Goal: Task Accomplishment & Management: Manage account settings

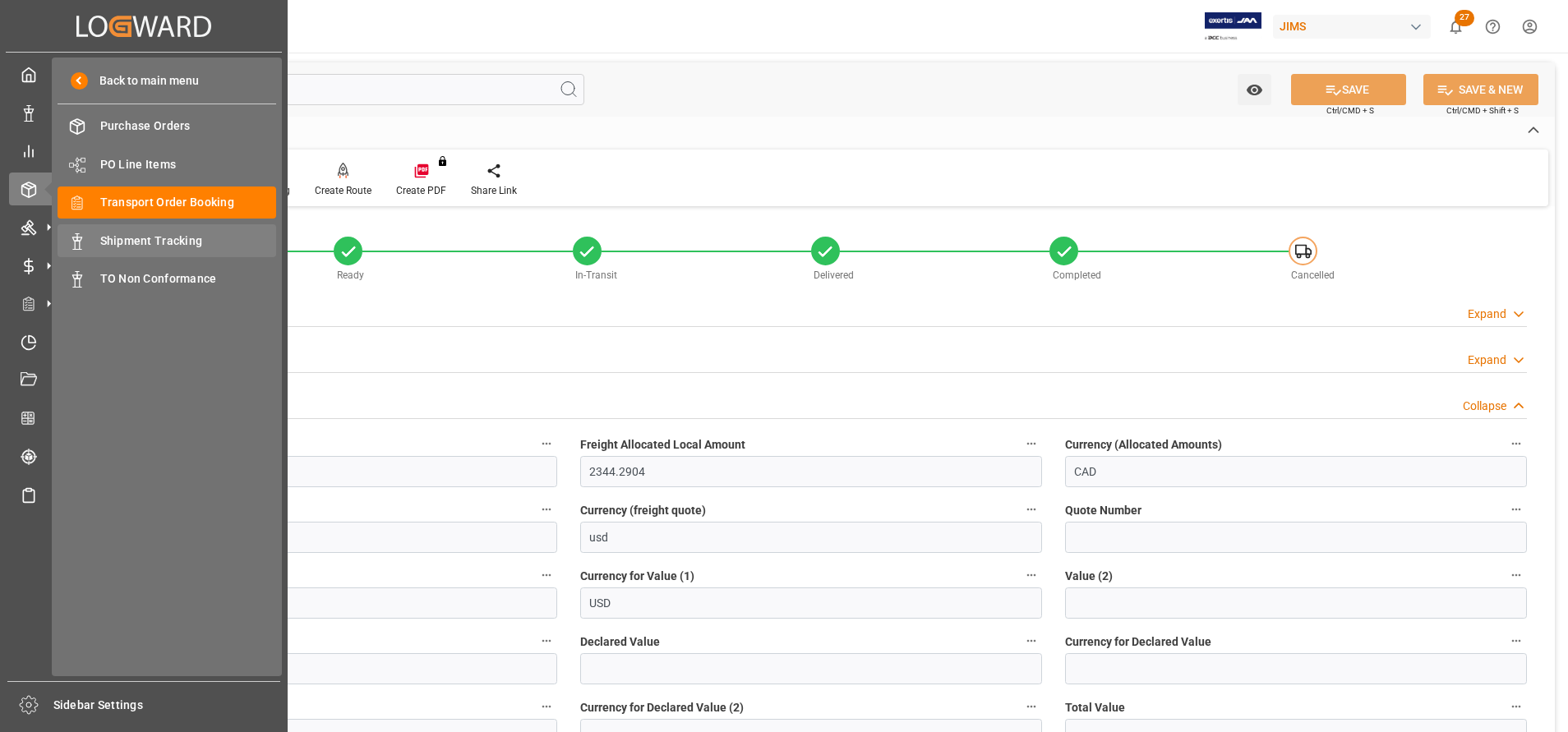
click at [197, 238] on span "Shipment Tracking" at bounding box center [188, 241] width 177 height 17
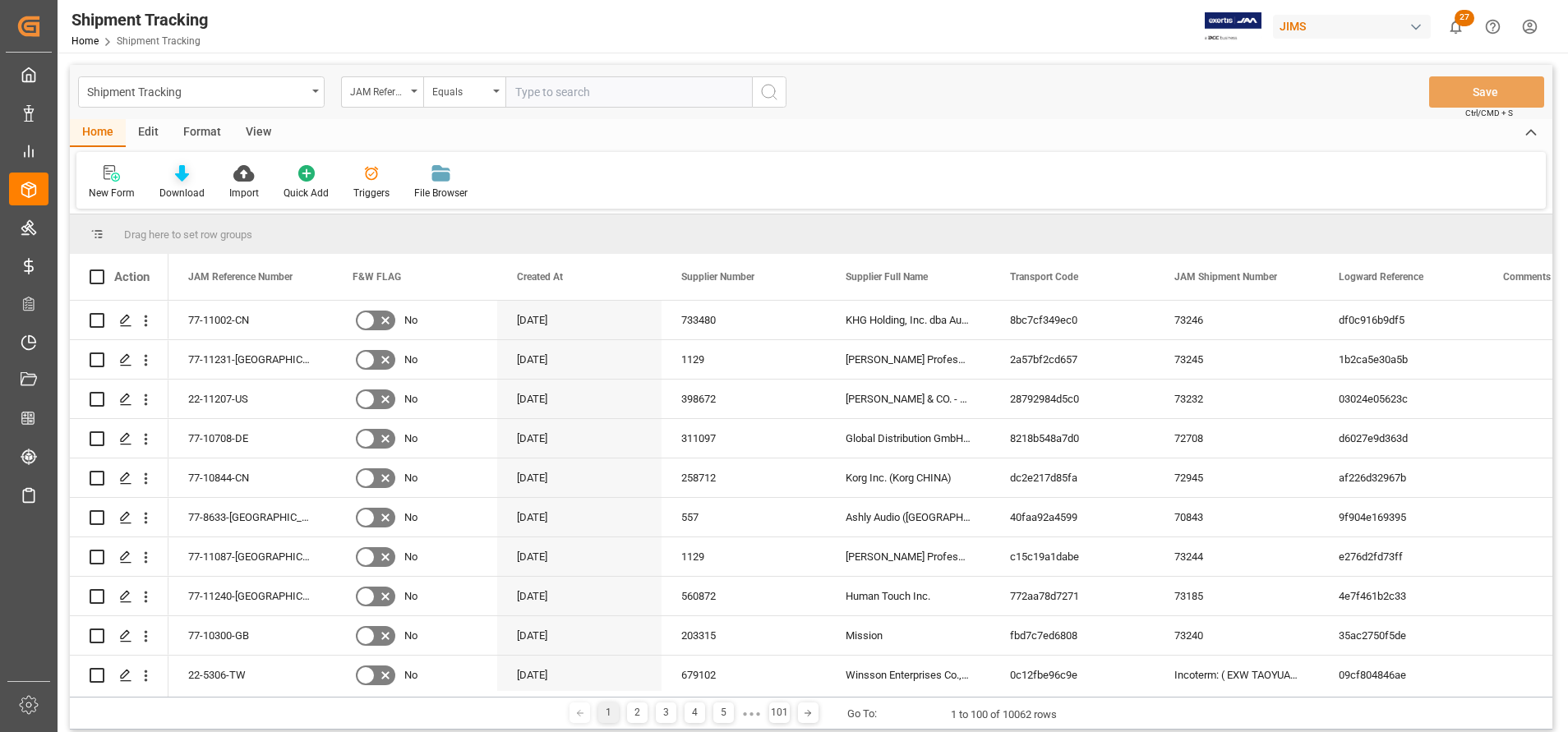
click at [177, 177] on icon at bounding box center [182, 173] width 14 height 16
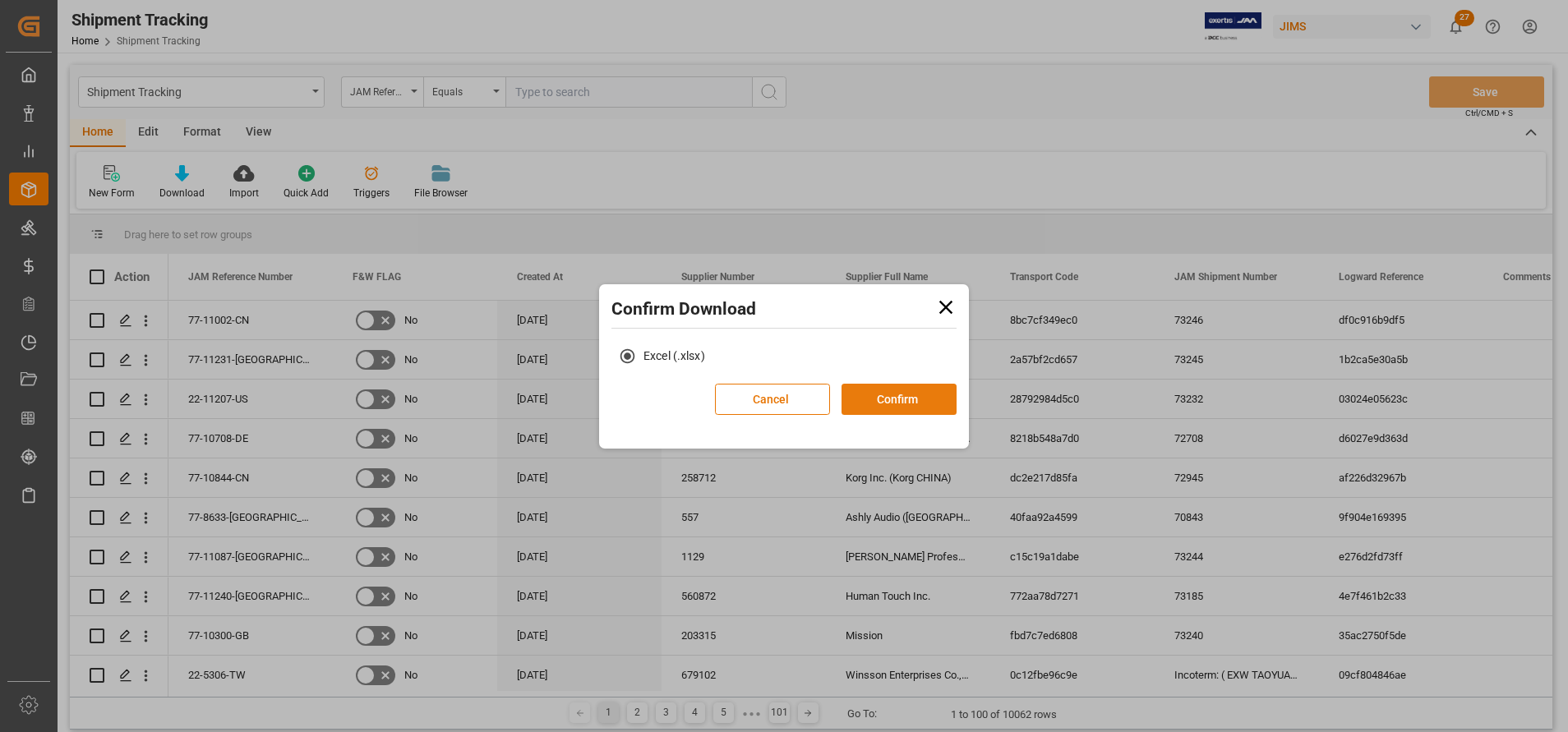
click at [869, 394] on button "Confirm" at bounding box center [899, 399] width 115 height 31
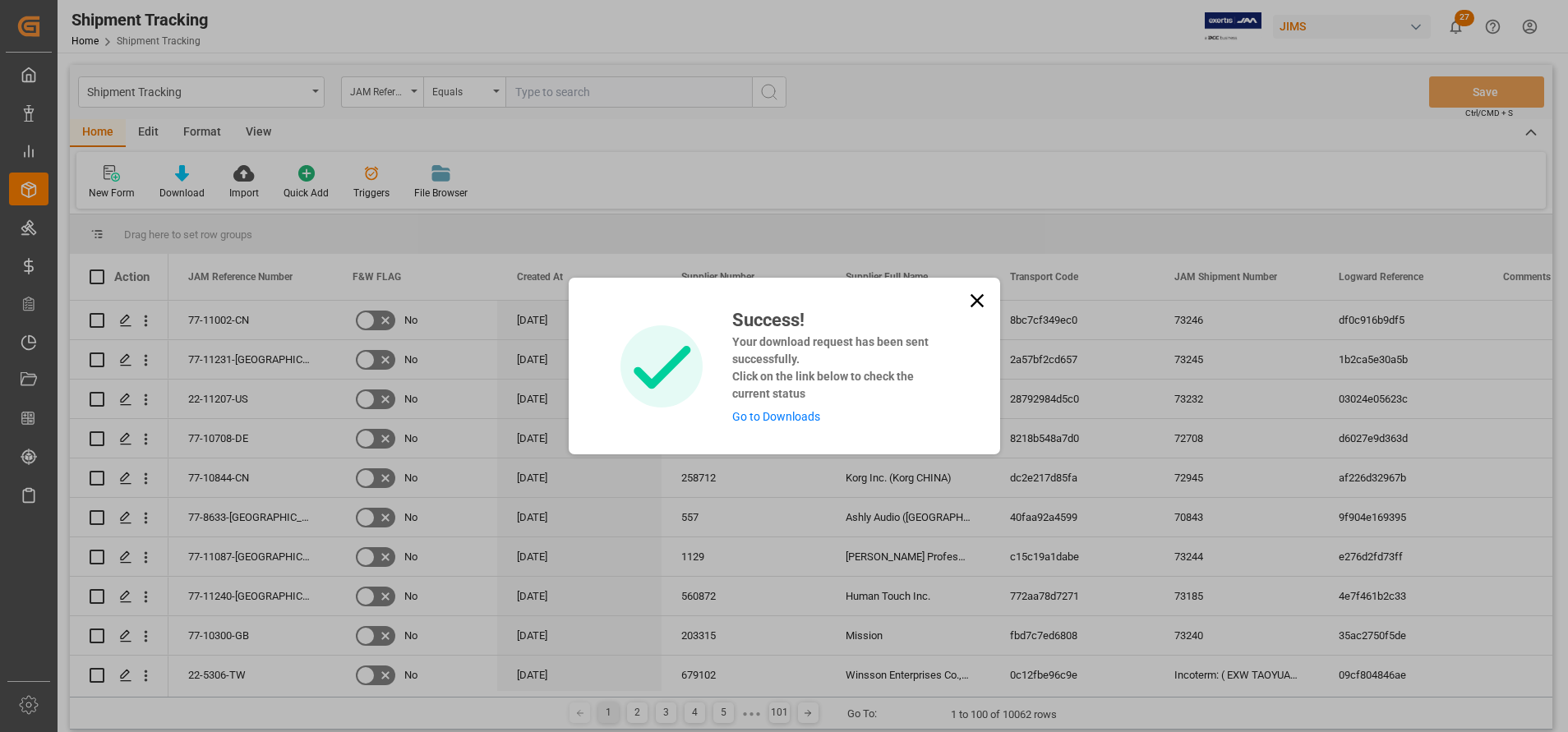
click at [795, 419] on link "Go to Downloads" at bounding box center [775, 416] width 88 height 13
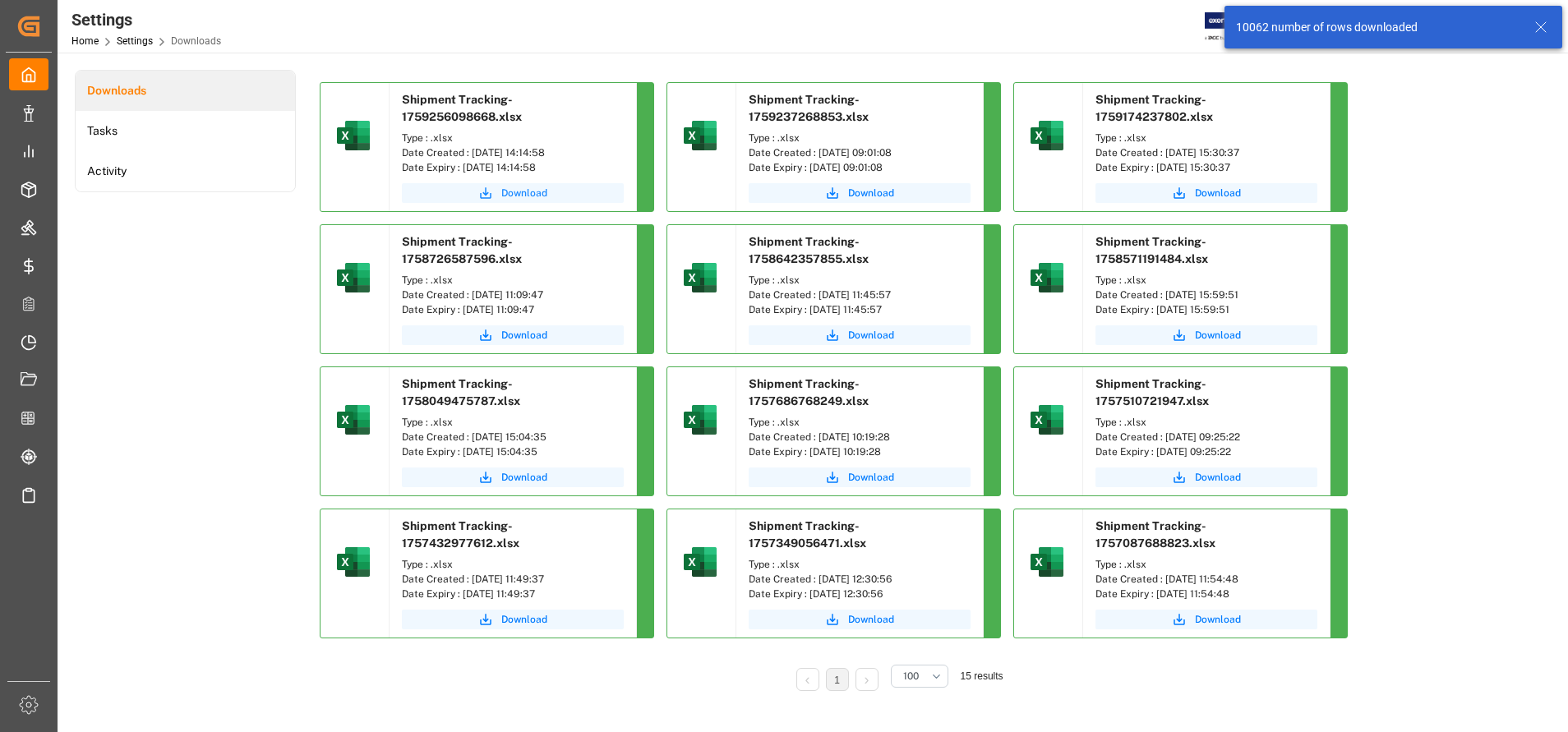
click at [561, 191] on button "Download" at bounding box center [513, 193] width 222 height 20
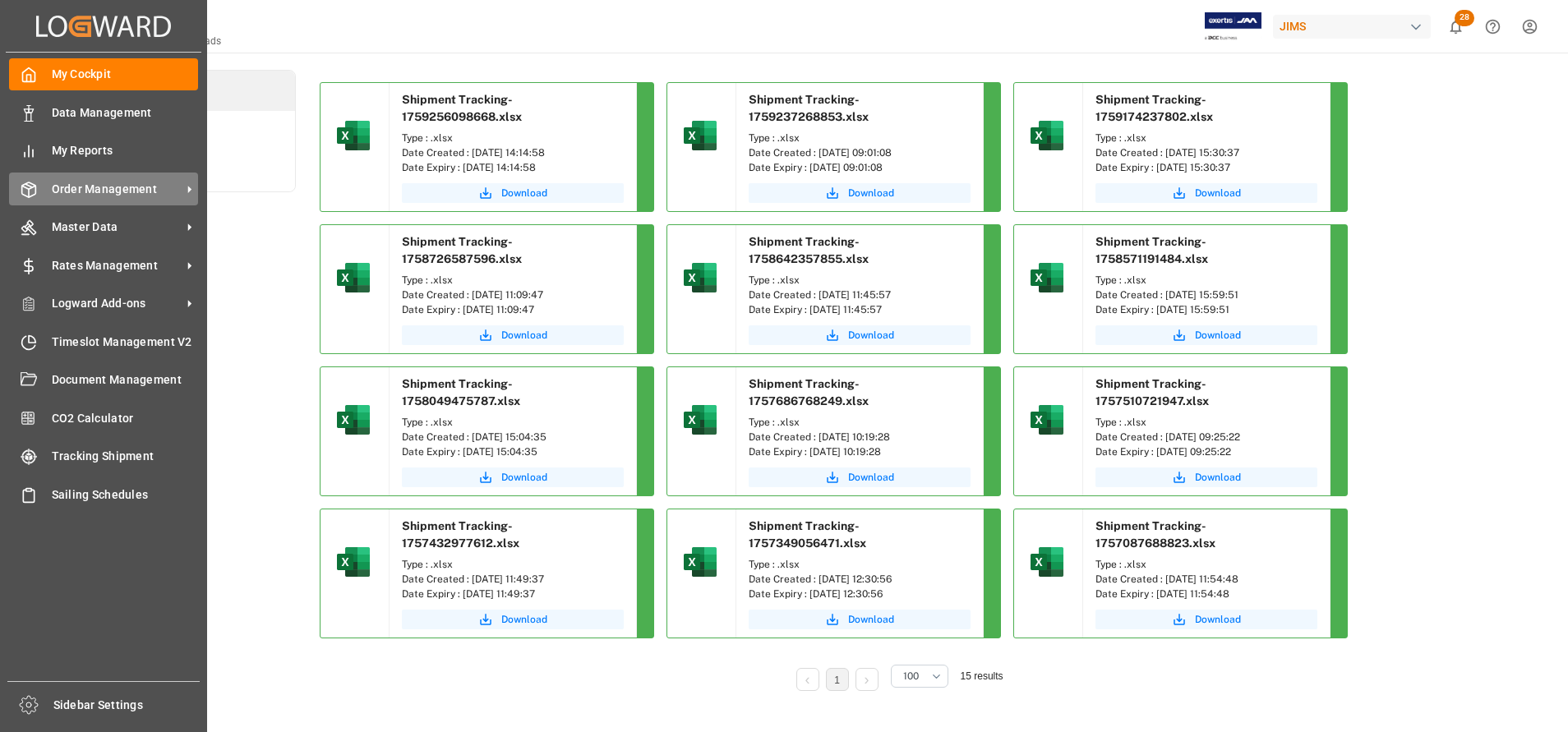
click at [69, 193] on span "Order Management" at bounding box center [117, 189] width 130 height 17
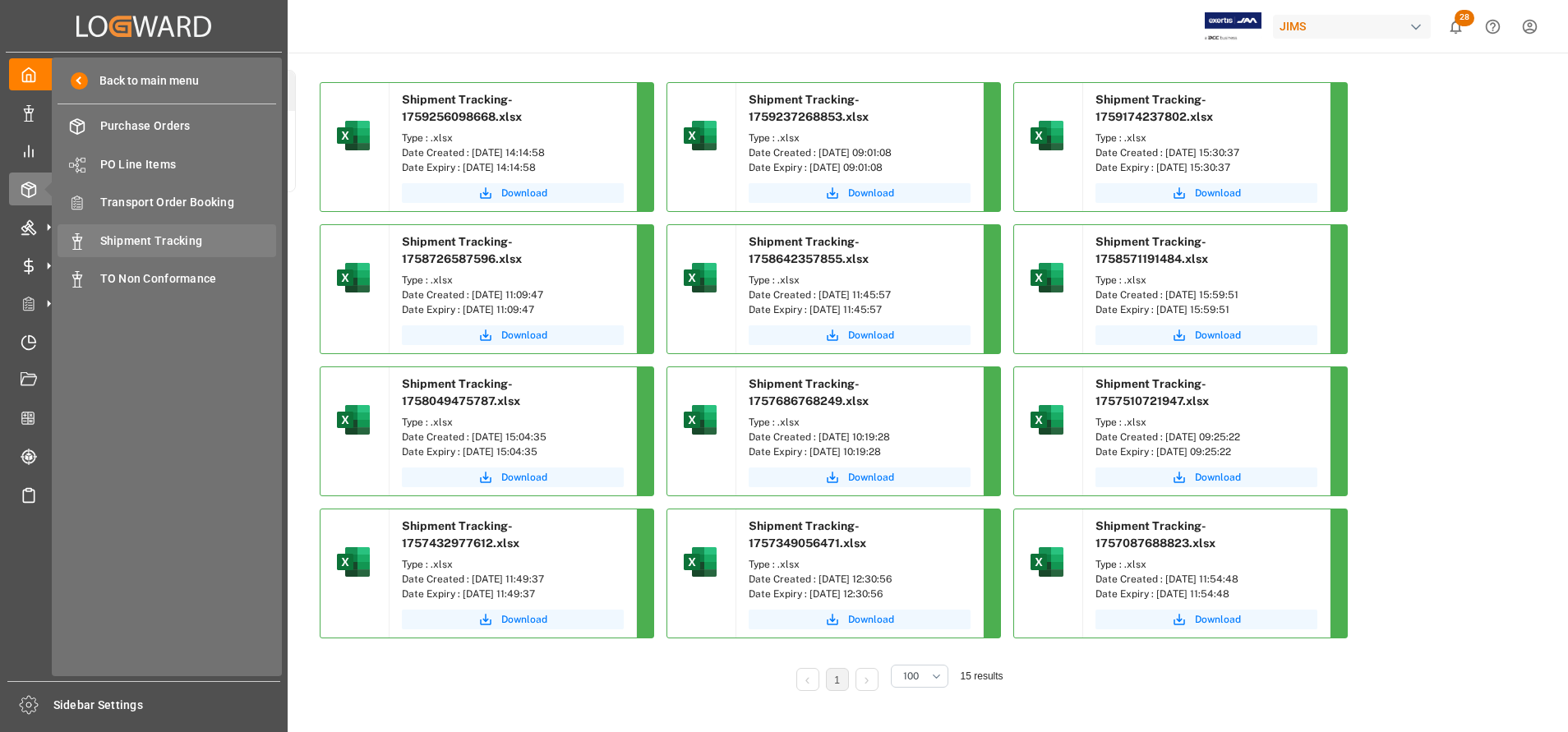
click at [190, 245] on span "Shipment Tracking" at bounding box center [188, 241] width 177 height 17
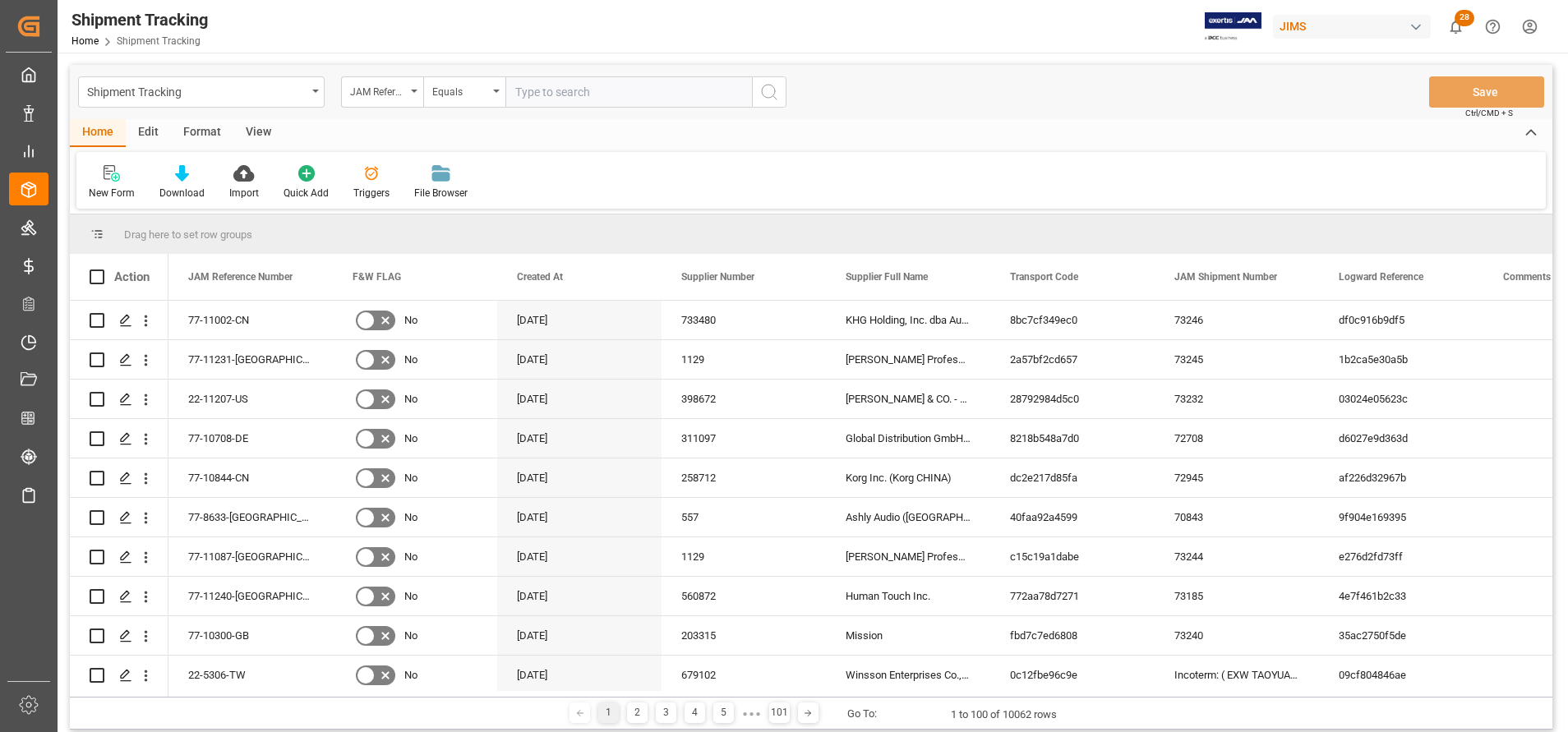
click at [602, 96] on input "text" at bounding box center [629, 92] width 247 height 31
type input "22-11100-MY"
click at [778, 96] on icon "search button" at bounding box center [769, 92] width 20 height 20
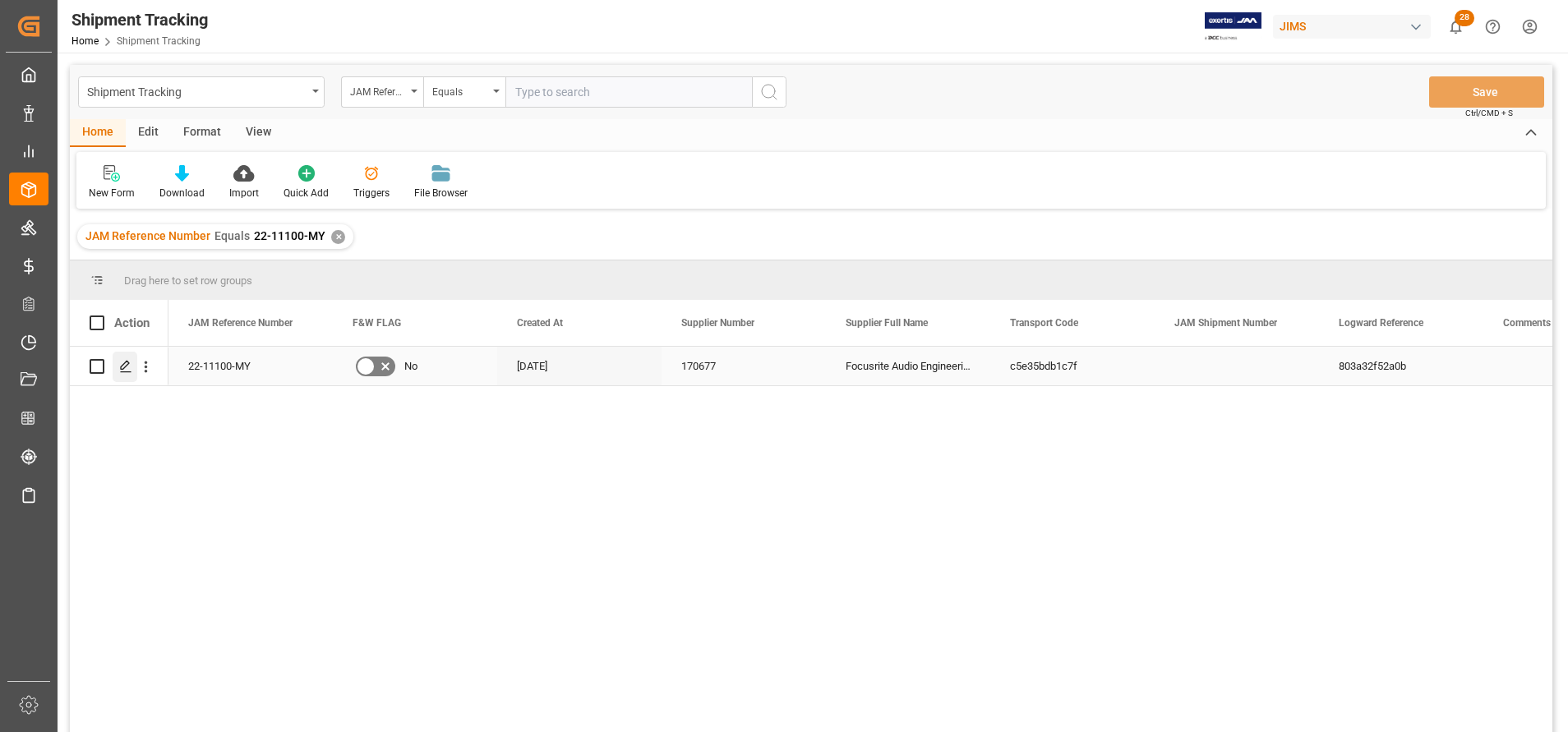
click at [128, 370] on icon "Press SPACE to select this row." at bounding box center [125, 366] width 13 height 13
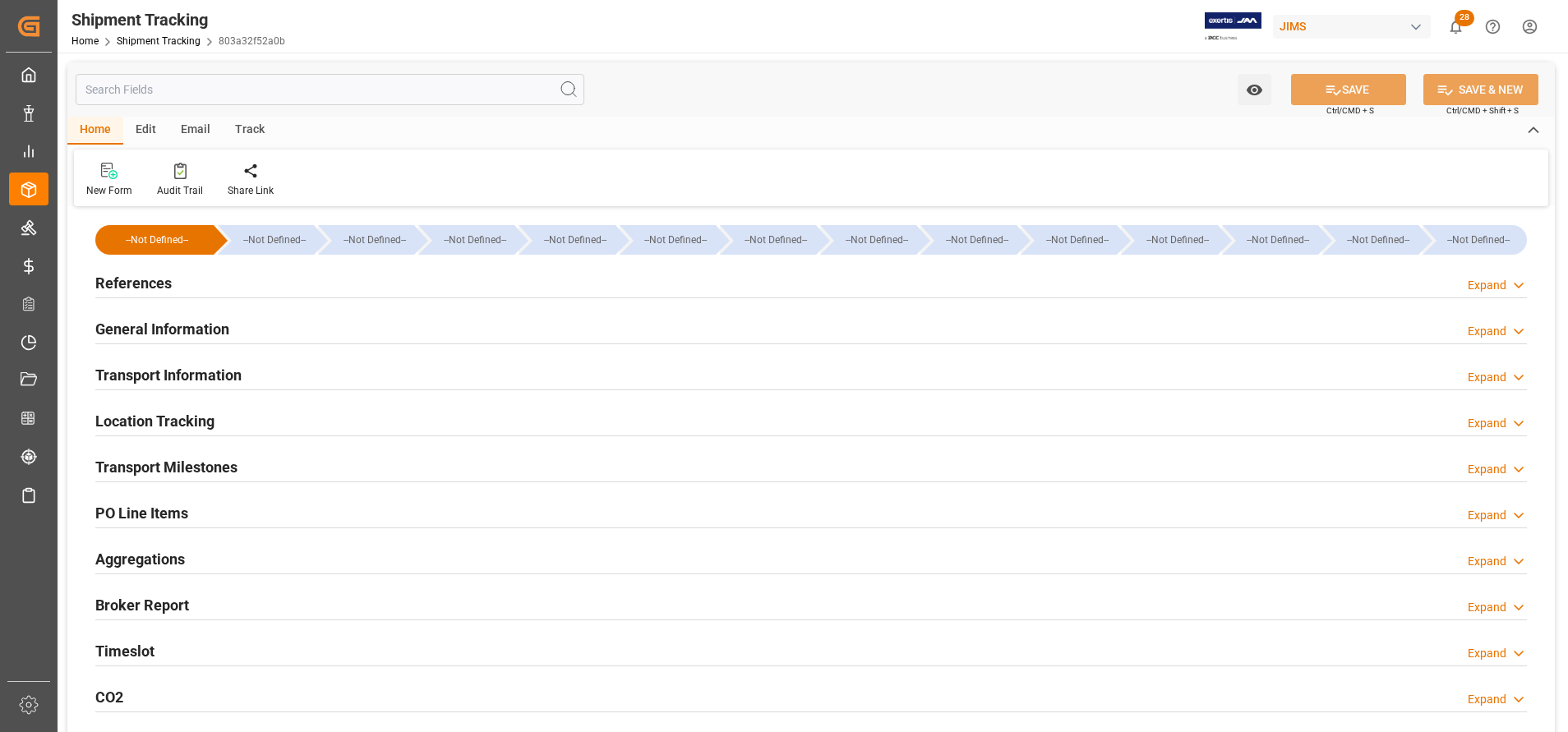
type input "[DATE]"
click at [217, 456] on h2 "Transport Milestones" at bounding box center [167, 467] width 142 height 23
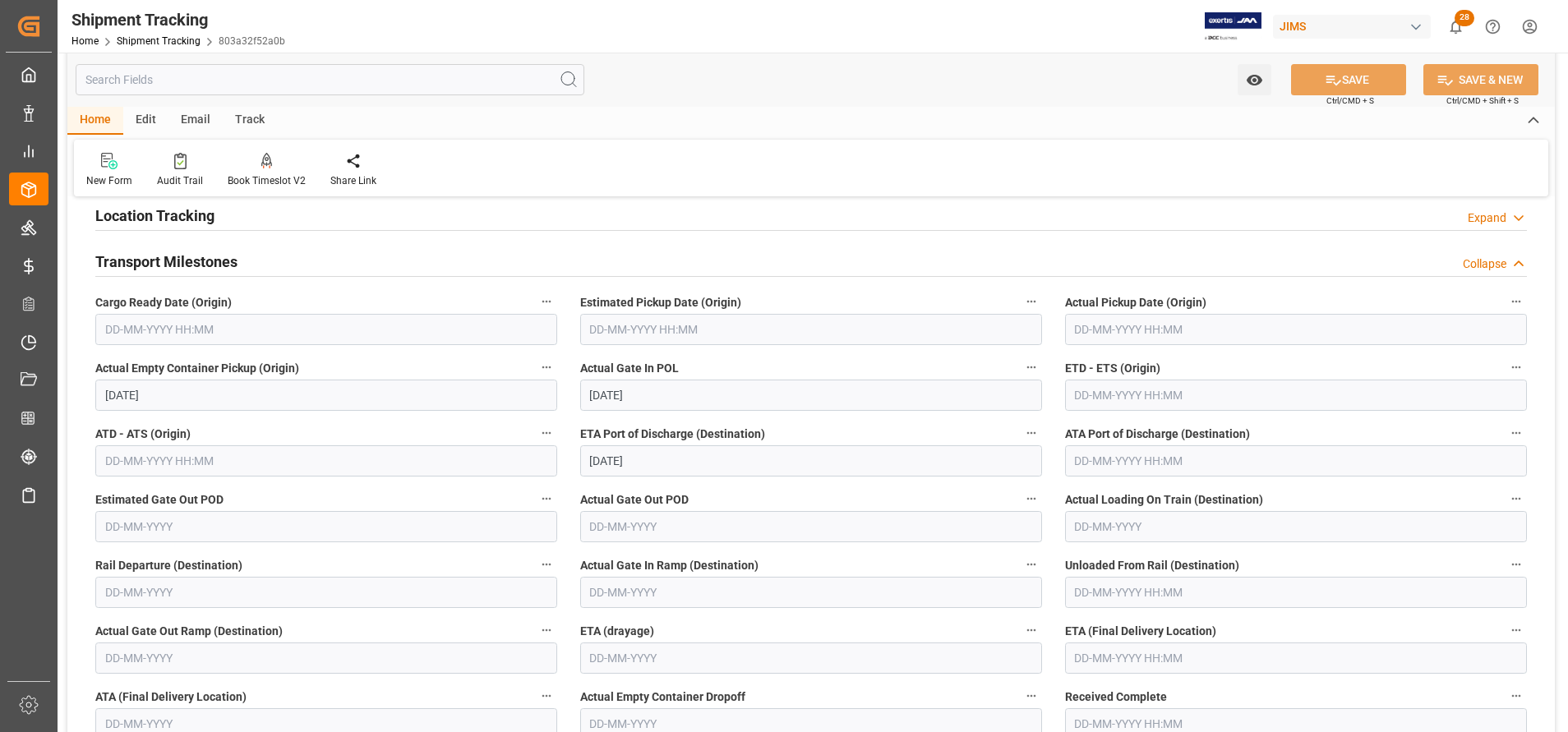
scroll to position [370, 0]
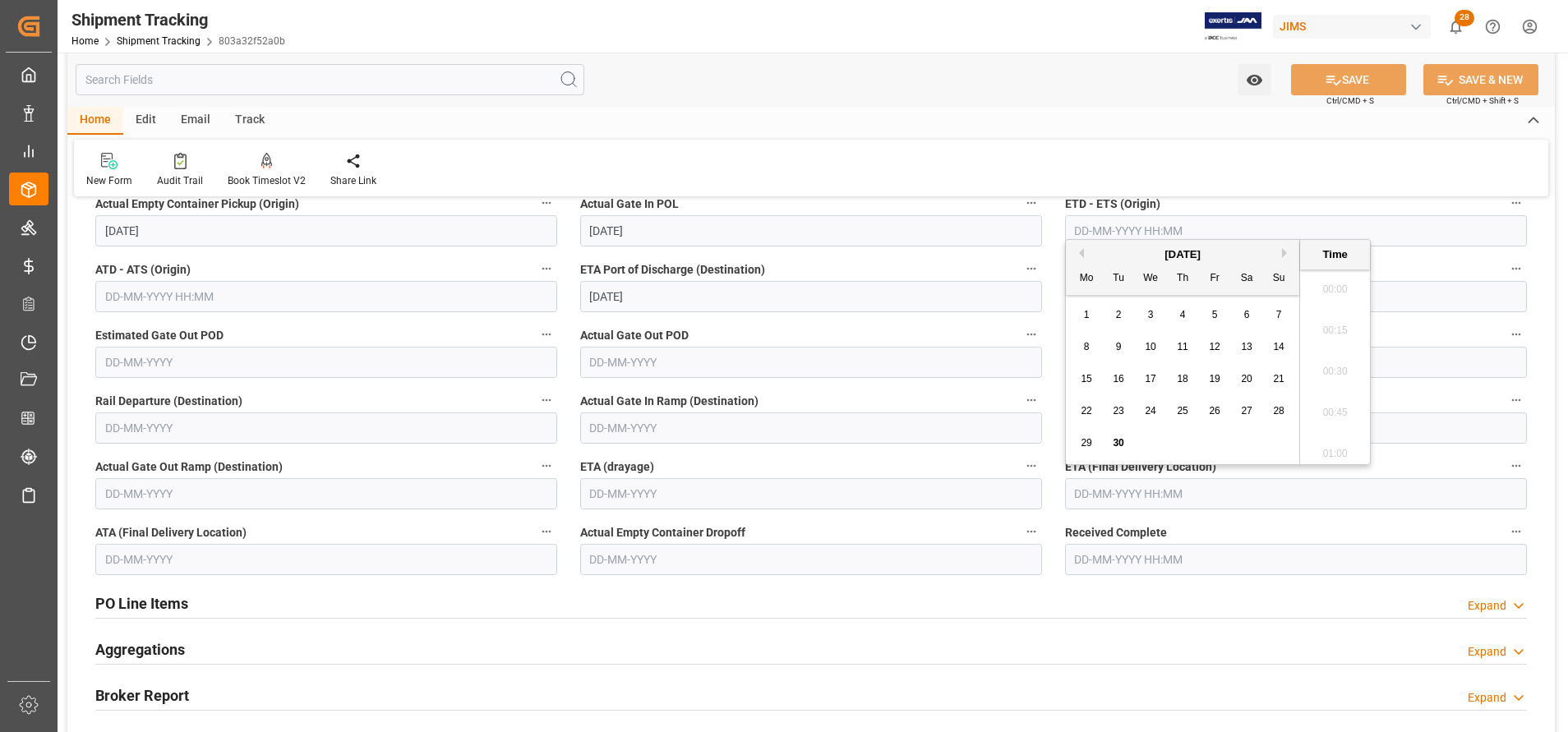
click at [1132, 493] on input "text" at bounding box center [1296, 494] width 462 height 31
click at [1187, 247] on div "[DATE]" at bounding box center [1183, 254] width 234 height 16
click at [1286, 250] on button "Next Month" at bounding box center [1287, 253] width 10 height 10
click at [1278, 256] on div "[DATE]" at bounding box center [1183, 254] width 234 height 16
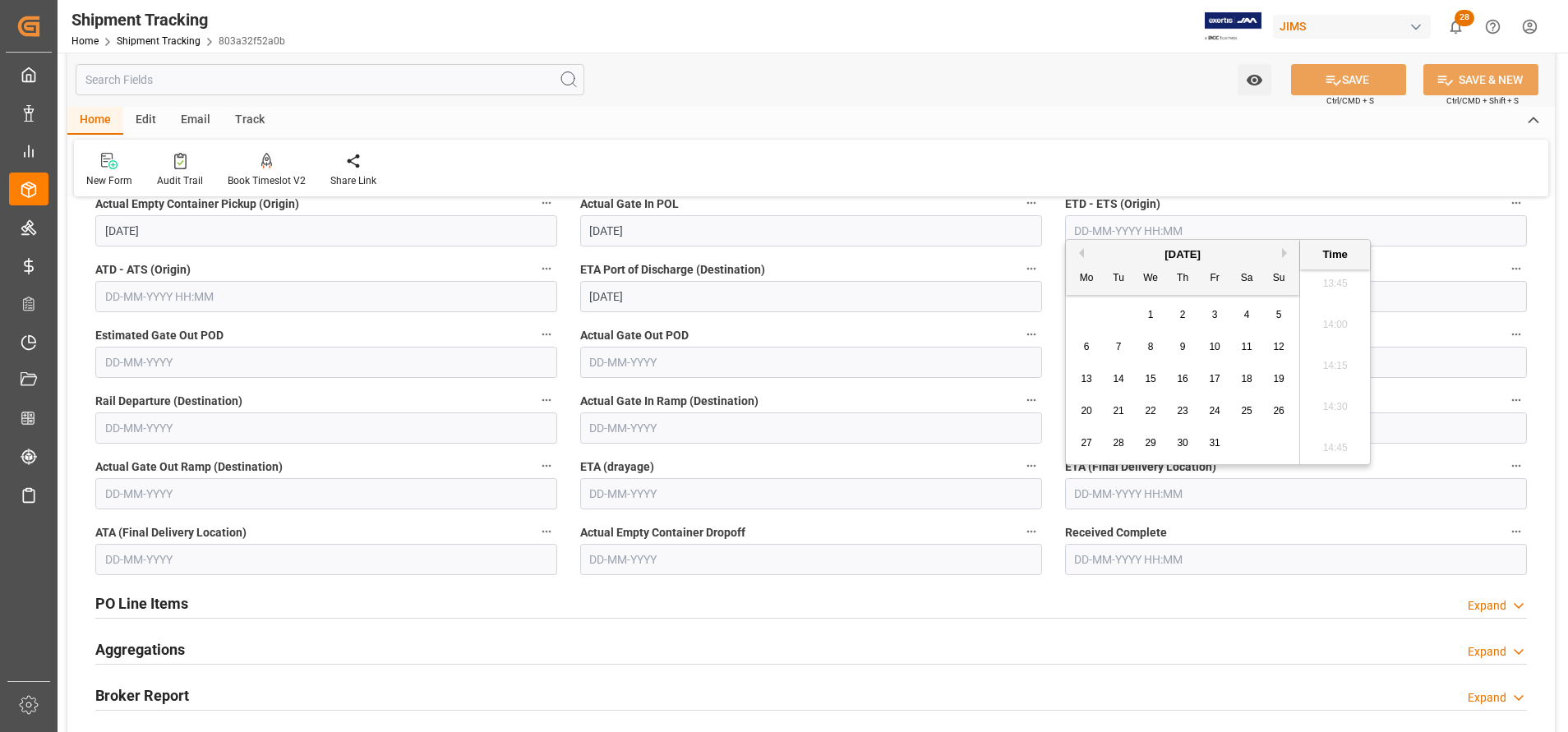
click at [1284, 256] on button "Next Month" at bounding box center [1287, 253] width 10 height 10
click at [1123, 378] on span "11" at bounding box center [1118, 379] width 10 height 11
type input "[DATE] 00:00"
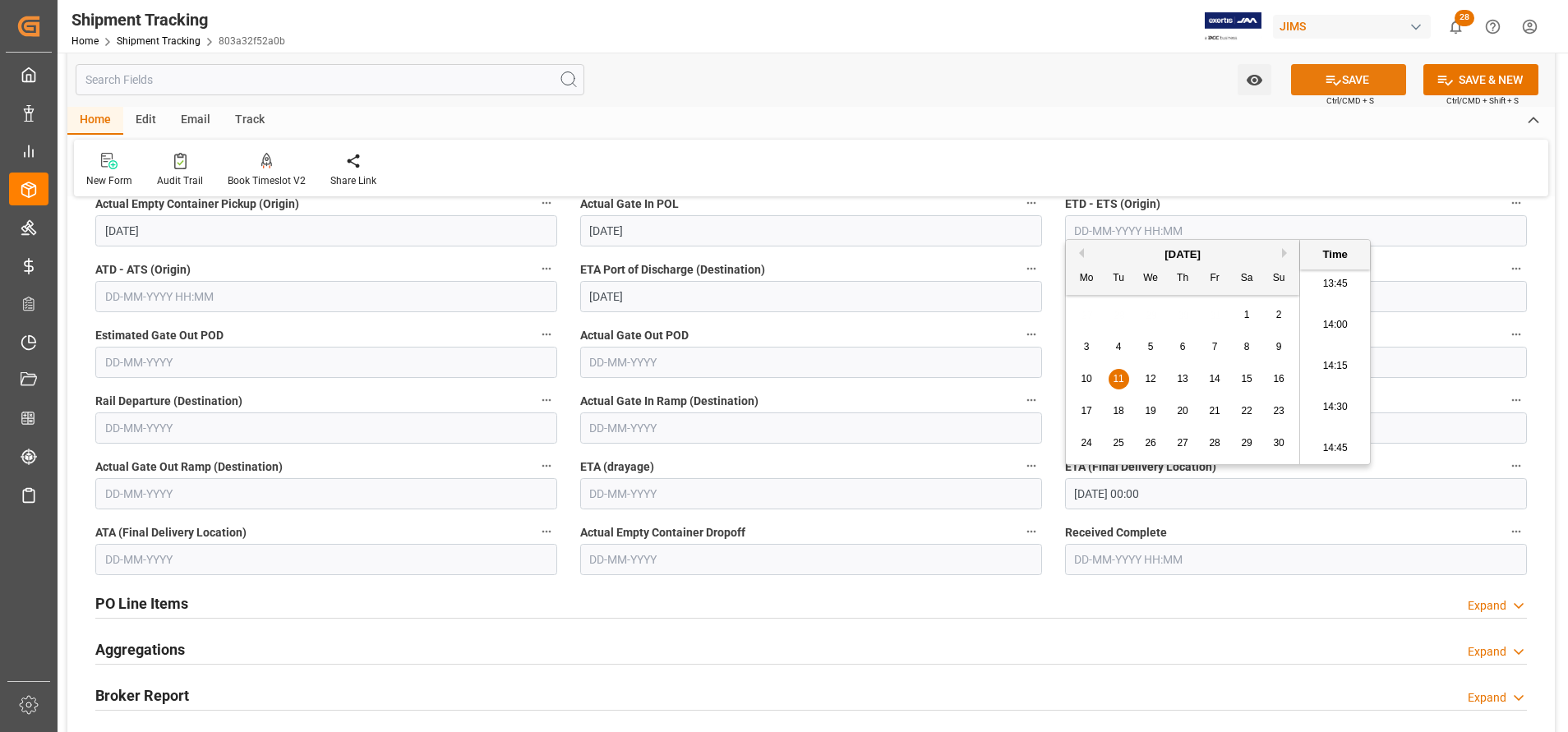
click at [1346, 82] on button "SAVE" at bounding box center [1348, 80] width 115 height 31
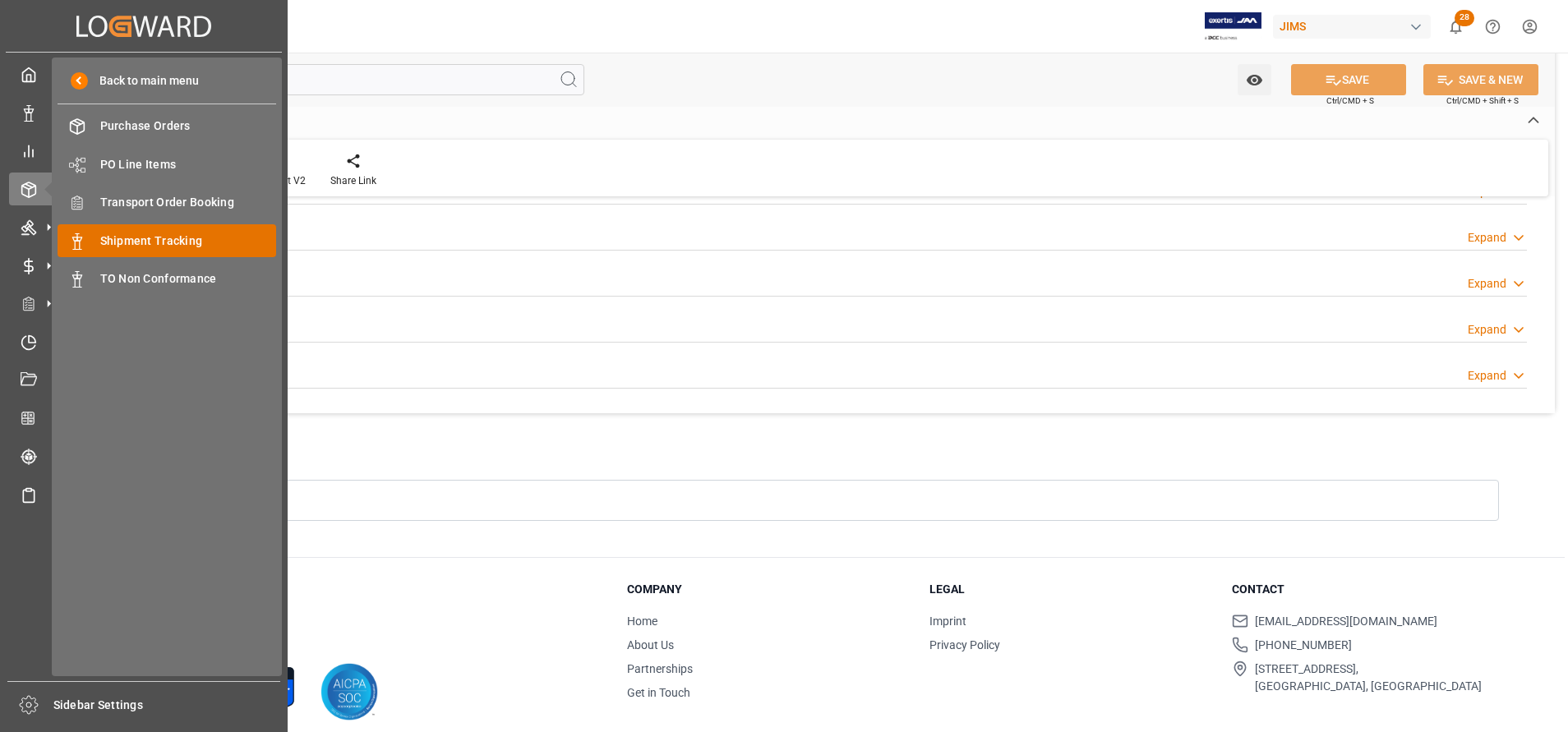
click at [209, 237] on span "Shipment Tracking" at bounding box center [188, 241] width 177 height 17
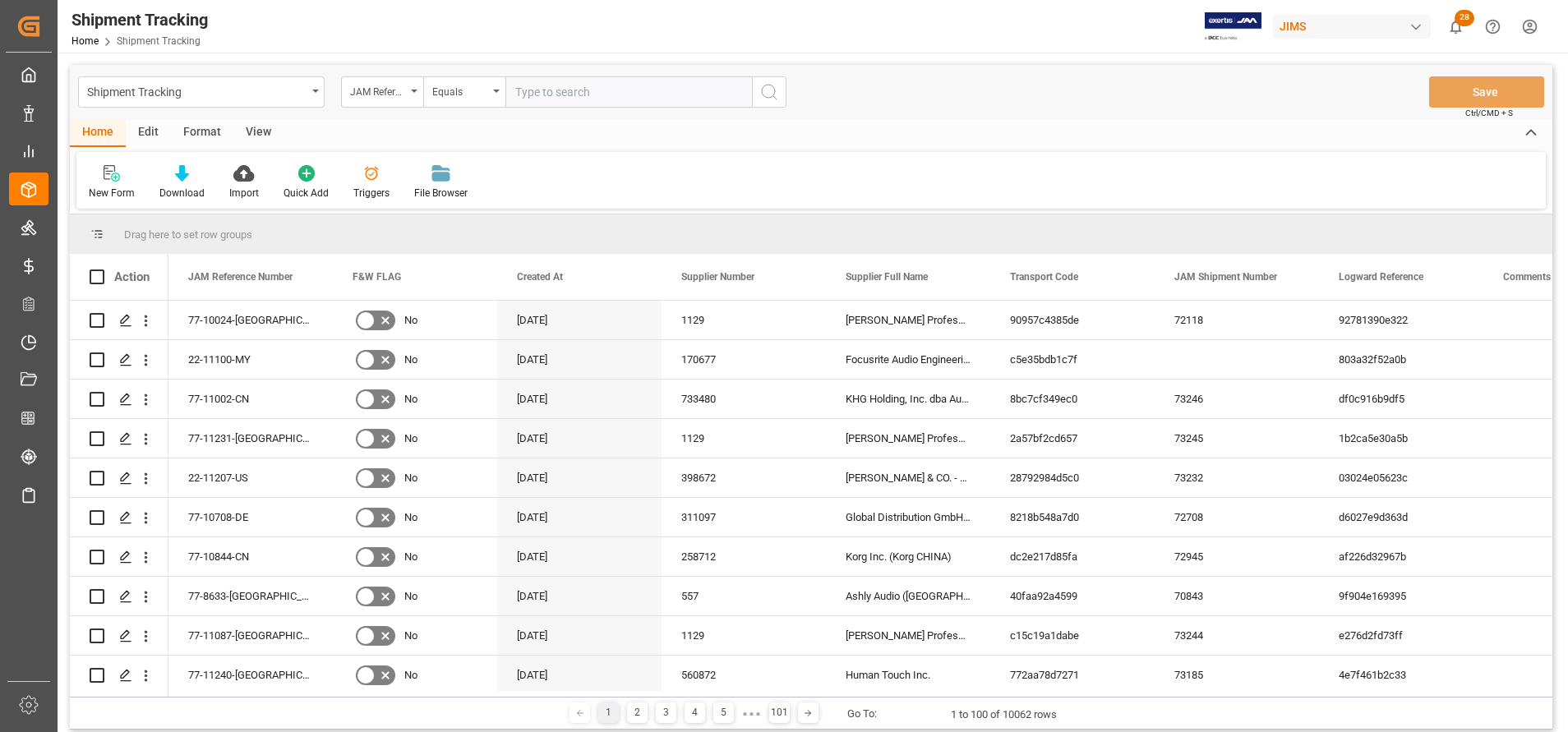
click at [636, 98] on input "text" at bounding box center [629, 92] width 247 height 31
type input "77-10243-BE"
click at [763, 109] on div "Shipment Tracking JAM Reference Number Equals 77-10243-BE Save Ctrl/CMD + S" at bounding box center [811, 92] width 1483 height 54
click at [775, 96] on icon "search button" at bounding box center [769, 92] width 20 height 20
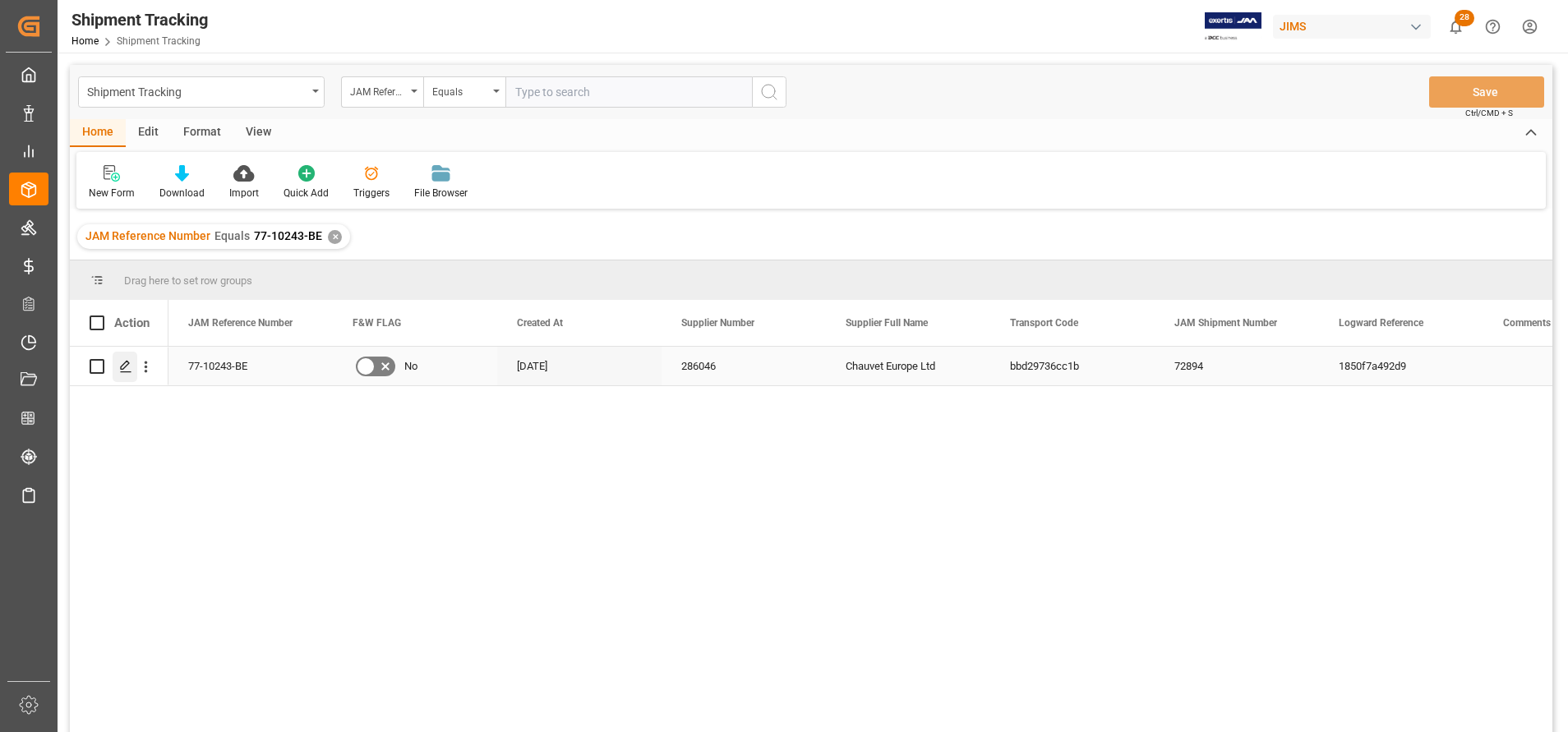
click at [130, 373] on line "Press SPACE to select this row." at bounding box center [125, 373] width 10 height 0
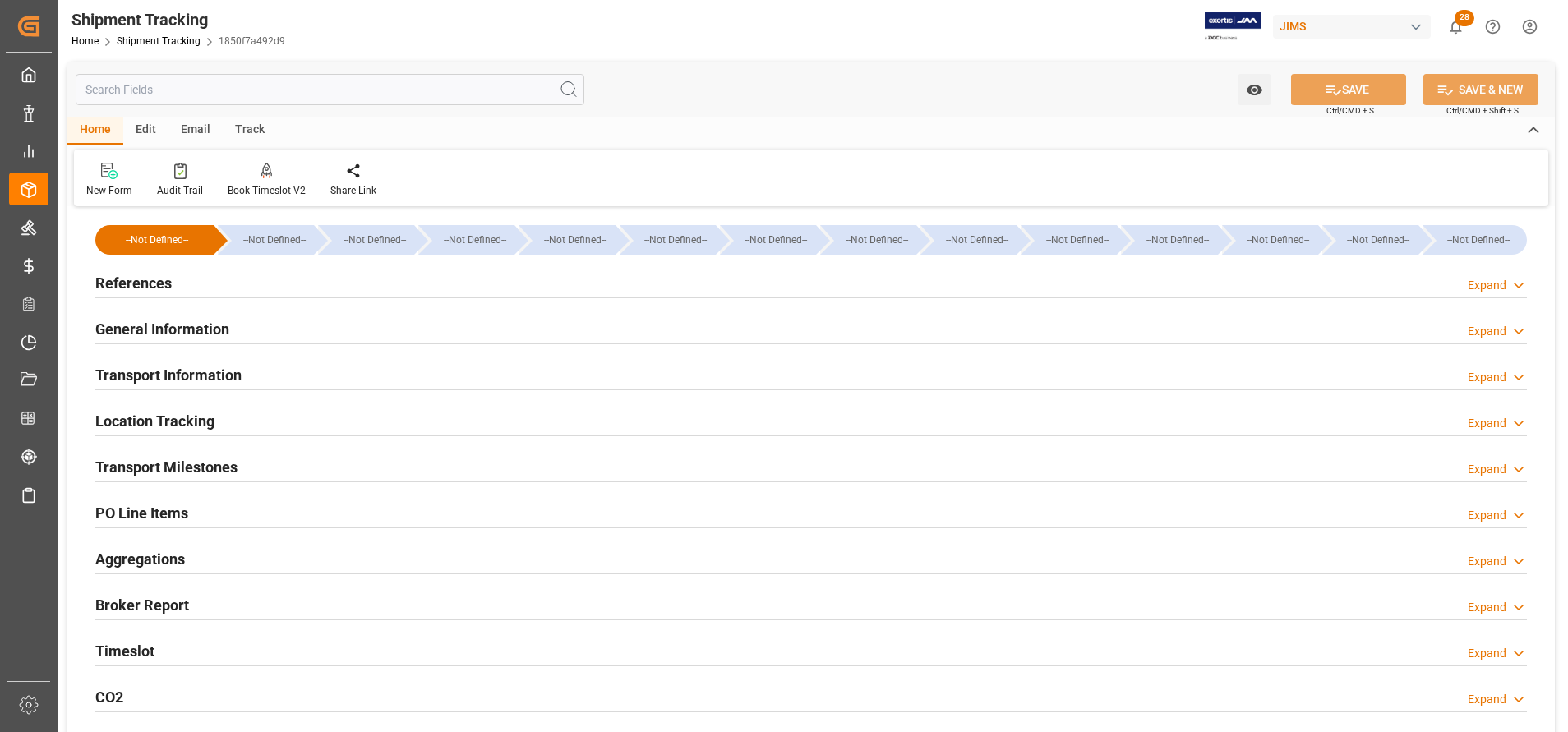
type input "[DATE] 00:00"
type input "[DATE] 00:54"
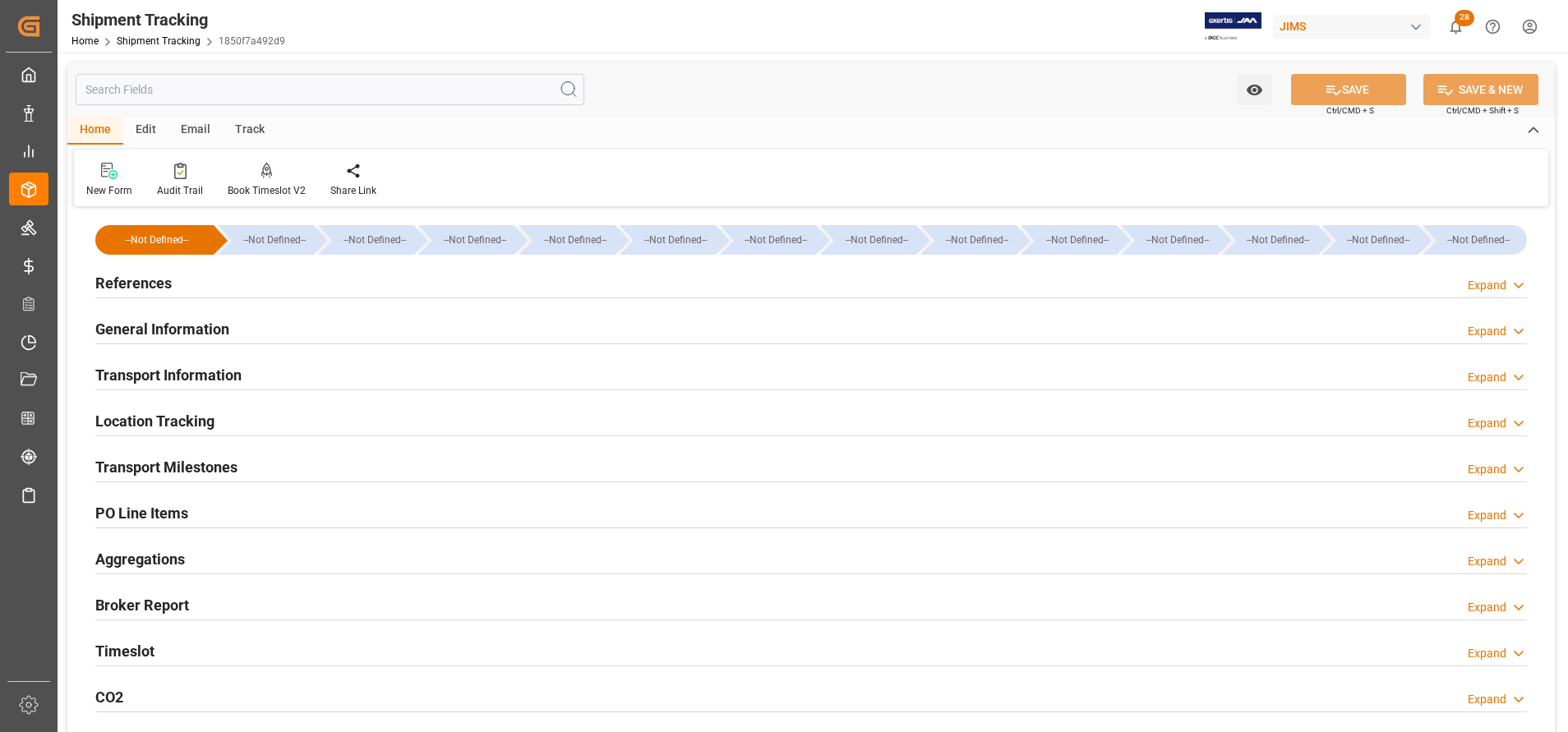
type input "[DATE]"
type input "[DATE] 14:48"
type input "[DATE] 10:49"
click at [202, 320] on h2 "General Information" at bounding box center [162, 329] width 134 height 23
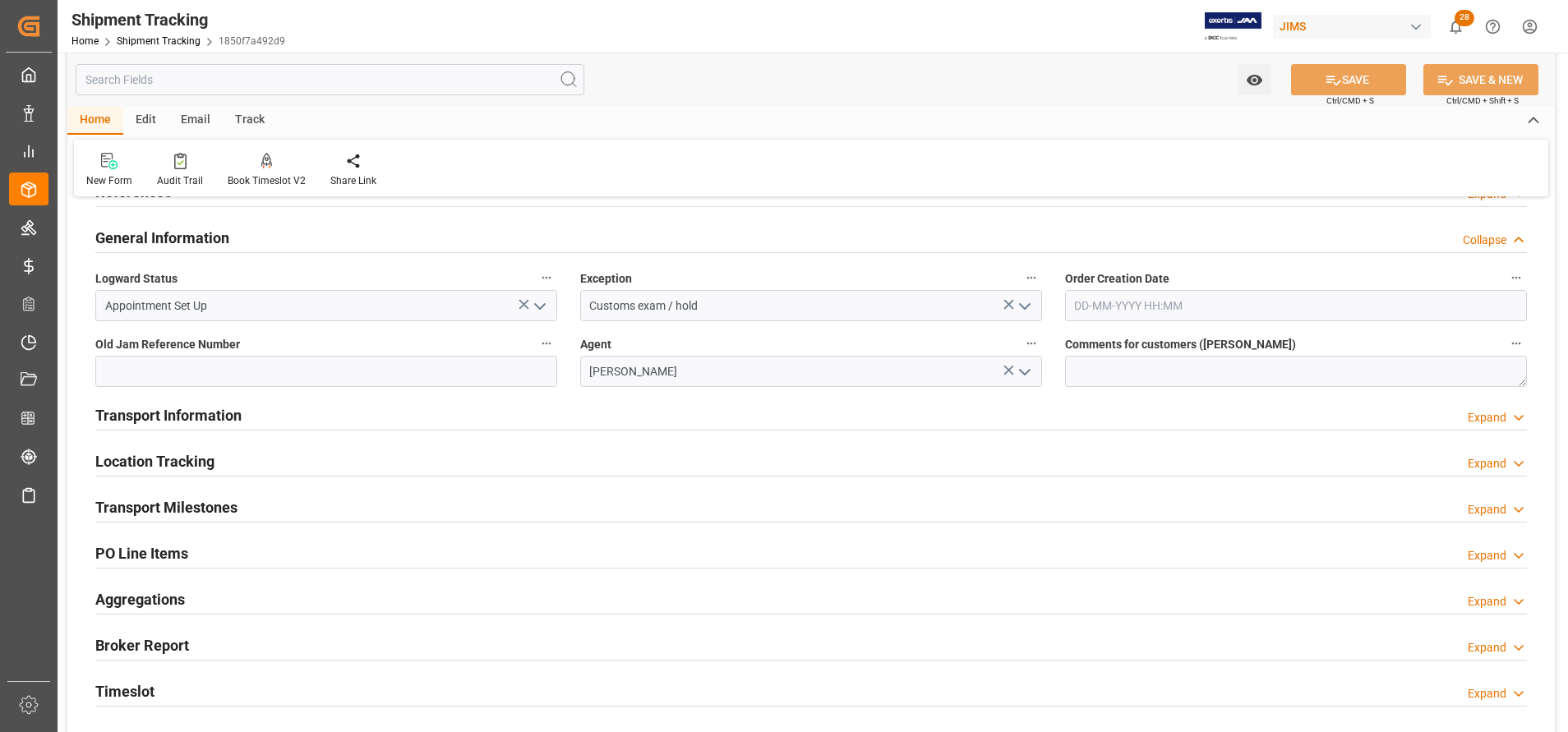
scroll to position [123, 0]
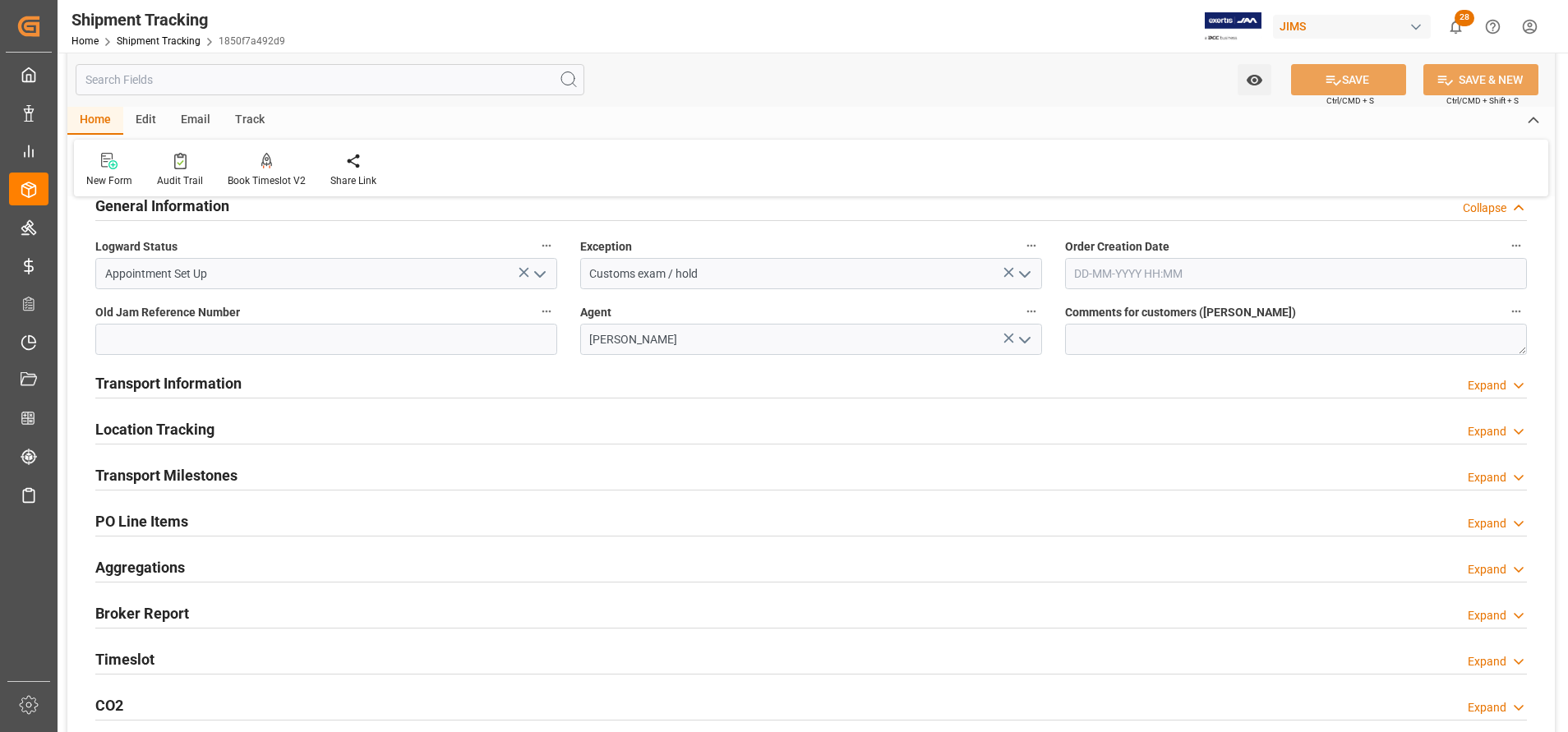
click at [223, 465] on h2 "Transport Milestones" at bounding box center [167, 476] width 142 height 23
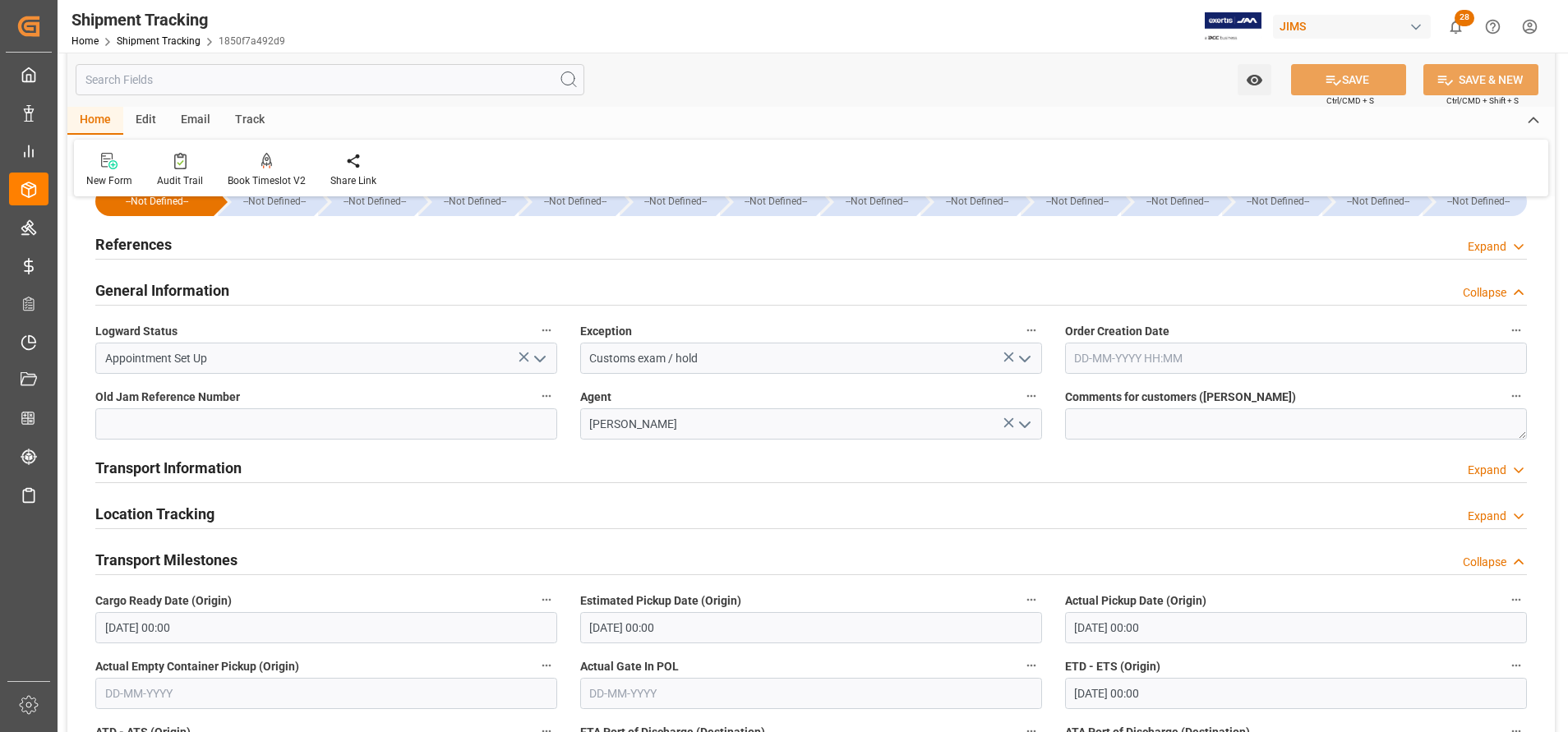
scroll to position [0, 0]
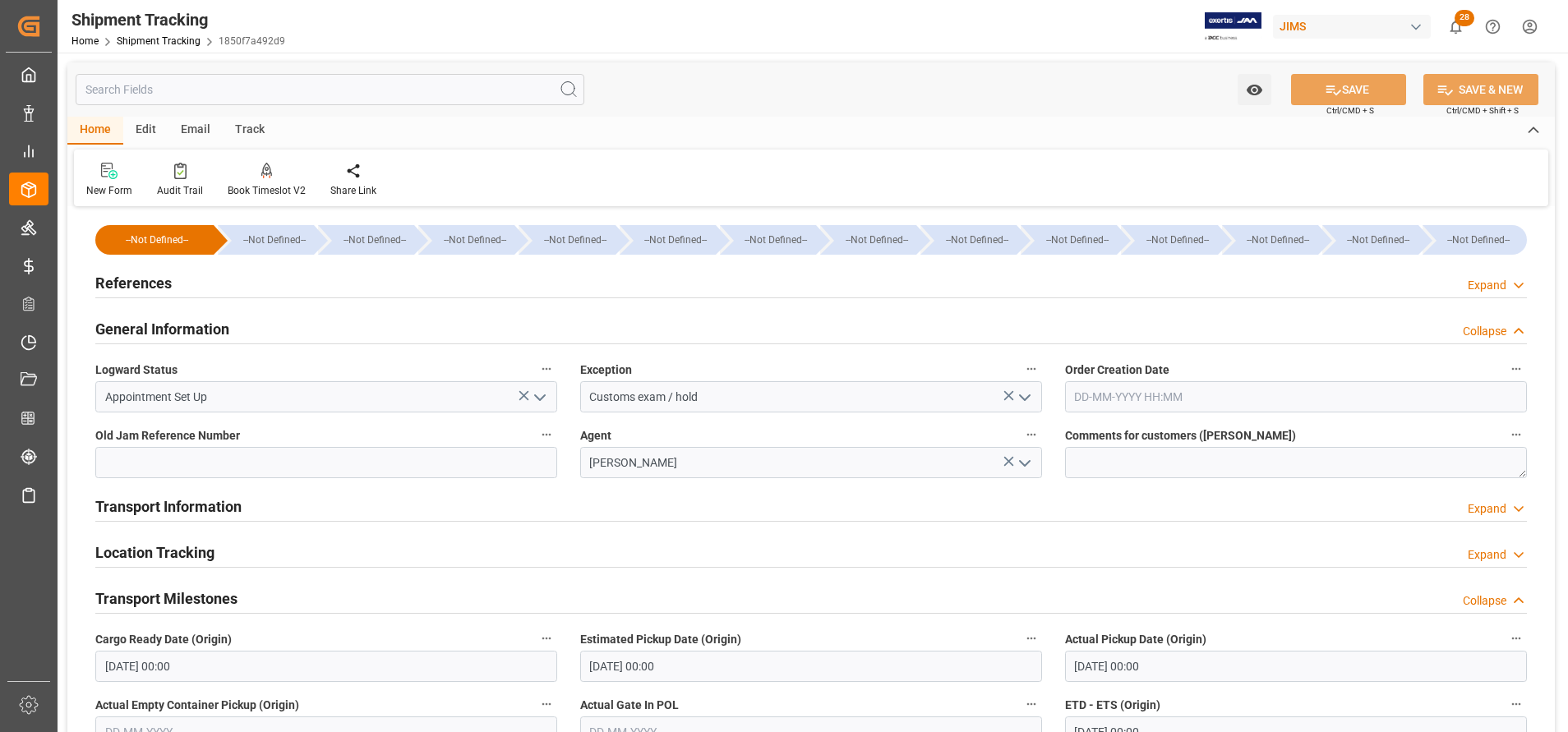
click at [275, 89] on input "text" at bounding box center [330, 89] width 509 height 31
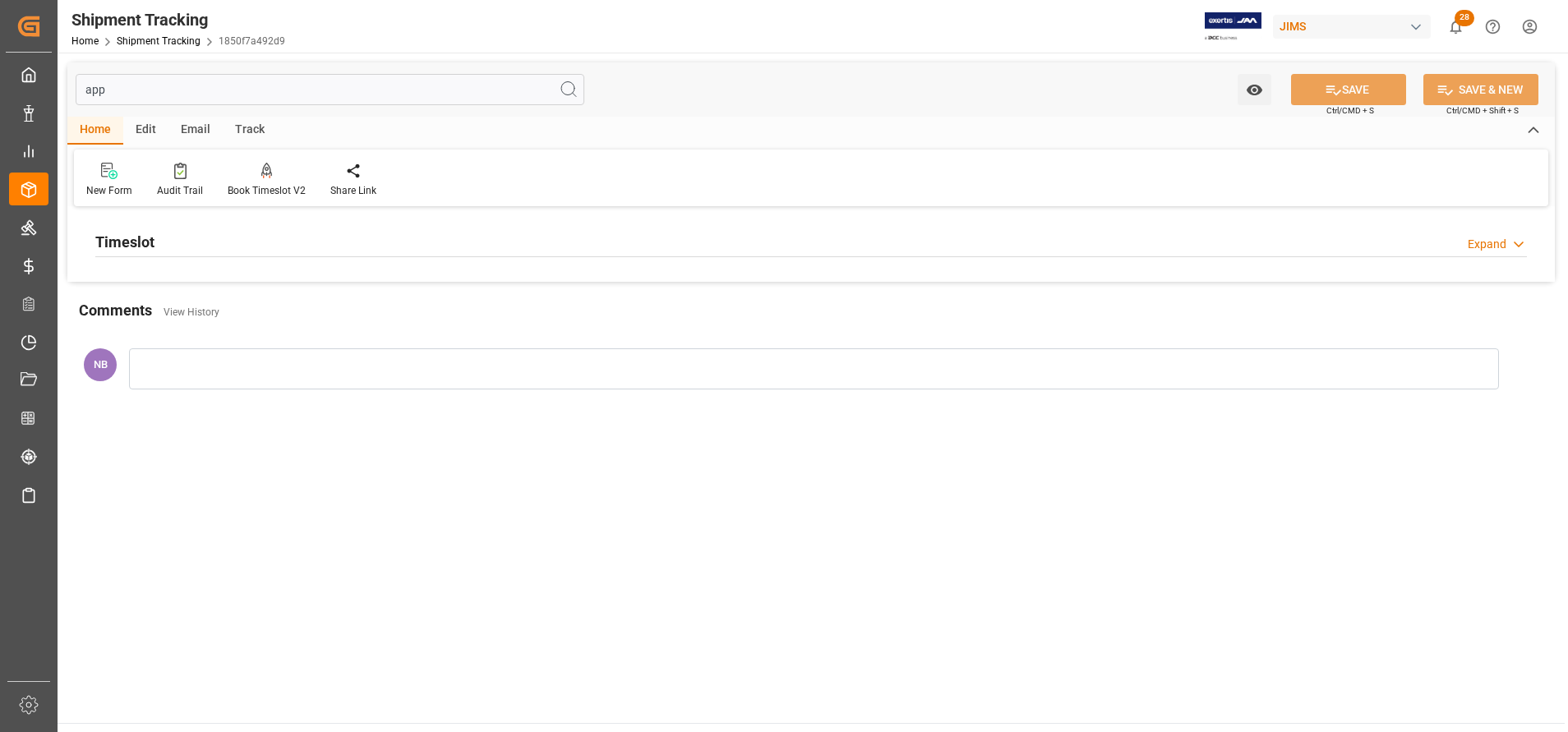
type input "app"
click at [155, 251] on div "Timeslot Expand" at bounding box center [811, 241] width 1432 height 31
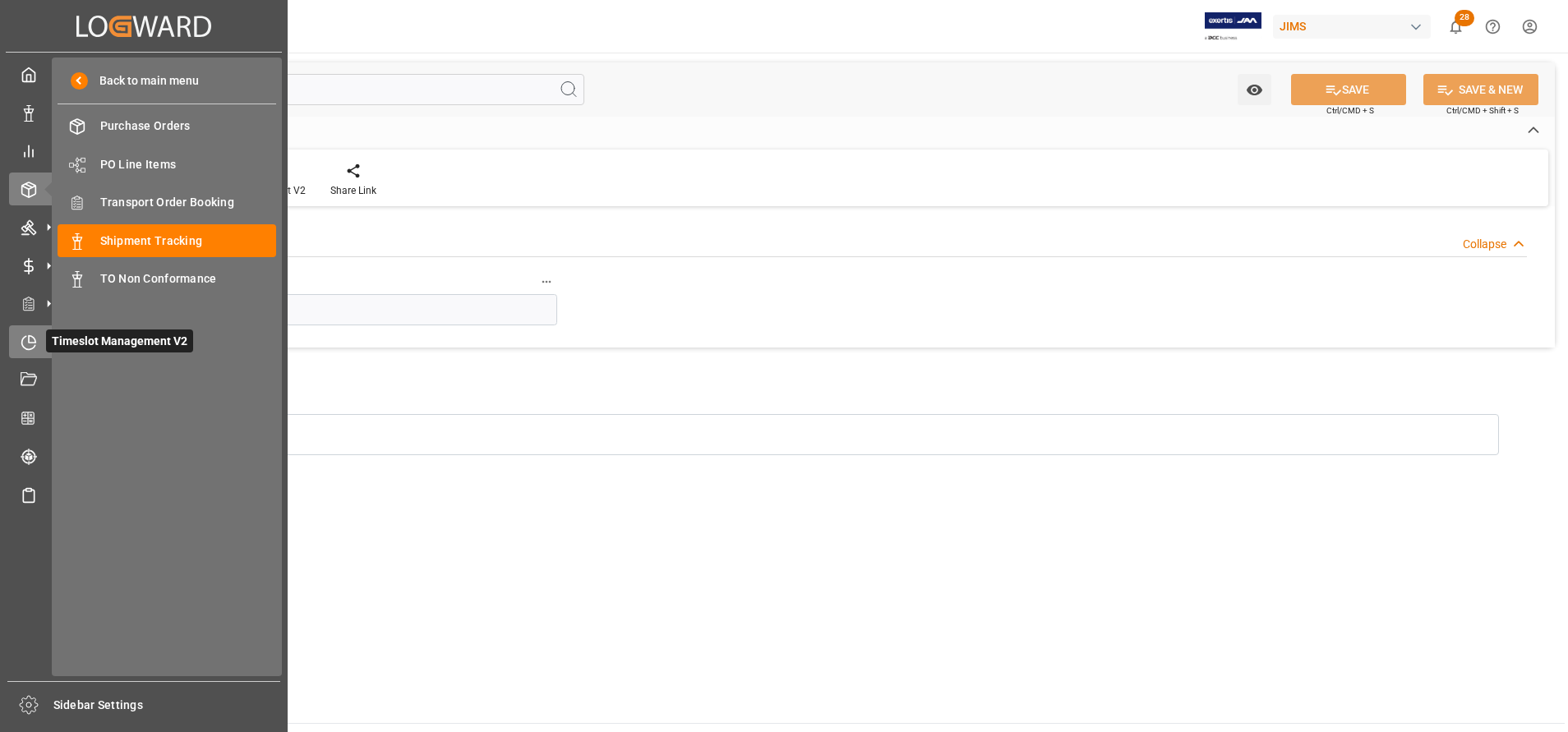
click at [19, 349] on div at bounding box center [23, 341] width 28 height 17
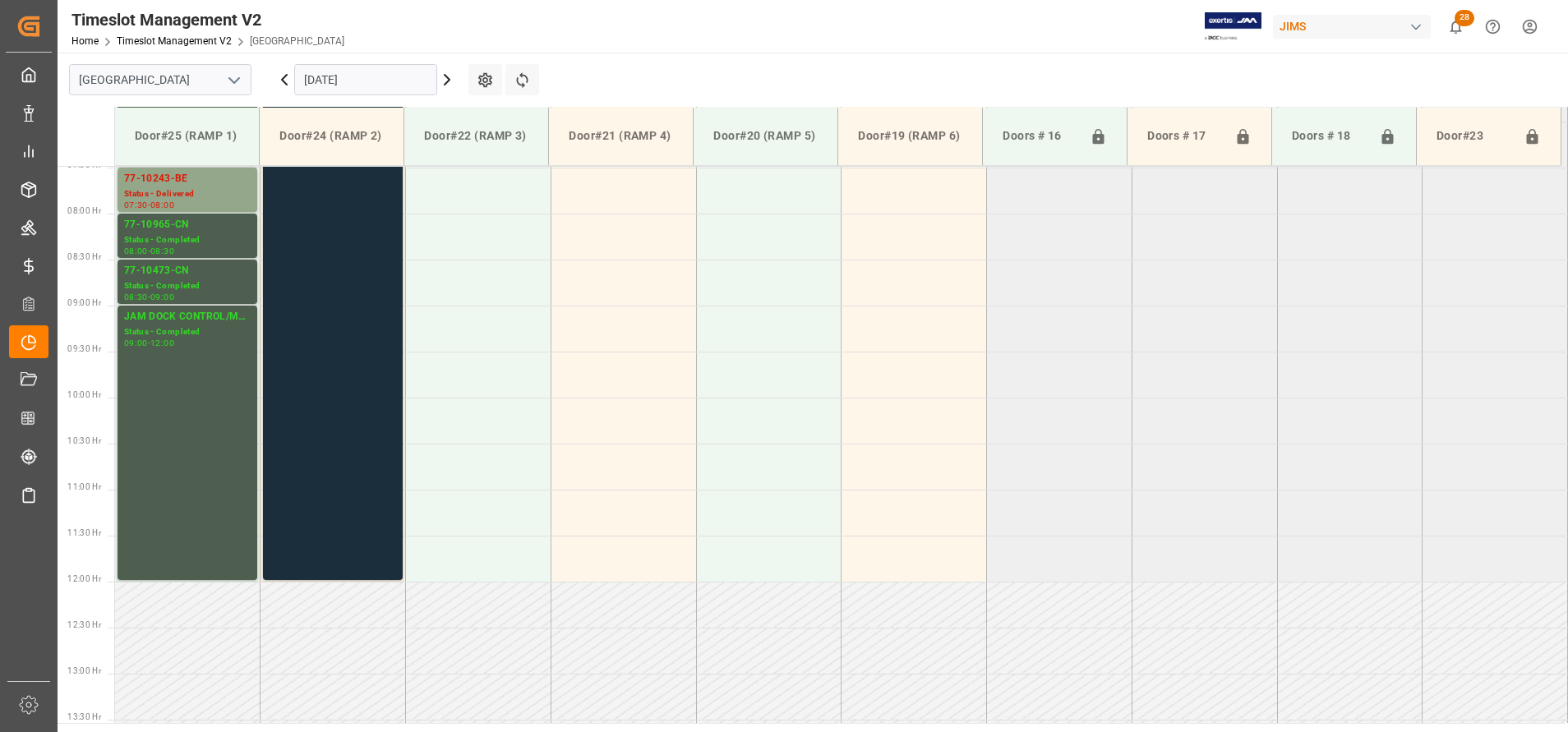
scroll to position [570, 0]
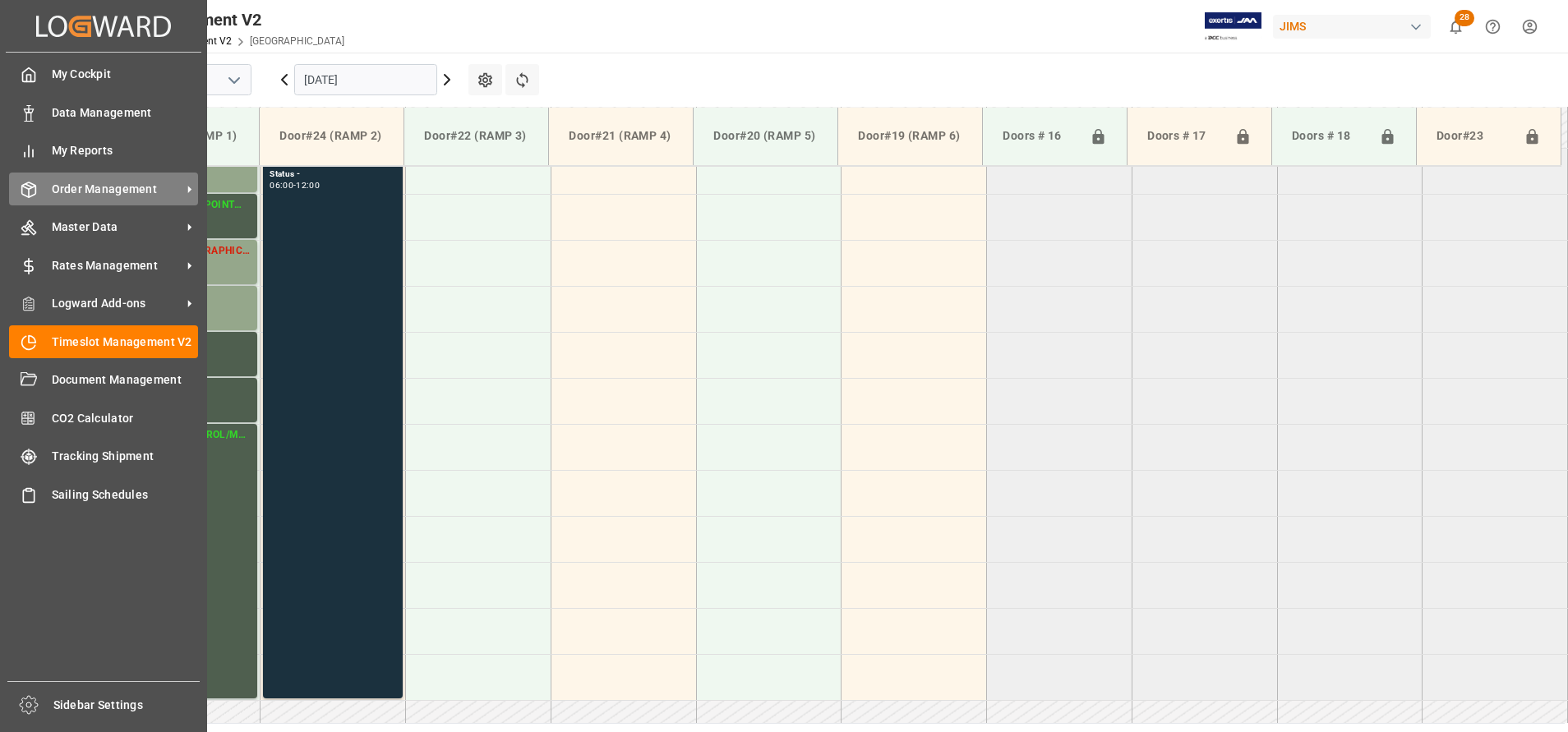
click at [105, 181] on span "Order Management" at bounding box center [117, 189] width 130 height 17
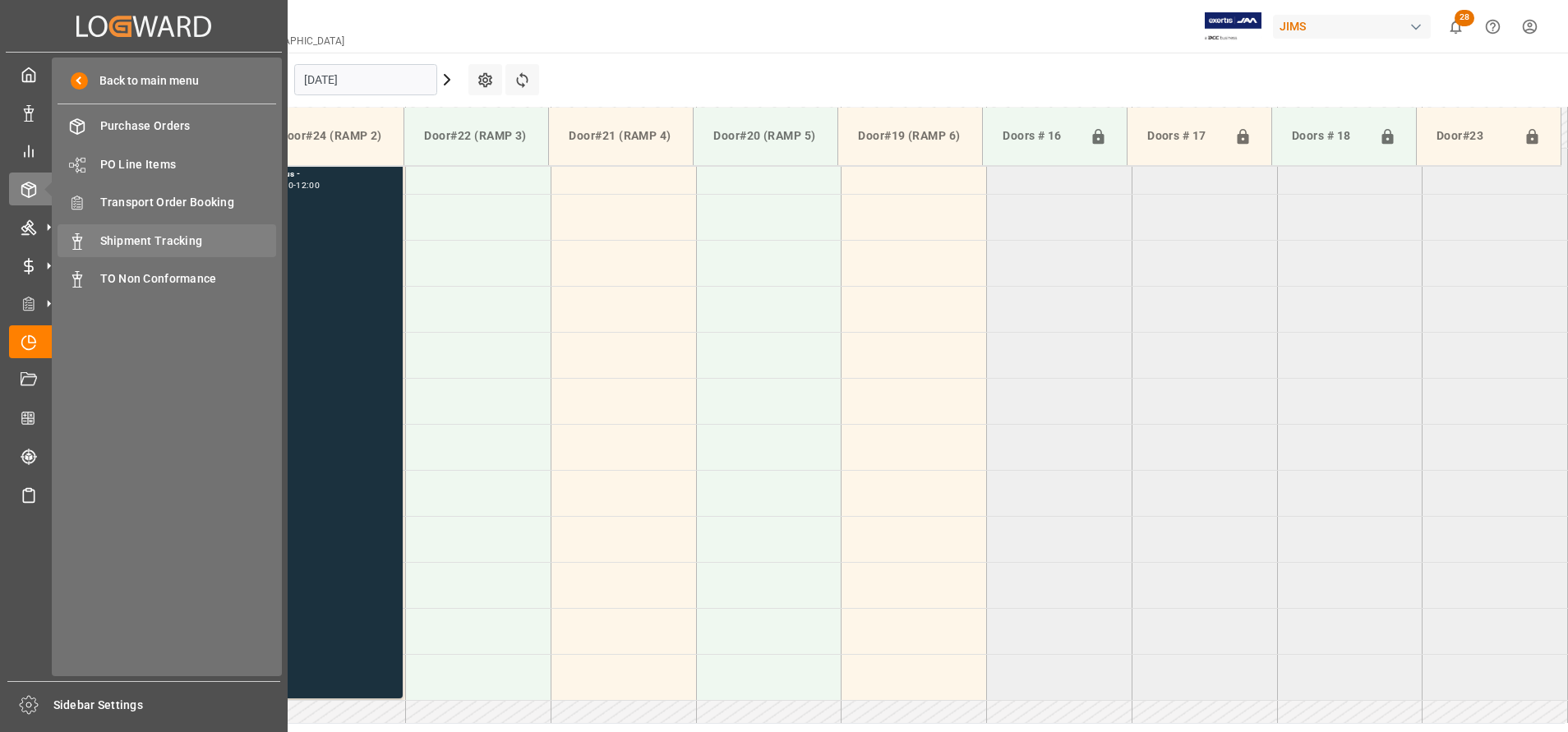
click at [168, 239] on span "Shipment Tracking" at bounding box center [188, 241] width 177 height 17
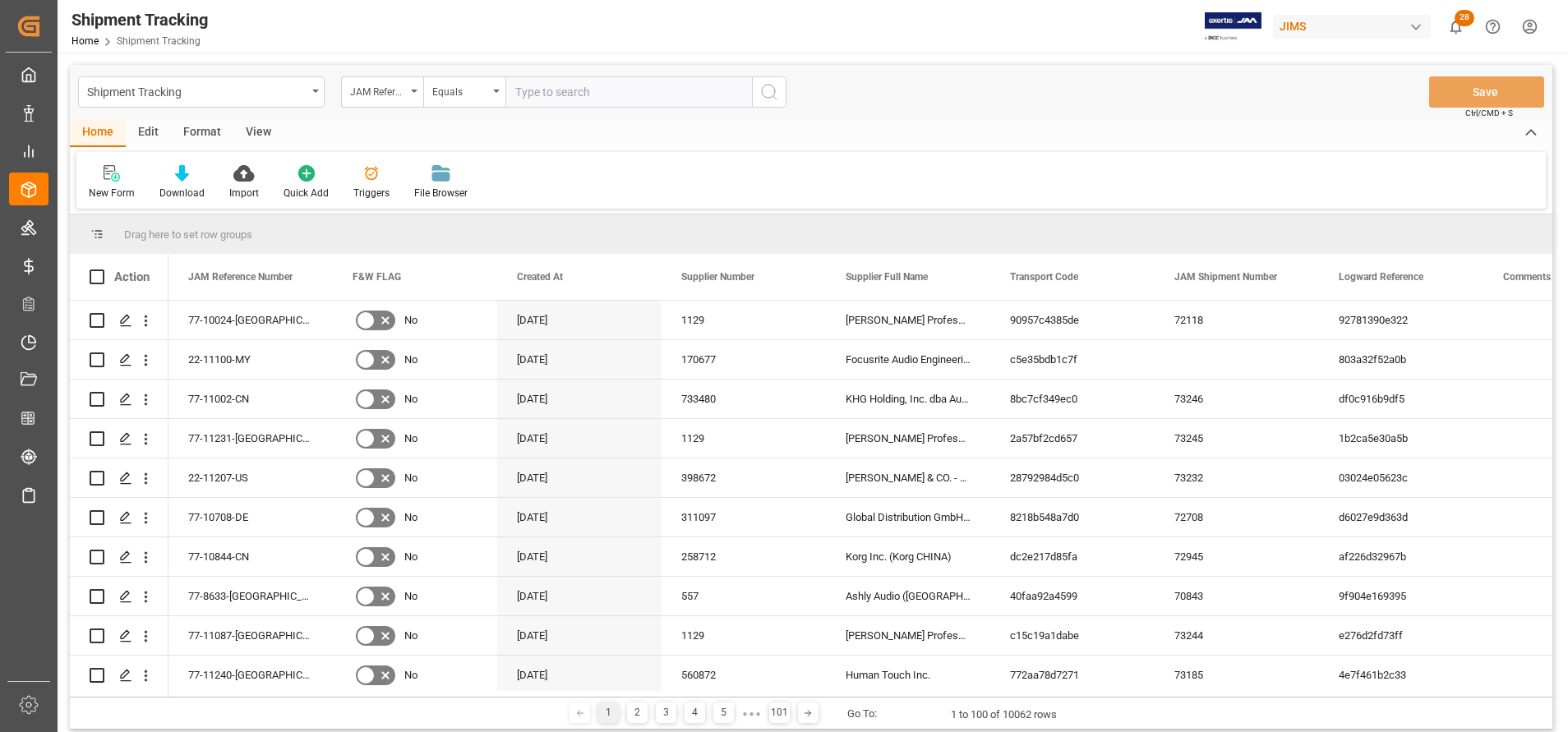
click at [677, 93] on input "text" at bounding box center [629, 92] width 247 height 31
type input "77-10243-BE"
click at [767, 93] on icon "search button" at bounding box center [769, 92] width 20 height 20
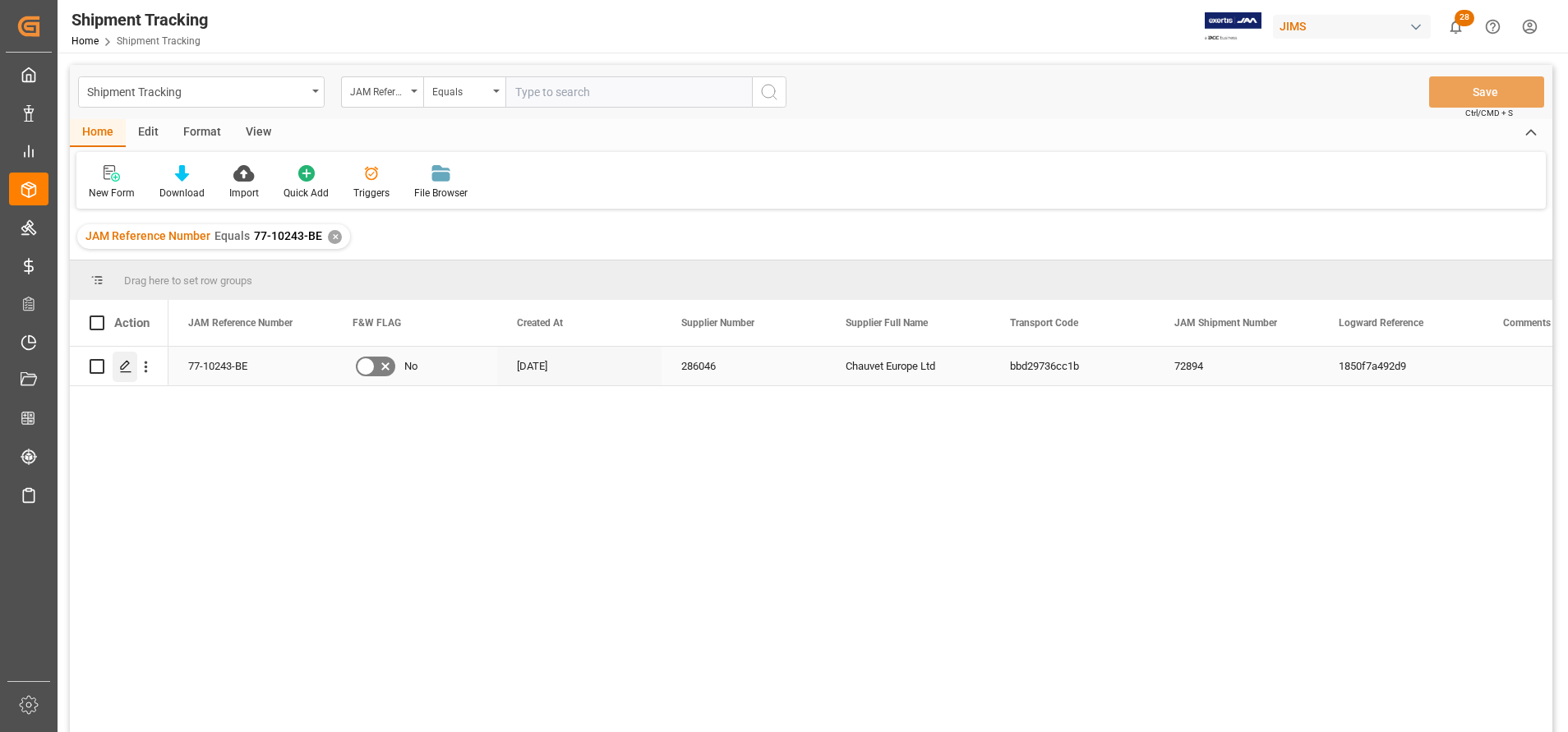
click at [123, 373] on line "Press SPACE to select this row." at bounding box center [125, 373] width 10 height 0
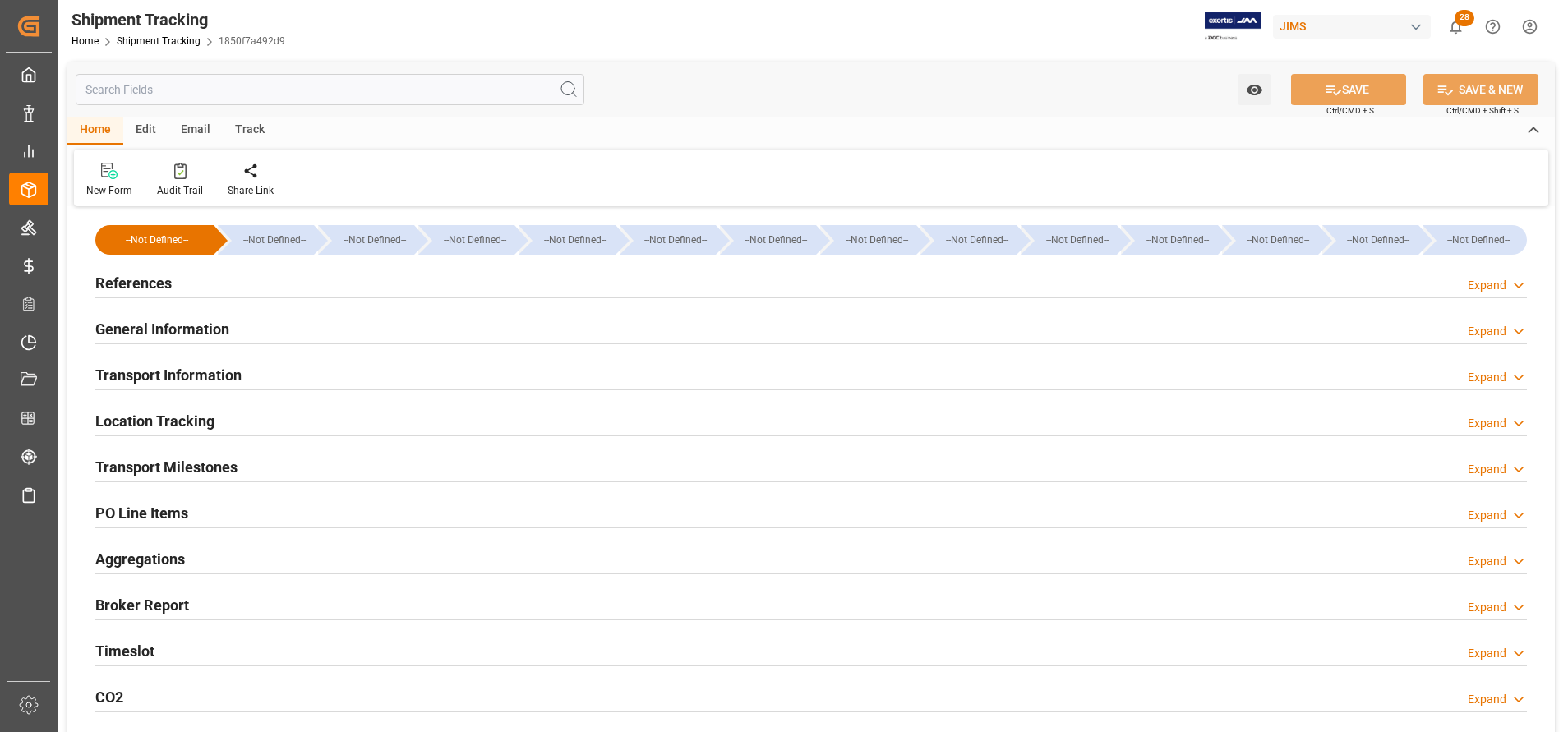
type input "BEANR"
type input "CAMTR"
click at [208, 412] on h2 "Location Tracking" at bounding box center [155, 421] width 119 height 23
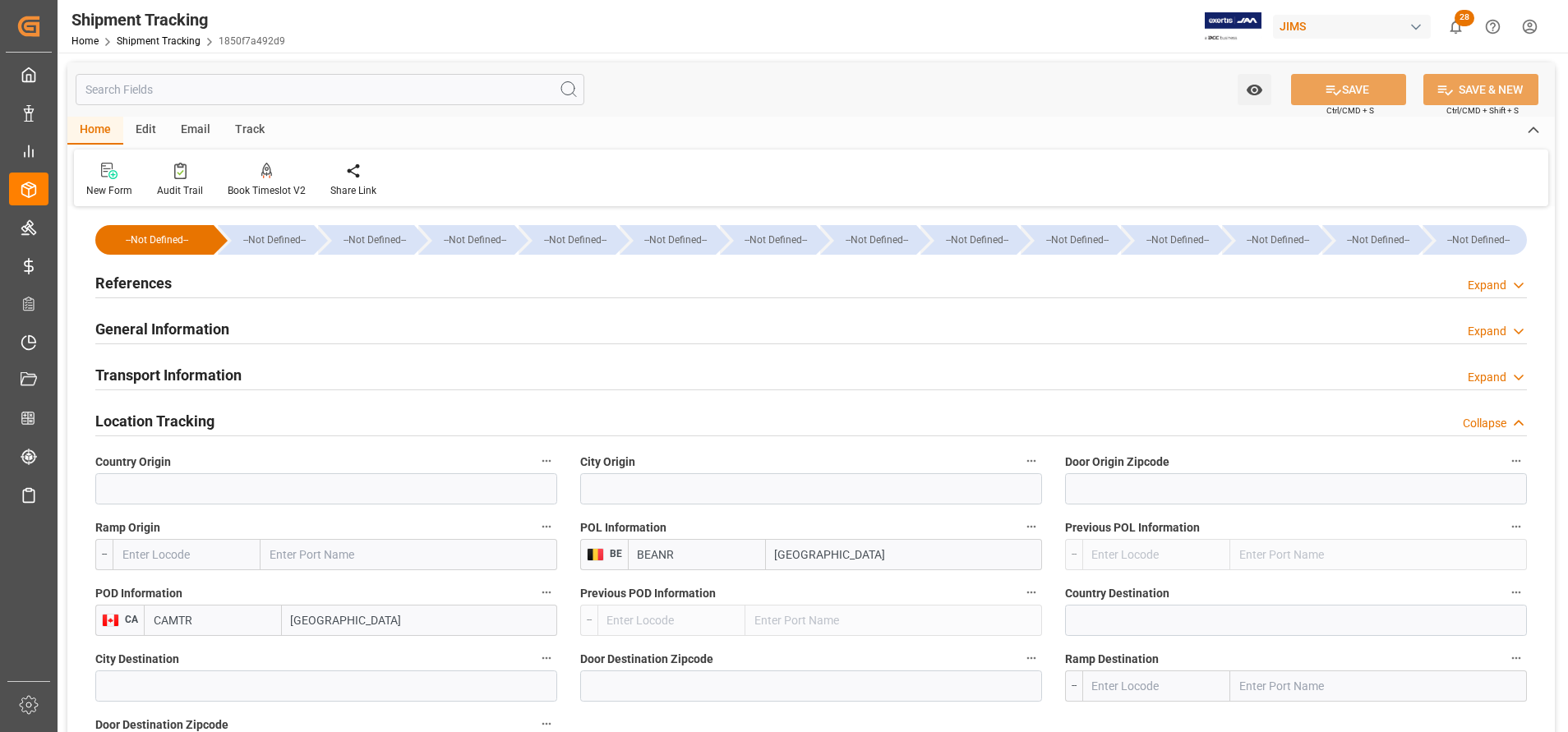
click at [191, 326] on h2 "General Information" at bounding box center [162, 329] width 134 height 23
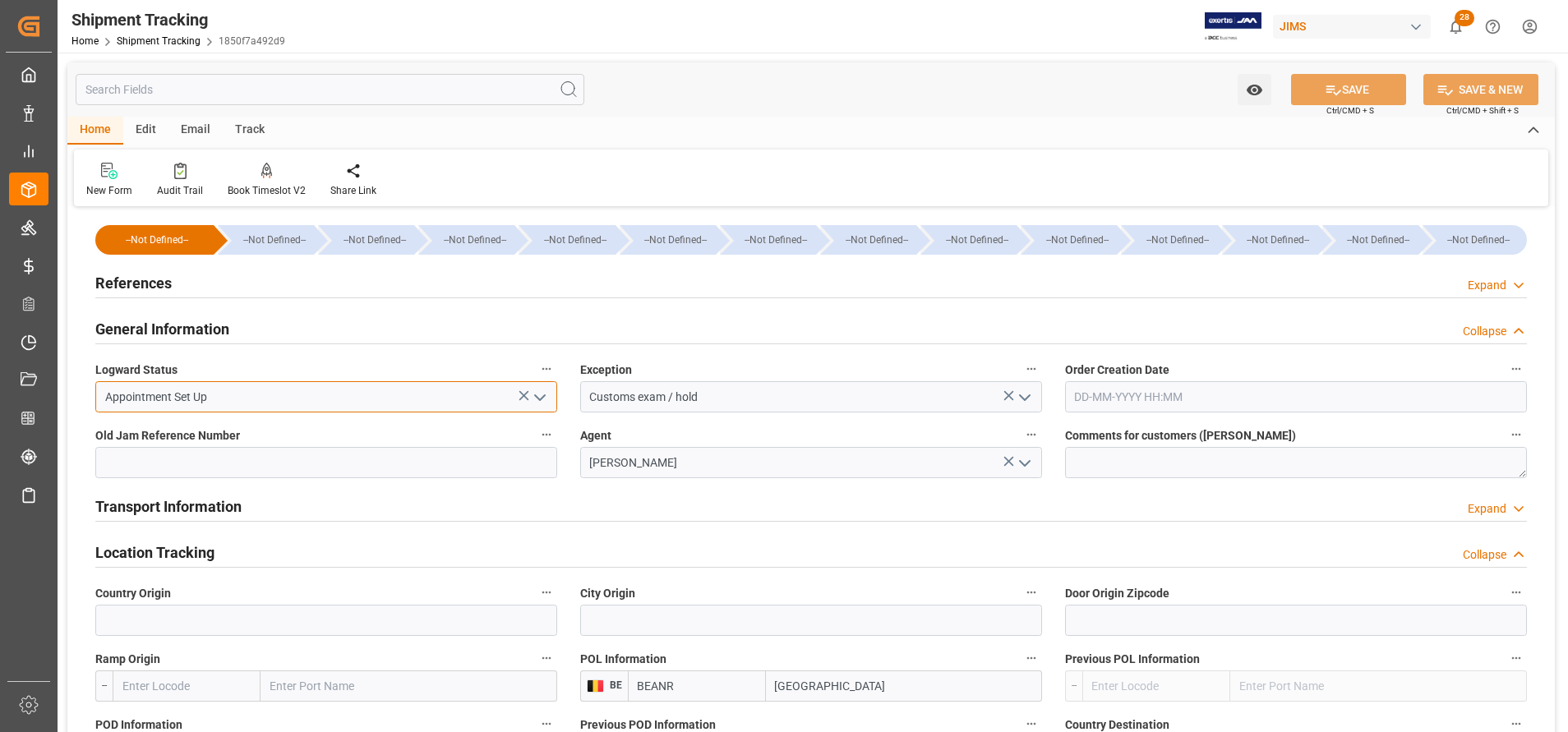
click at [553, 395] on input "Appointment Set Up" at bounding box center [326, 397] width 462 height 31
click at [543, 397] on polyline "open menu" at bounding box center [539, 398] width 10 height 5
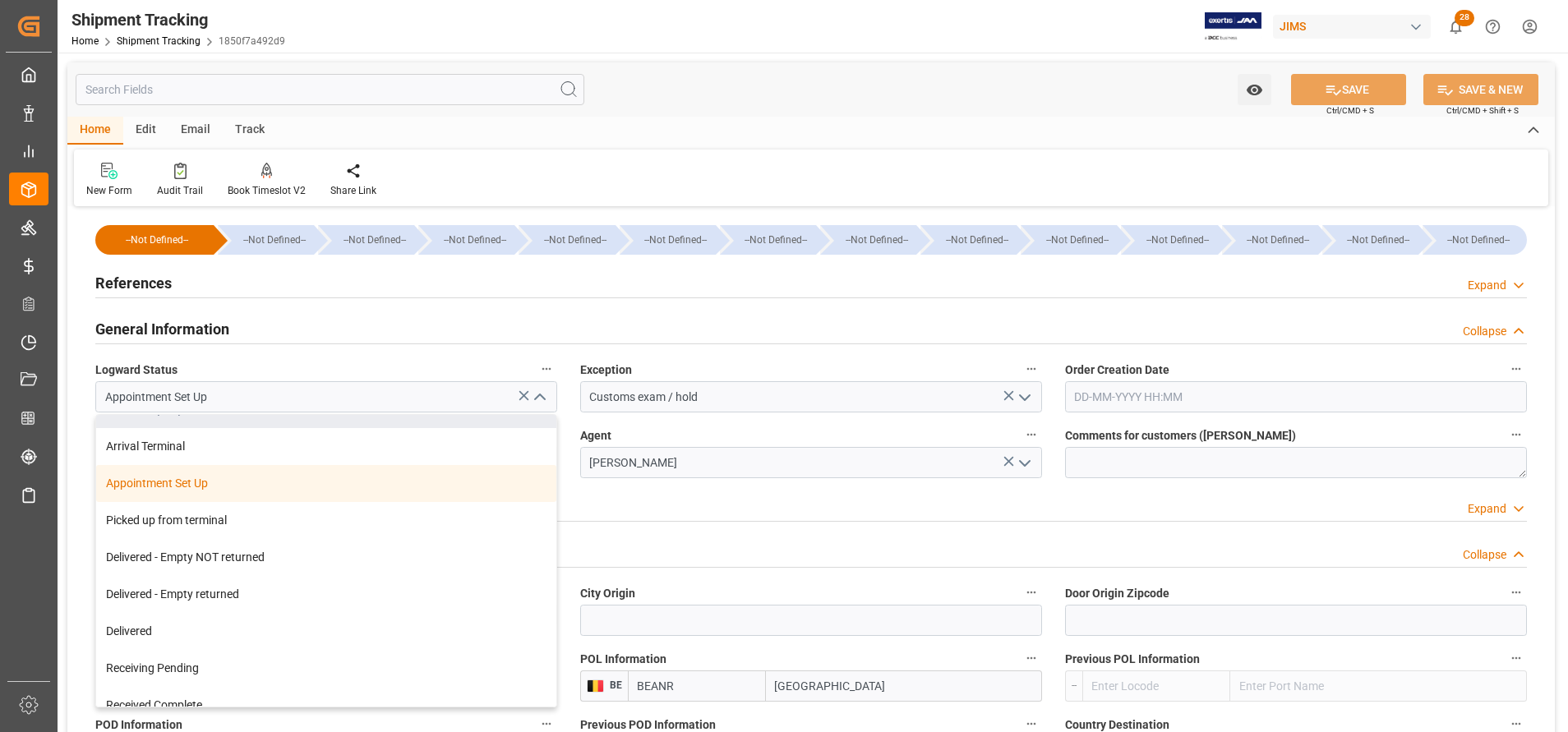
scroll to position [247, 0]
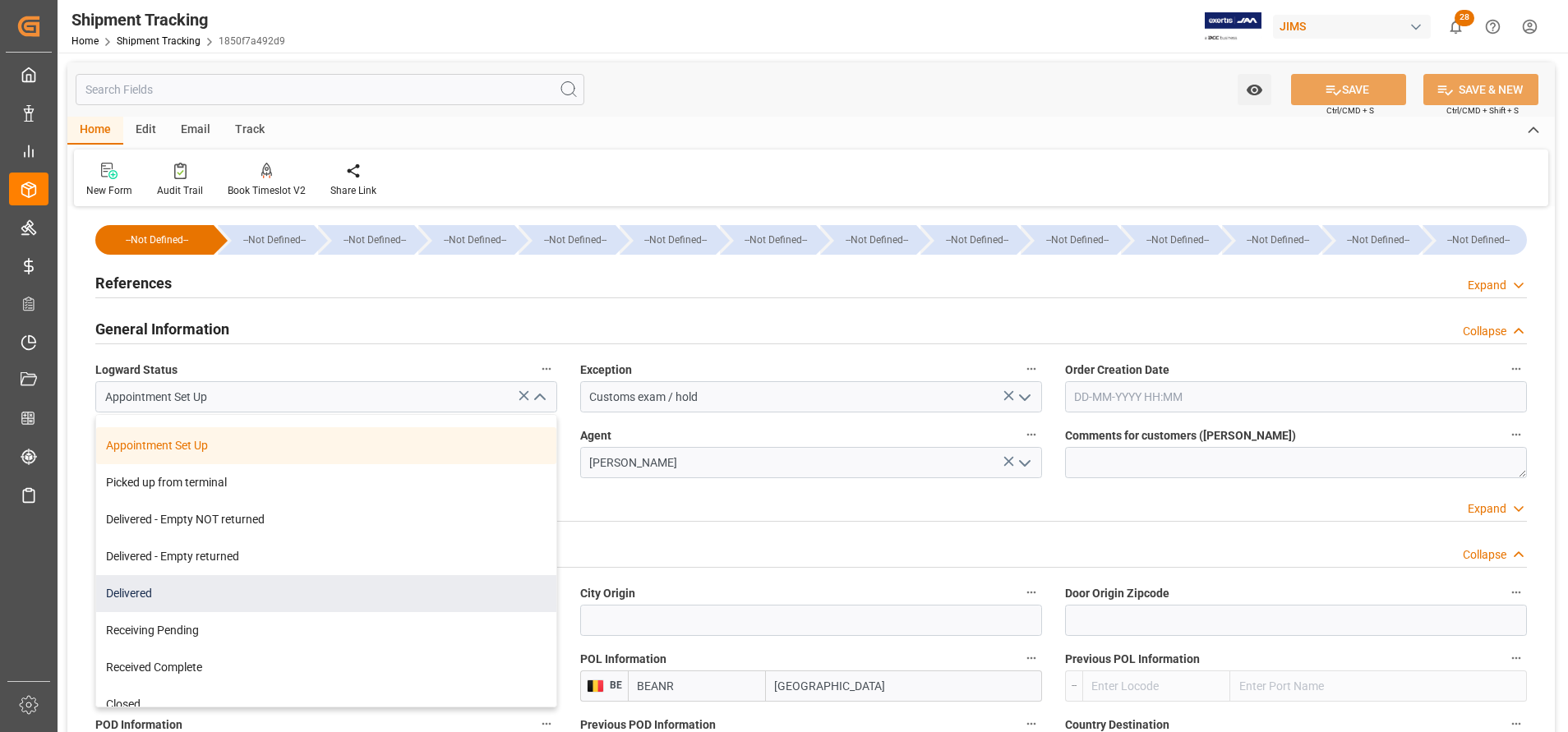
click at [437, 585] on div "Delivered" at bounding box center [326, 594] width 460 height 37
type input "Delivered"
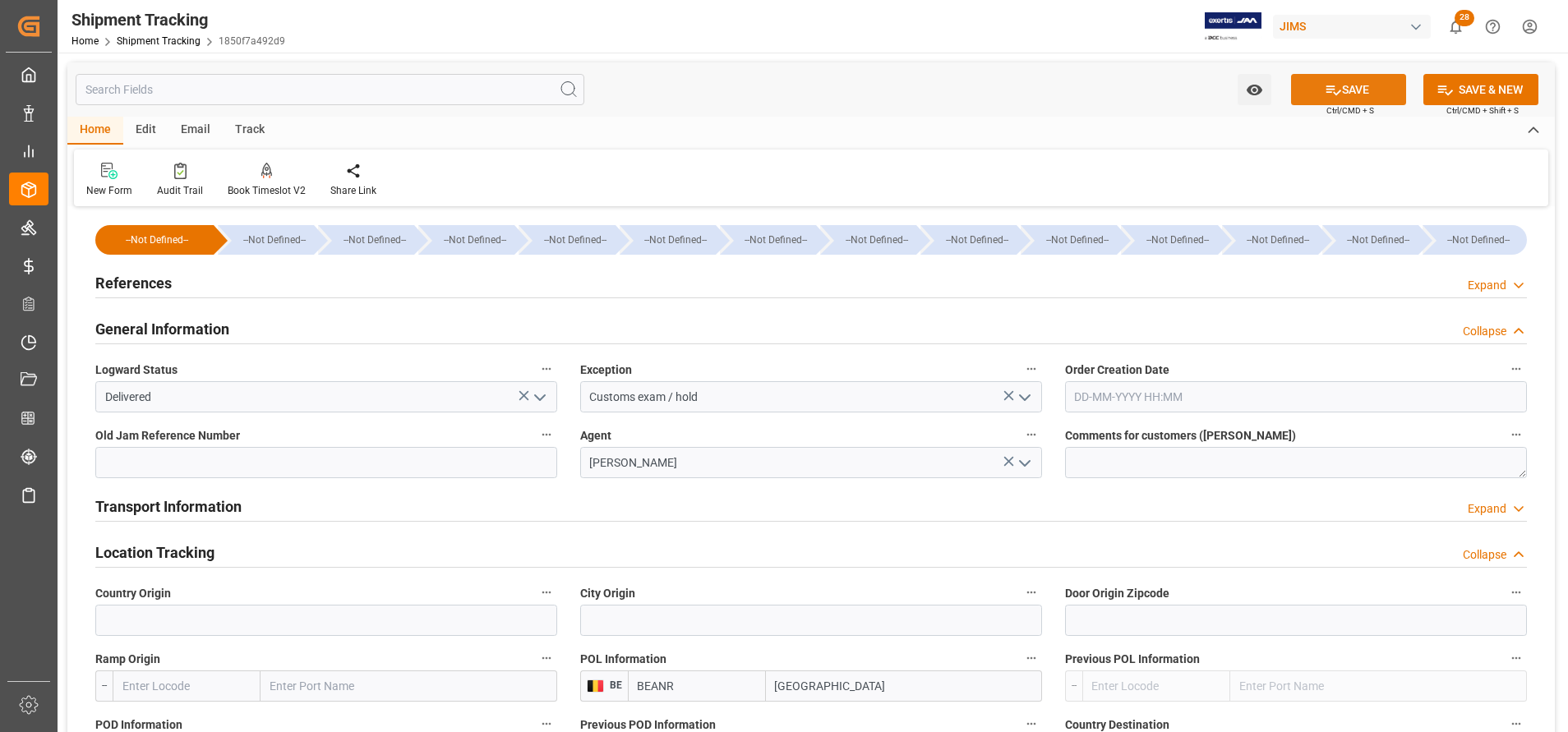
click at [1380, 95] on button "SAVE" at bounding box center [1348, 89] width 115 height 31
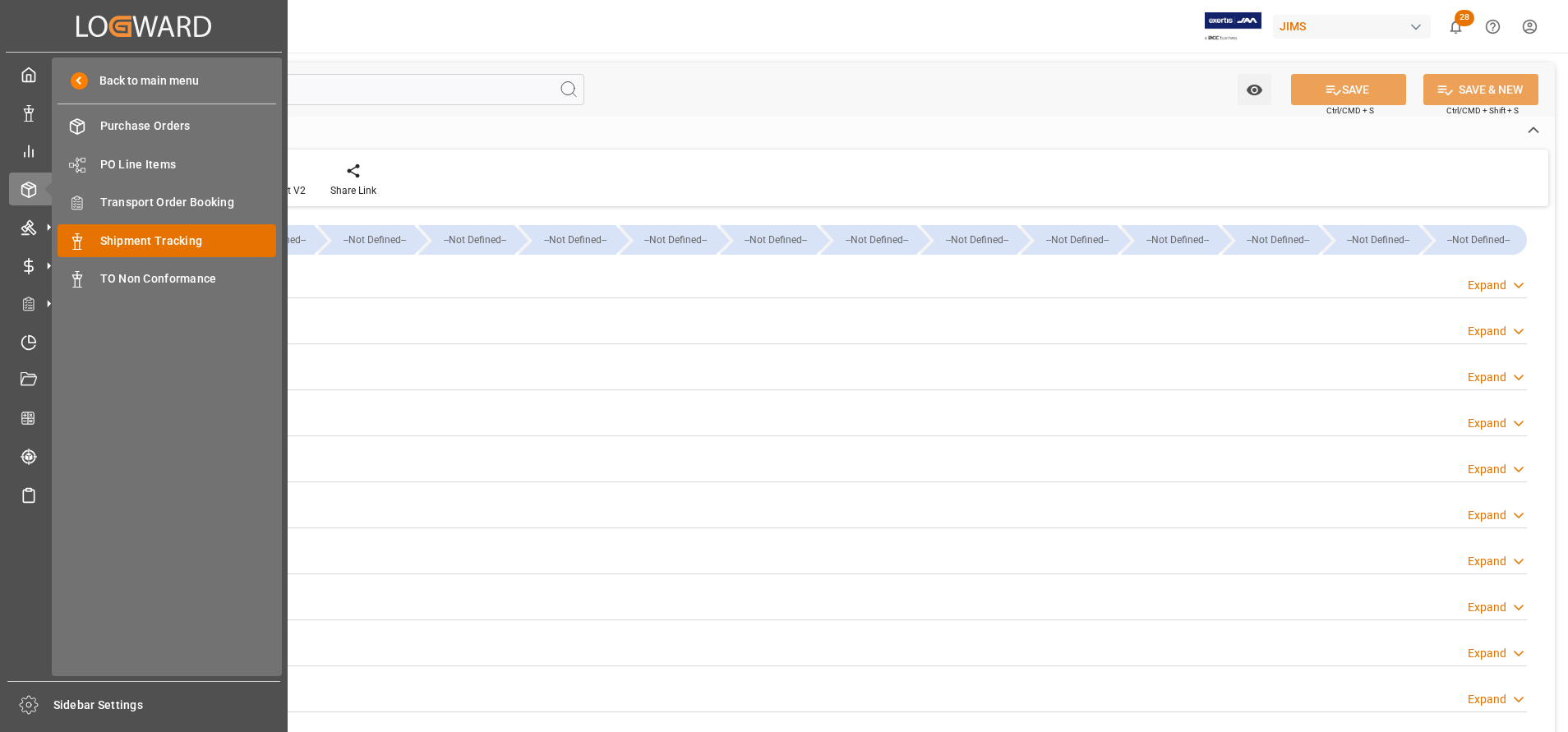
click at [147, 236] on span "Shipment Tracking" at bounding box center [188, 241] width 177 height 17
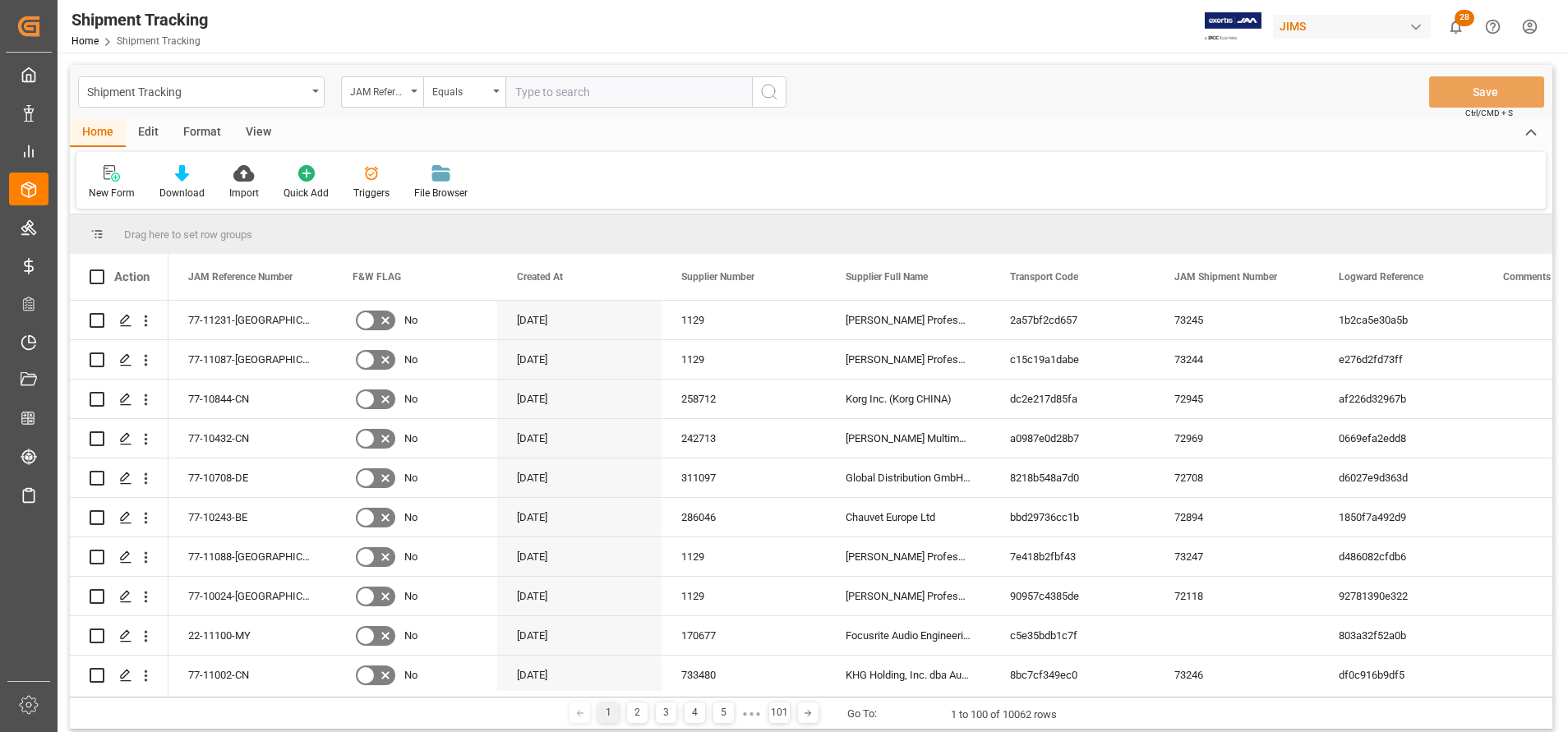
click at [607, 95] on input "text" at bounding box center [629, 92] width 247 height 31
type input "77-10881-CN"
click at [774, 96] on line "search button" at bounding box center [775, 98] width 3 height 3
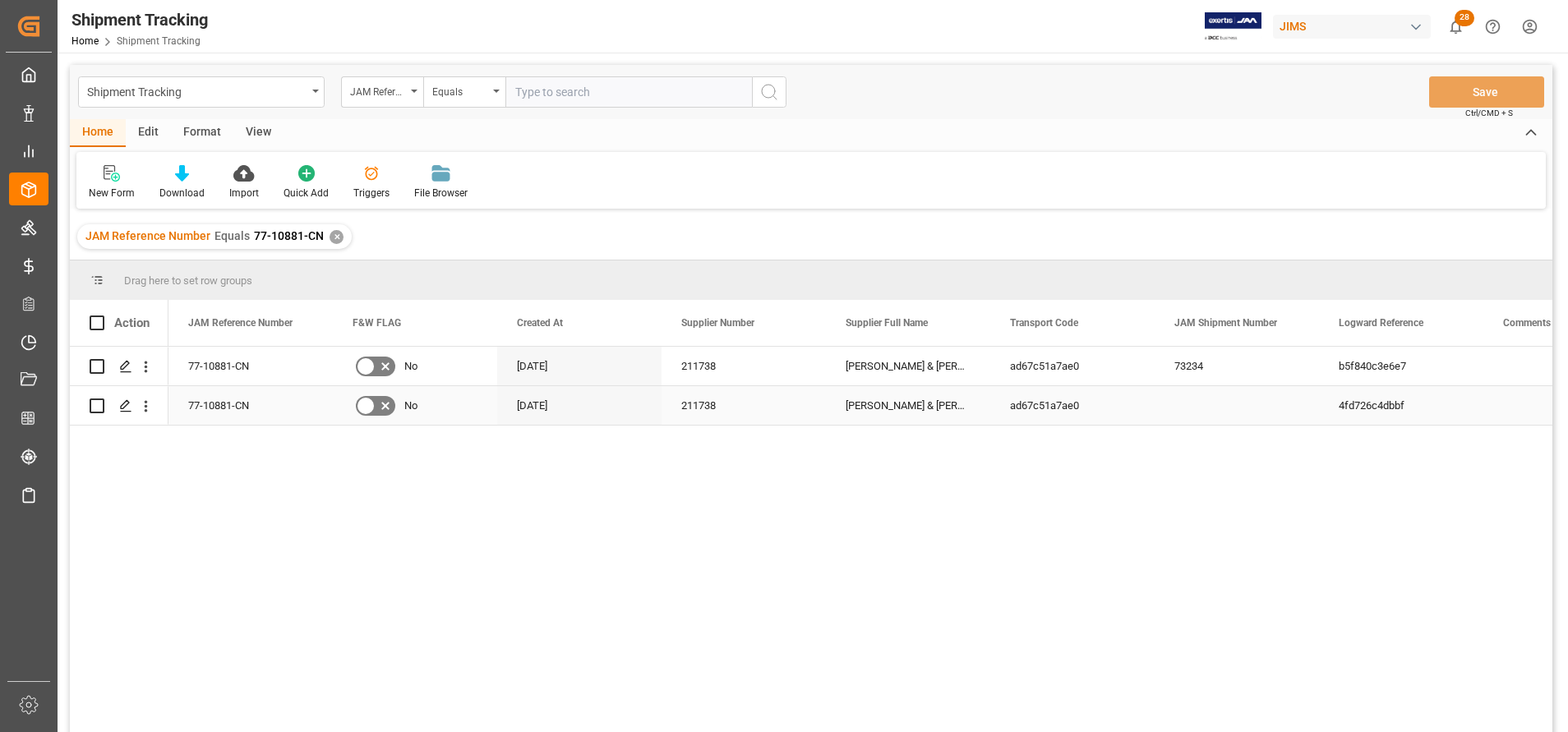
click at [1010, 393] on div "ad67c51a7ae0" at bounding box center [1072, 406] width 164 height 38
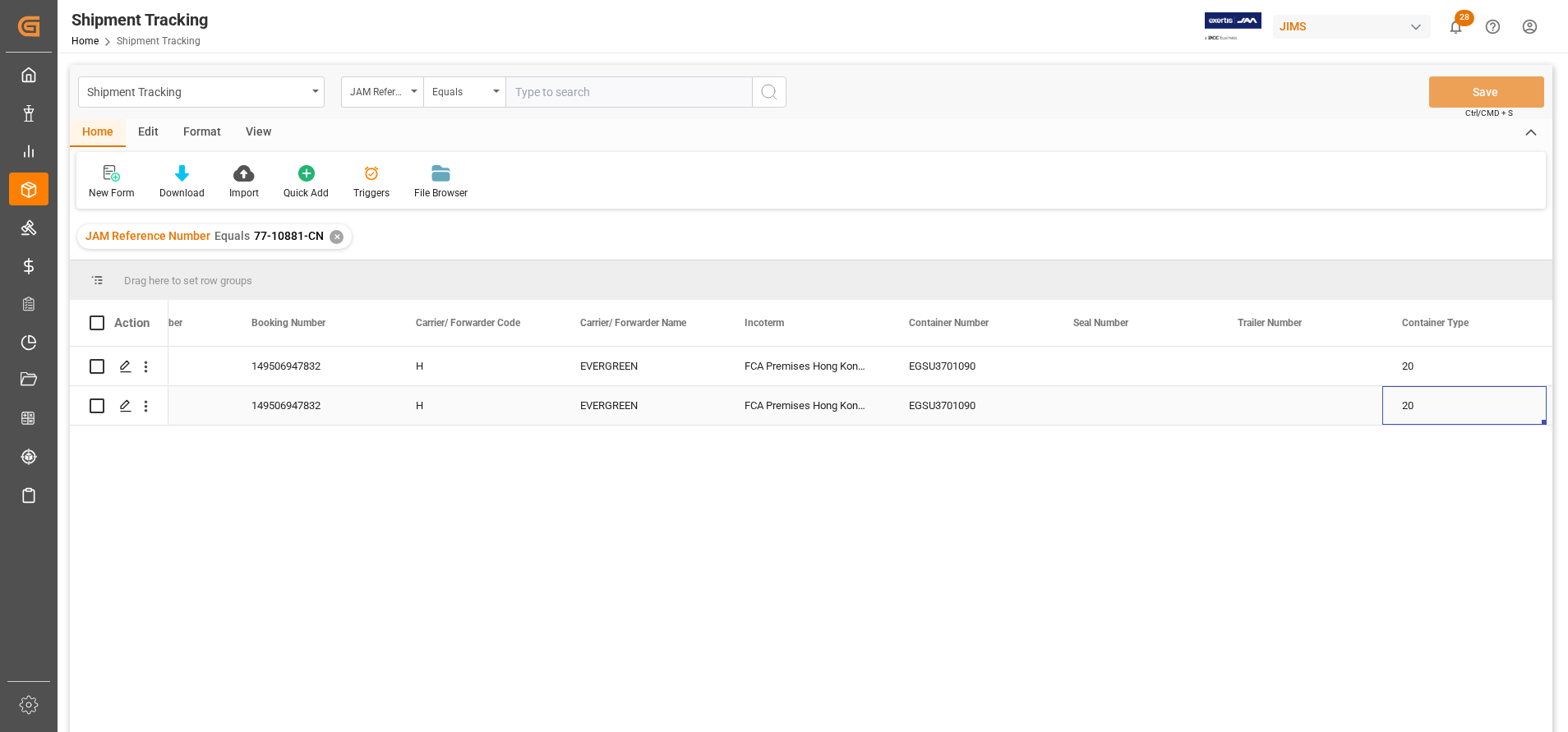
scroll to position [0, 3060]
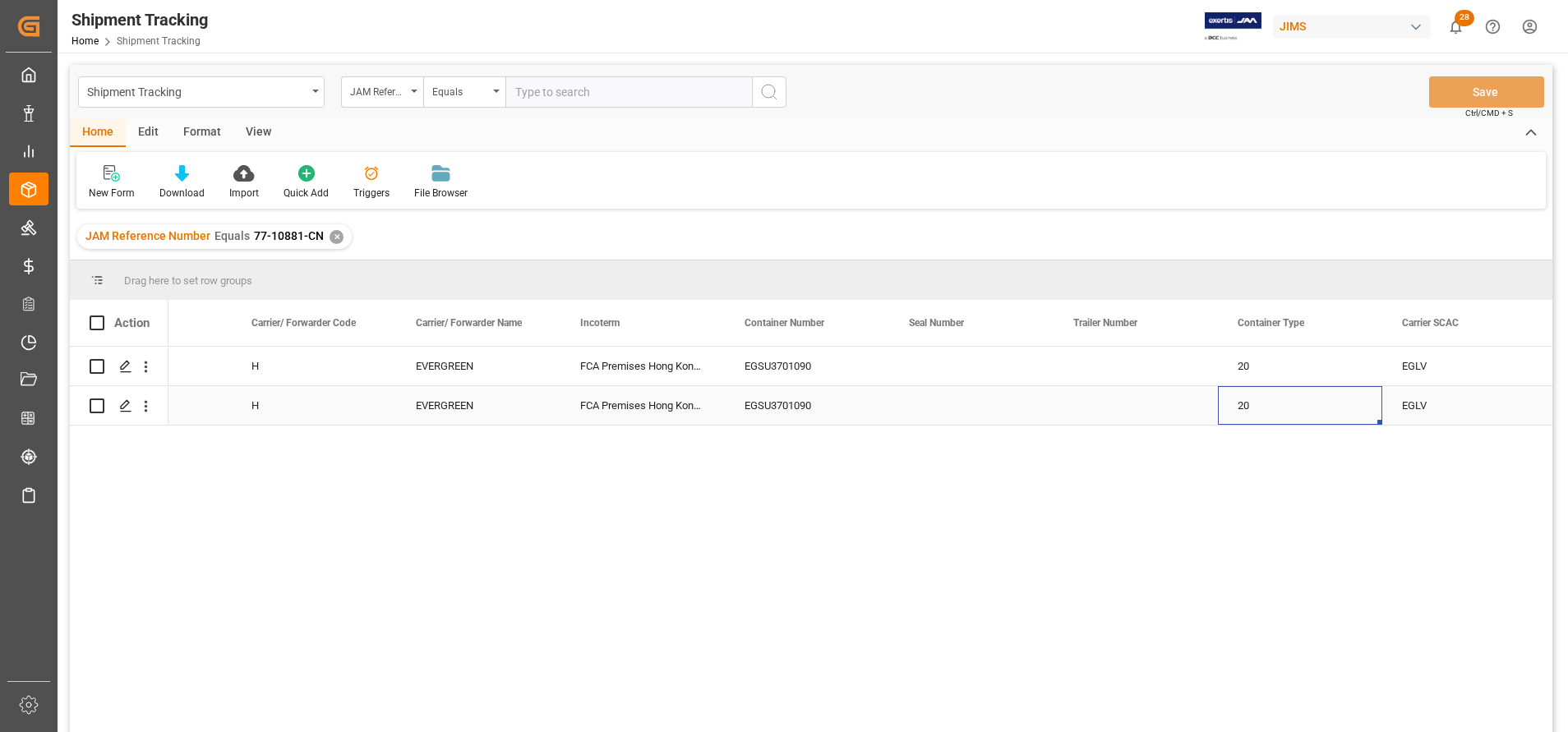
click at [1235, 413] on div "20" at bounding box center [1300, 406] width 164 height 38
click at [1245, 410] on div "20" at bounding box center [1300, 406] width 164 height 38
click at [1268, 401] on button "20" at bounding box center [1300, 396] width 138 height 31
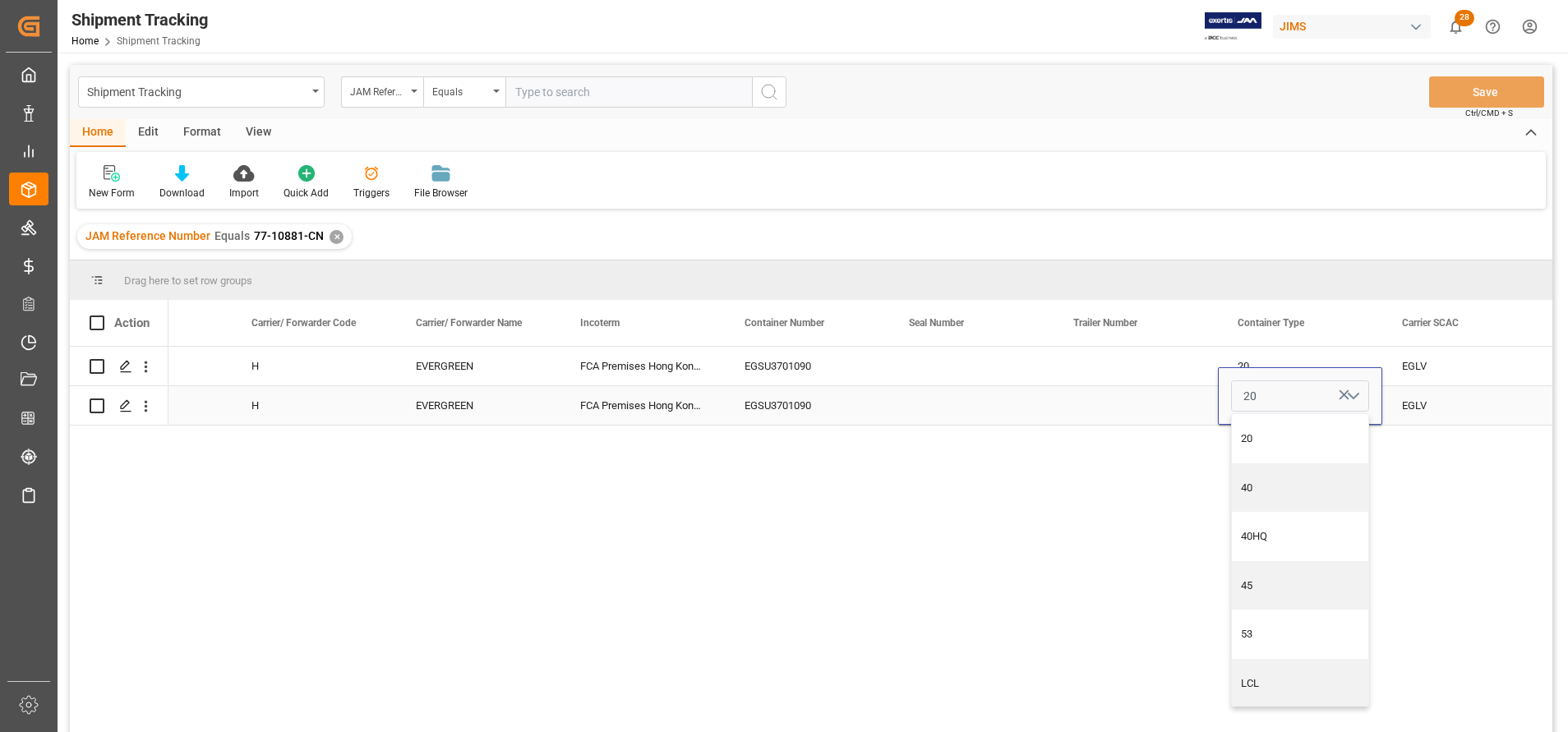
click at [1268, 401] on button "20" at bounding box center [1300, 396] width 138 height 31
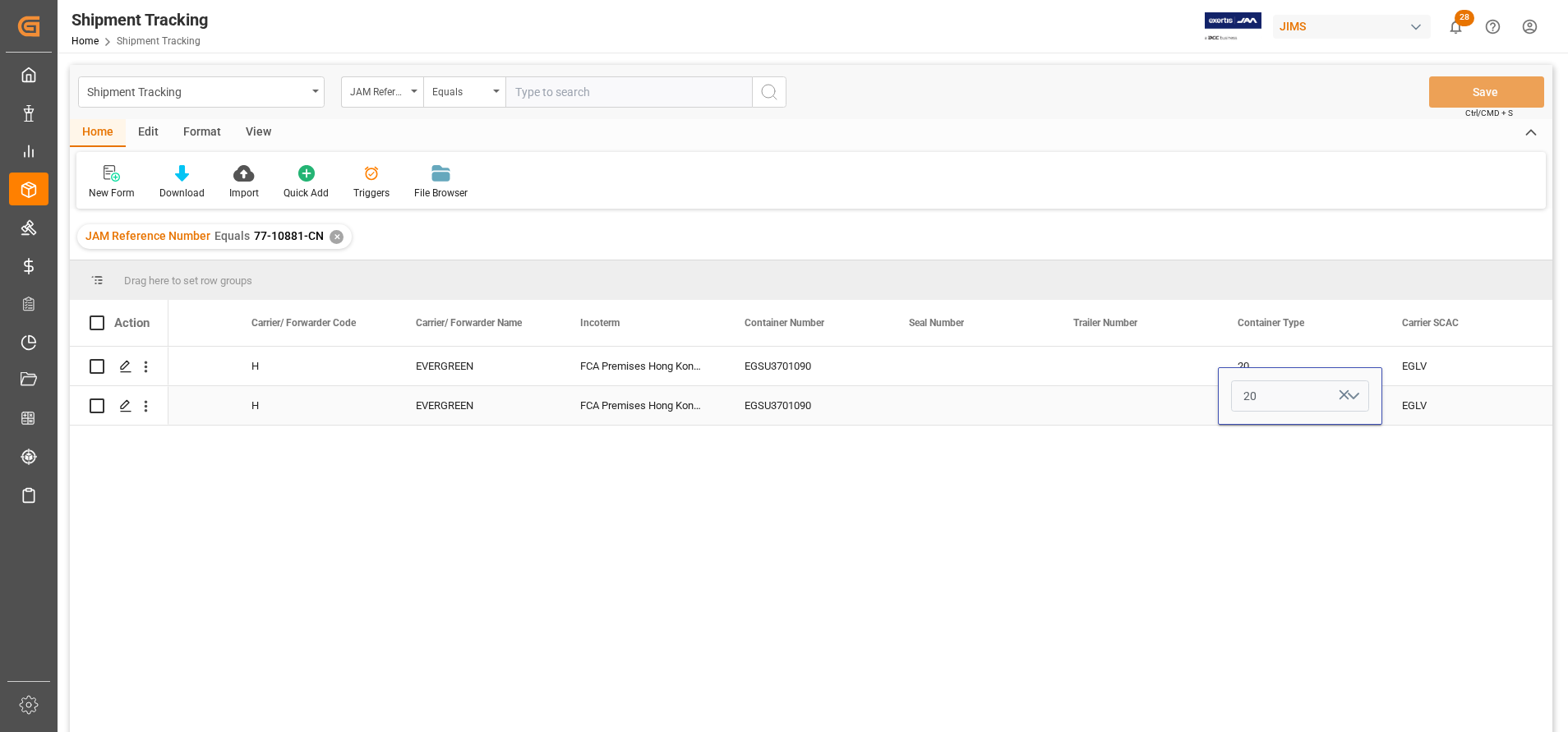
click at [1268, 401] on button "20" at bounding box center [1300, 396] width 138 height 31
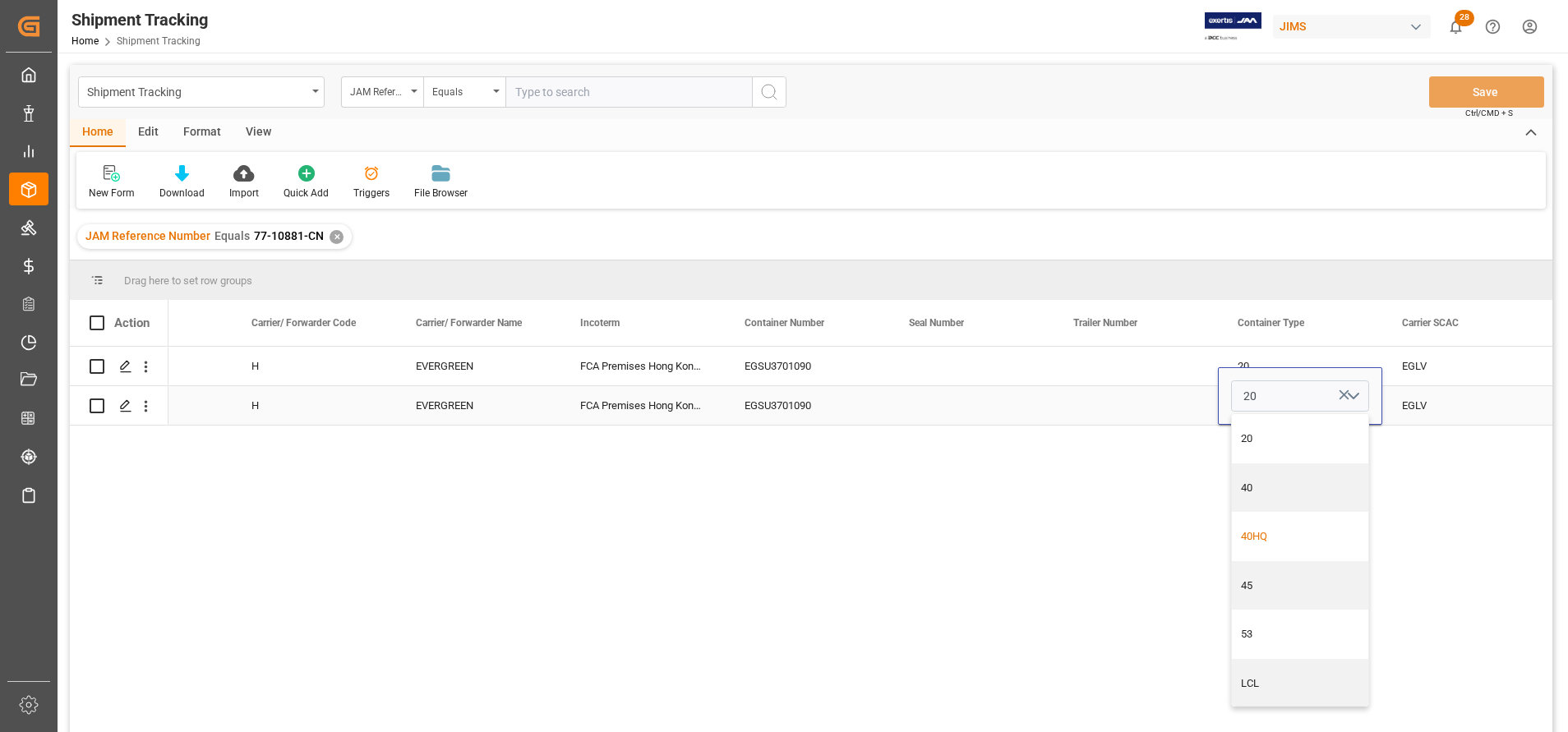
click at [1282, 533] on div "40HQ" at bounding box center [1300, 537] width 119 height 16
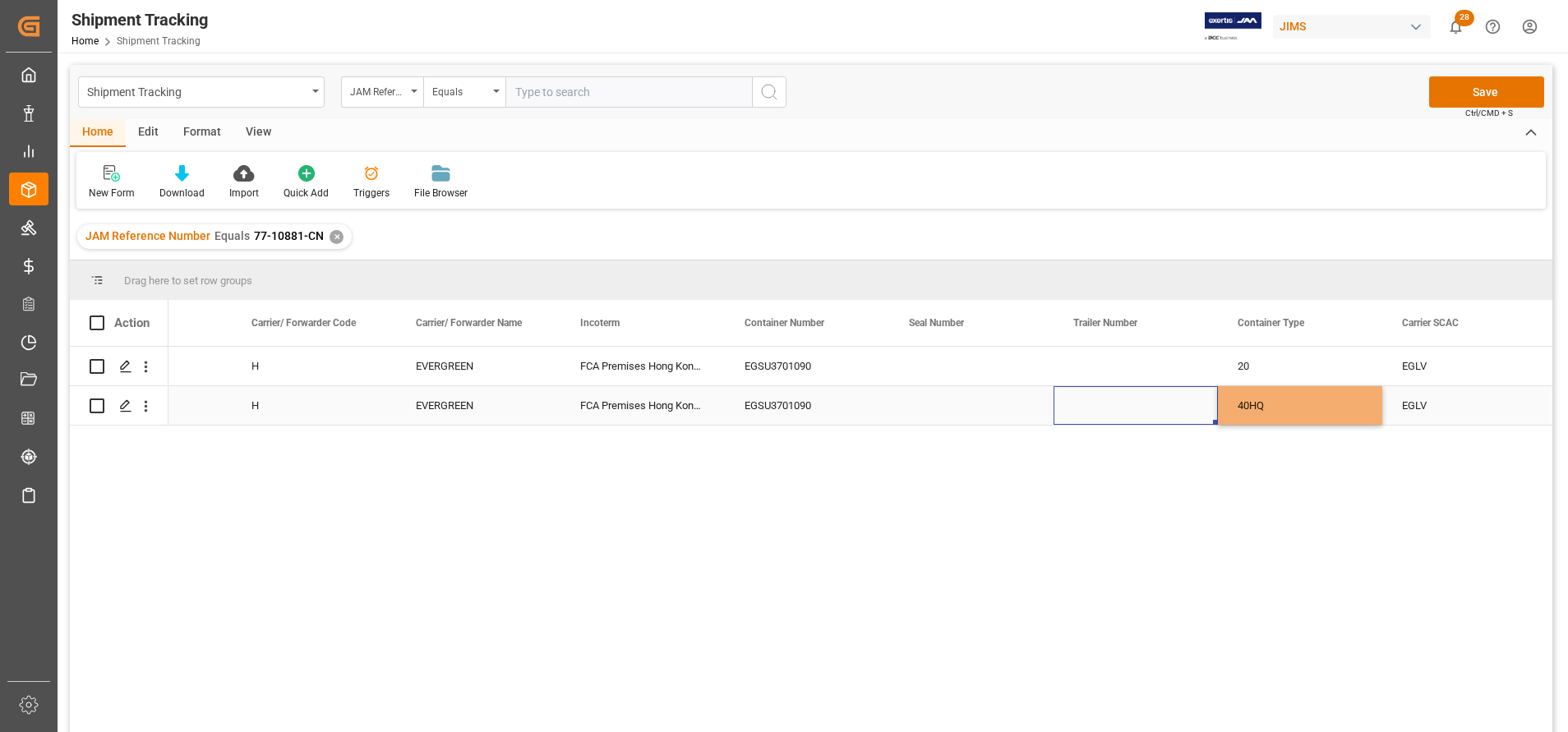
click at [1168, 408] on div "Press SPACE to select this row." at bounding box center [1136, 406] width 164 height 38
click at [801, 393] on div "EGSU3701090" at bounding box center [807, 406] width 164 height 38
click at [860, 522] on div "149506947832 H EVERGREEN FCA Premises Hong Kong HK EGSU3701090 20 EGLV Evergree…" at bounding box center [860, 544] width 1384 height 396
click at [794, 402] on div "EGSU3701090" at bounding box center [807, 406] width 164 height 38
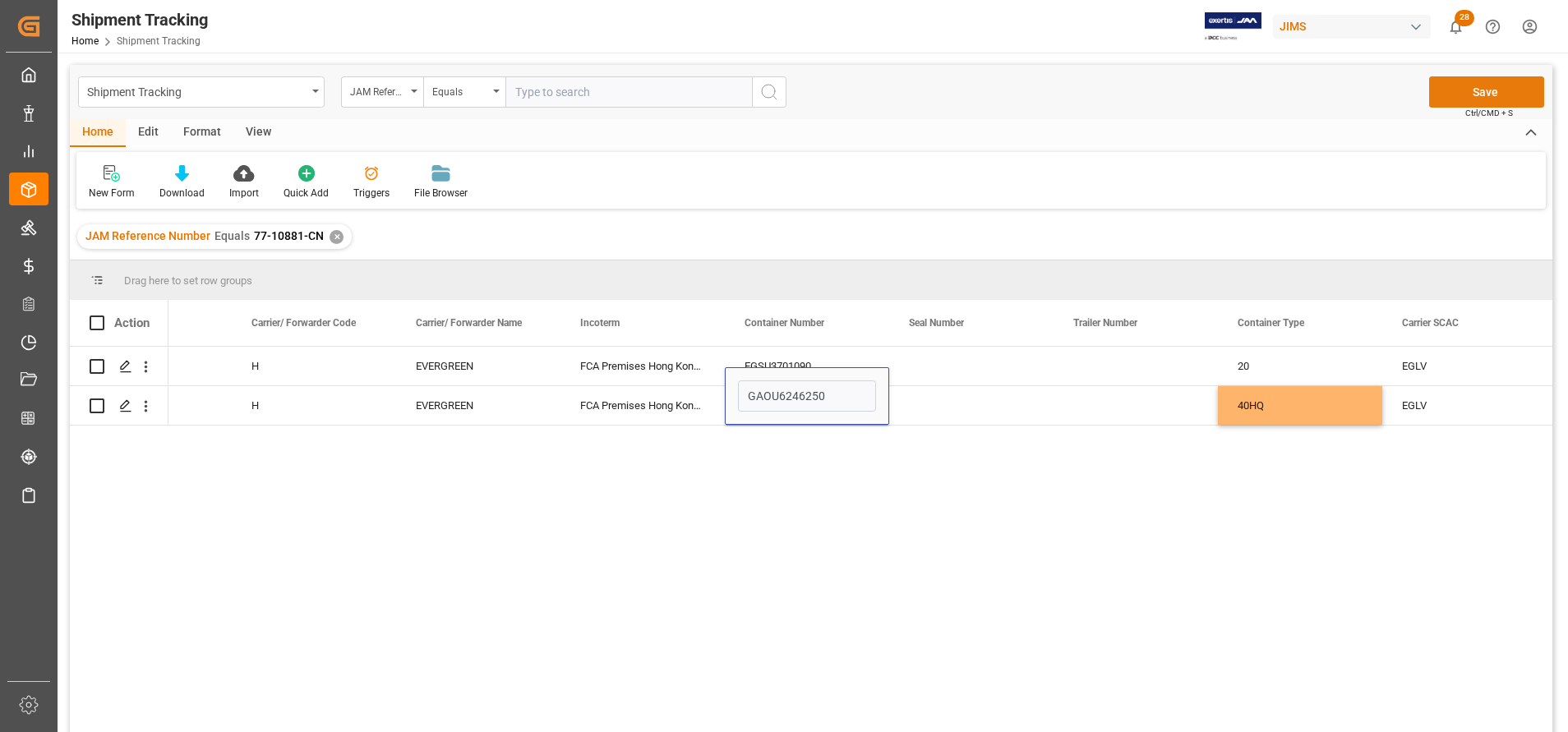
type input "GAOU6246250"
click at [1486, 100] on button "Save" at bounding box center [1486, 92] width 115 height 31
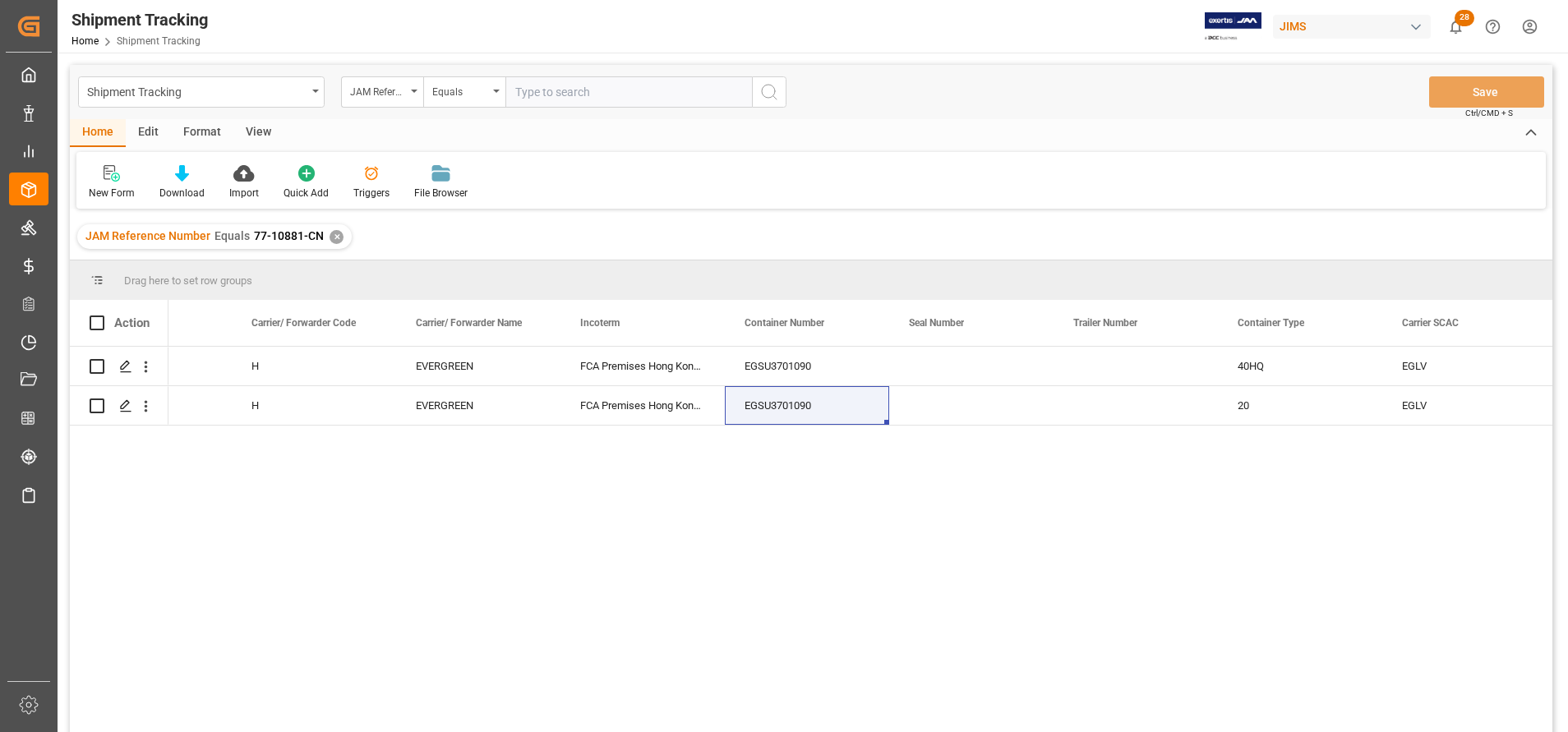
drag, startPoint x: 1167, startPoint y: 451, endPoint x: 1117, endPoint y: 434, distance: 52.8
click at [1166, 451] on div "149506947832 H EVERGREEN FCA Premises Hong Kong HK EGSU3701090 40HQ EGLV Evergr…" at bounding box center [860, 544] width 1384 height 396
click at [956, 363] on div "Press SPACE to select this row." at bounding box center [971, 366] width 164 height 38
click at [956, 363] on input "Press SPACE to select this row." at bounding box center [971, 376] width 138 height 31
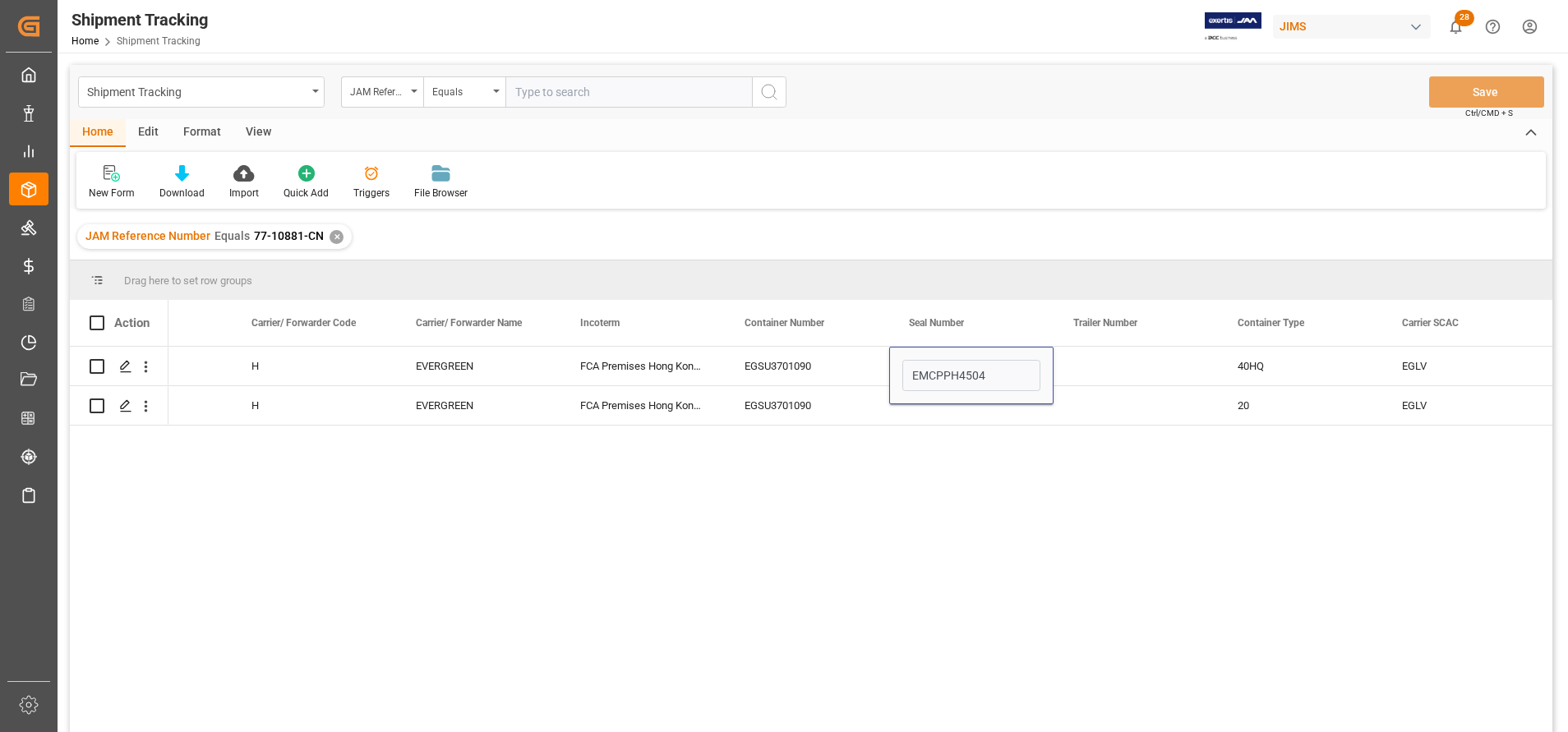
type input "EMCPPH4504"
click at [987, 451] on div "149506947832 H EVERGREEN FCA Premises [GEOGRAPHIC_DATA] HK EGSU3701090 EMCPPH45…" at bounding box center [860, 544] width 1384 height 396
click at [824, 403] on div "EGSU3701090" at bounding box center [807, 406] width 164 height 38
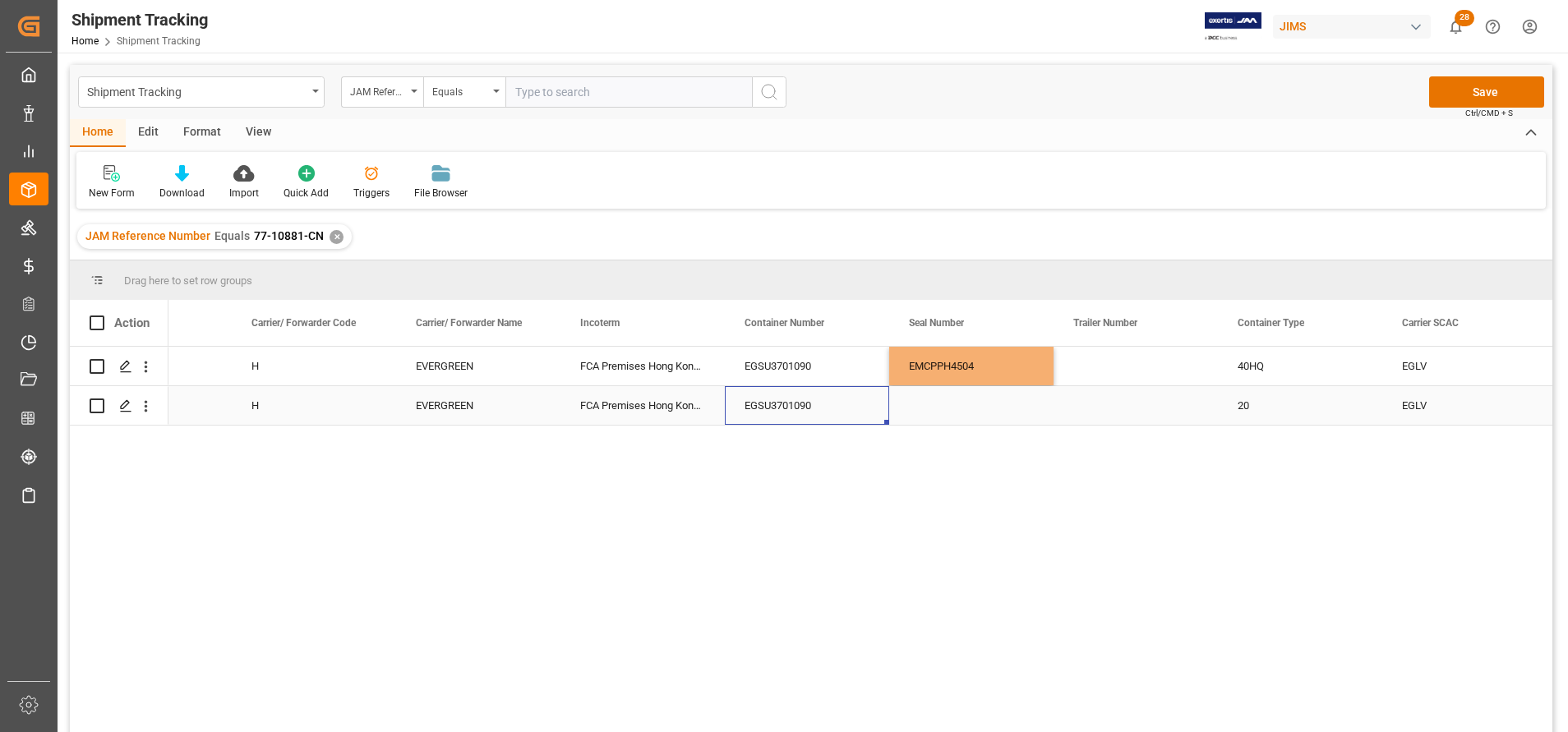
click at [976, 399] on div "Press SPACE to select this row." at bounding box center [971, 406] width 164 height 38
click at [976, 399] on input "Press SPACE to select this row." at bounding box center [971, 396] width 138 height 31
paste input "EMCRDW6394"
type input "EMCRDW6394"
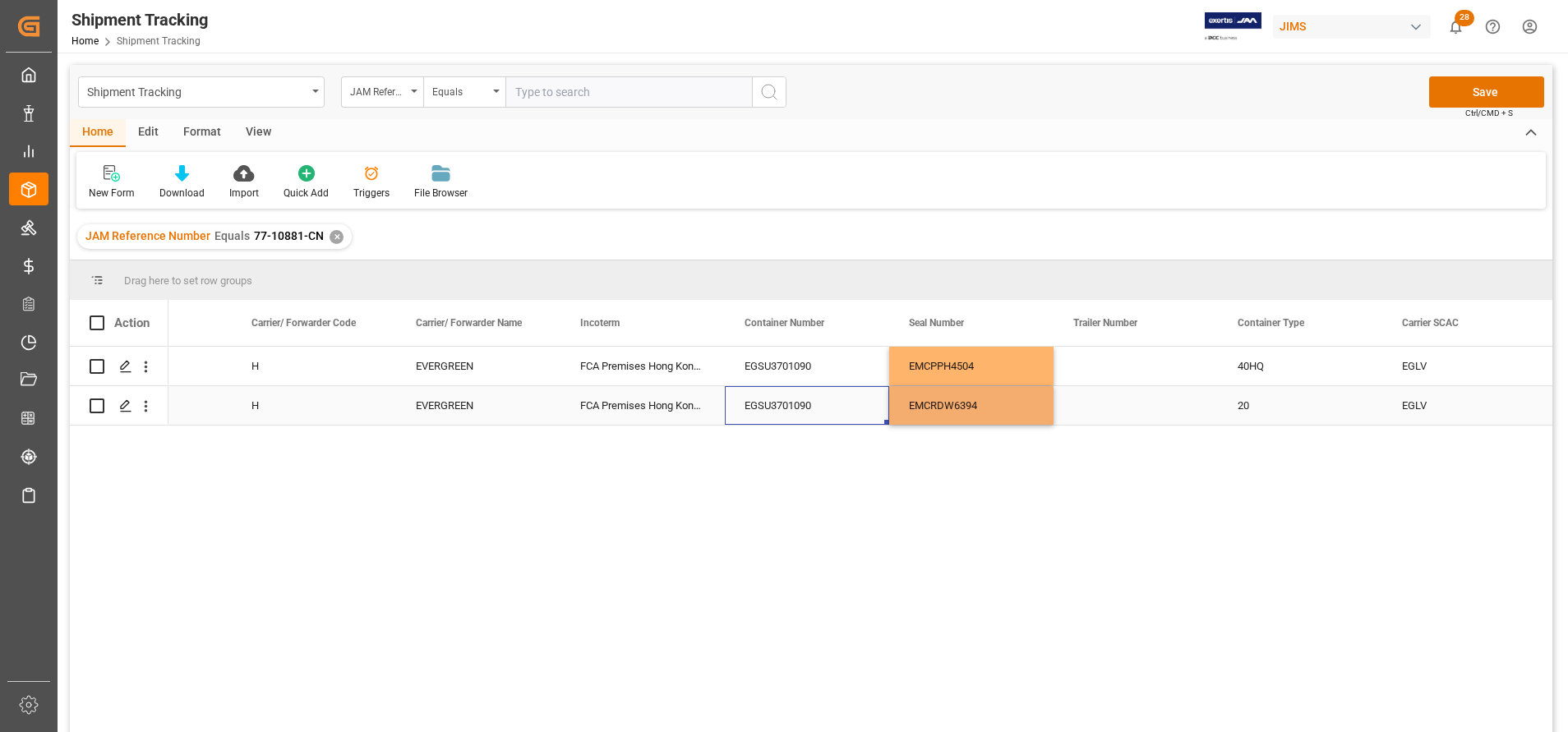
click at [822, 405] on div "EGSU3701090" at bounding box center [807, 406] width 164 height 38
click at [1472, 81] on button "Save" at bounding box center [1486, 92] width 115 height 31
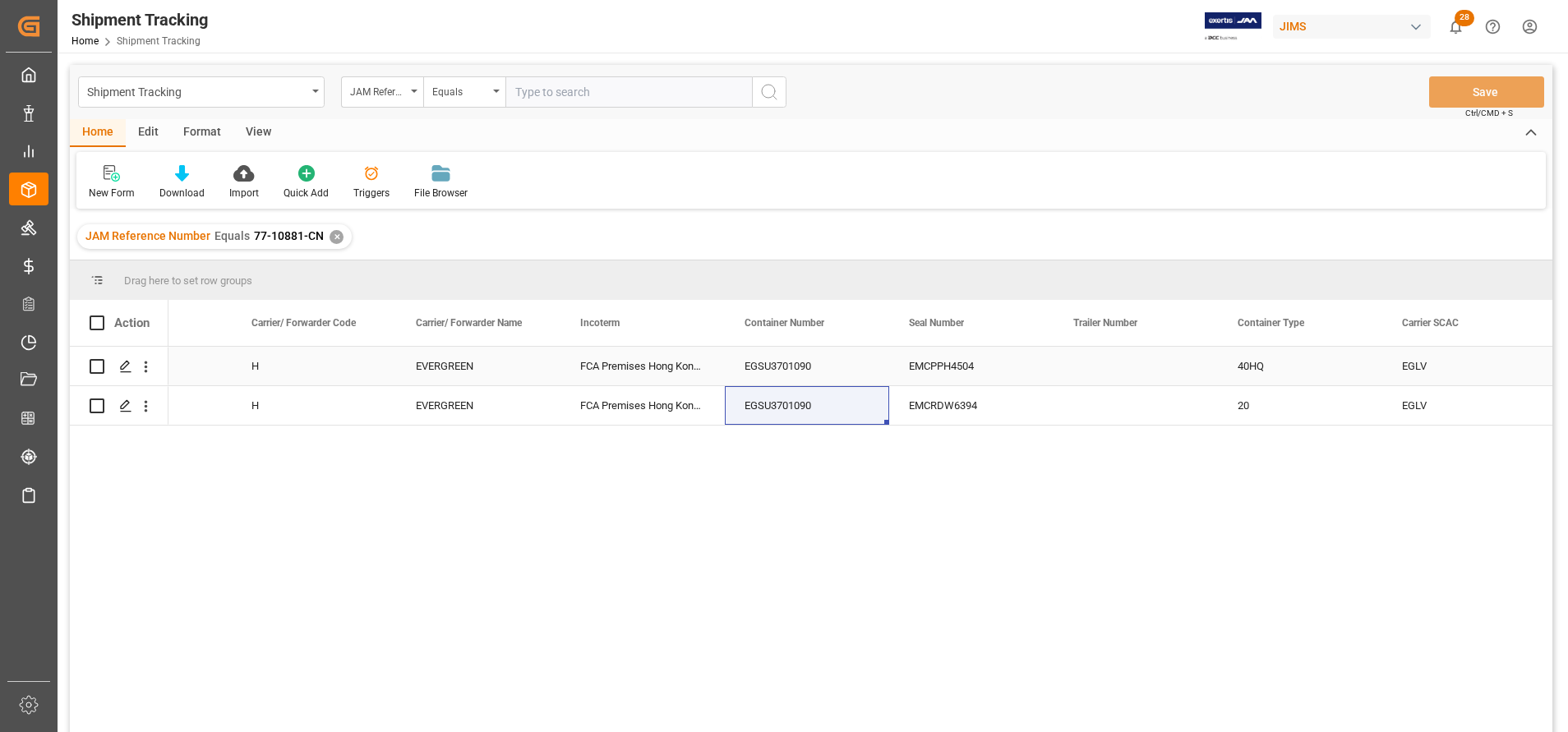
click at [920, 376] on div "EMCPPH4504" at bounding box center [971, 366] width 164 height 38
click at [963, 361] on div "EMCPPH4504" at bounding box center [971, 366] width 164 height 38
type input "EMCRDW6394"
click at [1005, 414] on div "EMCRDW6394" at bounding box center [971, 406] width 164 height 38
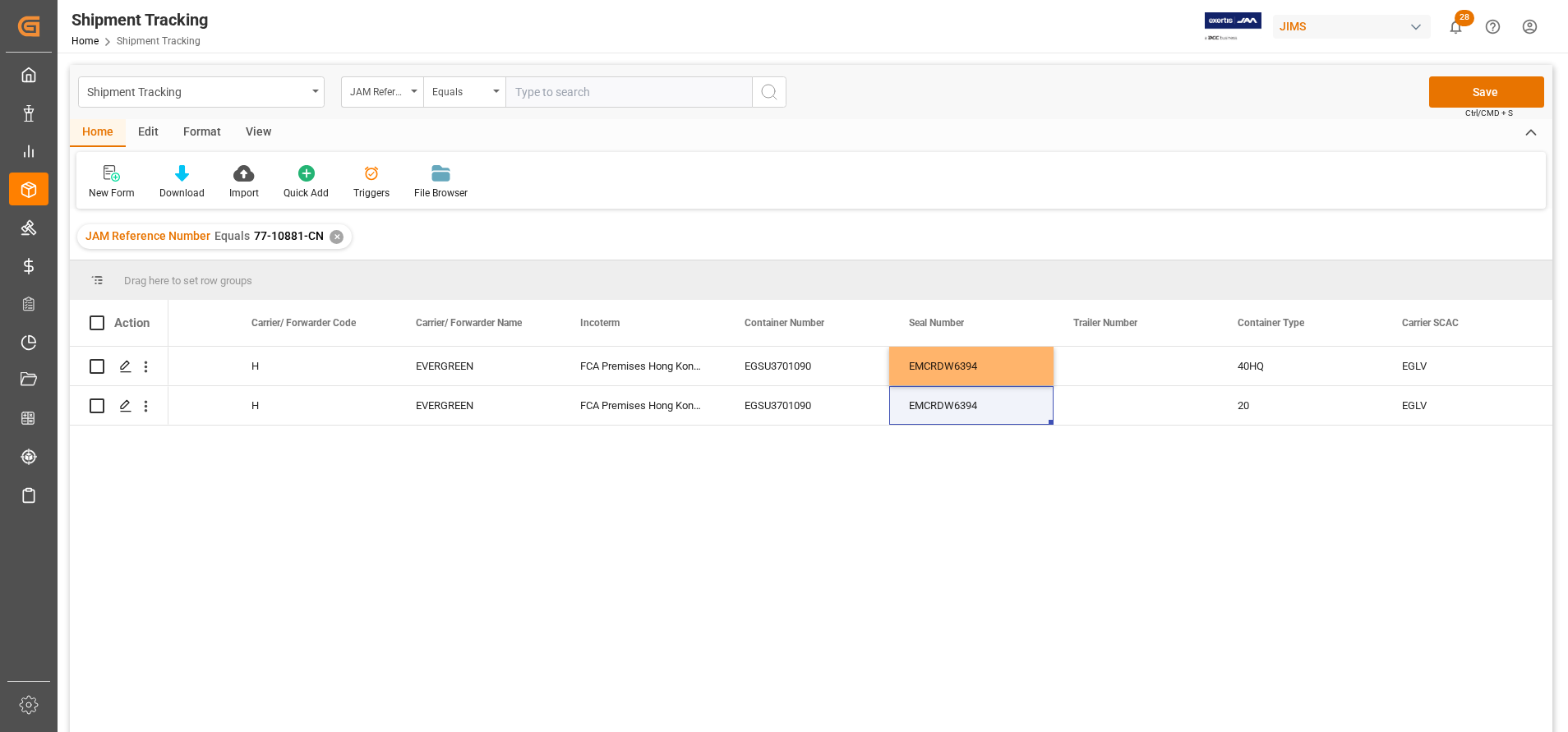
click at [988, 467] on div "149506947832 H EVERGREEN FCA Premises [GEOGRAPHIC_DATA] HK EGSU3701090 EMCRDW63…" at bounding box center [860, 544] width 1384 height 396
click at [986, 406] on div "EMCRDW6394" at bounding box center [971, 406] width 164 height 38
click at [986, 406] on input "EMCRDW6394" at bounding box center [971, 396] width 138 height 31
paste input "PPH450"
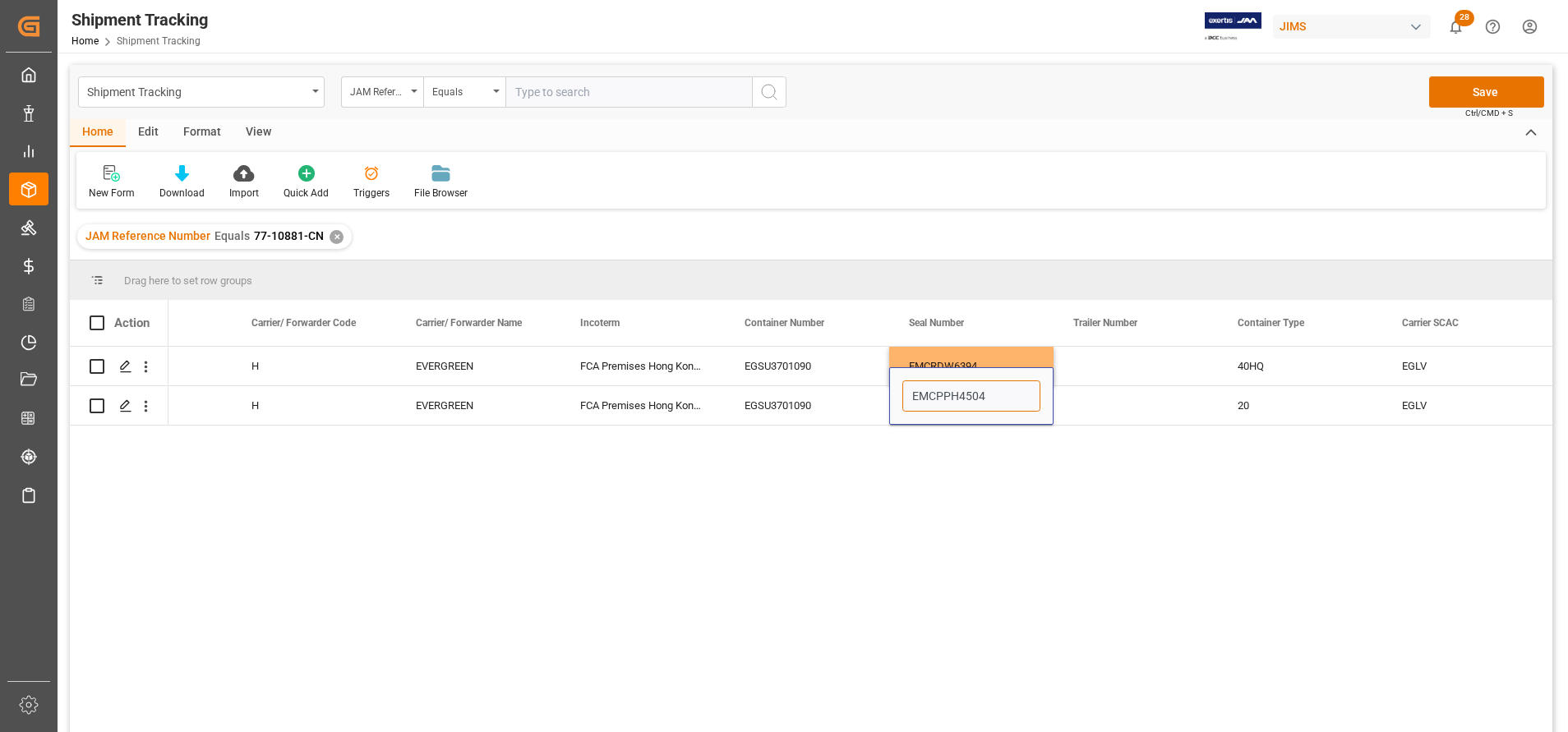
type input "EMCPPH4504"
click at [1473, 74] on div "Shipment Tracking JAM Reference Number Equals Save Ctrl/CMD + S" at bounding box center [811, 92] width 1483 height 54
click at [1479, 96] on button "Save" at bounding box center [1486, 92] width 115 height 31
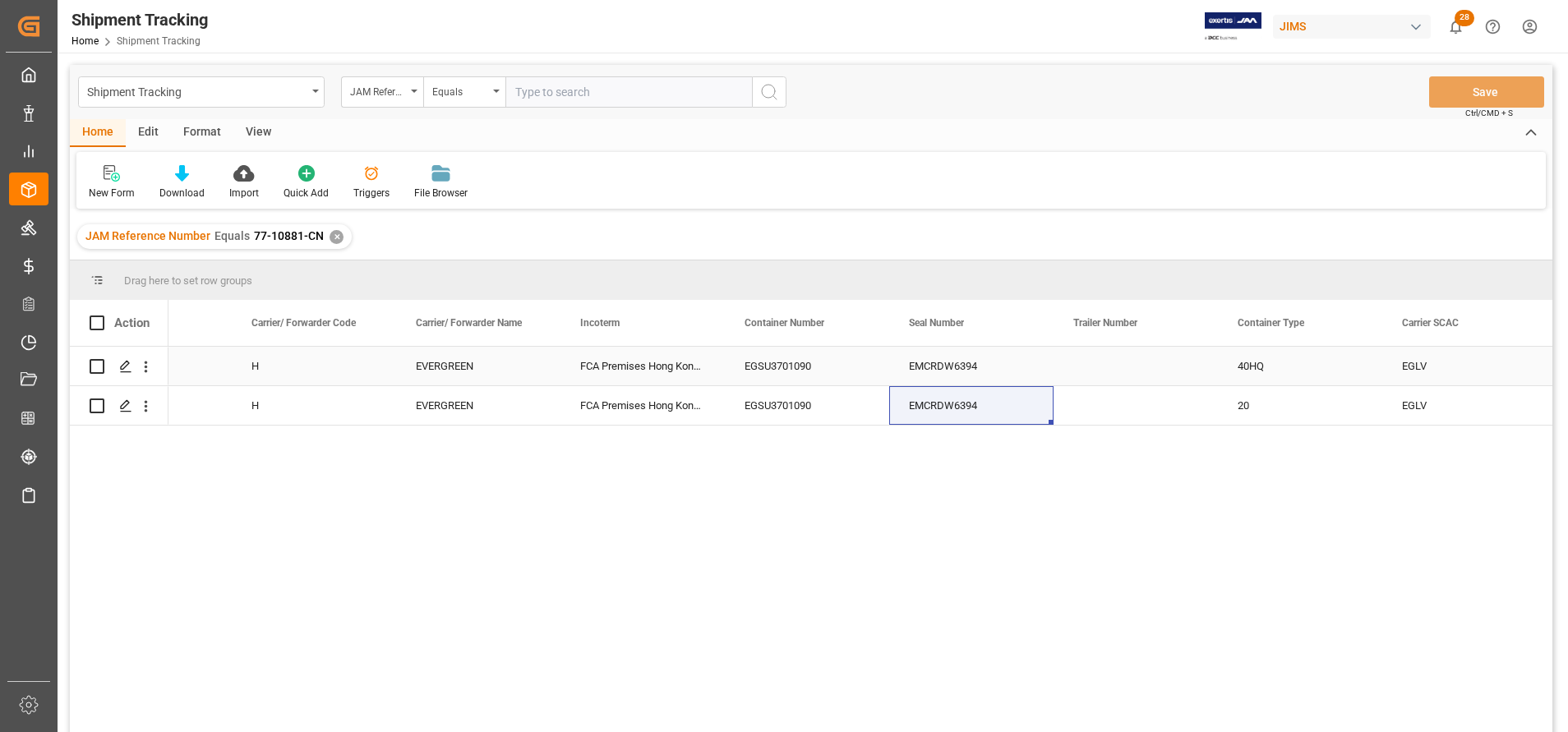
click at [646, 384] on div "FCA Premises Hong Kong HK" at bounding box center [642, 366] width 164 height 38
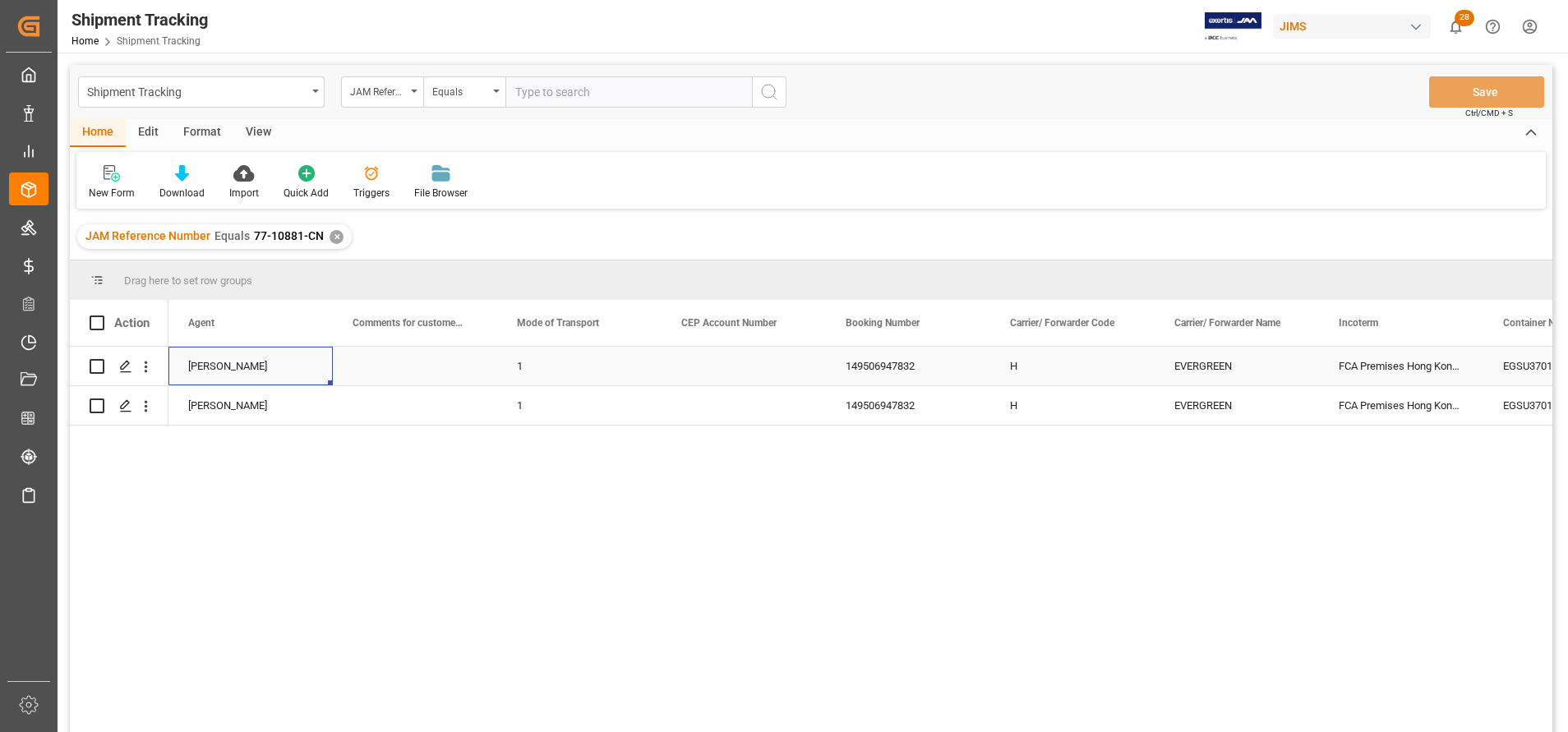
scroll to position [0, 2137]
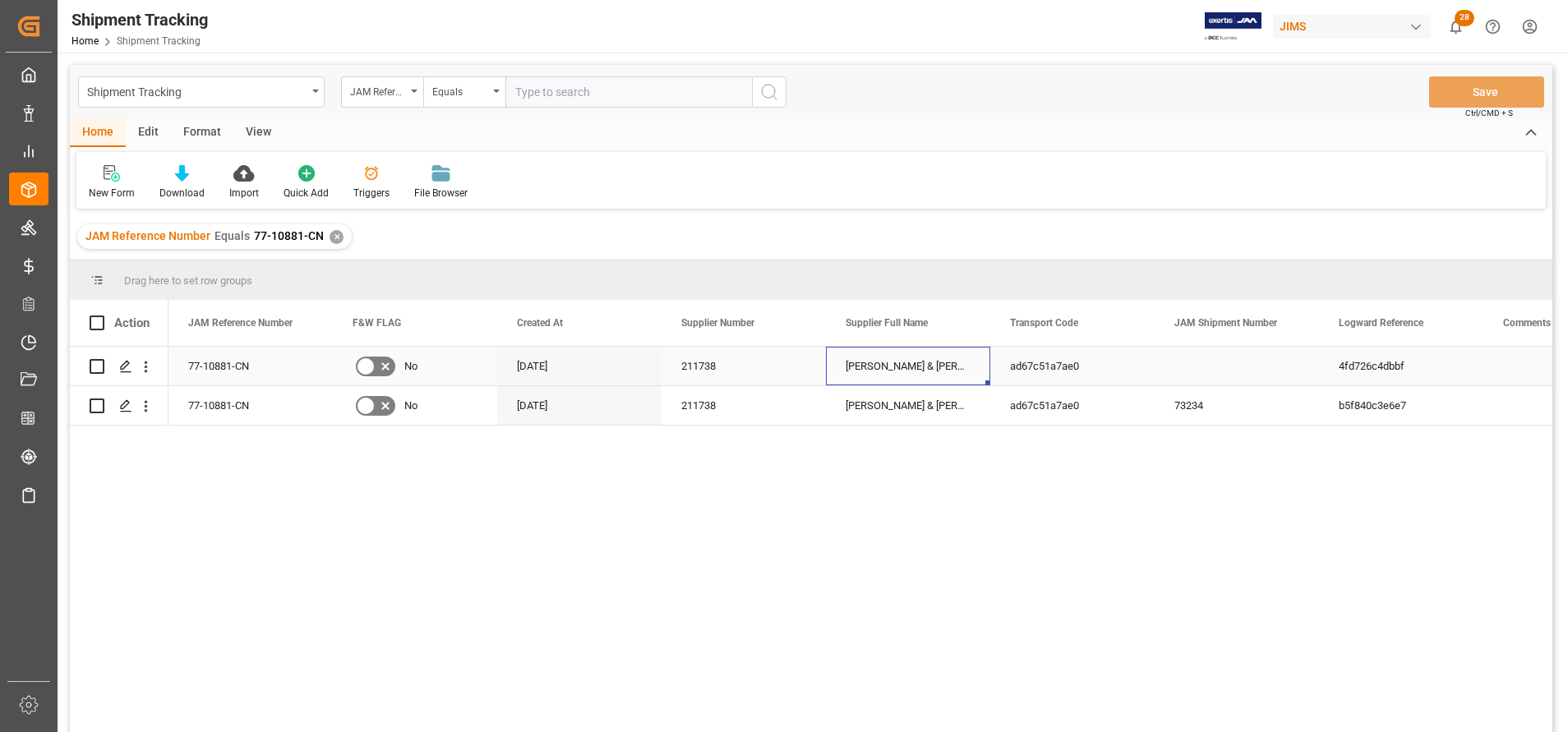
click at [988, 373] on div "[PERSON_NAME] & [PERSON_NAME] (US funds China)(W/T*)-" at bounding box center [907, 366] width 164 height 38
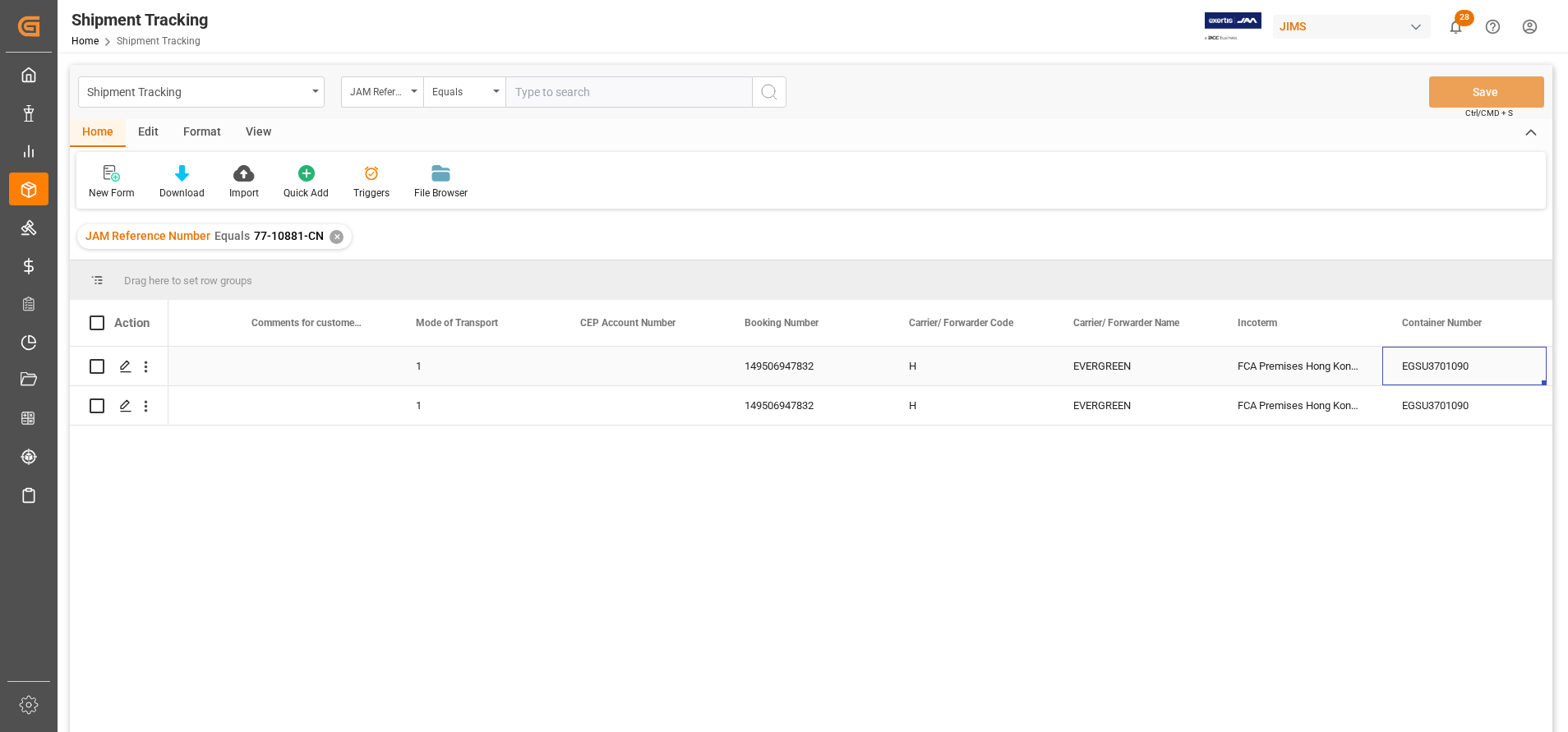
scroll to position [0, 2566]
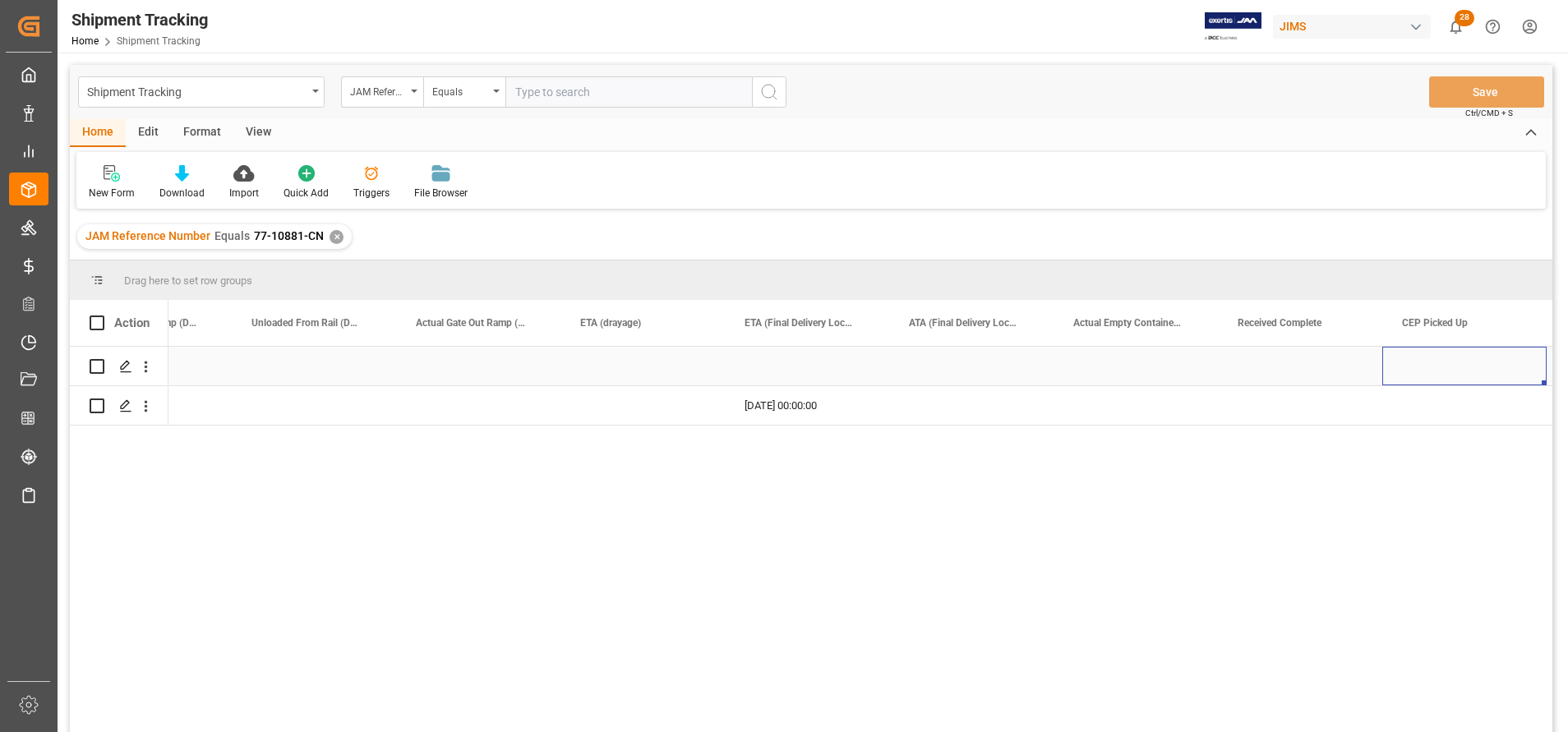
click at [1437, 365] on div "Press SPACE to select this row." at bounding box center [1464, 366] width 164 height 38
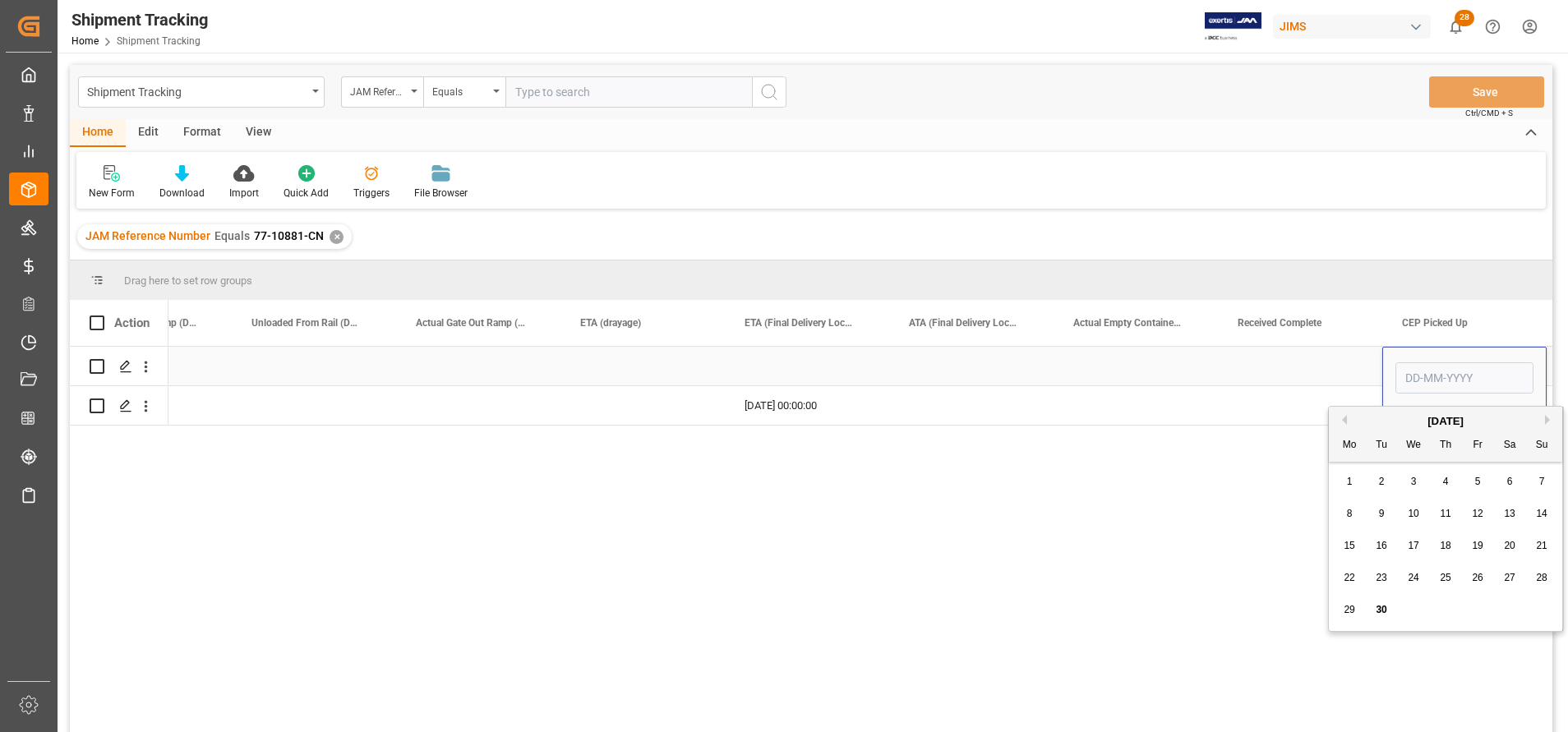
click at [1308, 386] on div "Press SPACE to select this row." at bounding box center [1300, 366] width 164 height 38
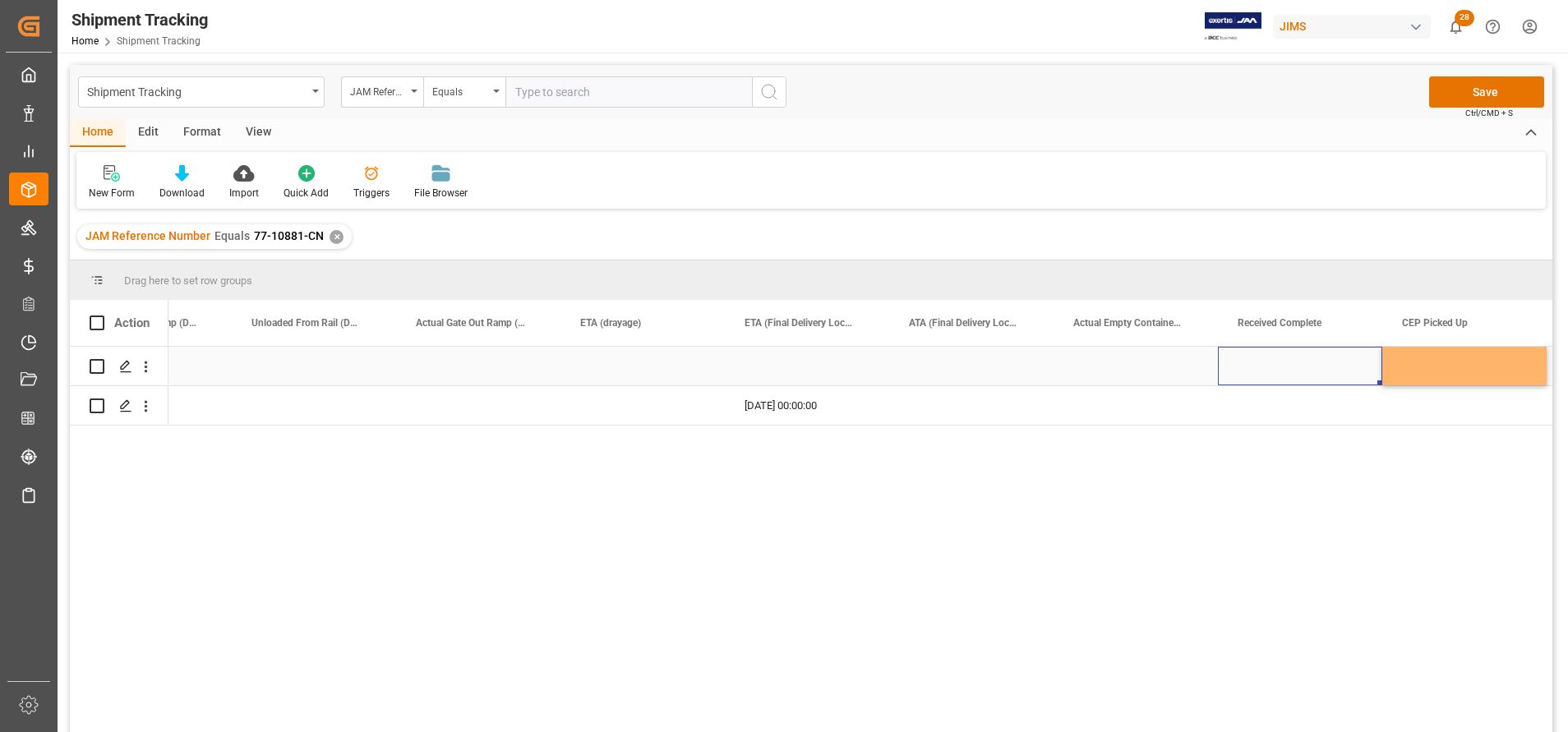
click at [839, 358] on div "Press SPACE to select this row." at bounding box center [807, 366] width 164 height 38
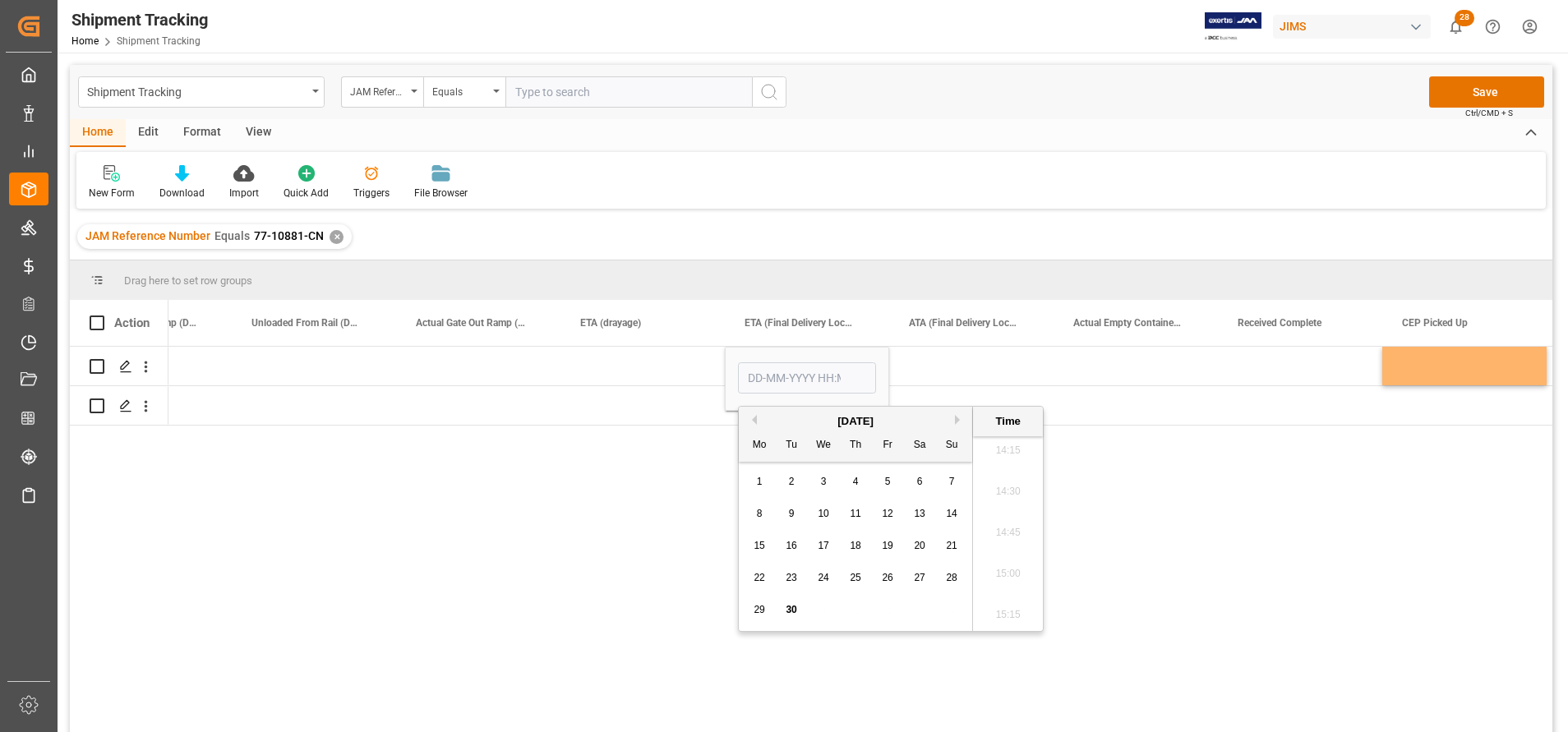
click at [960, 421] on button "Next Month" at bounding box center [959, 419] width 10 height 10
click at [887, 515] on span "7" at bounding box center [888, 513] width 6 height 11
type input "[DATE] 00:00"
click at [763, 379] on input "[DATE] 00:00" at bounding box center [807, 378] width 138 height 31
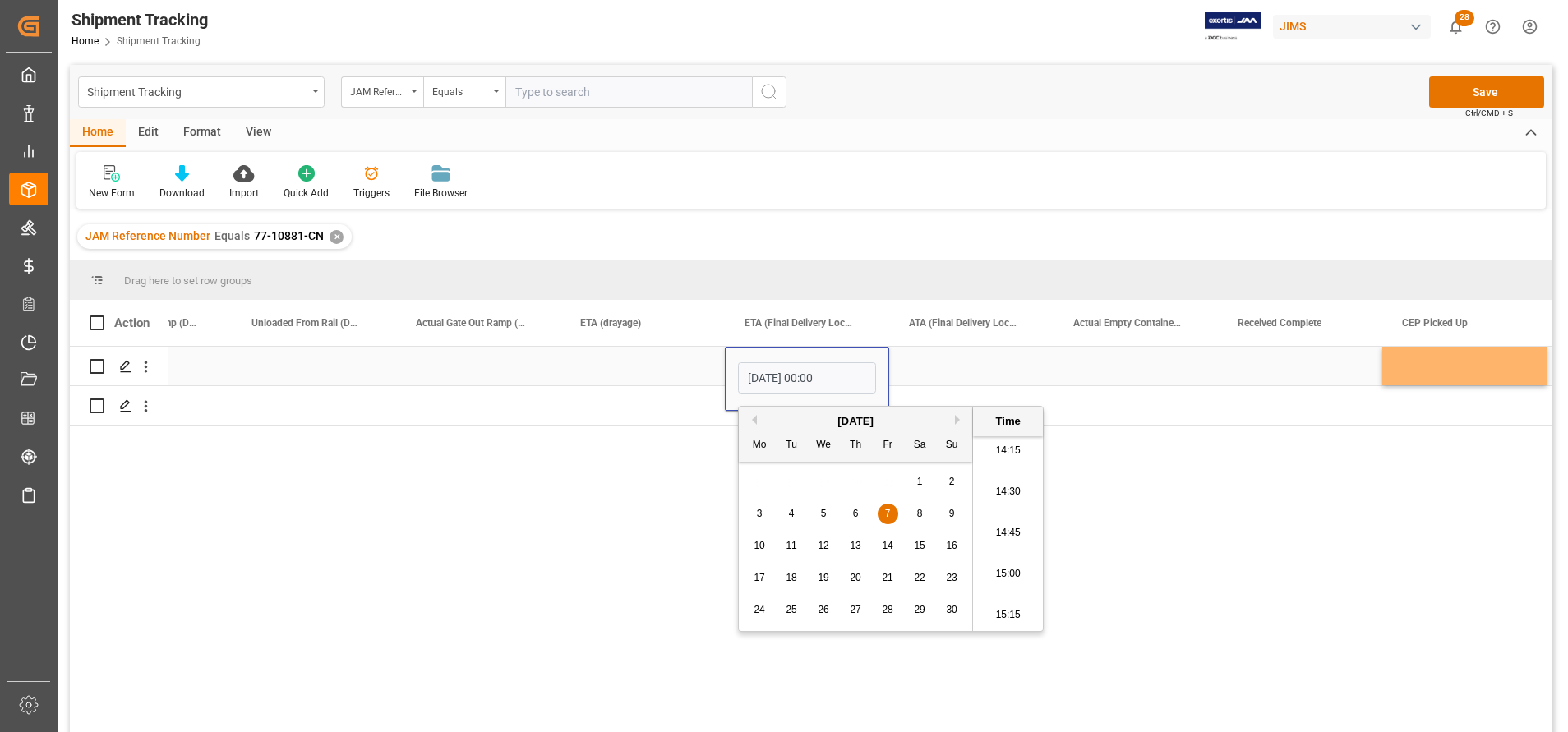
click at [726, 399] on div "[DATE] 00:00" at bounding box center [807, 379] width 164 height 64
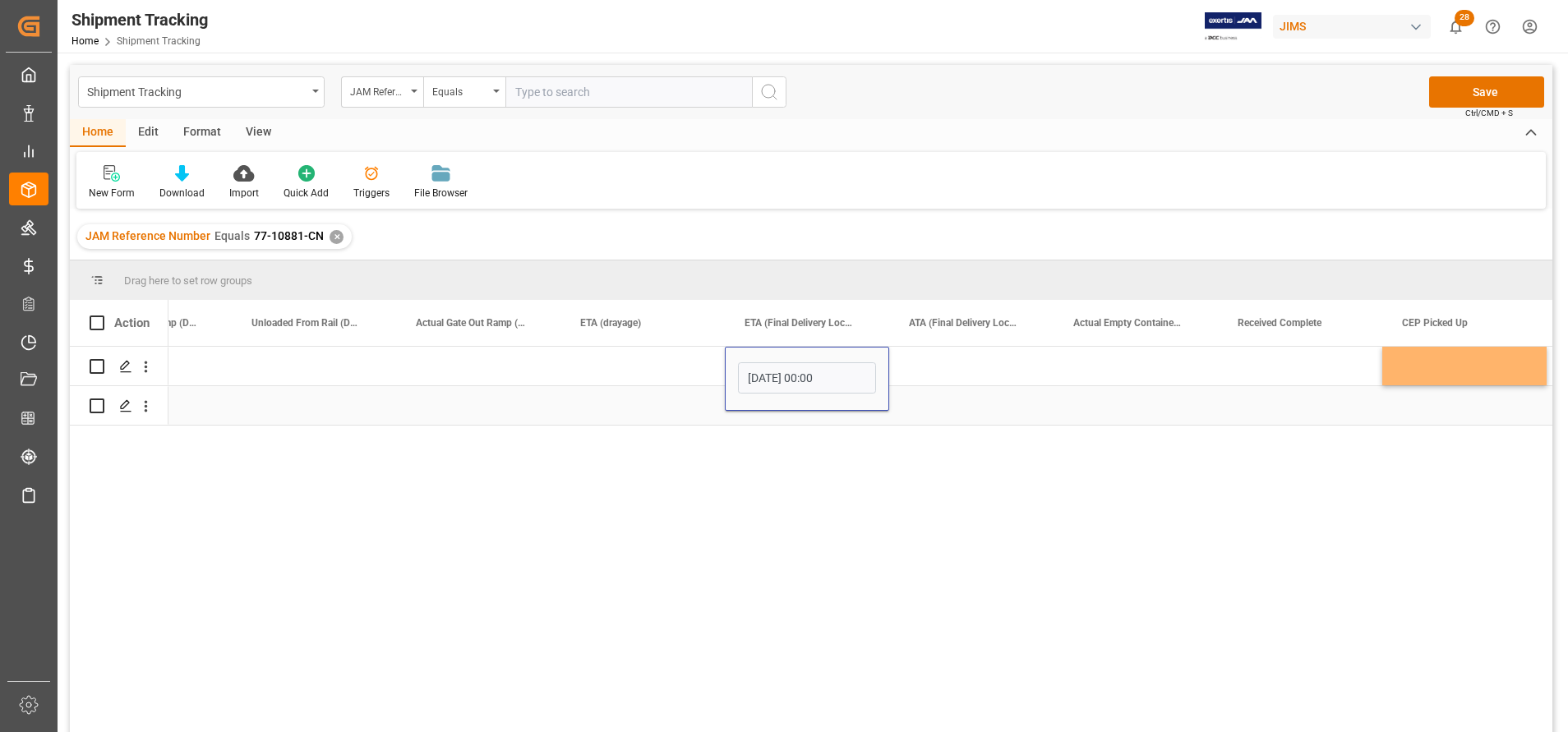
click at [807, 416] on div "[DATE] 00:00:00" at bounding box center [807, 406] width 164 height 38
click at [820, 365] on div "[DATE] 00:00:00" at bounding box center [807, 366] width 164 height 38
click at [824, 401] on div "[DATE] 00:00:00" at bounding box center [807, 406] width 164 height 38
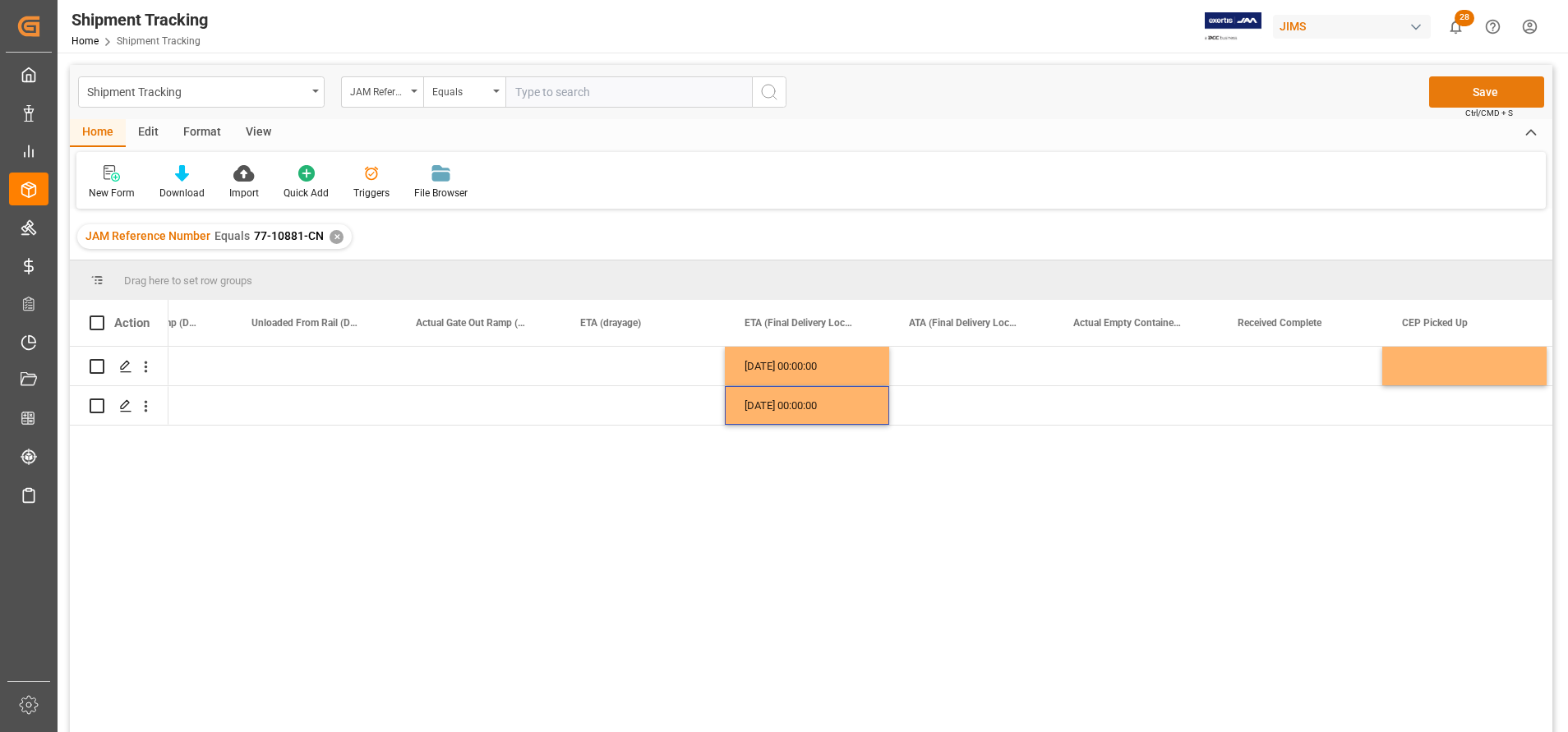
click at [1475, 100] on button "Save" at bounding box center [1486, 92] width 115 height 31
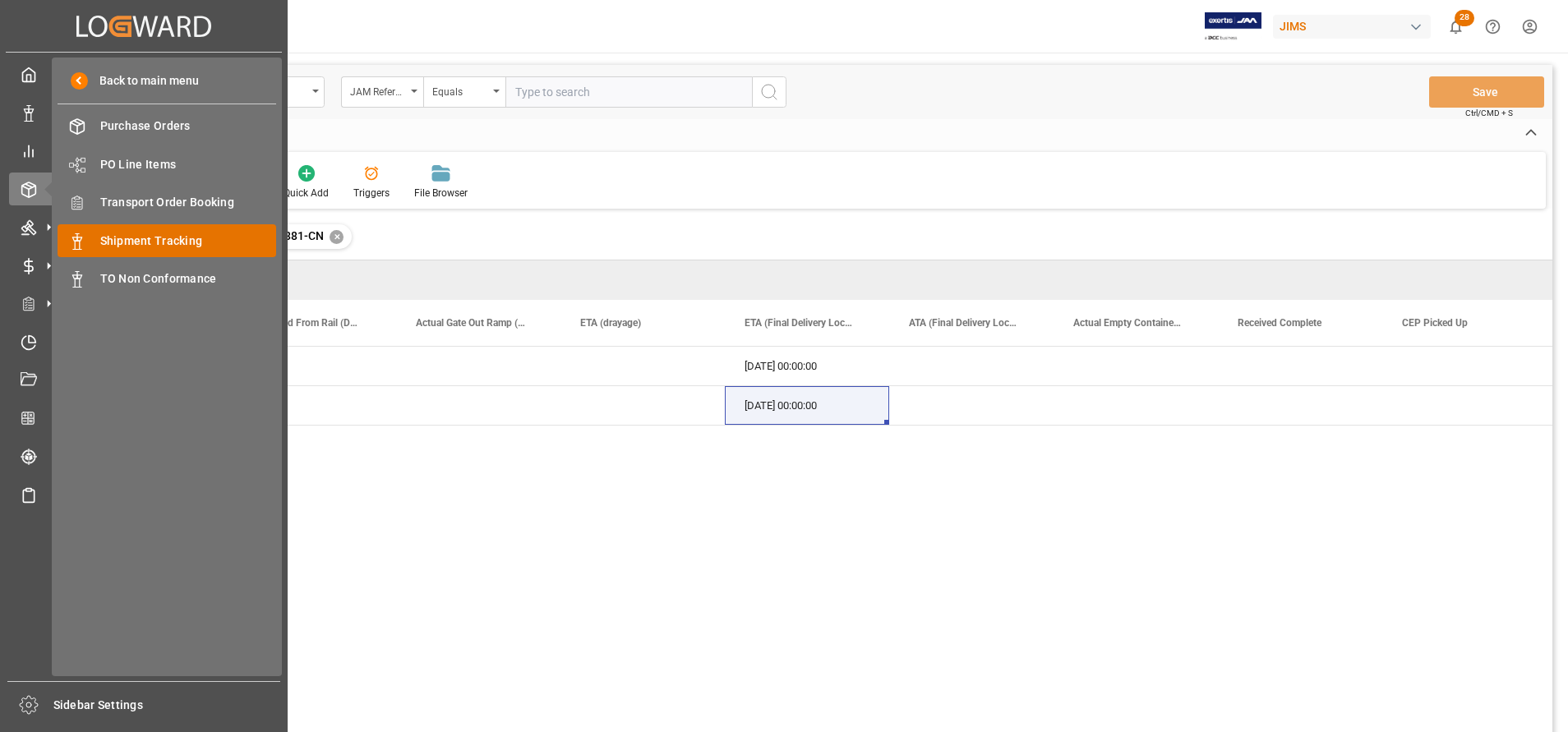
click at [177, 241] on span "Shipment Tracking" at bounding box center [188, 241] width 177 height 17
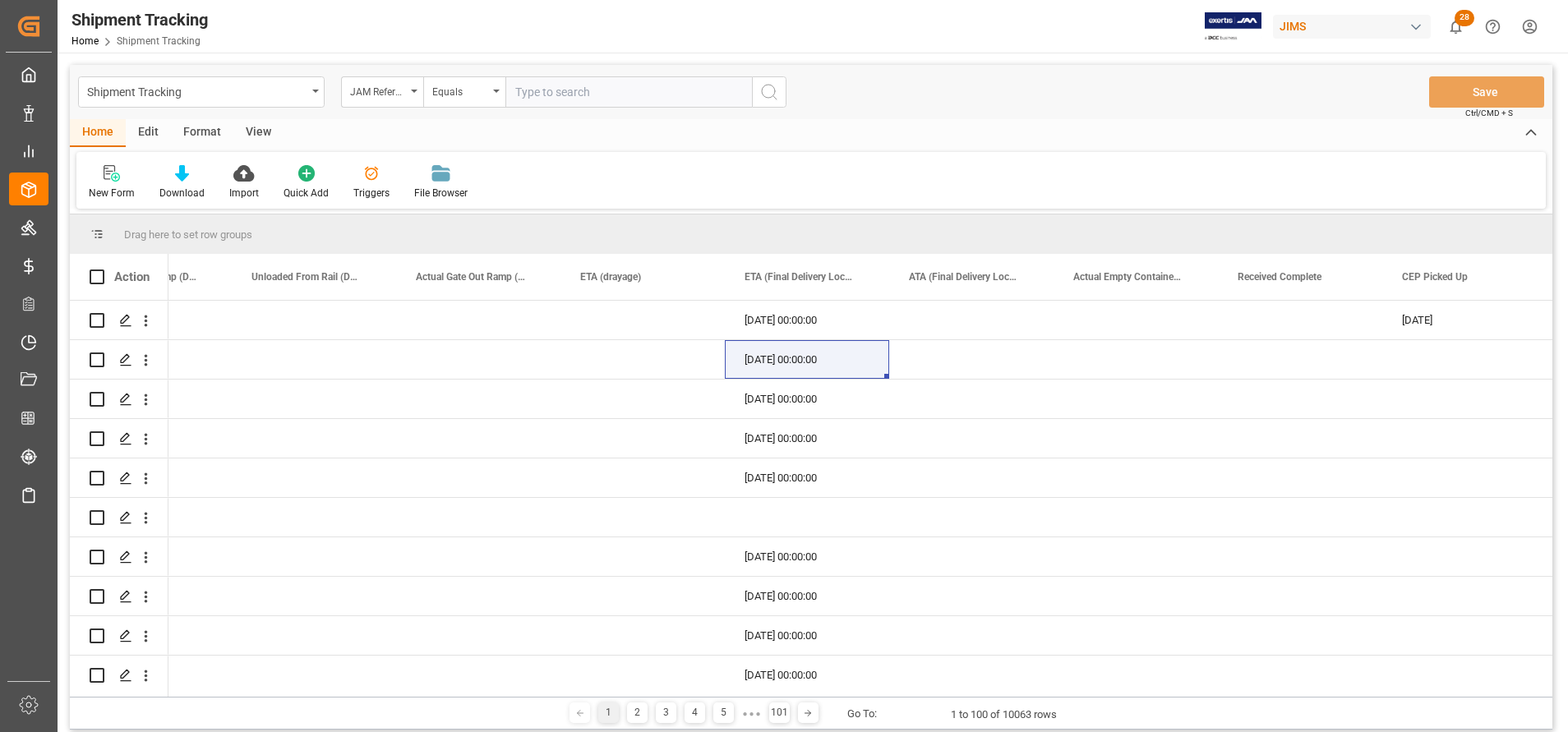
click at [695, 99] on input "text" at bounding box center [629, 92] width 247 height 31
paste input "77-10813-CN"
type input "77-10813-CN"
click at [767, 99] on icon "search button" at bounding box center [769, 92] width 20 height 20
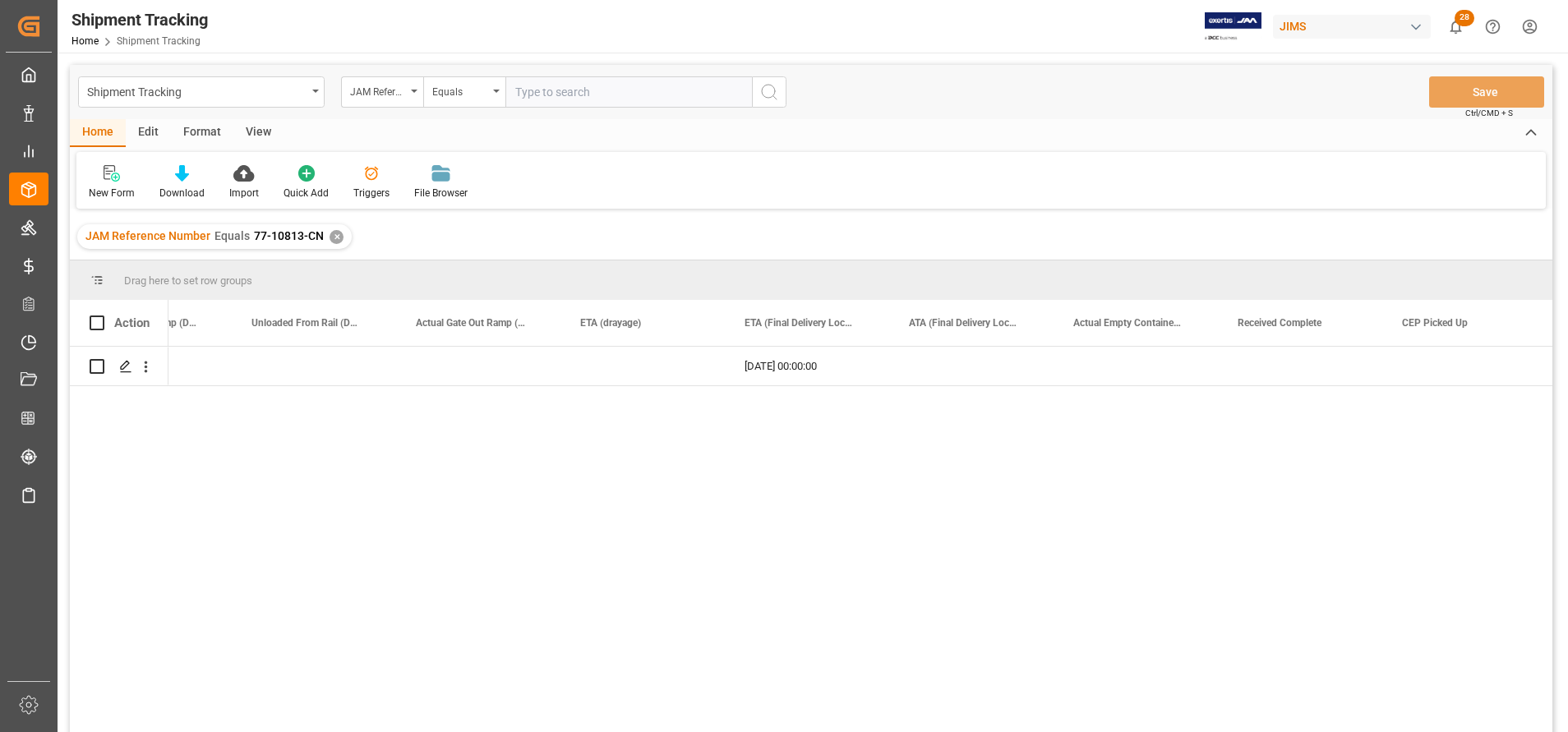
click at [330, 237] on div "✕" at bounding box center [337, 237] width 14 height 14
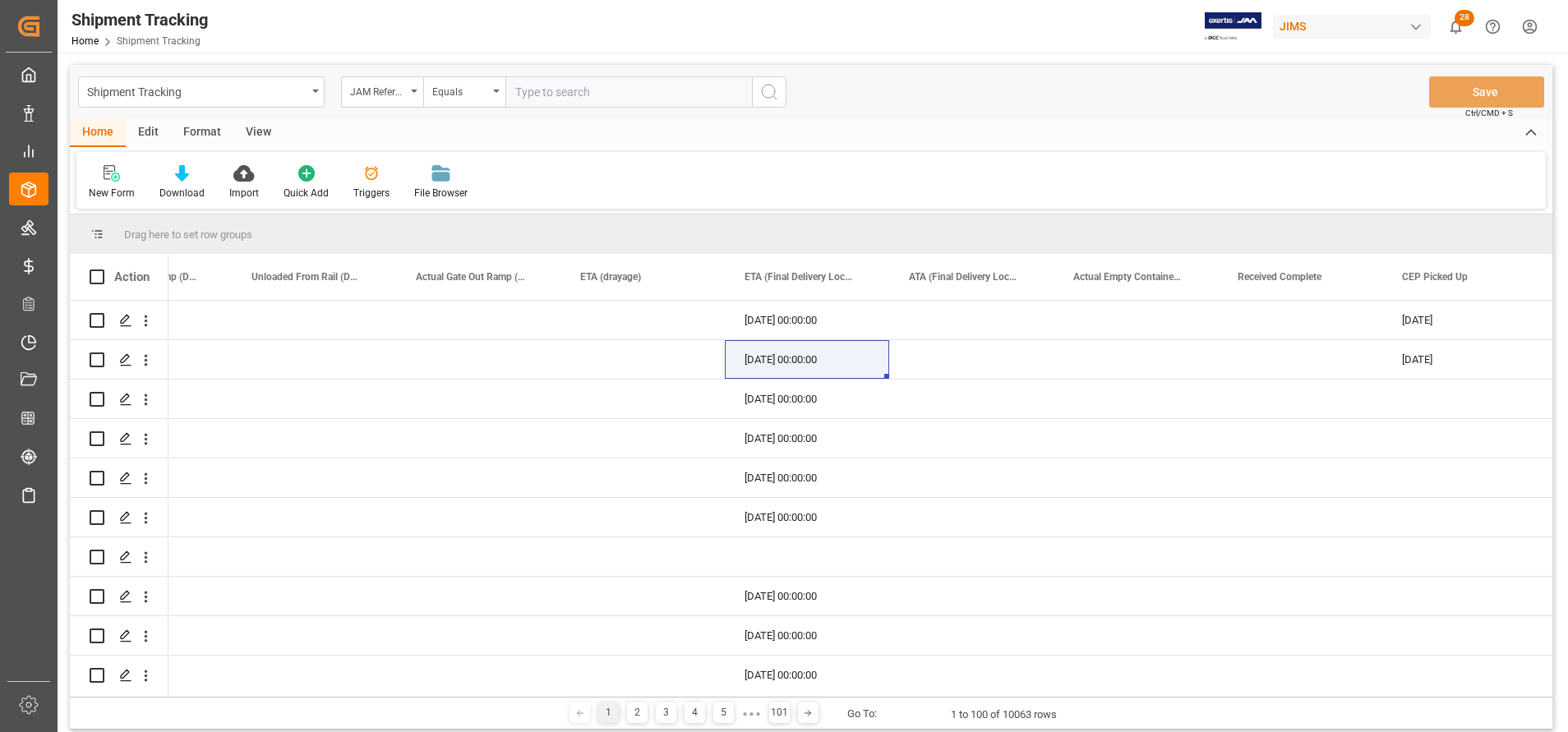
click at [629, 87] on input "text" at bounding box center [629, 92] width 247 height 31
paste input "77-10813-CN"
type input "77-10813-CN"
click at [787, 102] on div "Shipment Tracking JAM Reference Number Equals 77-10813-CN Save Ctrl/CMD + S" at bounding box center [811, 92] width 1483 height 54
click at [783, 99] on button "search button" at bounding box center [769, 92] width 35 height 31
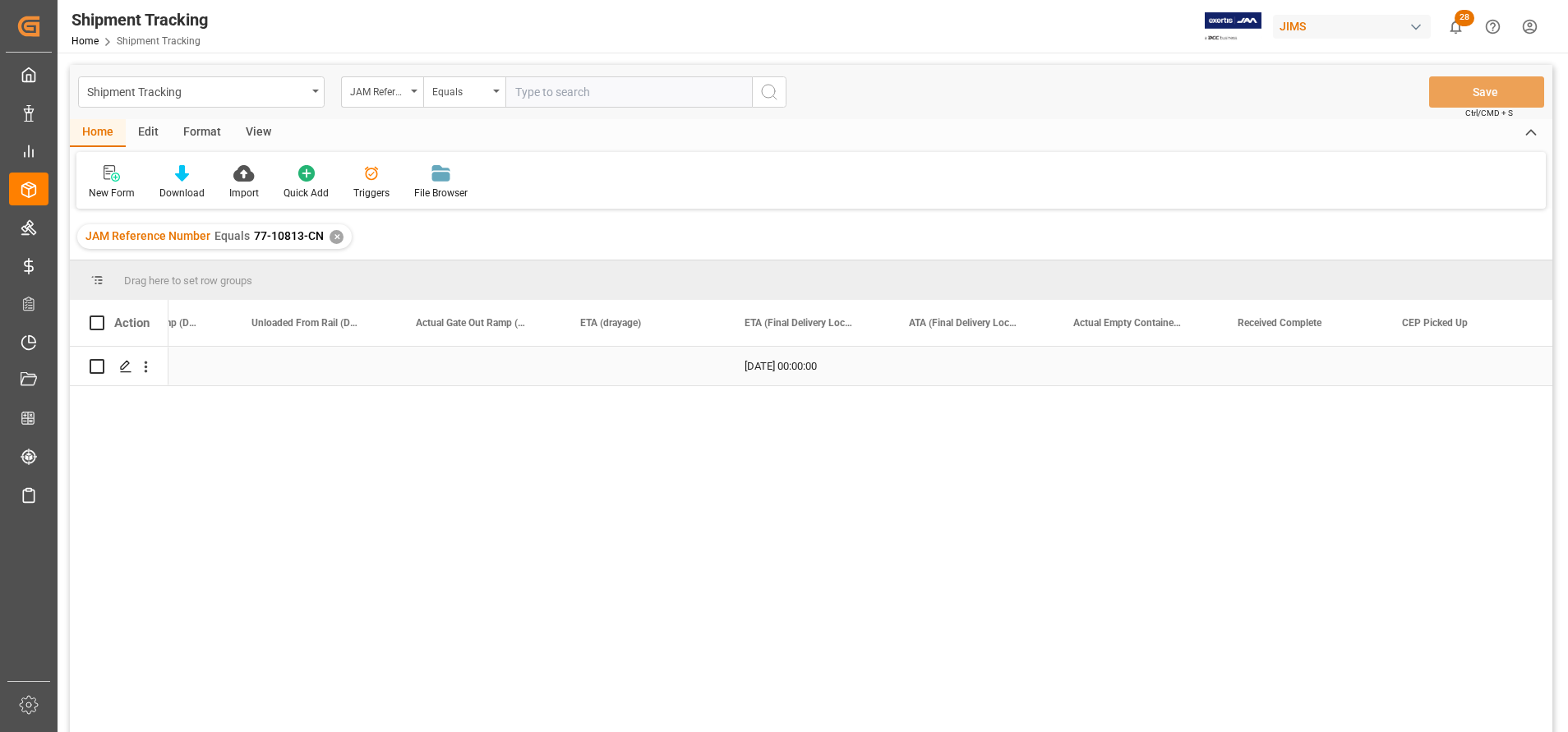
click at [583, 366] on div "Press SPACE to select this row." at bounding box center [642, 366] width 164 height 38
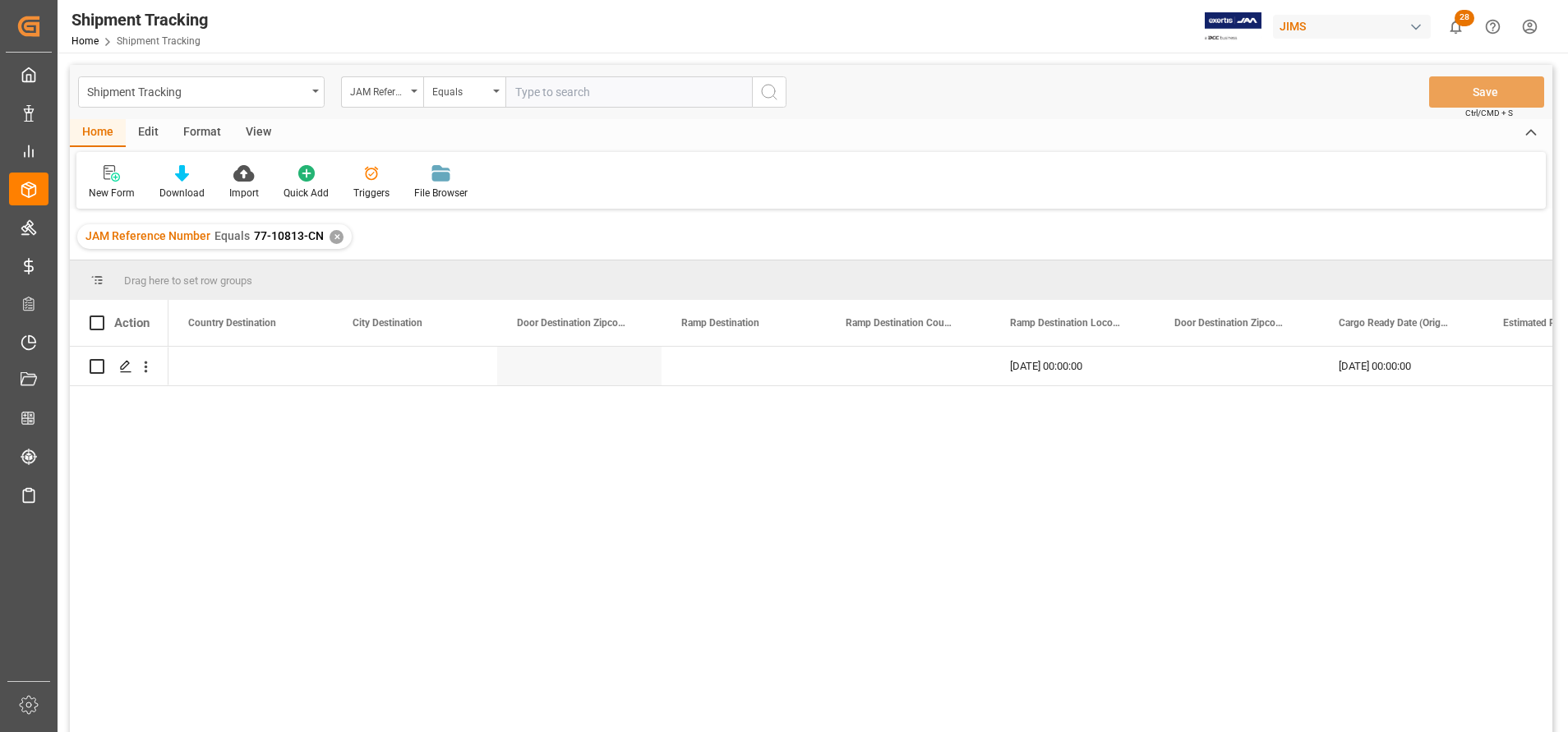
scroll to position [0, 11013]
click at [659, 94] on input "text" at bounding box center [629, 92] width 247 height 31
paste input "22-11029-CN"
type input "22-11029-CN"
click at [777, 100] on icon "search button" at bounding box center [769, 92] width 20 height 20
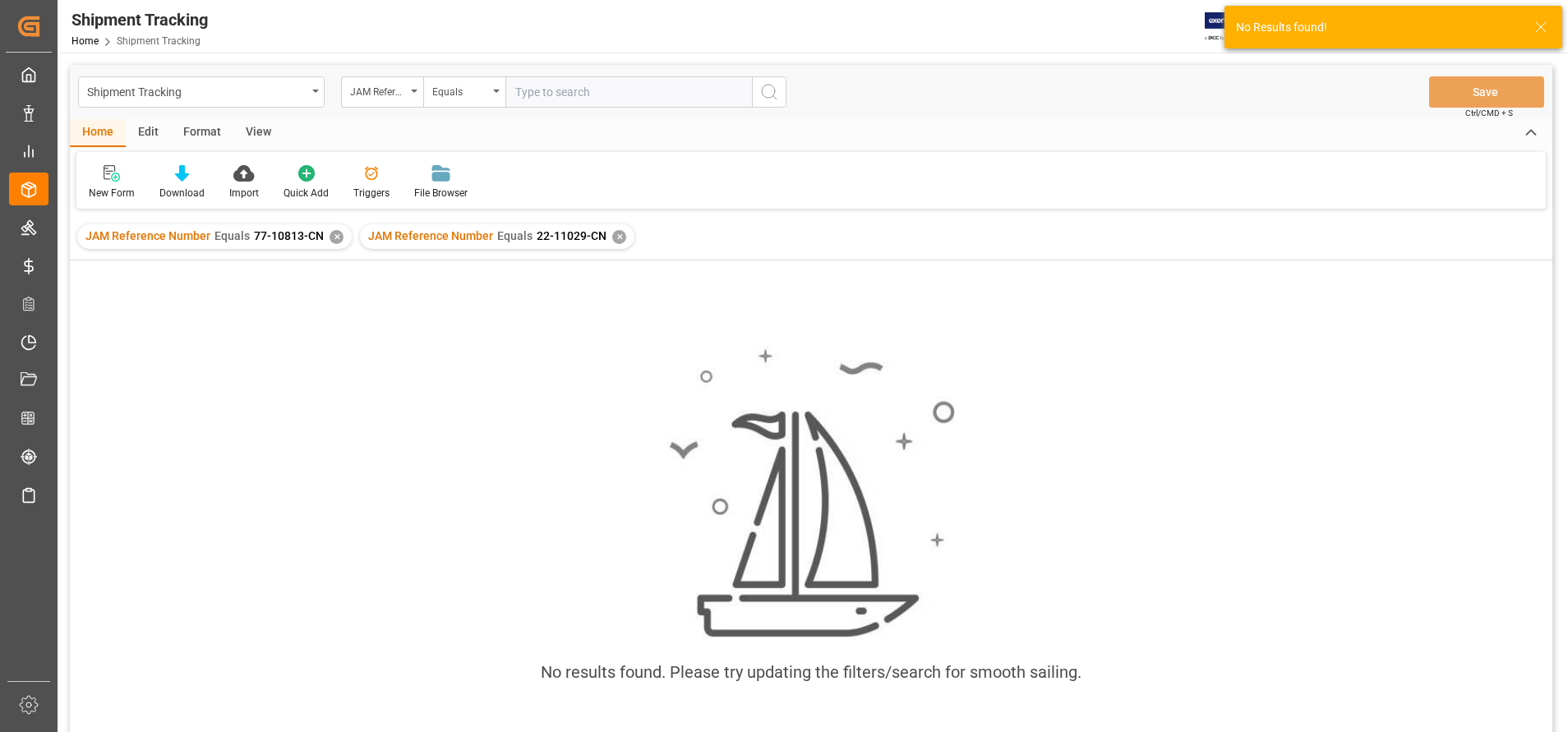
click at [331, 233] on div "✕" at bounding box center [337, 237] width 14 height 14
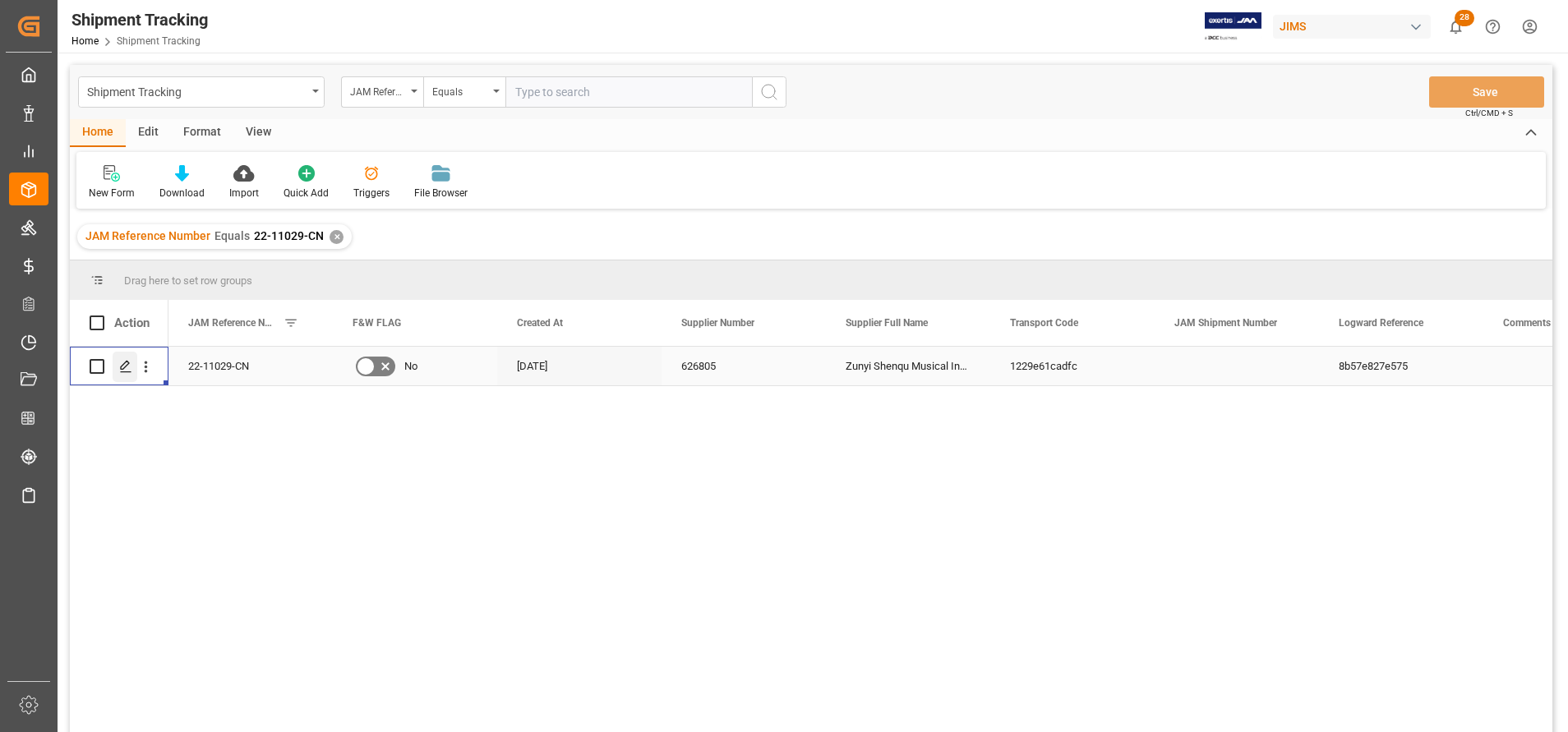
click at [125, 367] on polygon "Press SPACE to select this row." at bounding box center [124, 366] width 8 height 8
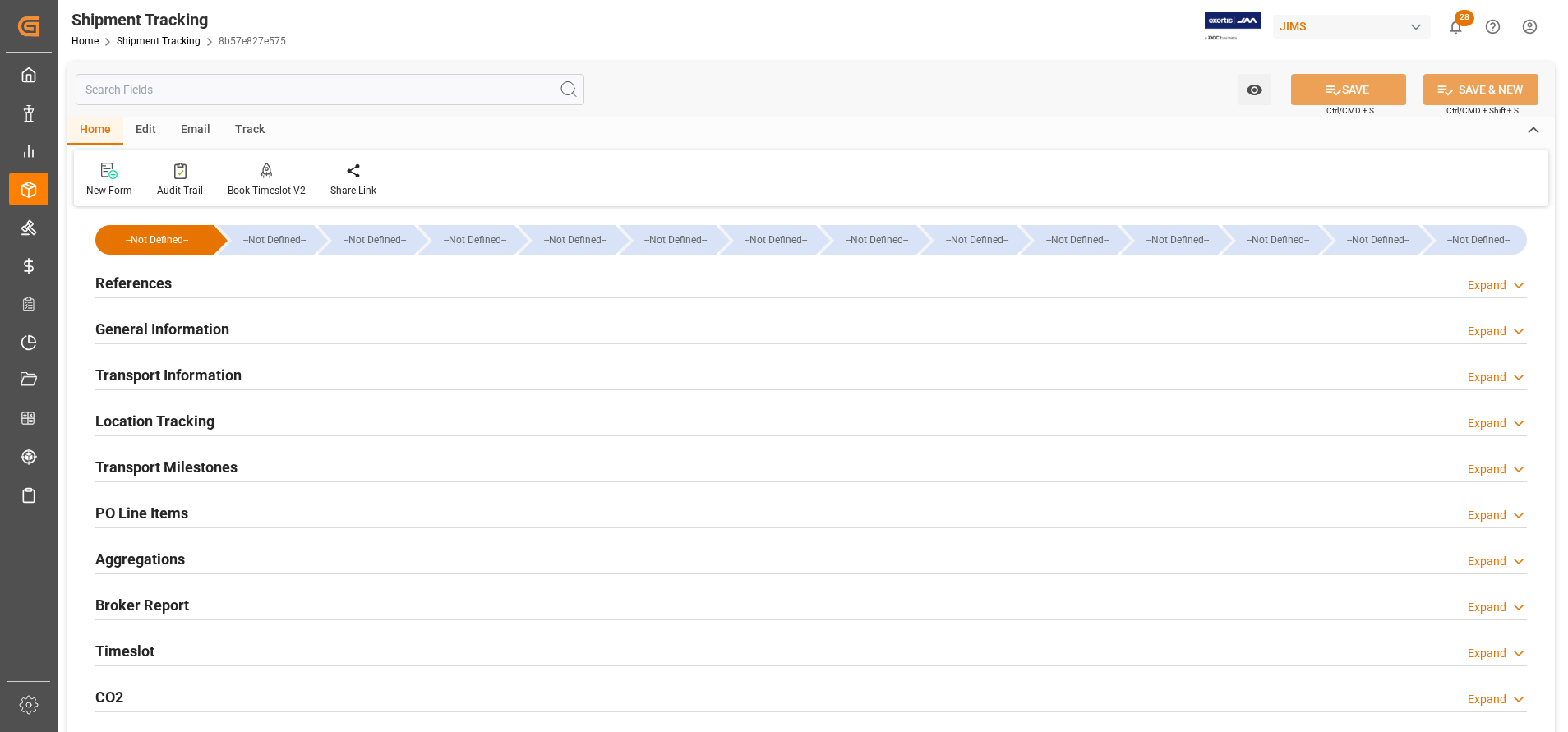
click at [213, 323] on h2 "General Information" at bounding box center [162, 329] width 134 height 23
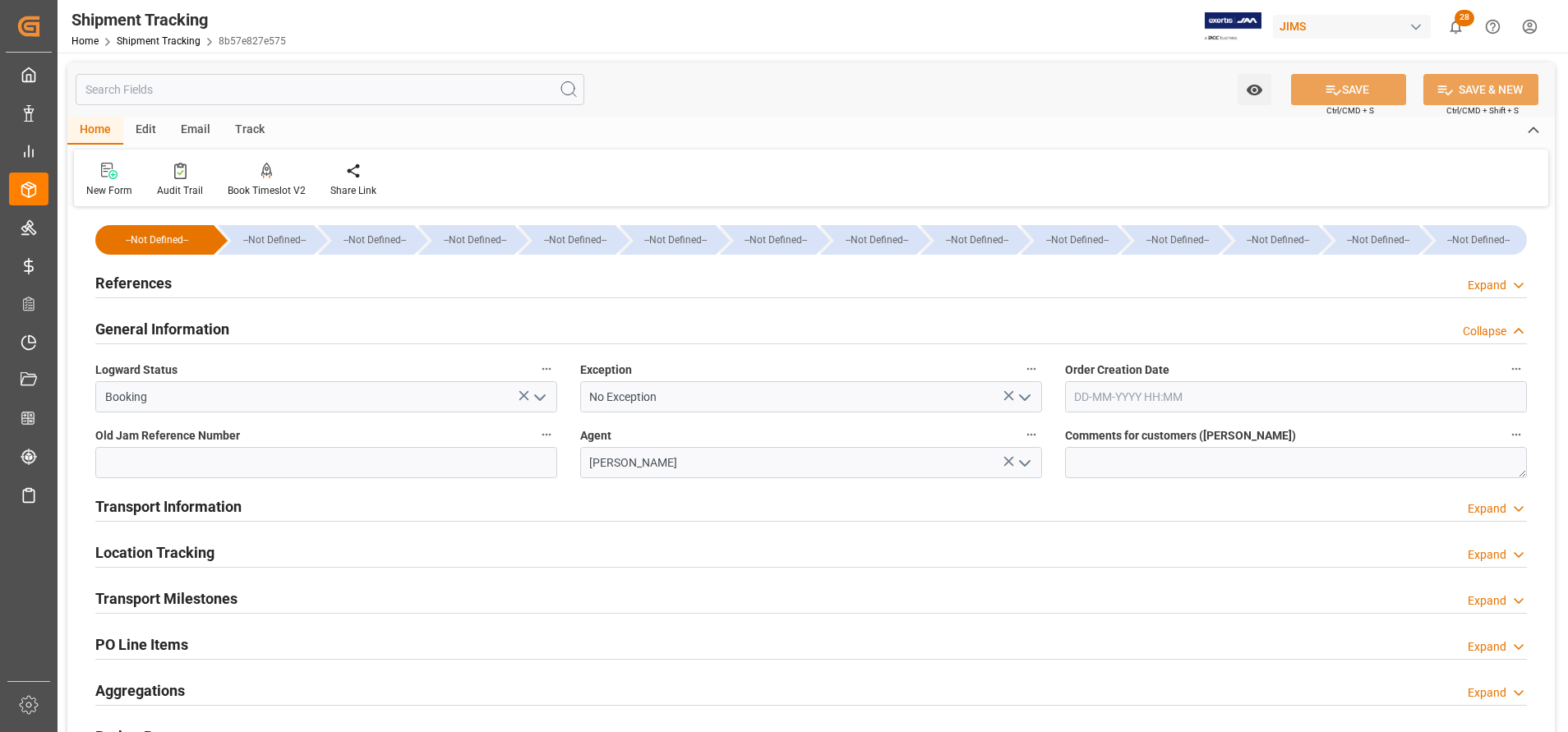
click at [213, 323] on h2 "General Information" at bounding box center [162, 329] width 134 height 23
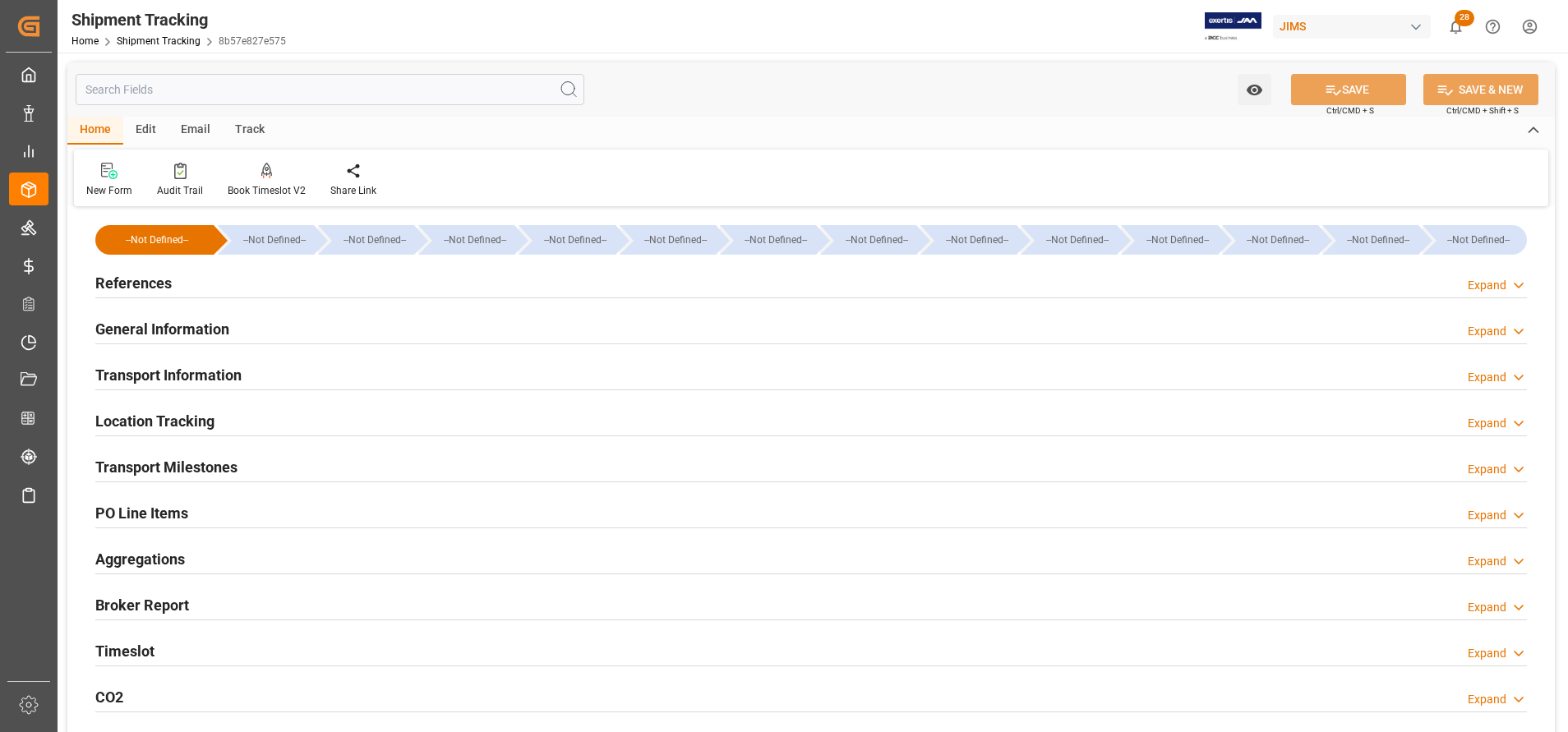
click at [216, 384] on h2 "Transport Information" at bounding box center [168, 375] width 147 height 23
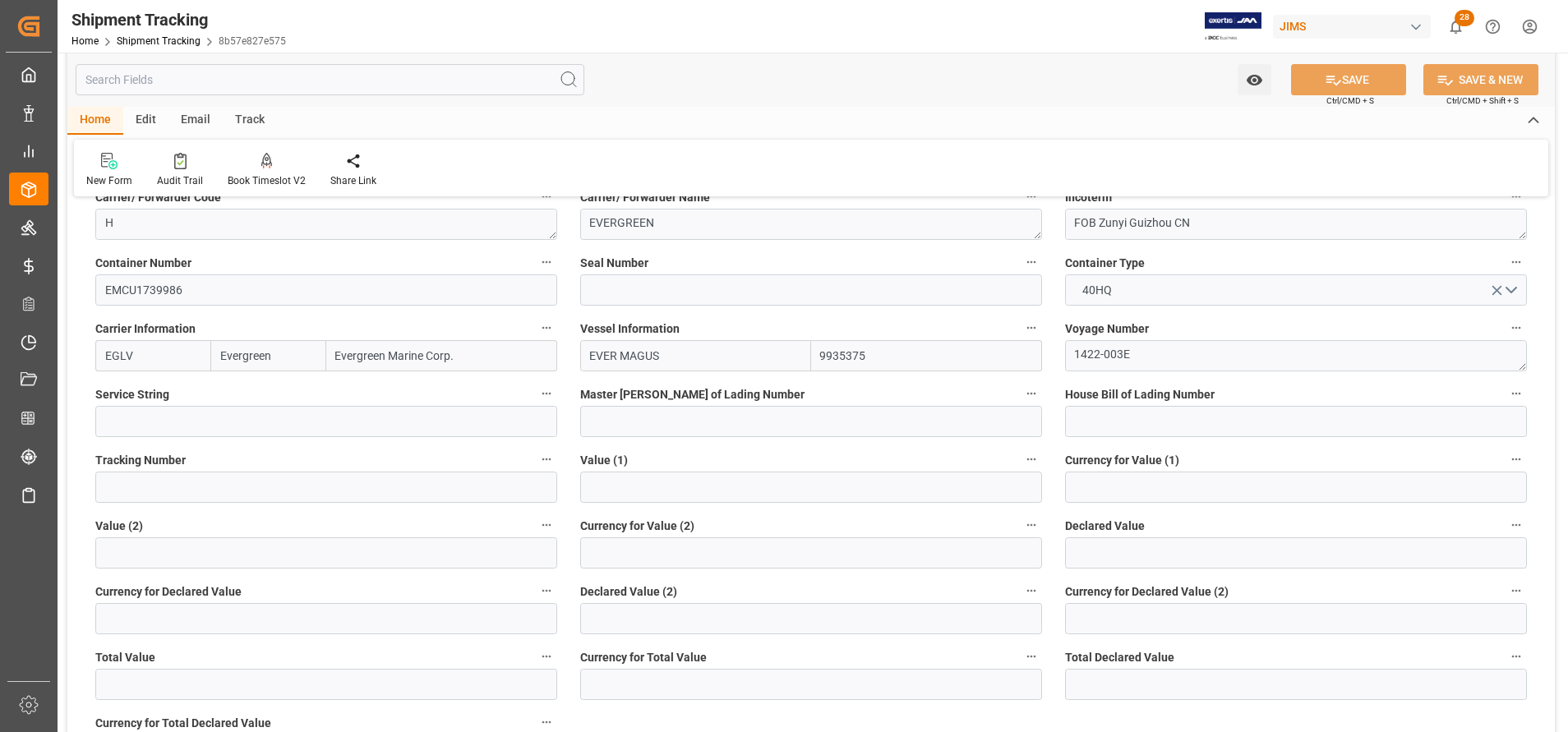
scroll to position [247, 0]
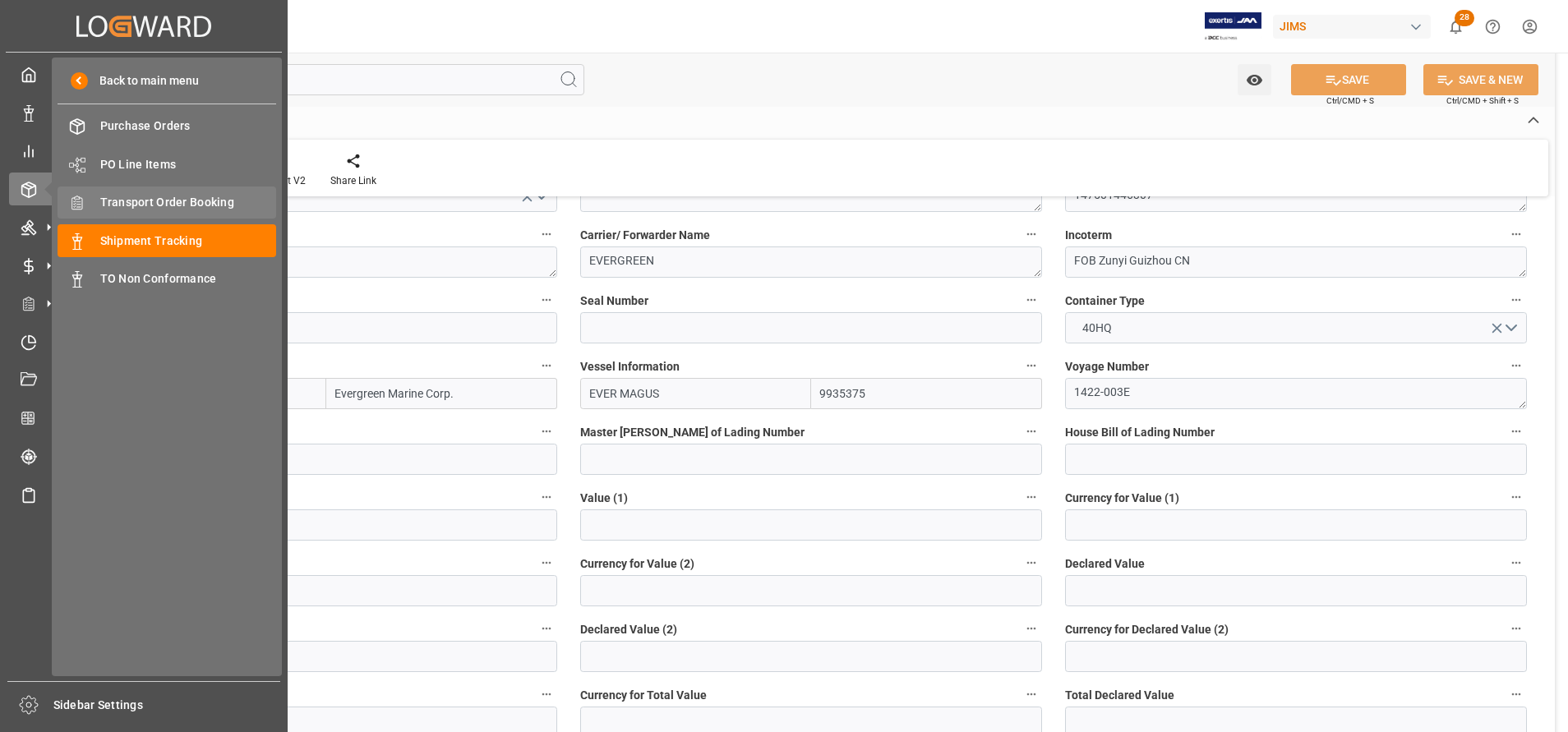
click at [160, 203] on span "Transport Order Booking" at bounding box center [188, 202] width 177 height 17
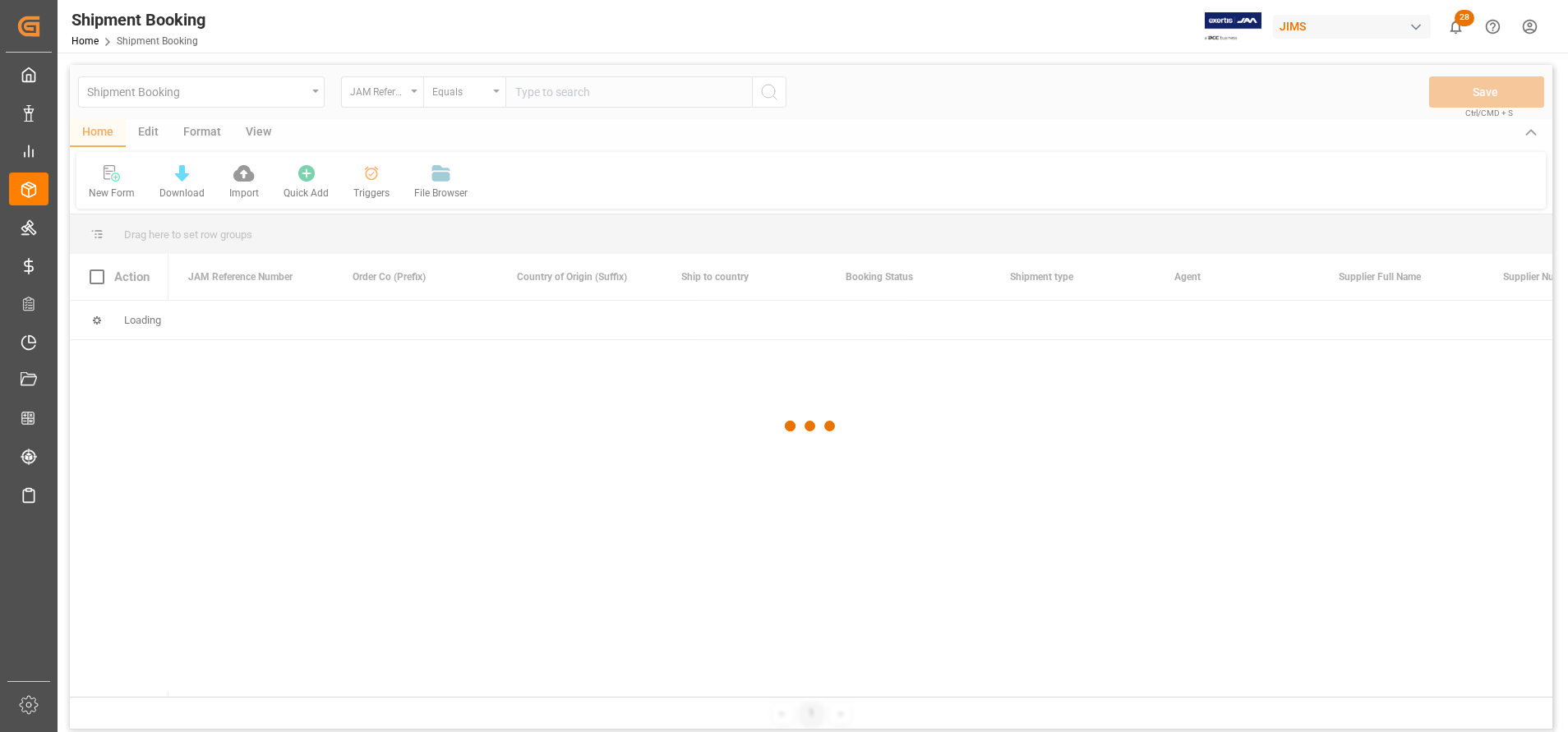
click at [649, 97] on div at bounding box center [811, 426] width 1483 height 722
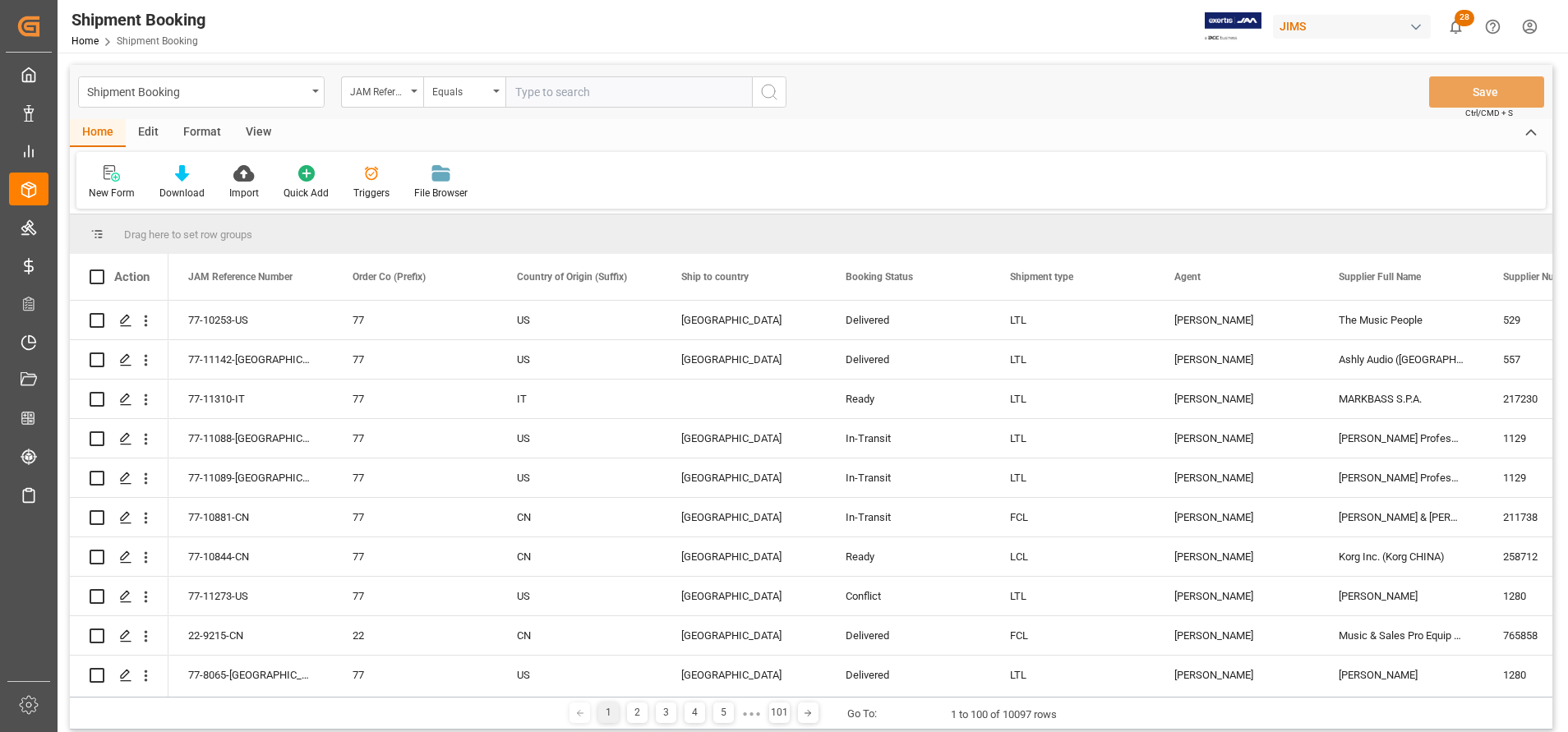
click at [649, 97] on input "text" at bounding box center [629, 92] width 247 height 31
paste input "22-11029-CN"
type input "22-11029-CN"
click at [782, 90] on button "search button" at bounding box center [769, 92] width 35 height 31
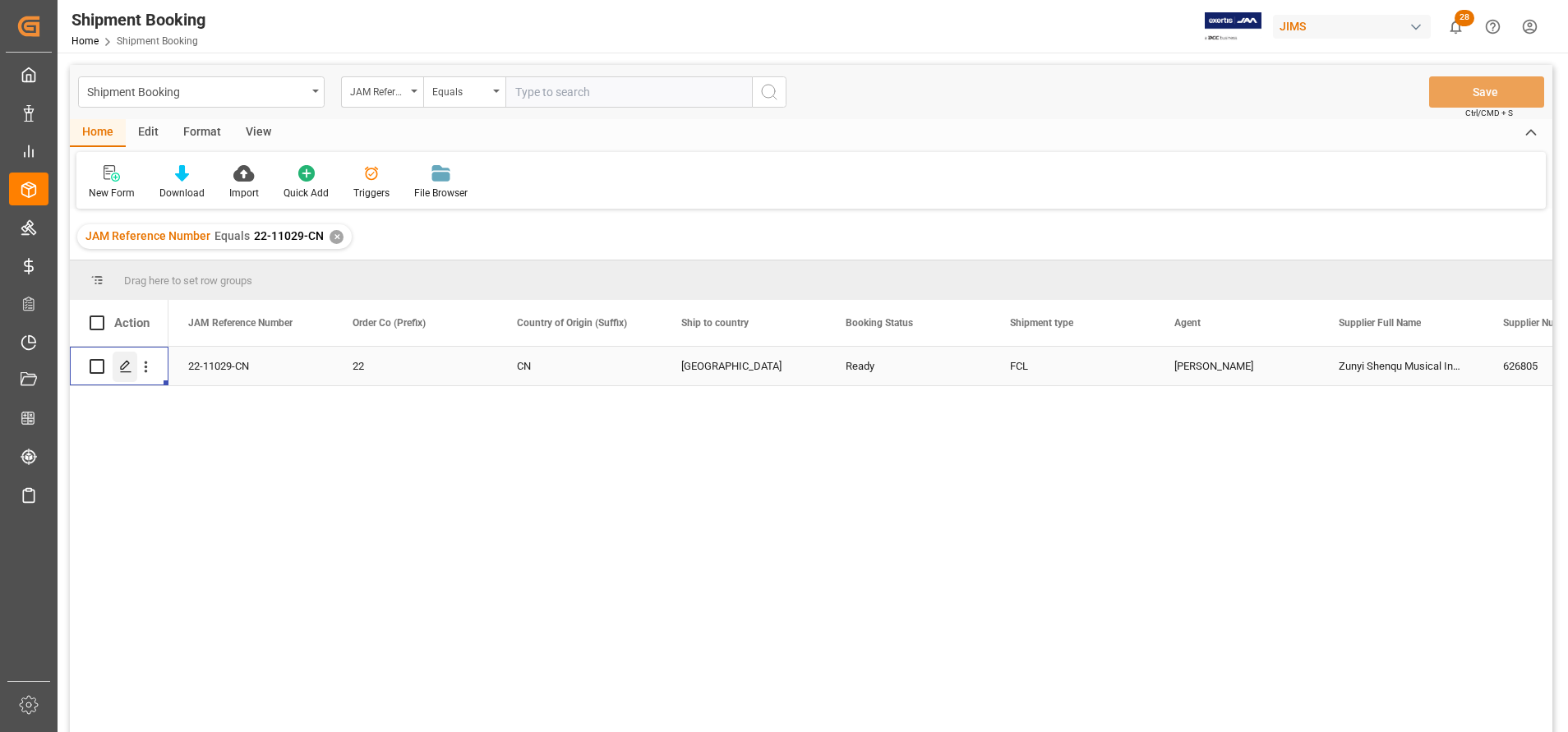
click at [133, 374] on div "Press SPACE to select this row." at bounding box center [125, 366] width 24 height 30
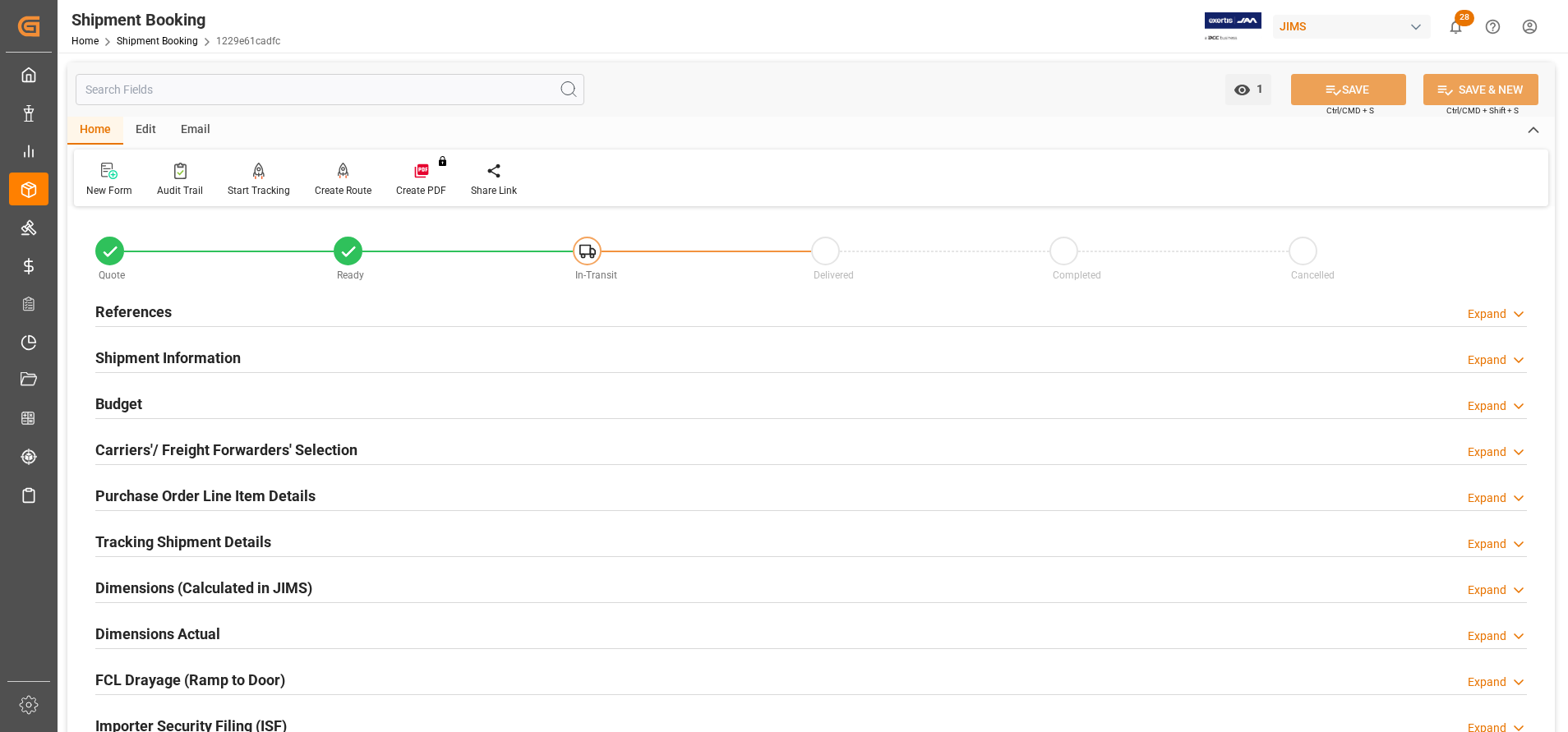
click at [204, 355] on h2 "Shipment Information" at bounding box center [168, 358] width 146 height 23
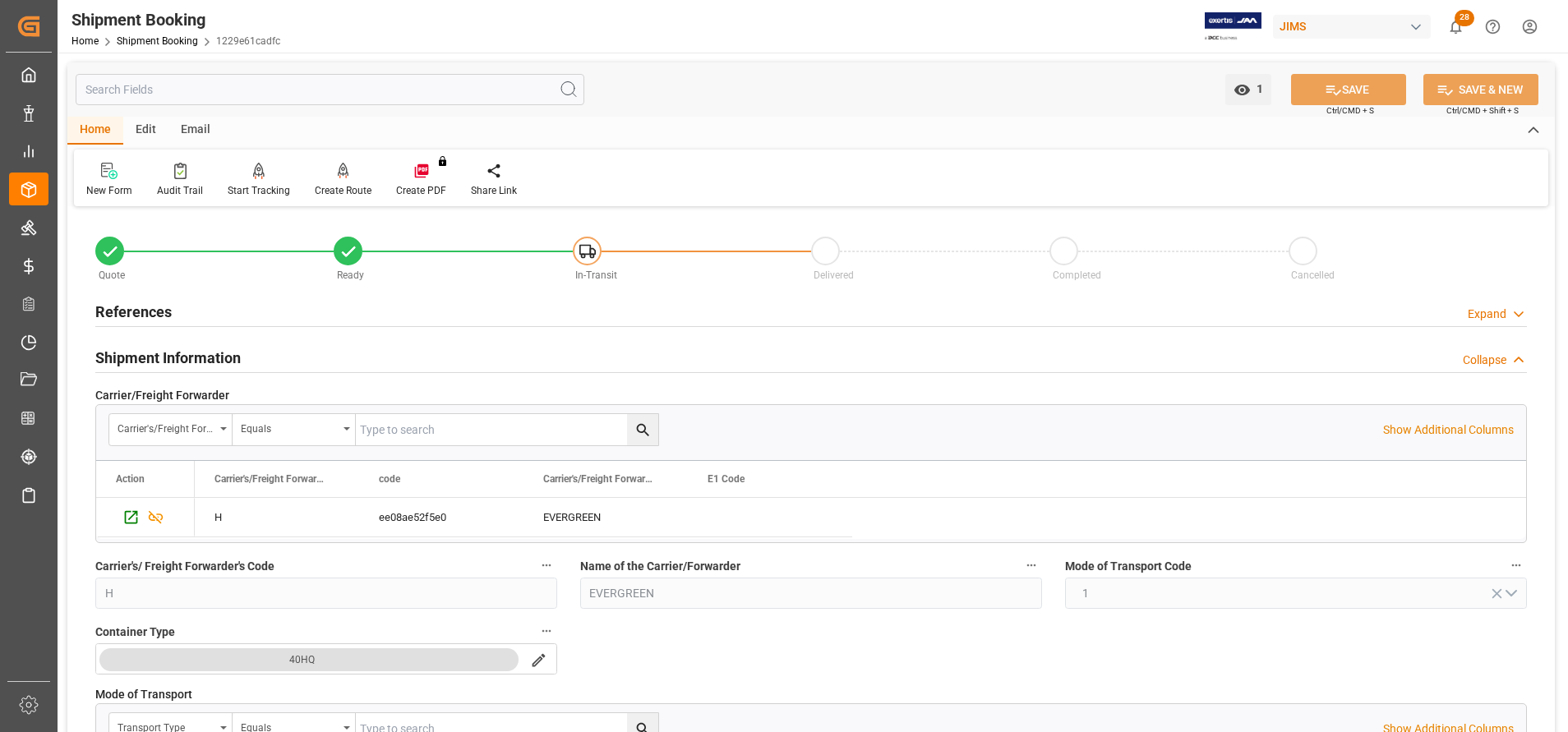
click at [204, 355] on h2 "Shipment Information" at bounding box center [168, 358] width 146 height 23
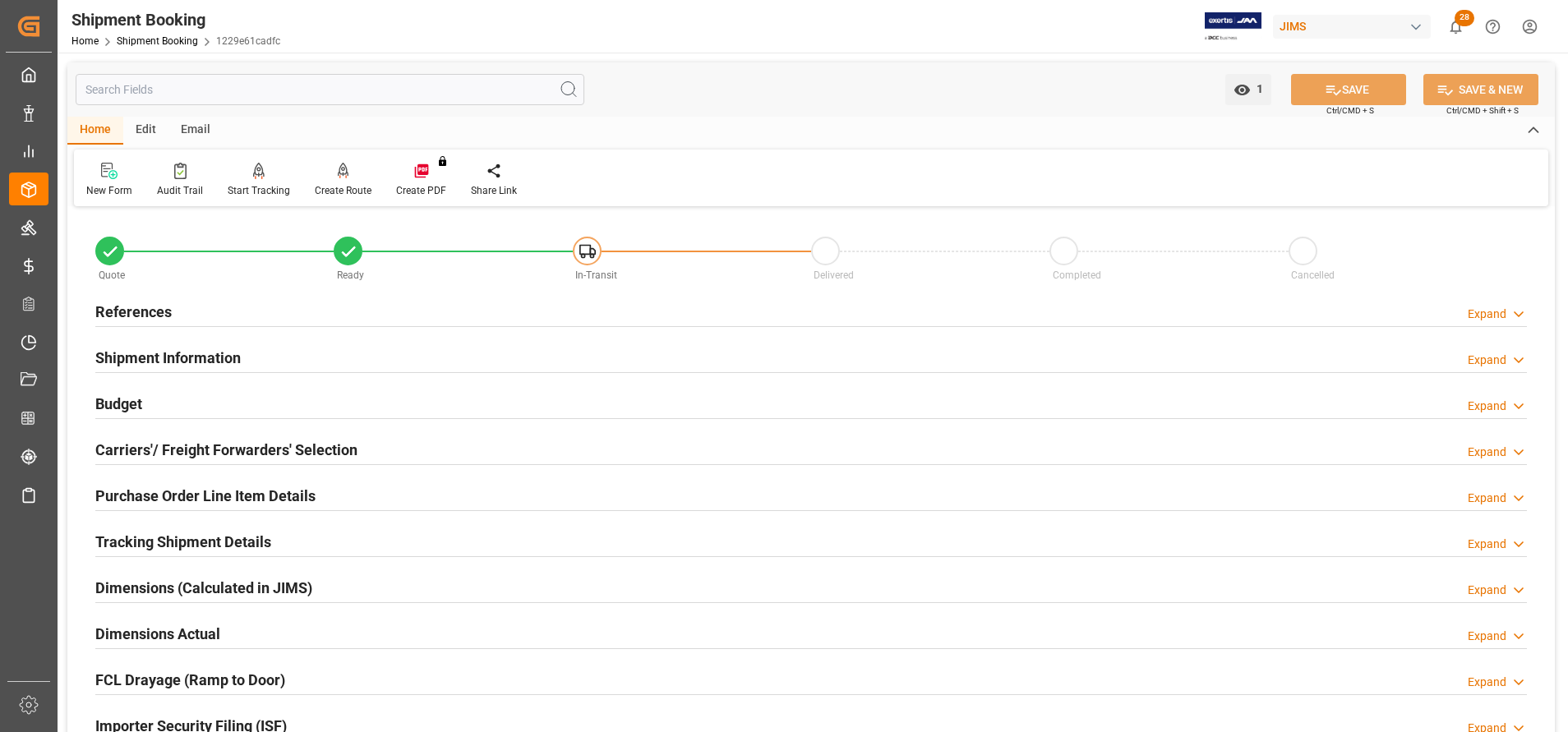
click at [275, 440] on h2 "Carriers'/ Freight Forwarders' Selection" at bounding box center [227, 451] width 262 height 23
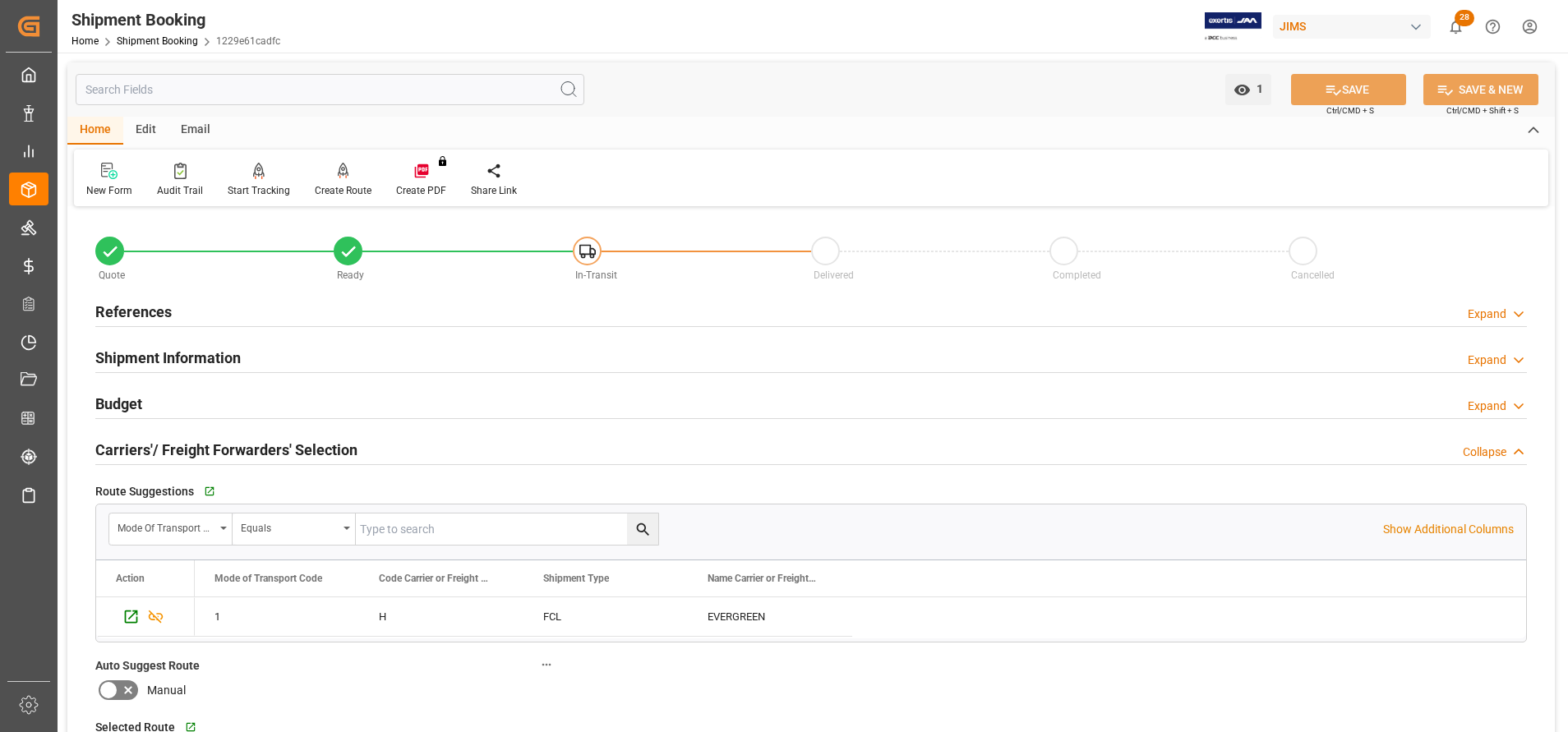
click at [275, 440] on h2 "Carriers'/ Freight Forwarders' Selection" at bounding box center [227, 451] width 262 height 23
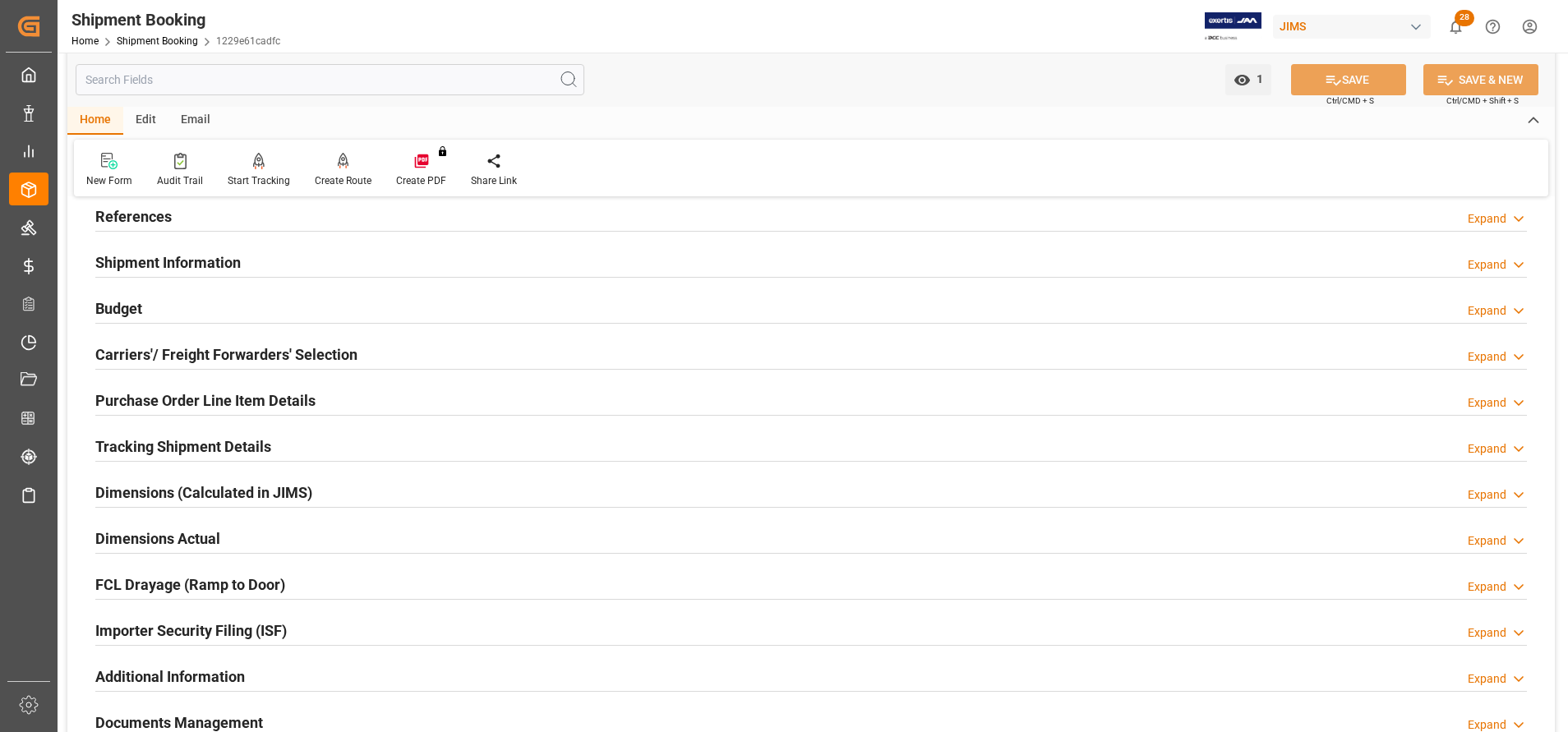
scroll to position [123, 0]
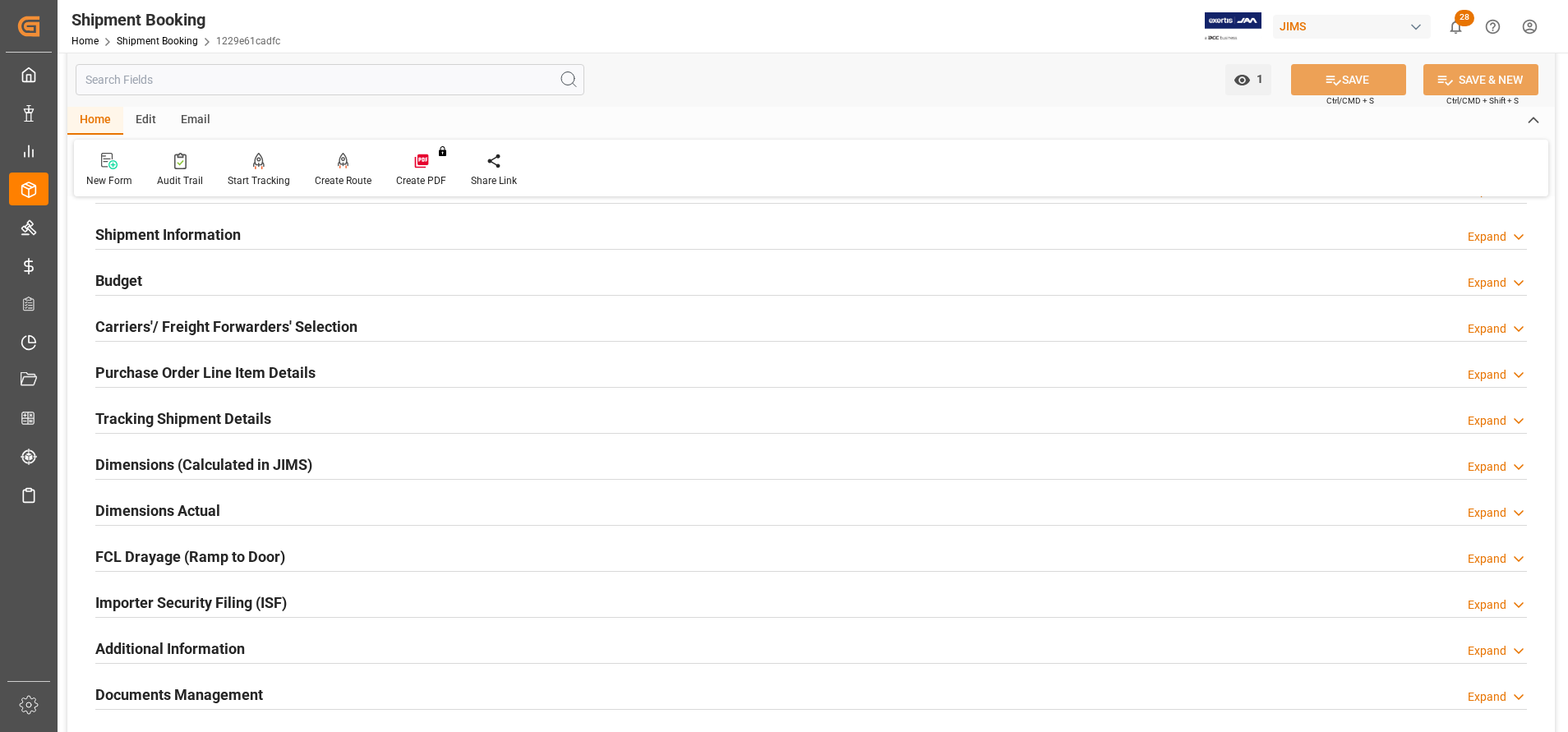
click at [177, 234] on h2 "Shipment Information" at bounding box center [168, 234] width 146 height 23
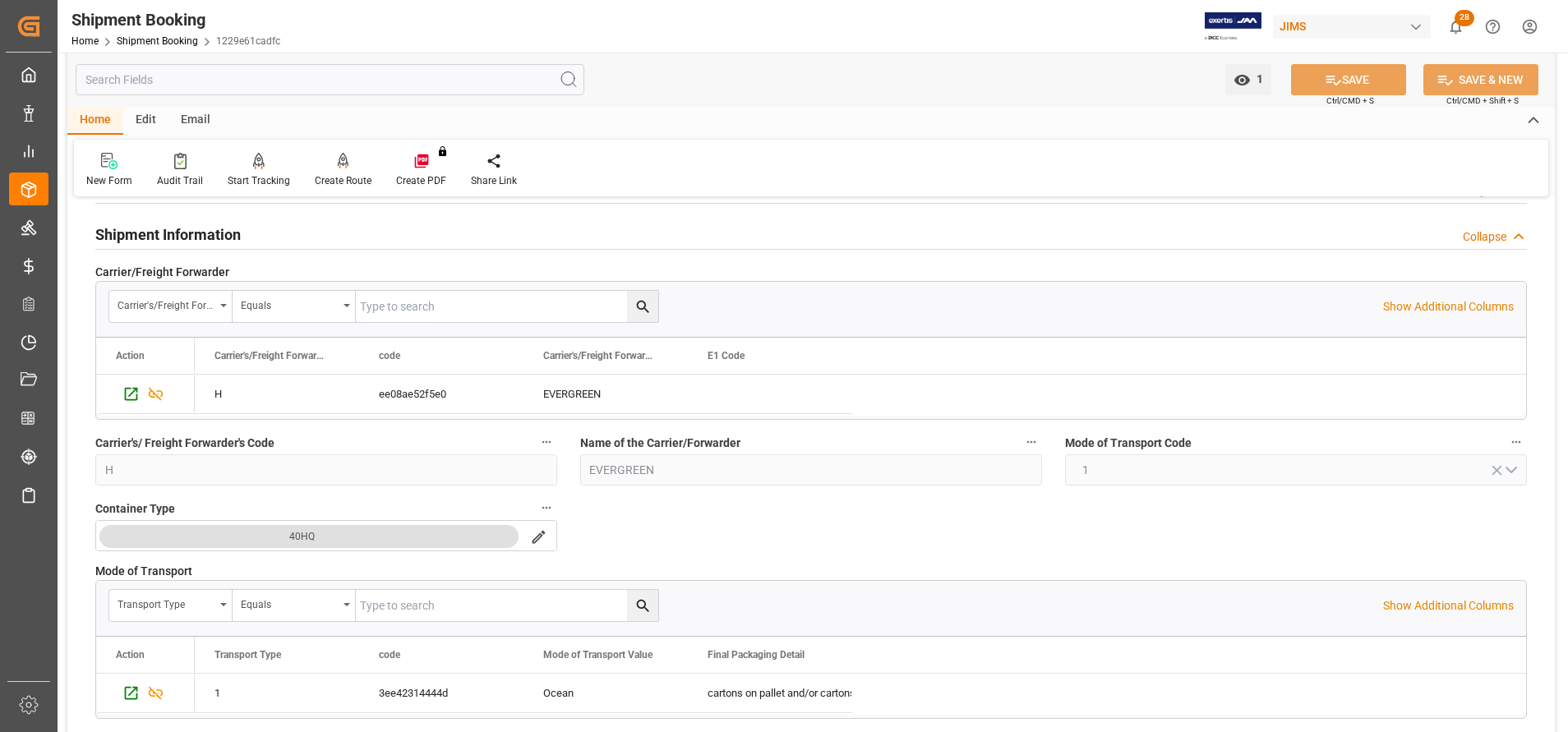
click at [177, 234] on h2 "Shipment Information" at bounding box center [168, 234] width 146 height 23
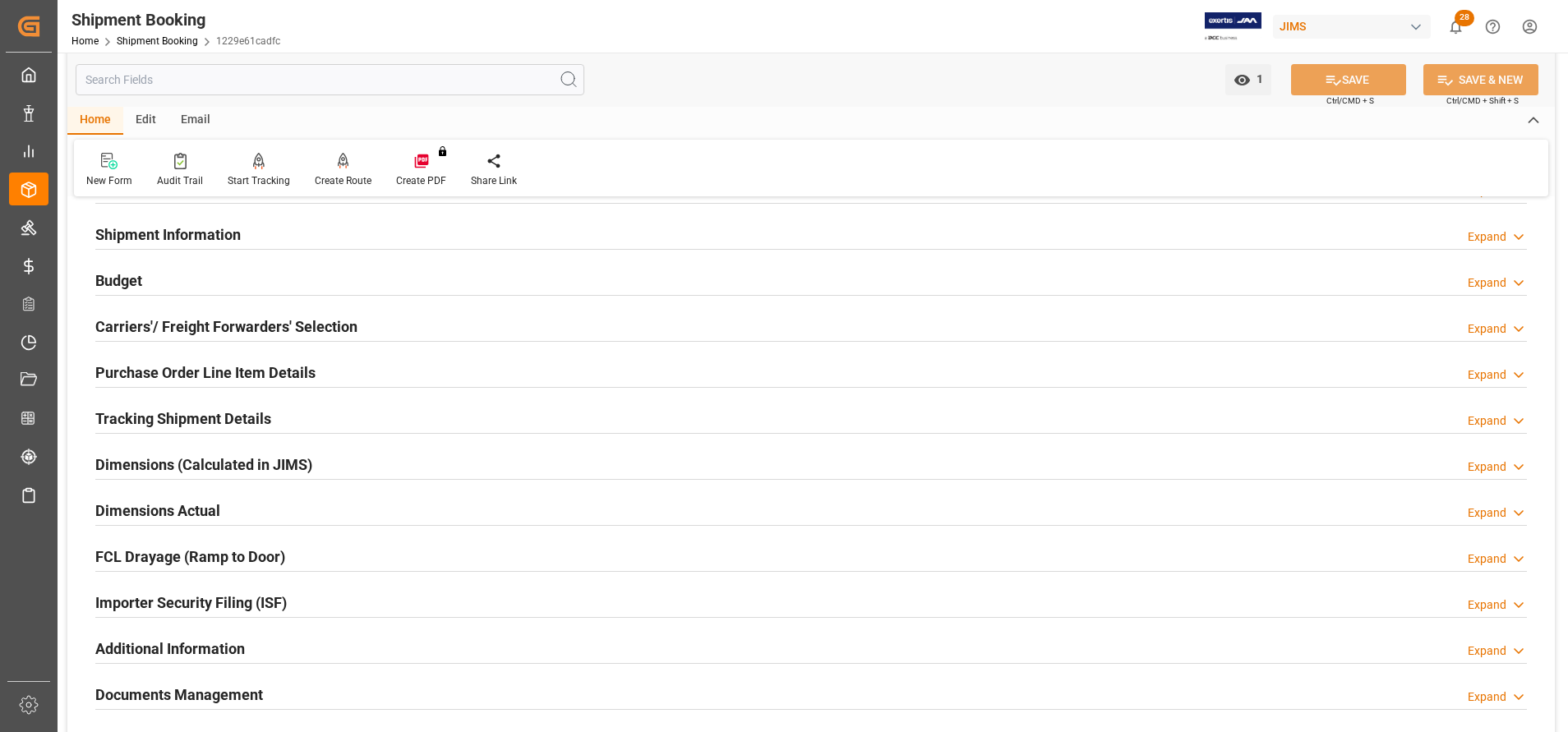
click at [177, 234] on h2 "Shipment Information" at bounding box center [168, 234] width 146 height 23
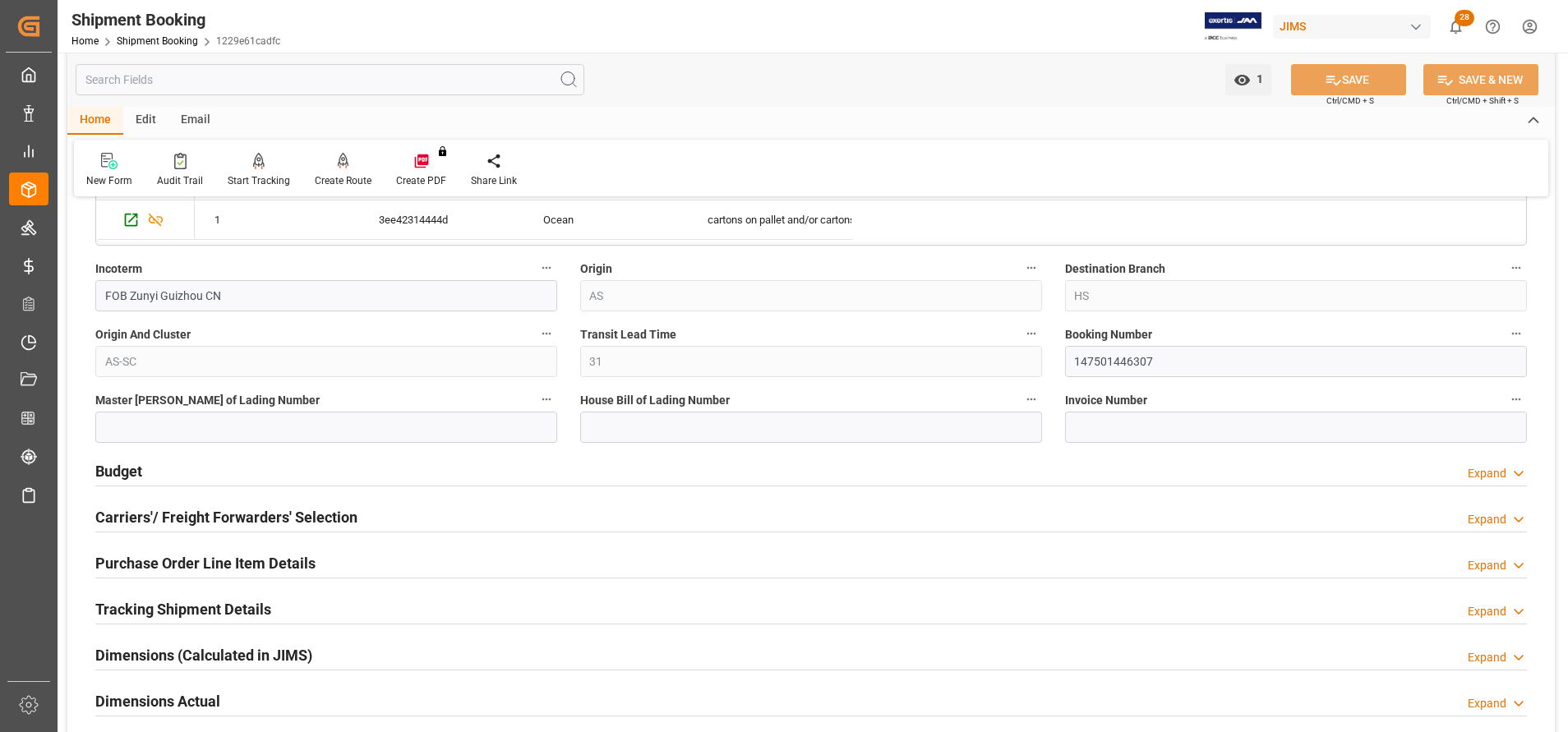
scroll to position [617, 0]
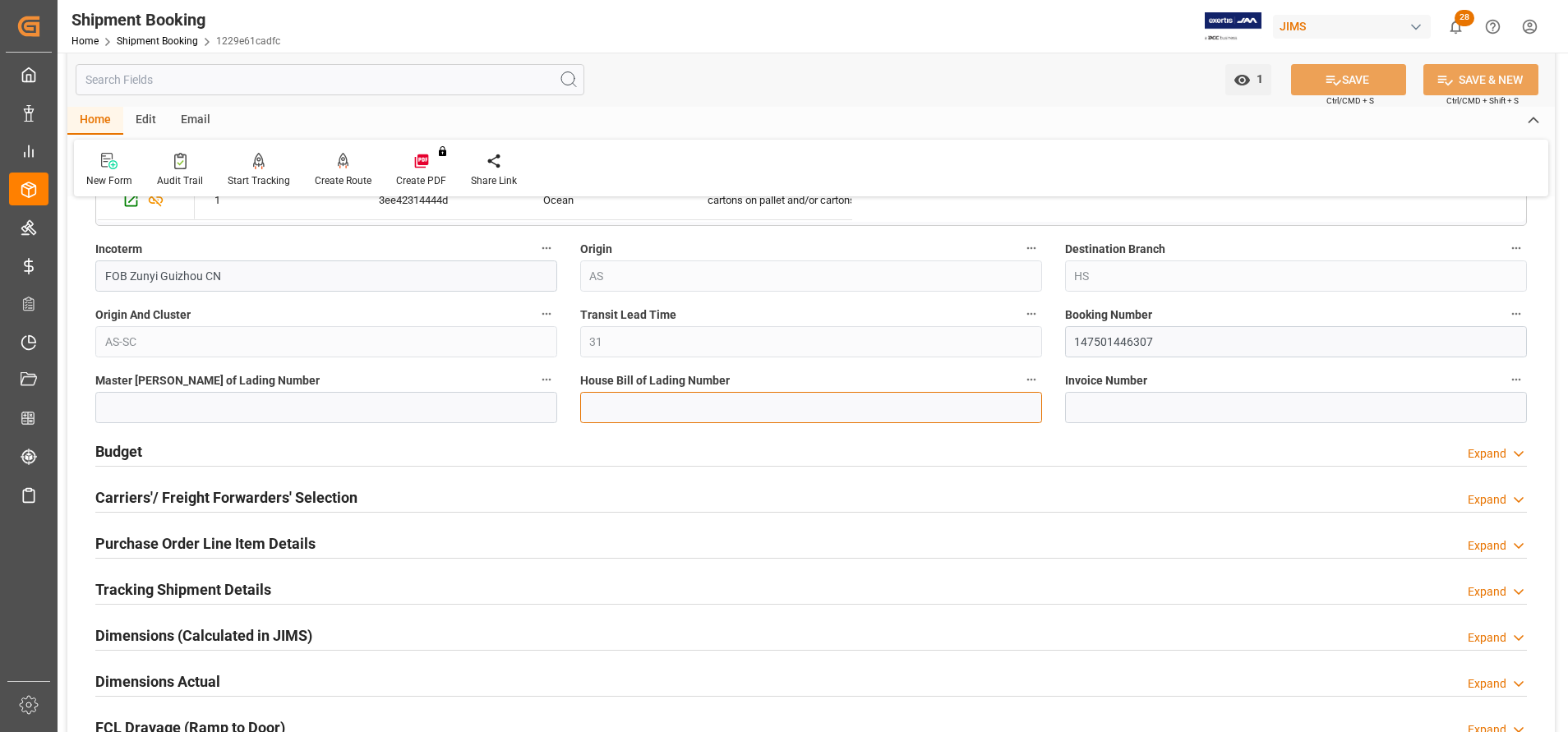
click at [677, 422] on input at bounding box center [811, 408] width 462 height 31
click at [958, 340] on div "Quote Ready In-Transit Delivered Completed Cancelled References Expand JAM Refe…" at bounding box center [811, 273] width 1487 height 1357
click at [773, 412] on input at bounding box center [811, 408] width 462 height 31
paste input "147501446307"
type input "EGLV147501446307"
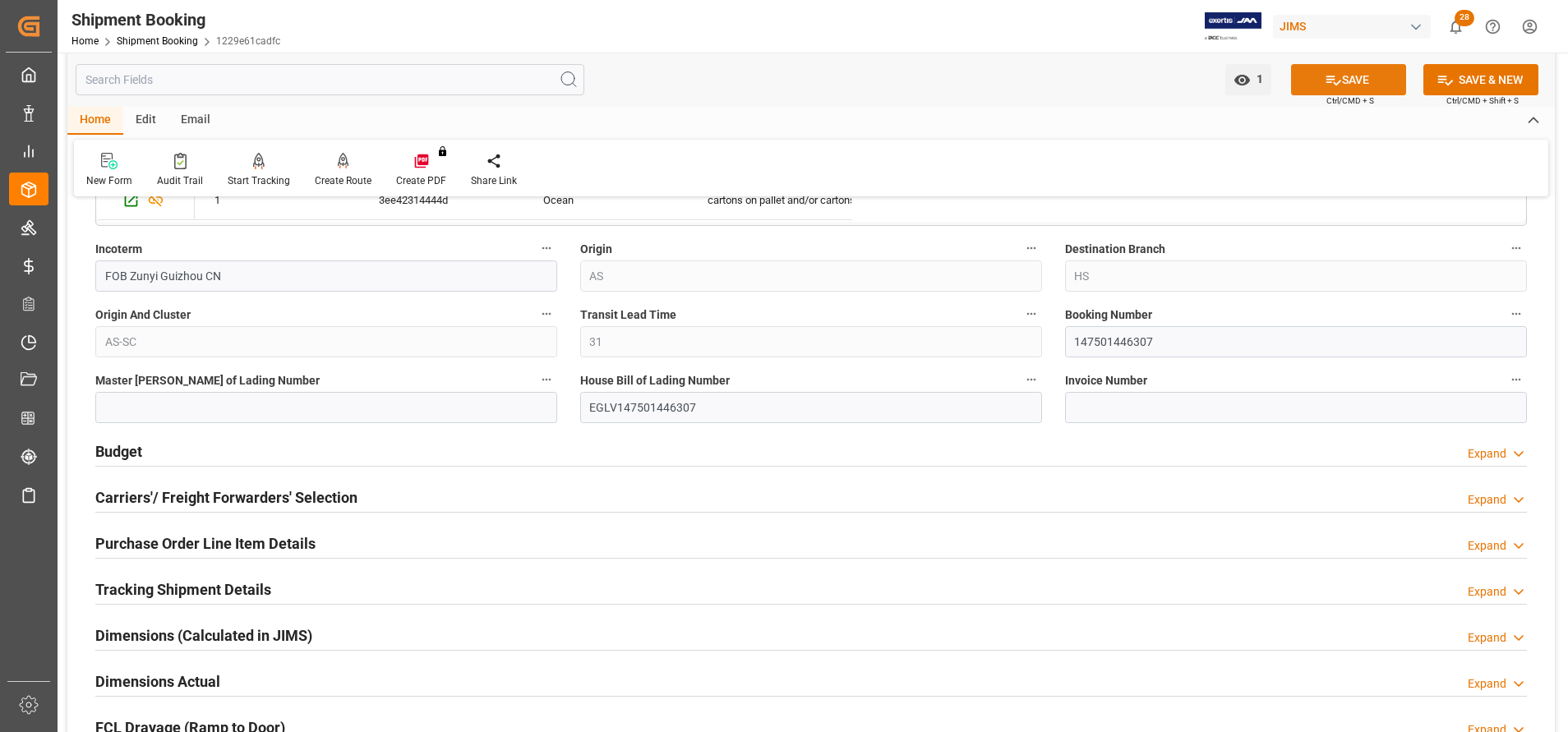
click at [1346, 82] on button "SAVE" at bounding box center [1348, 80] width 115 height 31
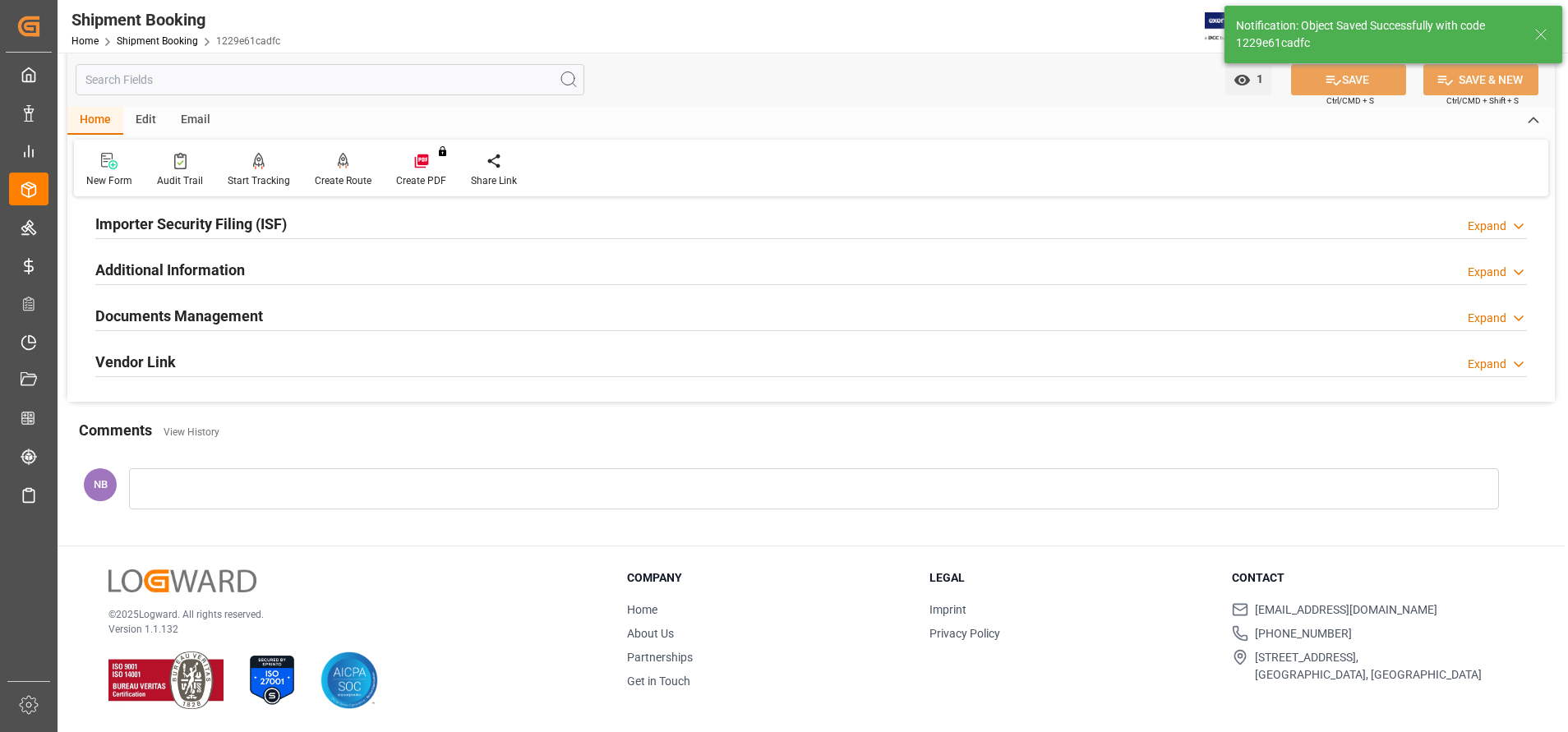
scroll to position [0, 0]
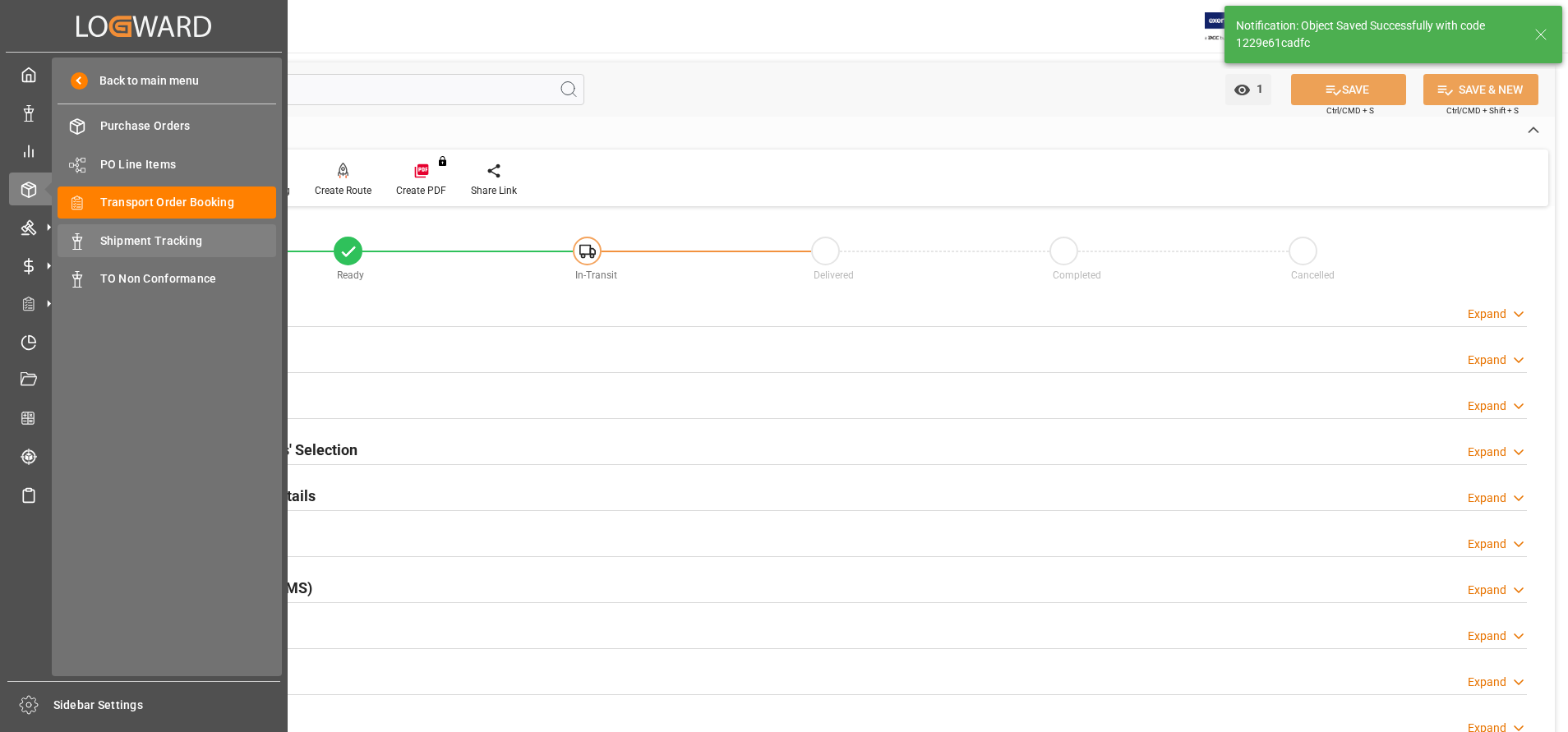
click at [109, 234] on span "Shipment Tracking" at bounding box center [188, 241] width 177 height 17
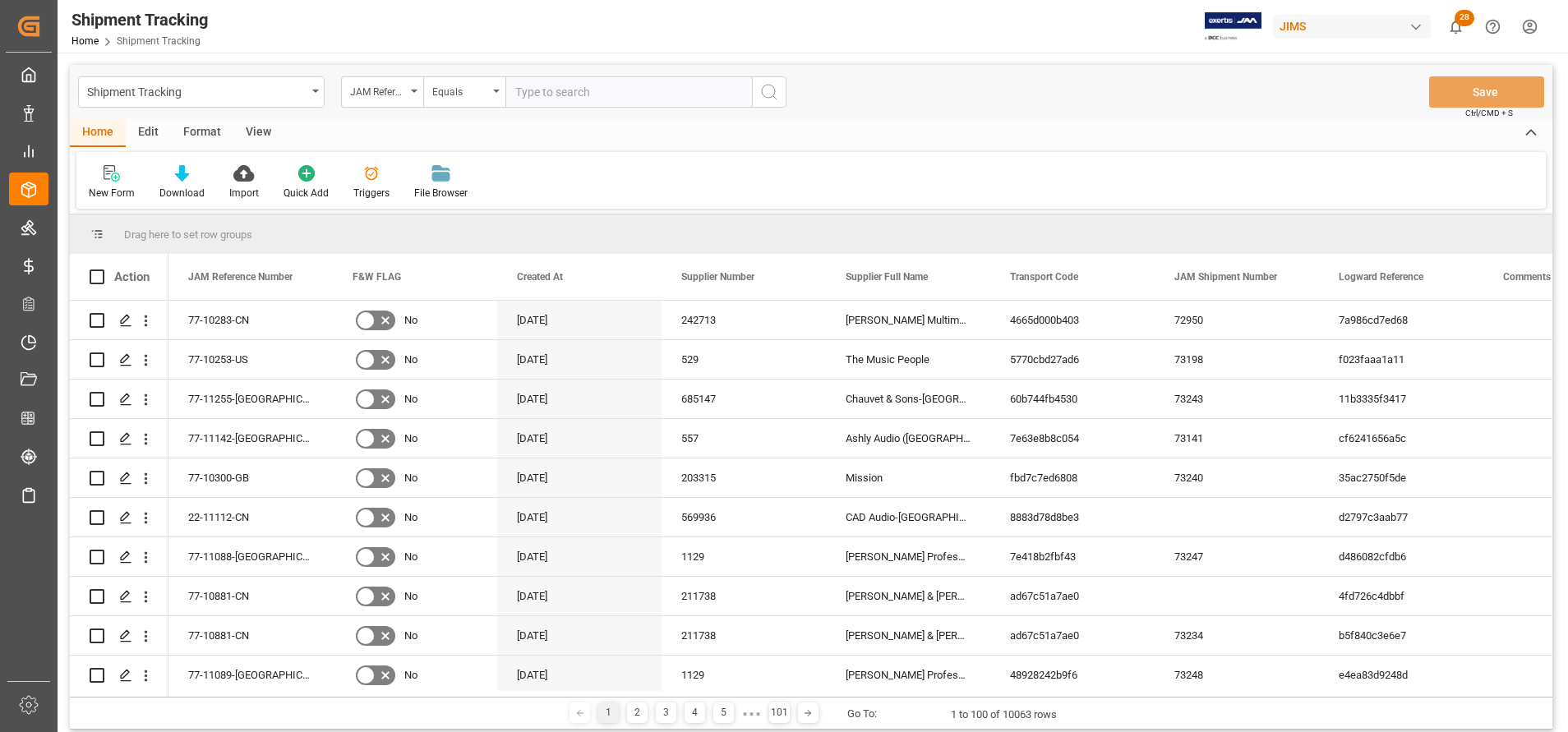
click at [621, 92] on input "text" at bounding box center [629, 92] width 247 height 31
paste input "22-11029-CN"
type input "22-11029-CN"
click at [762, 93] on circle "search button" at bounding box center [768, 91] width 13 height 13
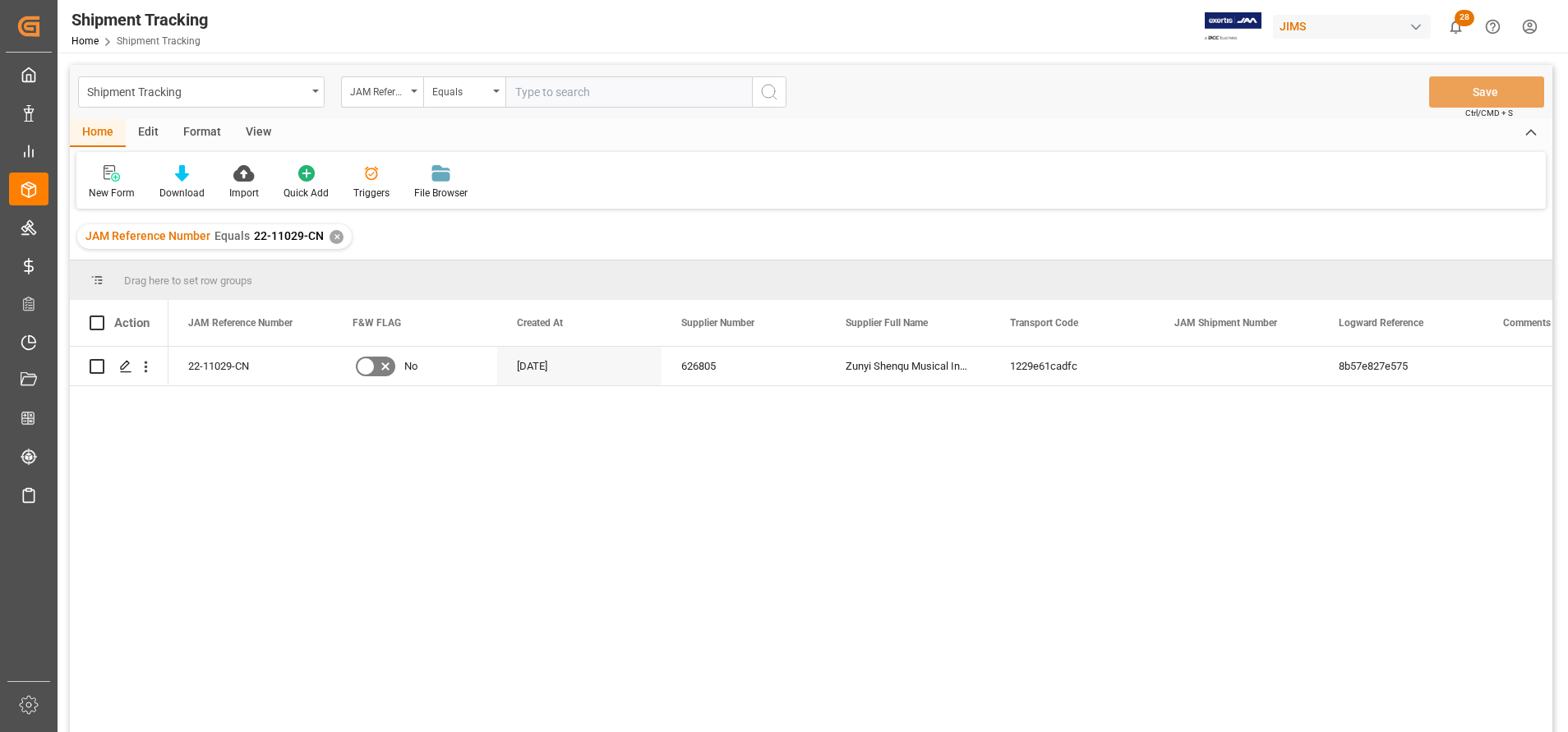
click at [254, 123] on div "View" at bounding box center [259, 133] width 50 height 28
click at [109, 184] on div "Default" at bounding box center [104, 182] width 56 height 36
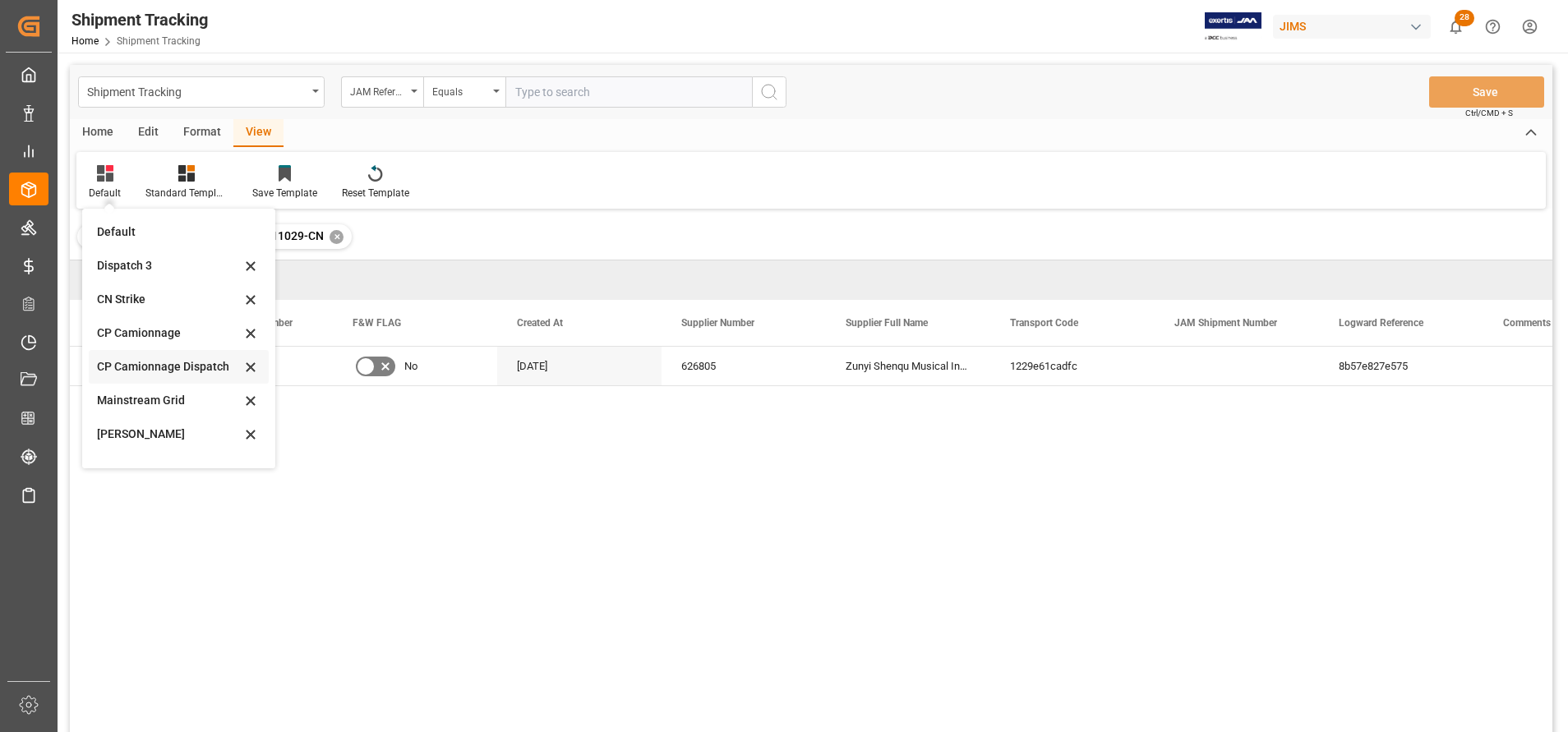
click at [193, 366] on div "CP Camionnage Dispatch" at bounding box center [169, 367] width 144 height 17
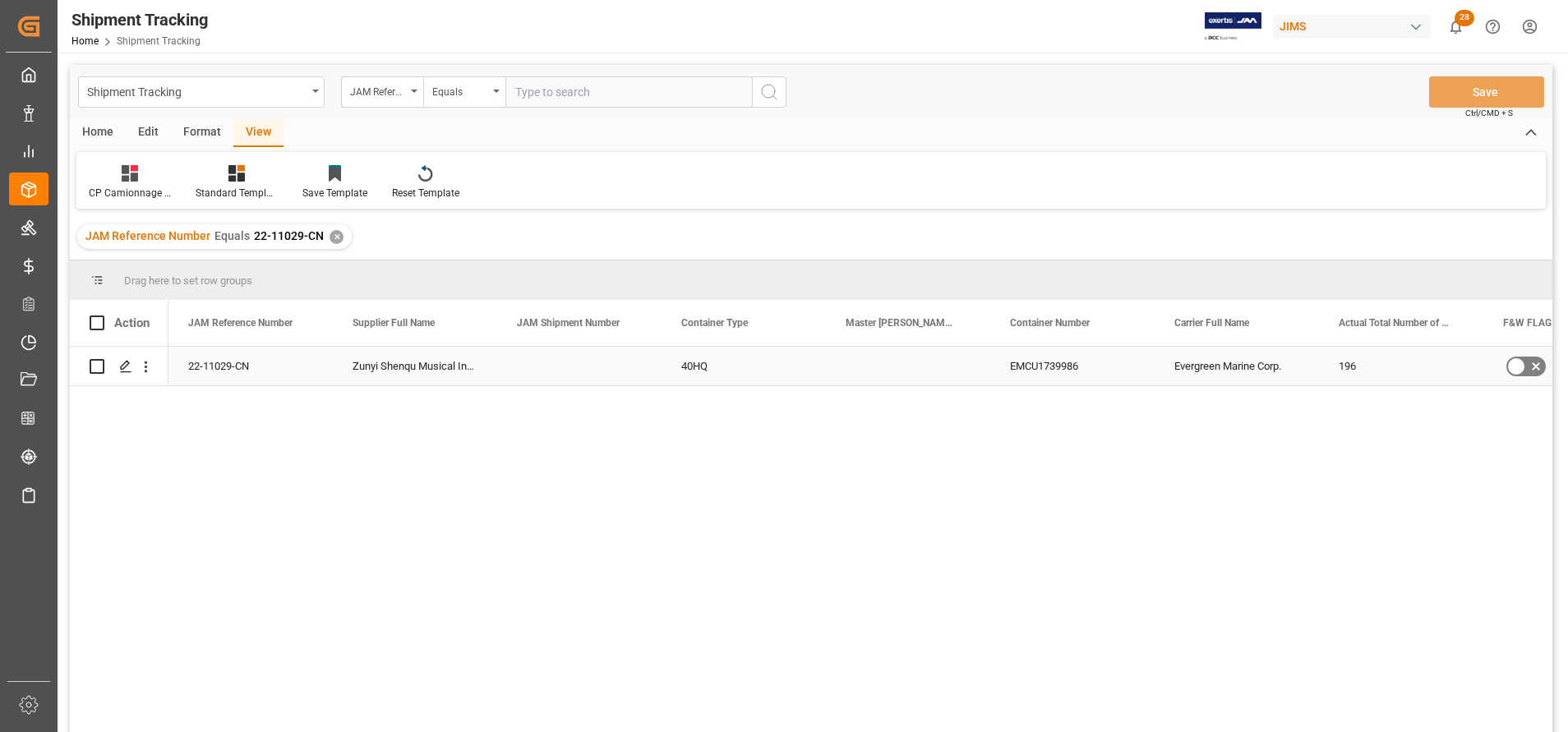
click at [871, 374] on div "Press SPACE to select this row." at bounding box center [907, 366] width 164 height 38
click at [878, 360] on div "Press SPACE to select this row." at bounding box center [907, 366] width 164 height 38
click at [878, 360] on input "Press SPACE to select this row." at bounding box center [908, 376] width 138 height 31
paste input "147501446307"
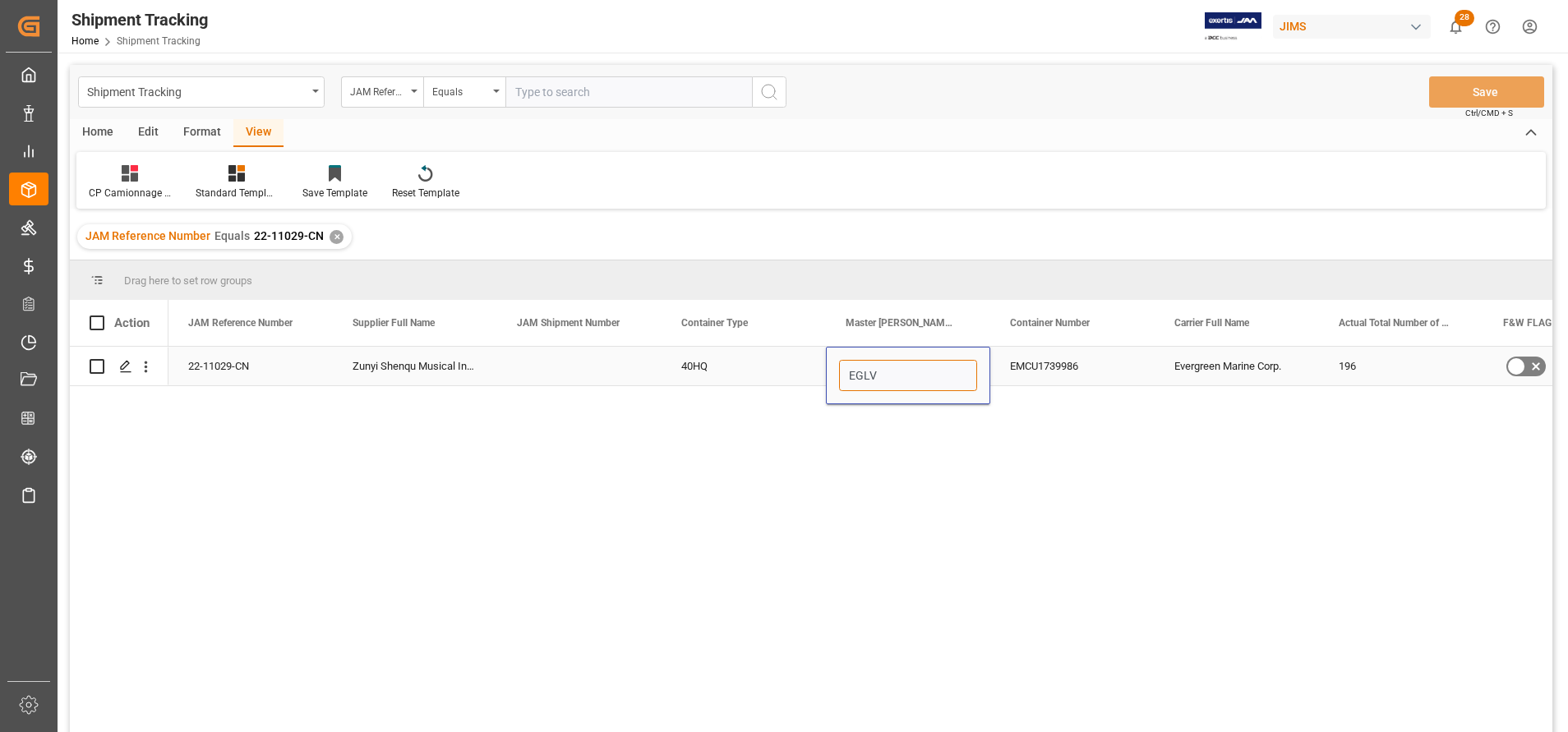
type input "EGLV147501446307"
click at [744, 368] on div "40HQ" at bounding box center [743, 366] width 164 height 38
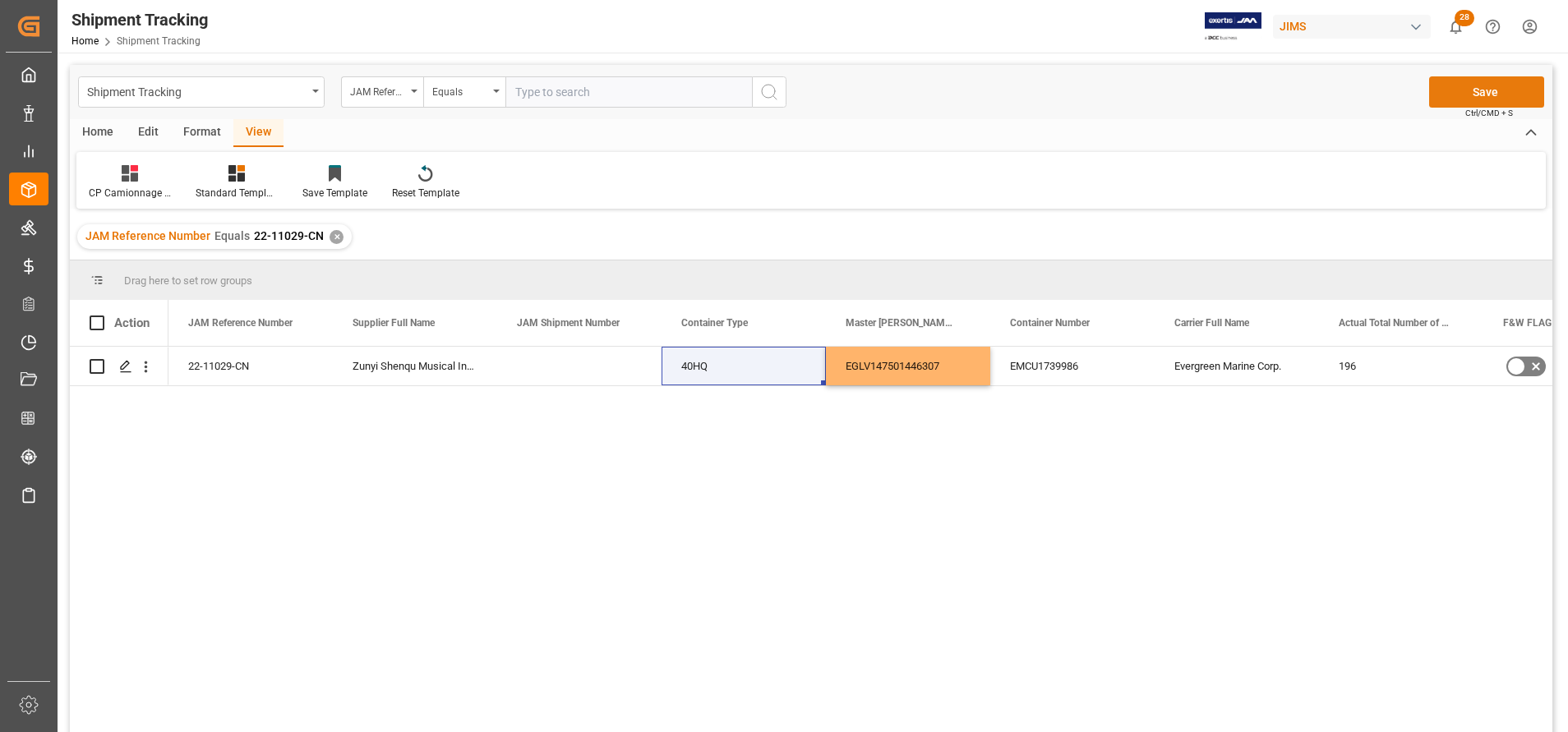
click at [1475, 100] on button "Save" at bounding box center [1486, 92] width 115 height 31
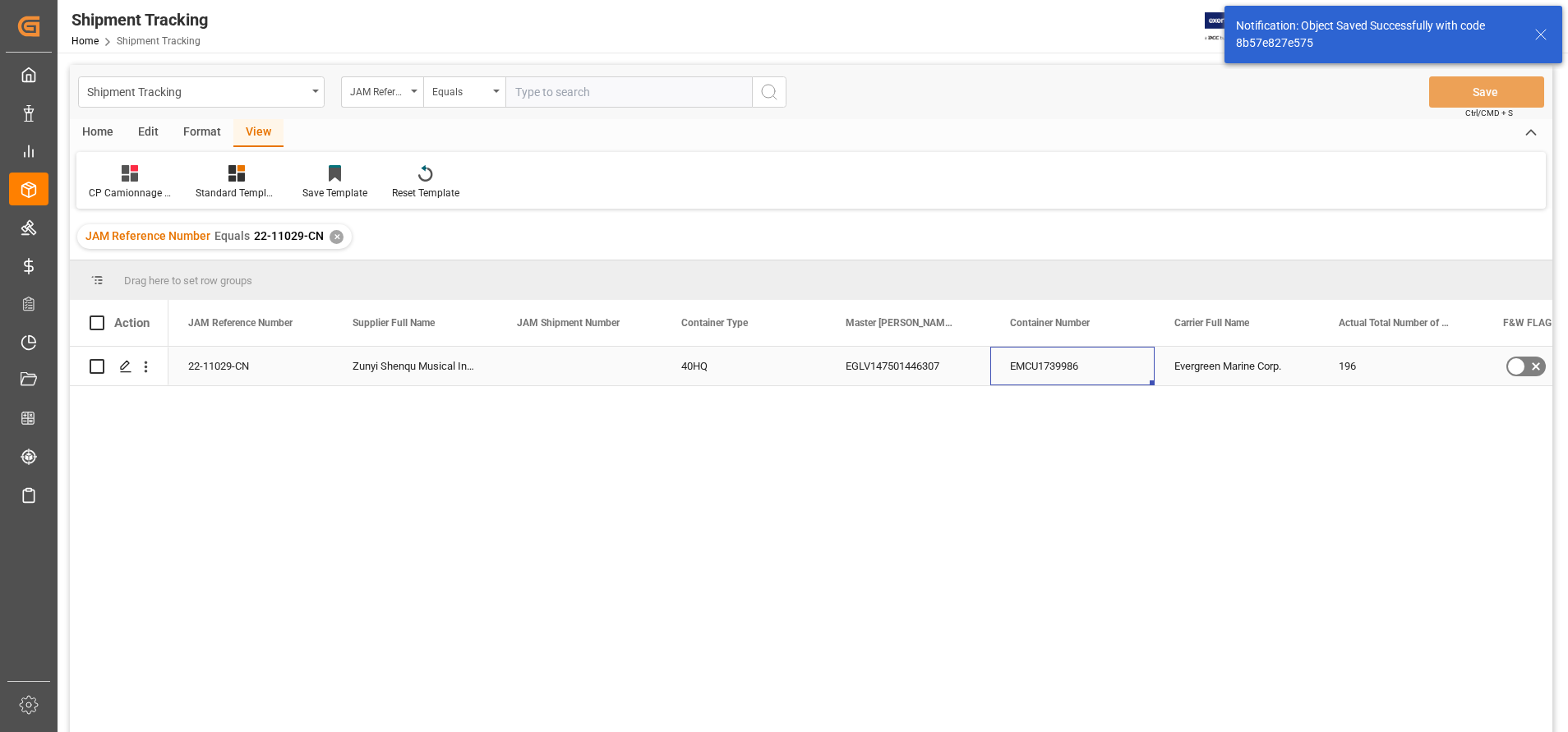
click at [1134, 377] on div "EMCU1739986" at bounding box center [1072, 366] width 164 height 38
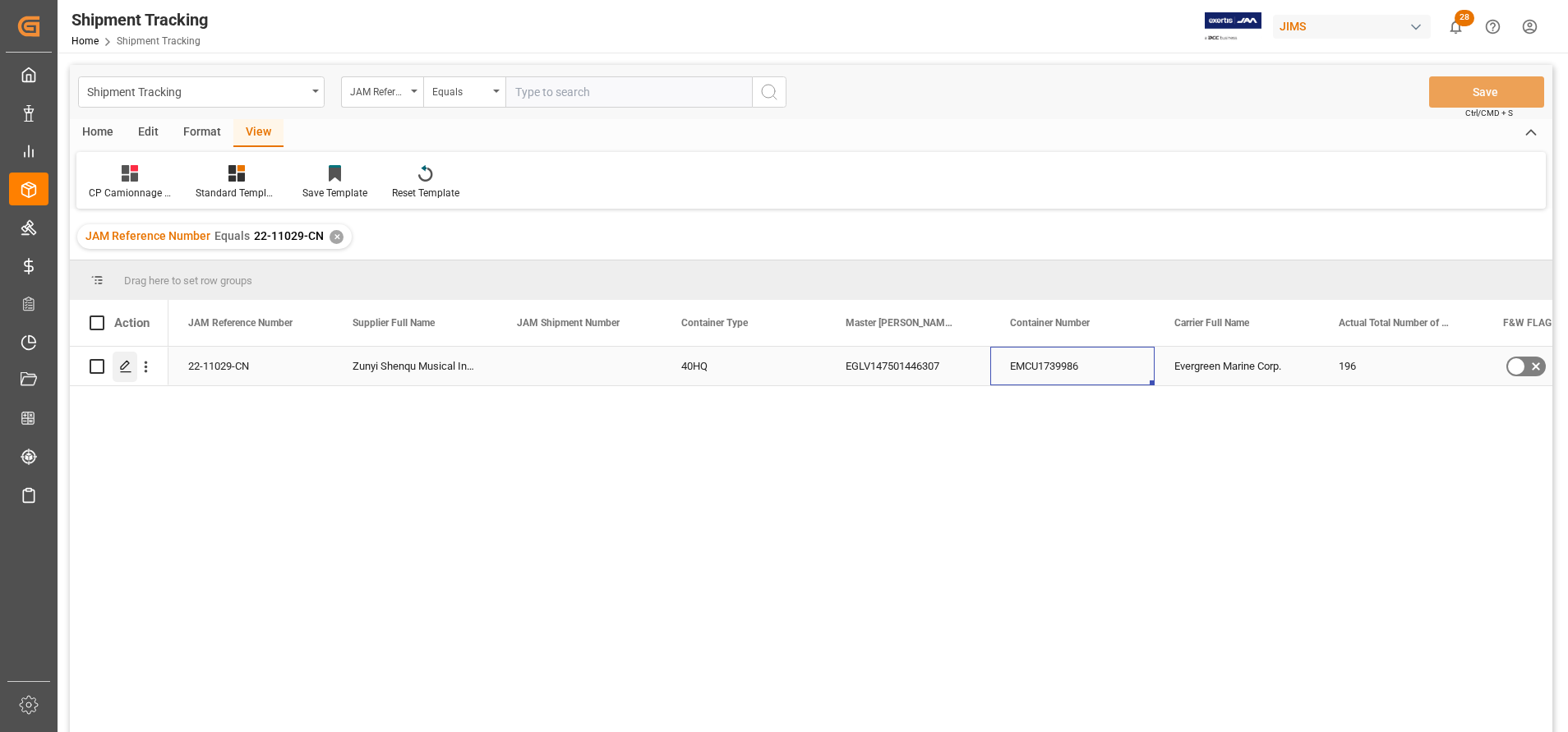
click at [115, 366] on div "Press SPACE to select this row." at bounding box center [125, 366] width 24 height 30
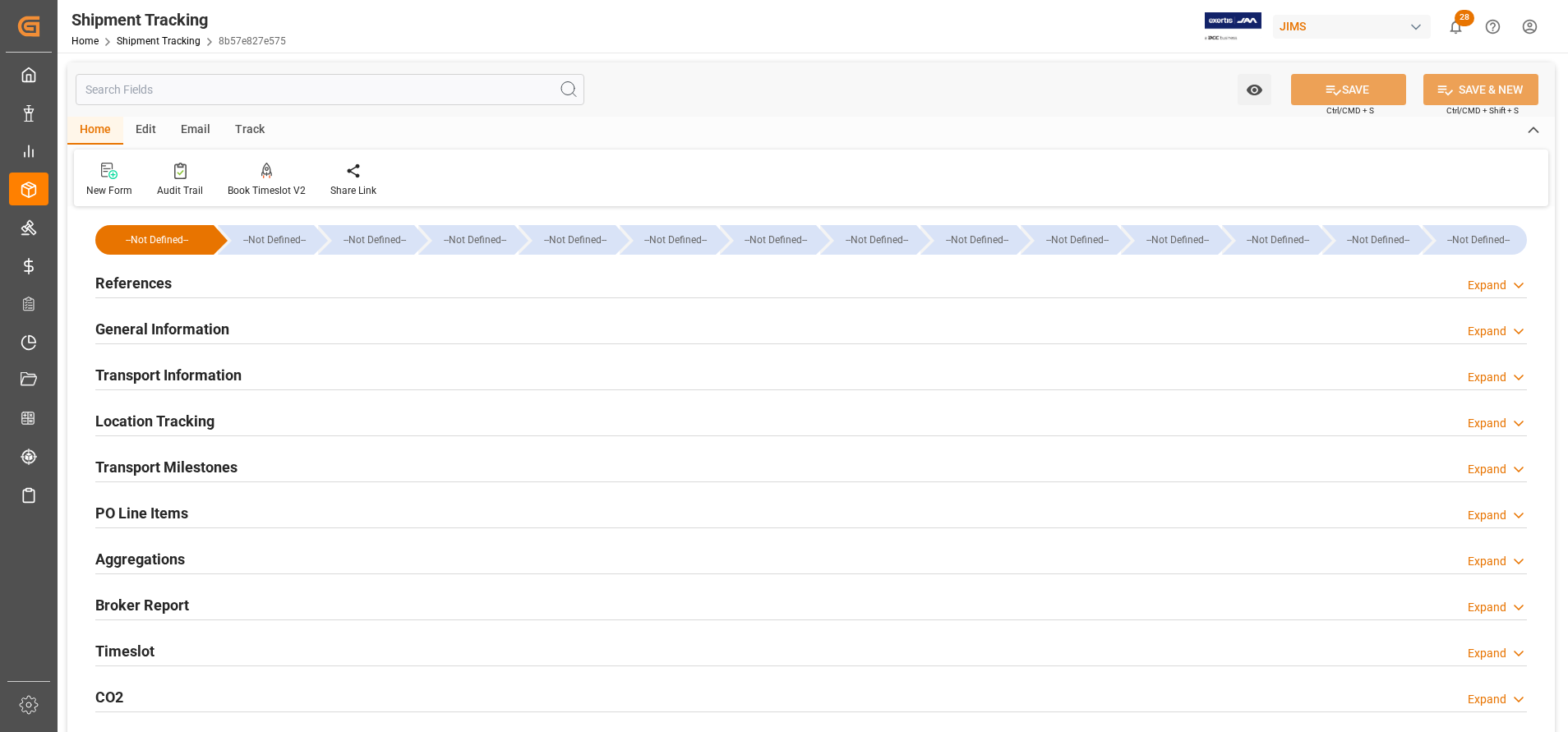
click at [213, 458] on h2 "Transport Milestones" at bounding box center [167, 467] width 142 height 23
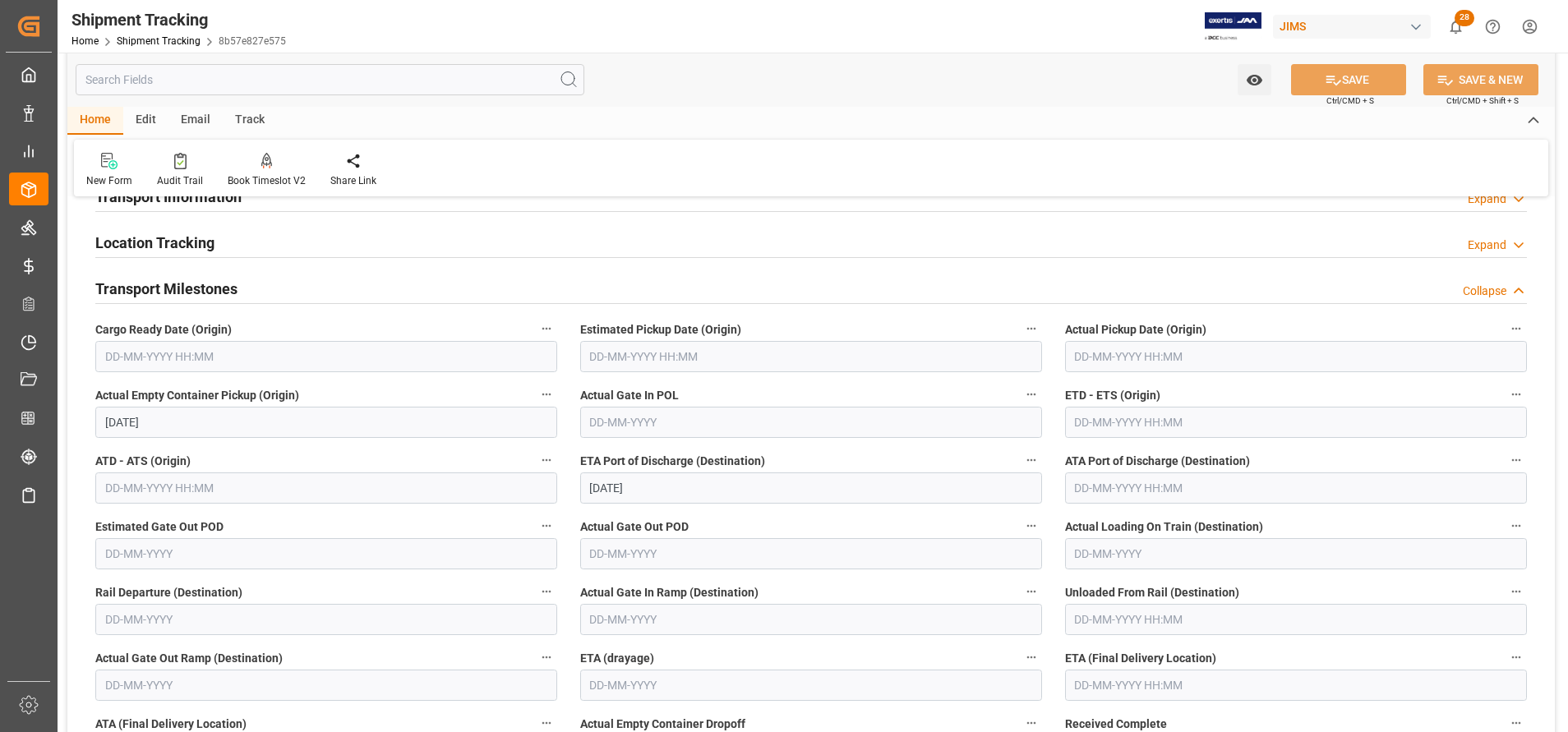
scroll to position [370, 0]
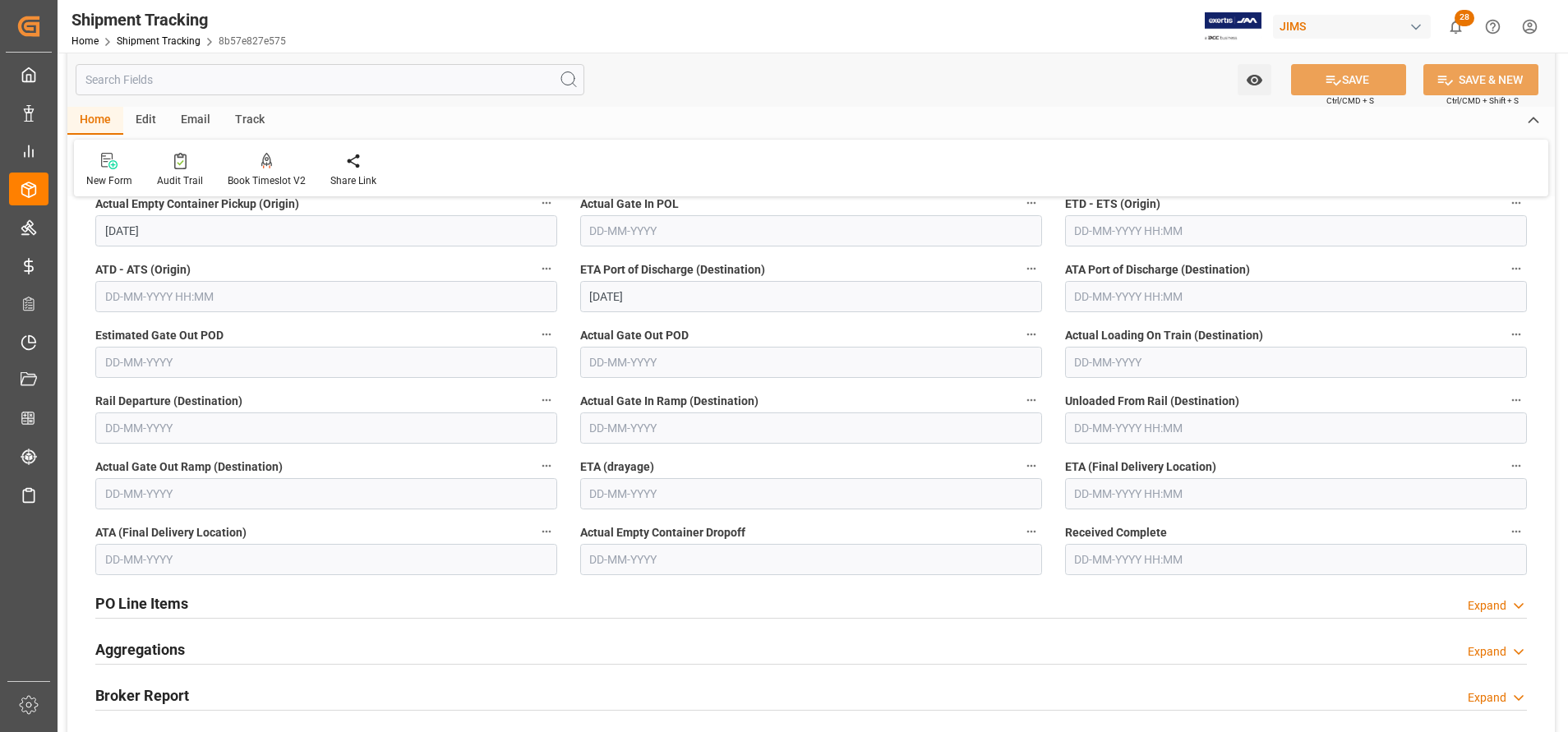
click at [1124, 484] on input "text" at bounding box center [1296, 494] width 462 height 31
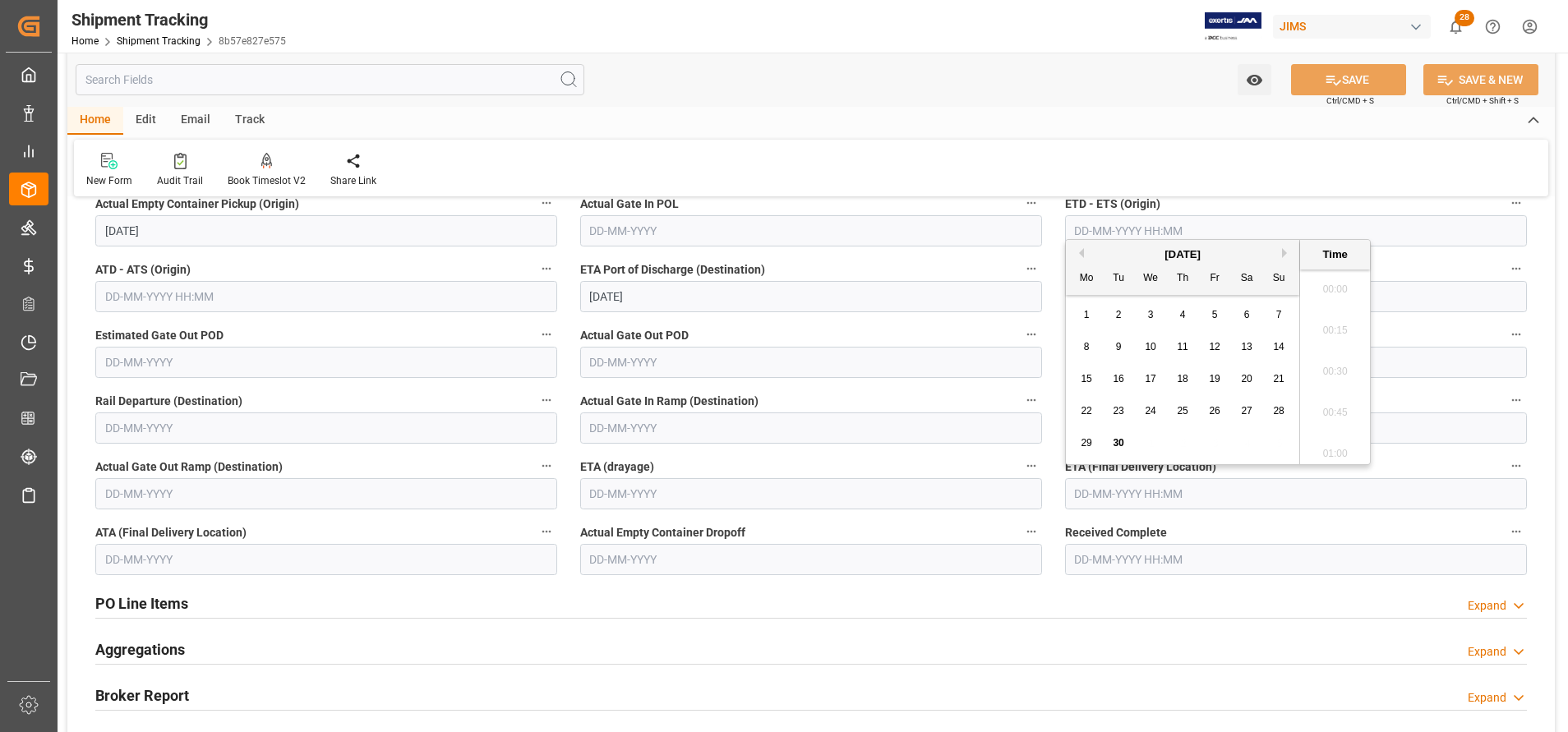
scroll to position [2349, 0]
click at [1208, 243] on div "[DATE] Mo Tu We Th Fr Sa Su" at bounding box center [1183, 267] width 234 height 55
click at [1283, 252] on button "Next Month" at bounding box center [1287, 253] width 10 height 10
click at [1217, 340] on div "7" at bounding box center [1216, 347] width 21 height 20
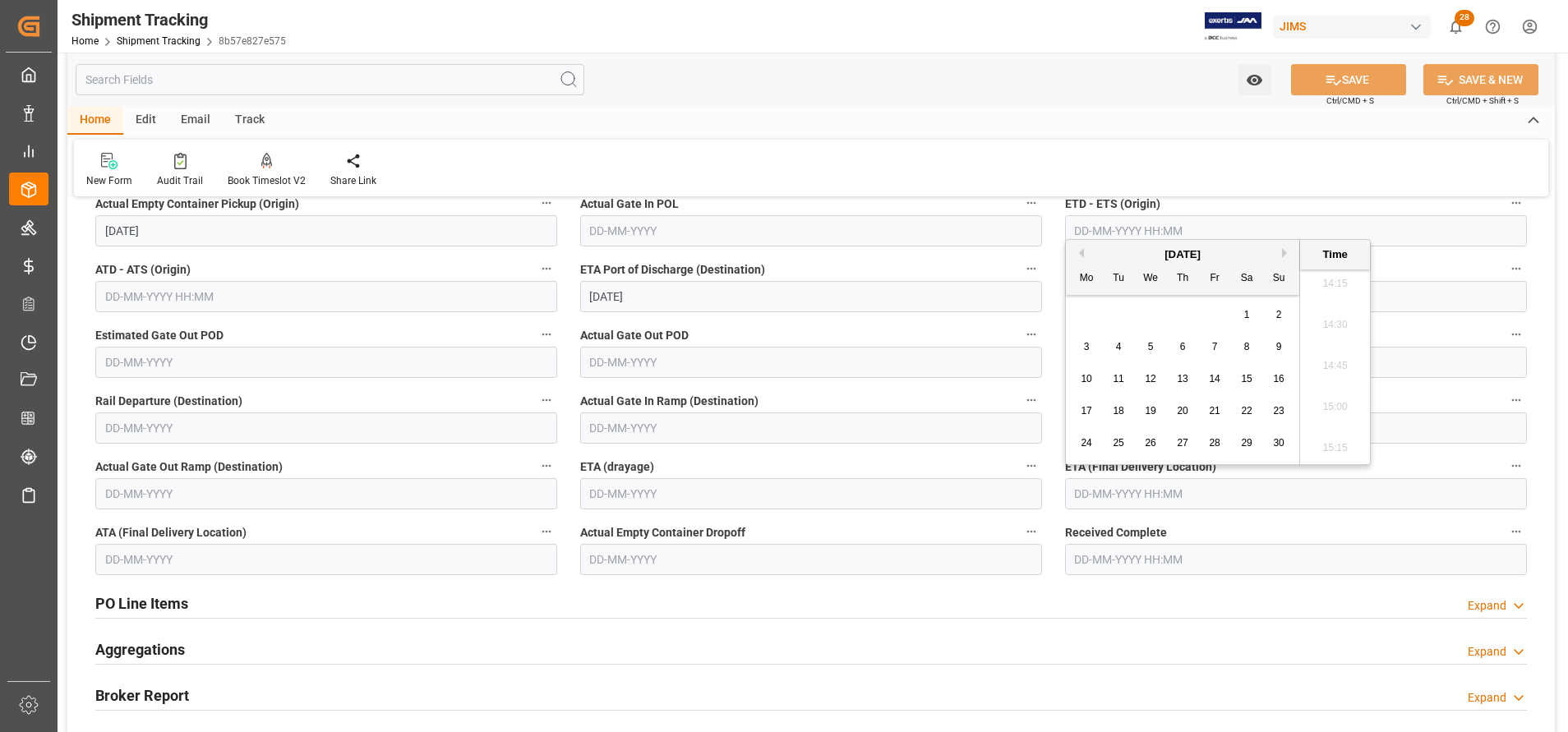
type input "[DATE] 00:00"
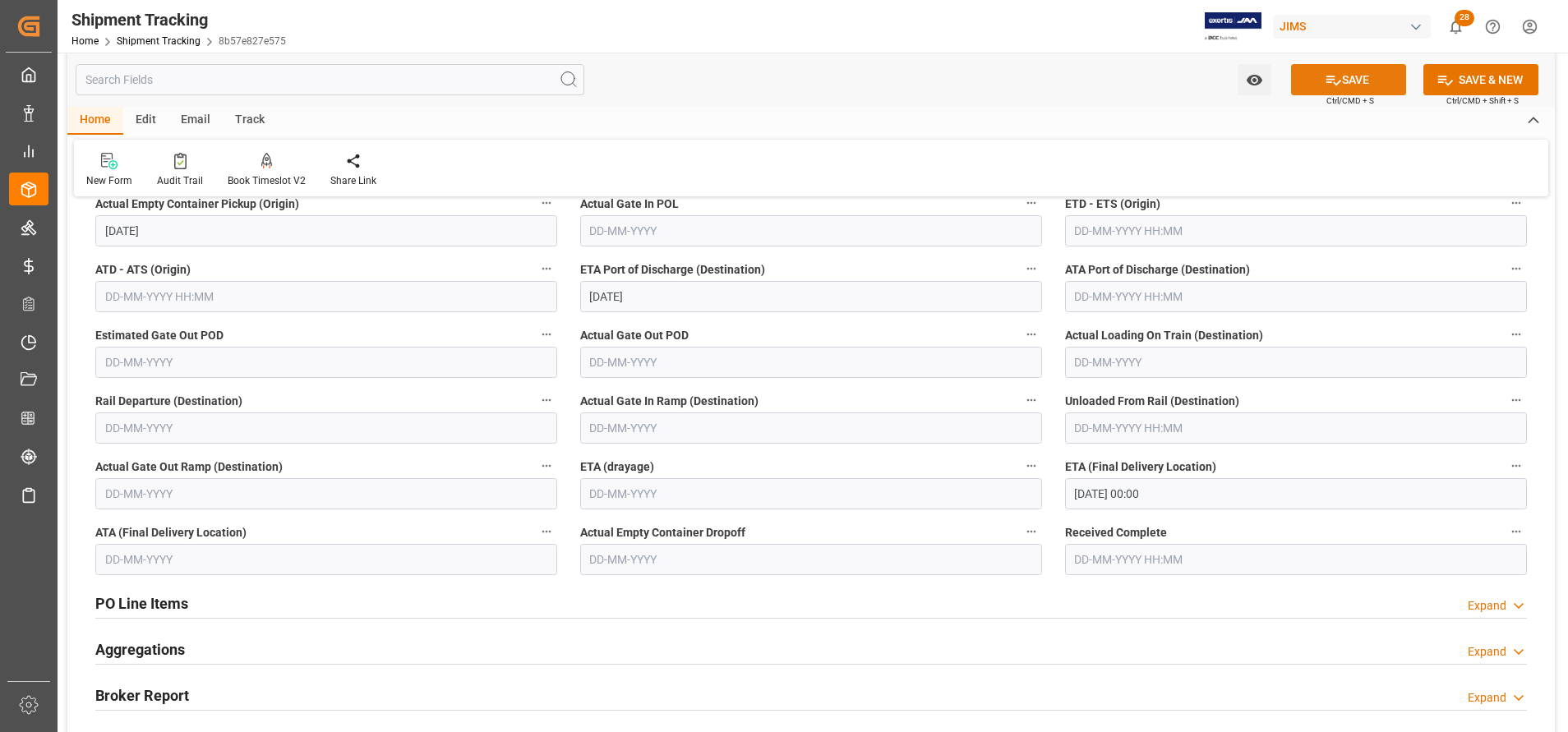
click at [1354, 84] on button "SAVE" at bounding box center [1348, 80] width 115 height 31
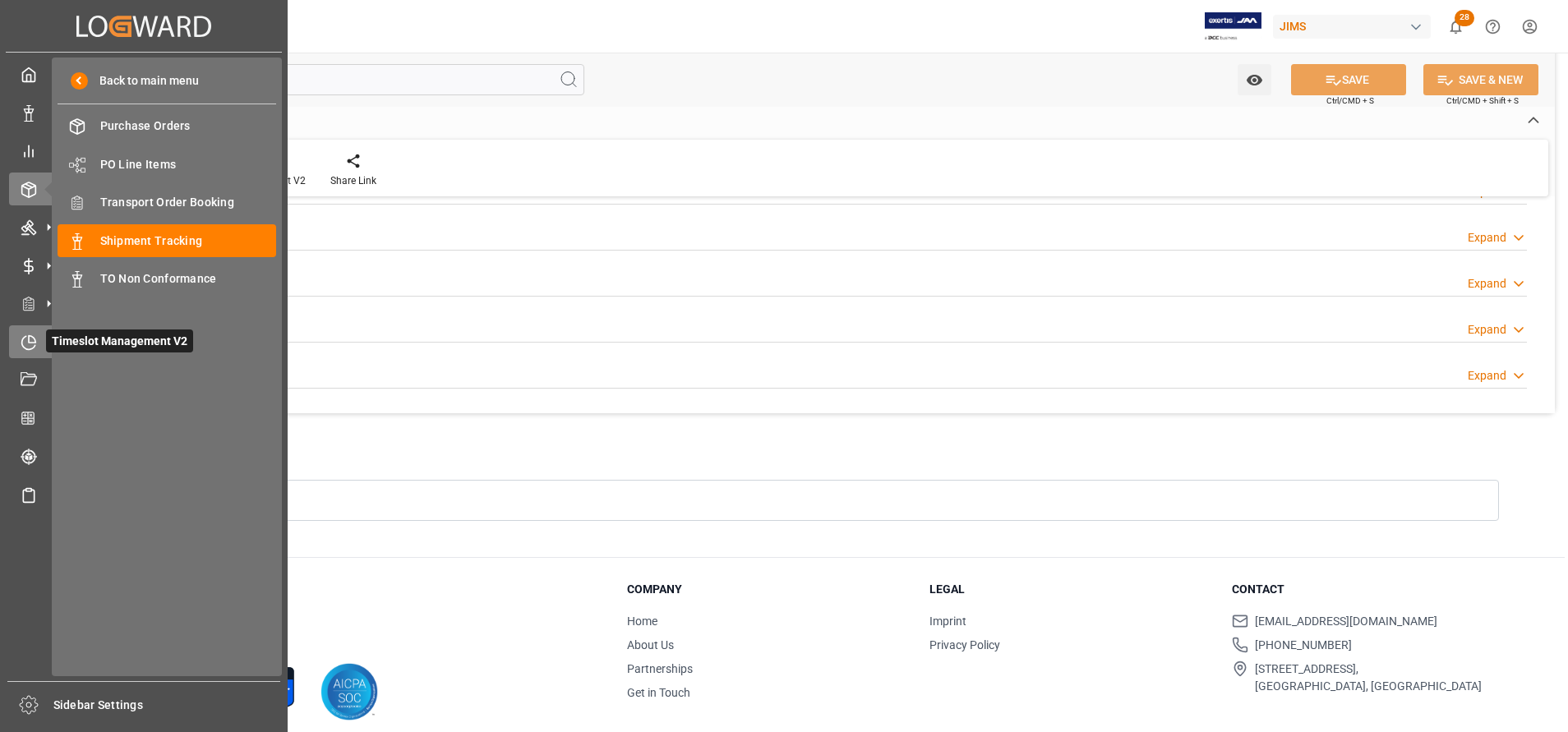
click at [27, 331] on div "Timeslot Management V2 Timeslot Management V2" at bounding box center [143, 341] width 270 height 32
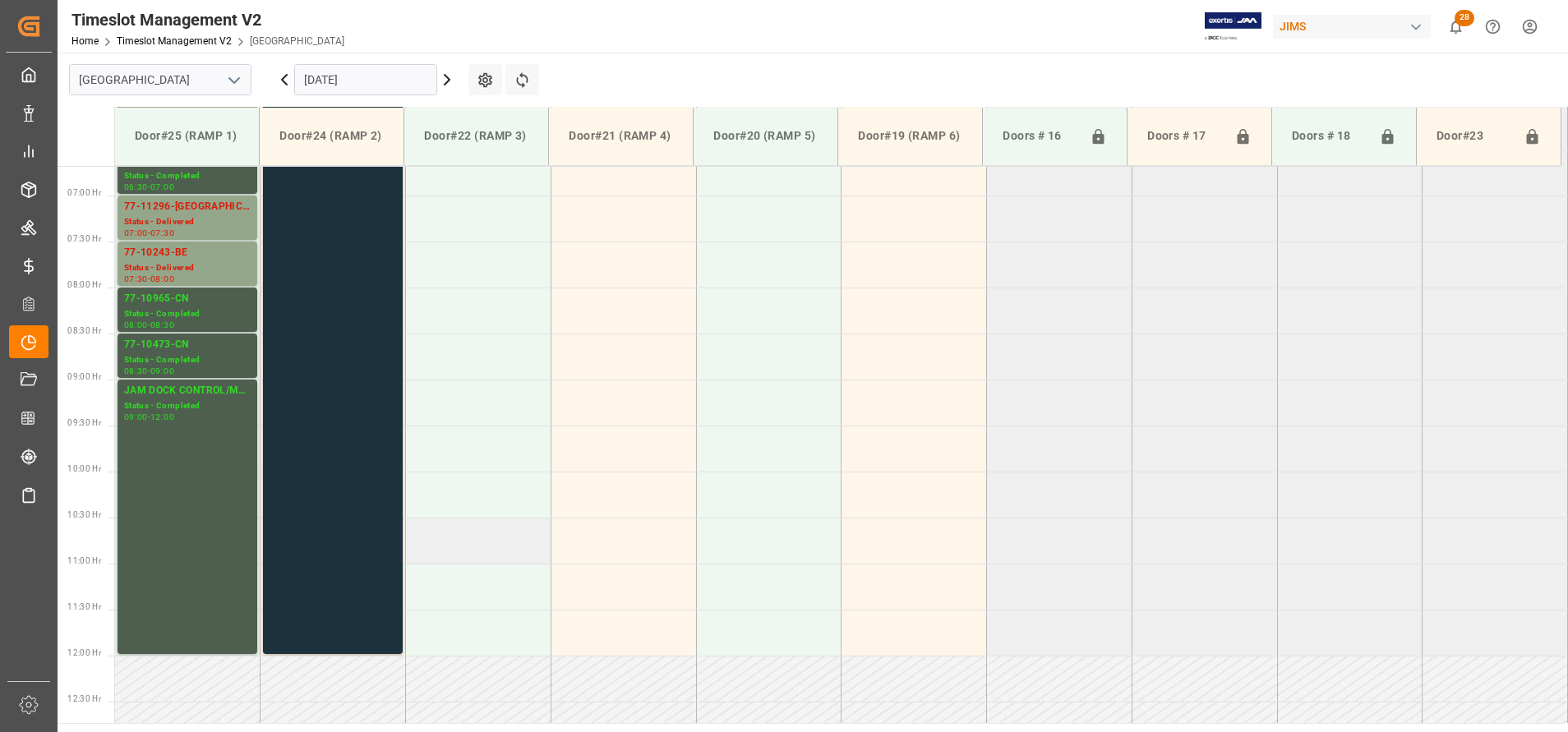
scroll to position [617, 0]
click at [447, 84] on icon at bounding box center [447, 79] width 20 height 20
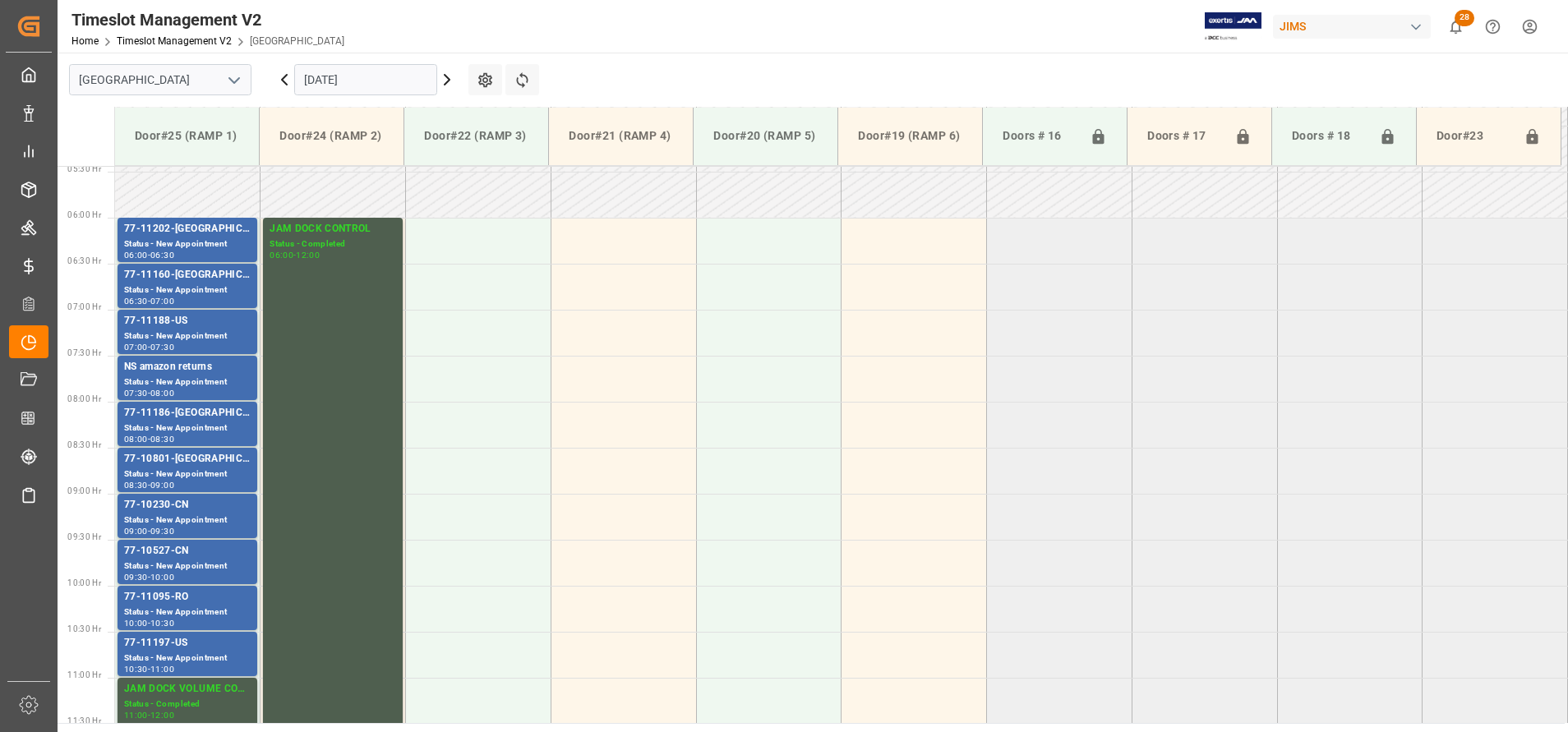
scroll to position [539, 0]
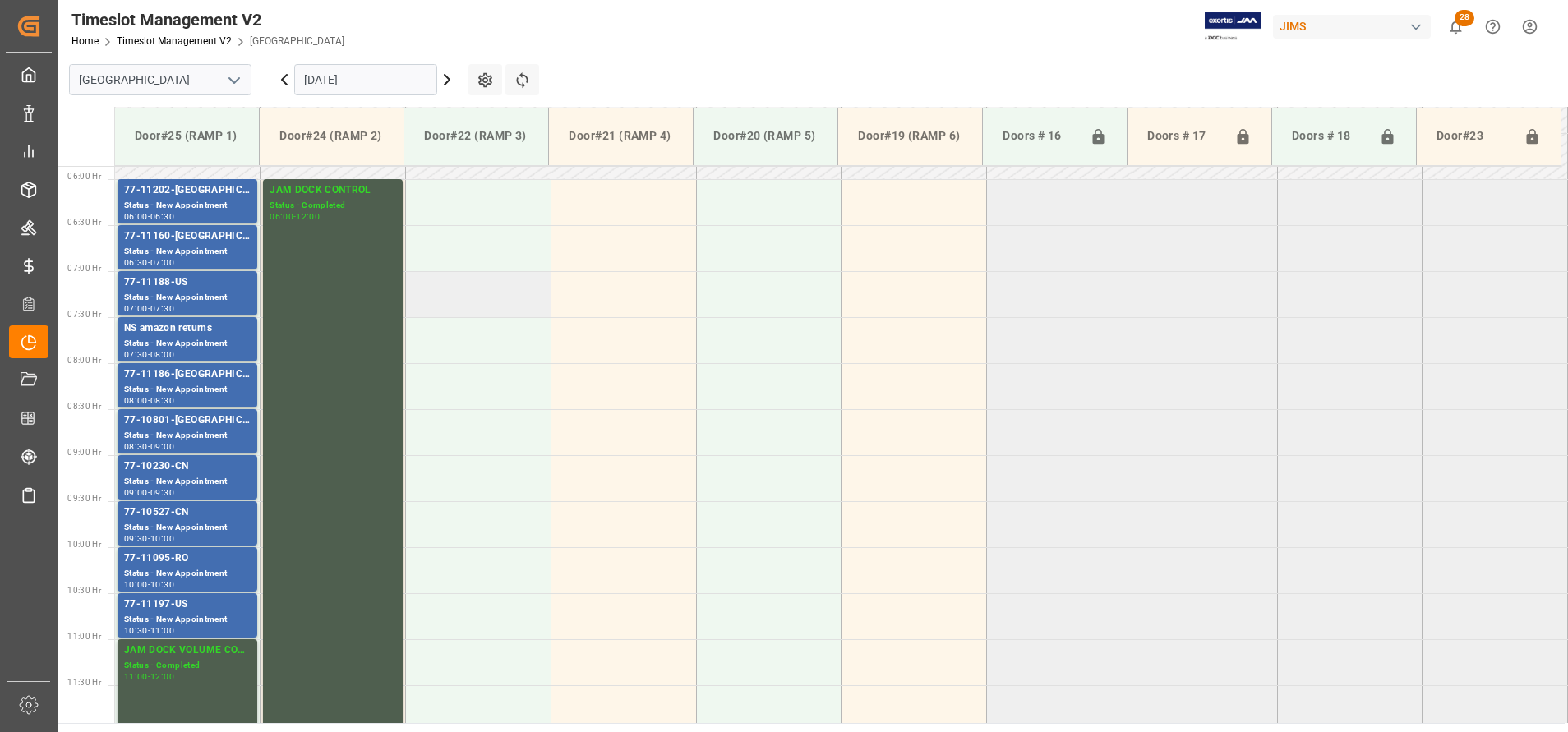
click at [510, 301] on td at bounding box center [479, 293] width 146 height 46
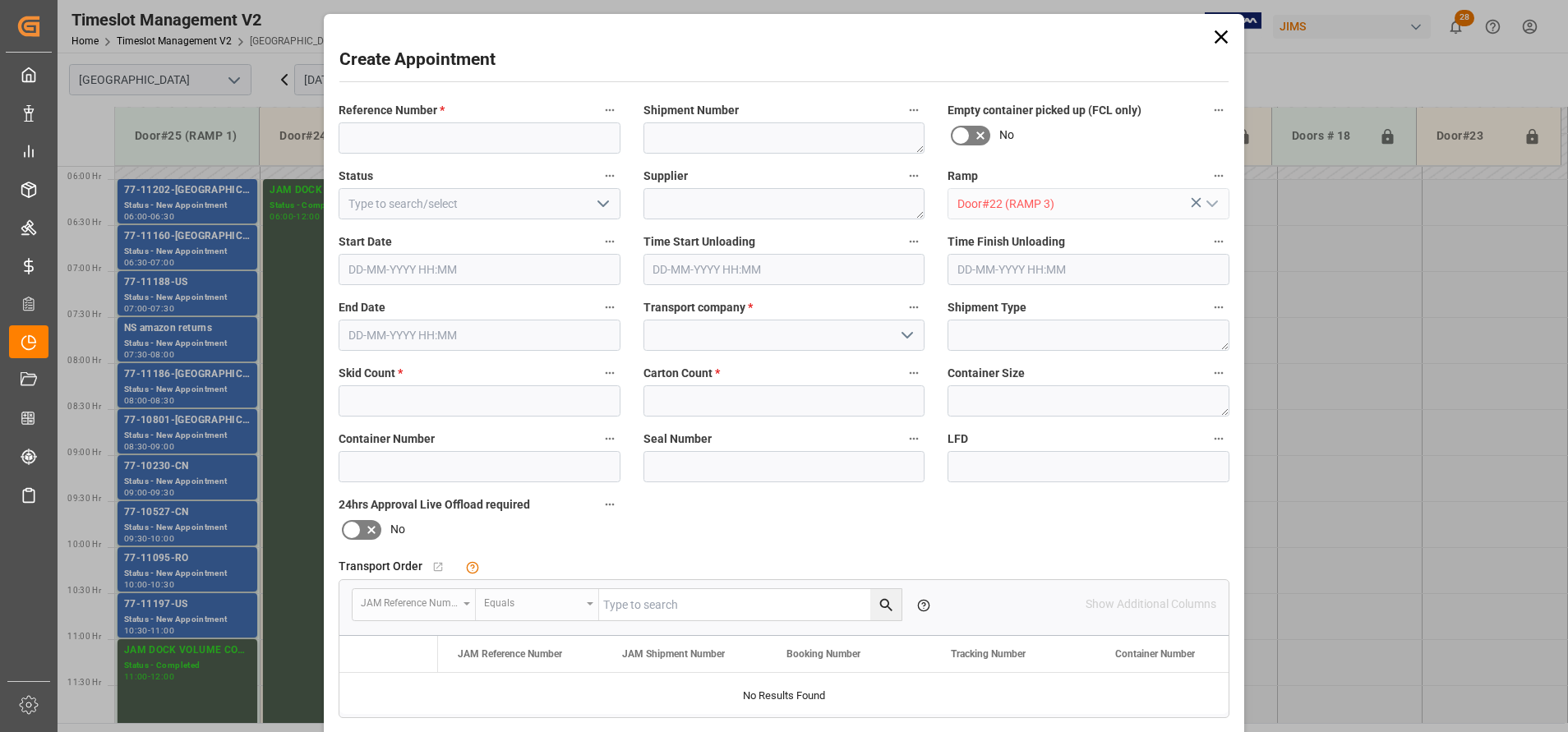
type input "[DATE] 07:00"
type input "[DATE] 07:30"
click at [1213, 40] on icon at bounding box center [1221, 36] width 23 height 23
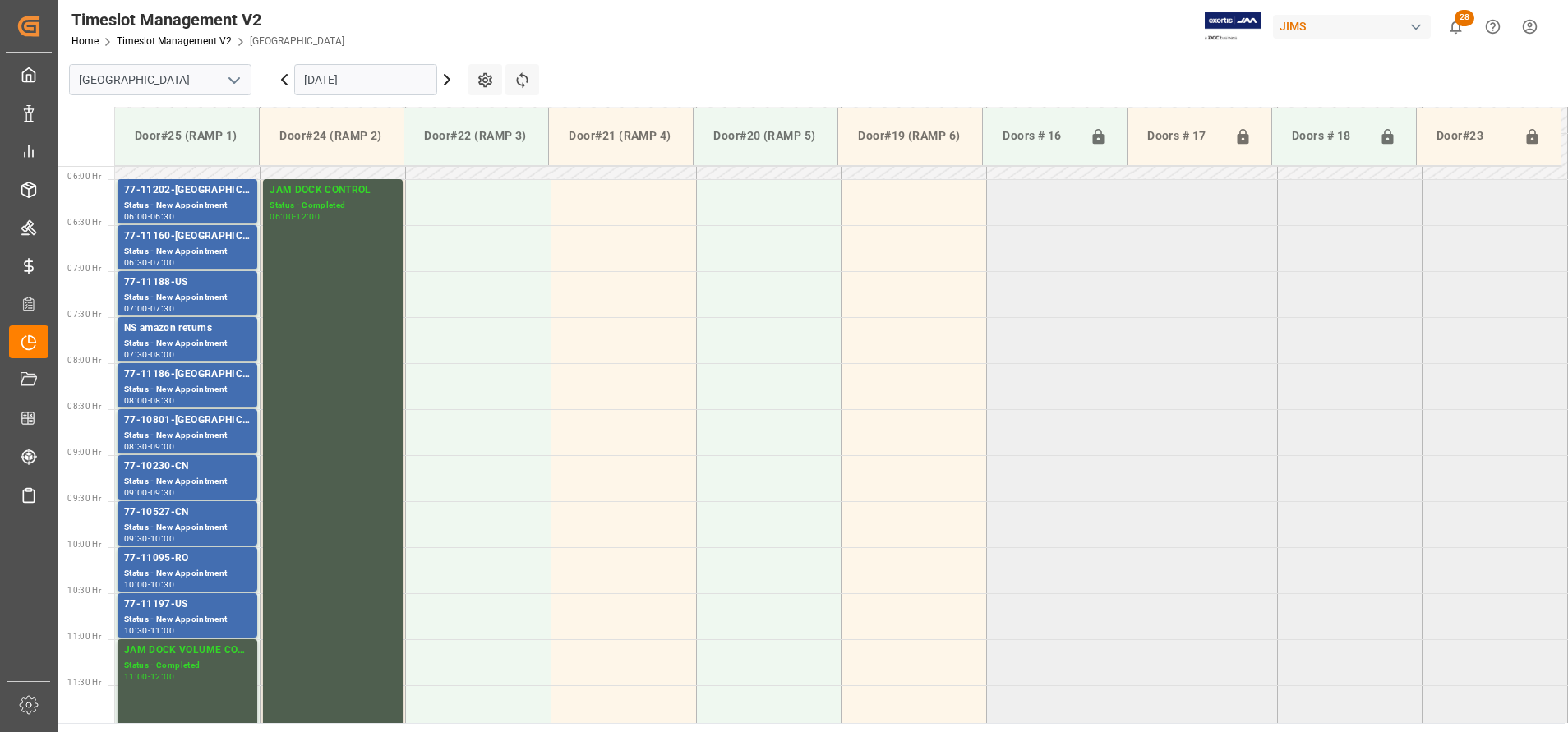
click at [451, 81] on icon at bounding box center [447, 79] width 20 height 20
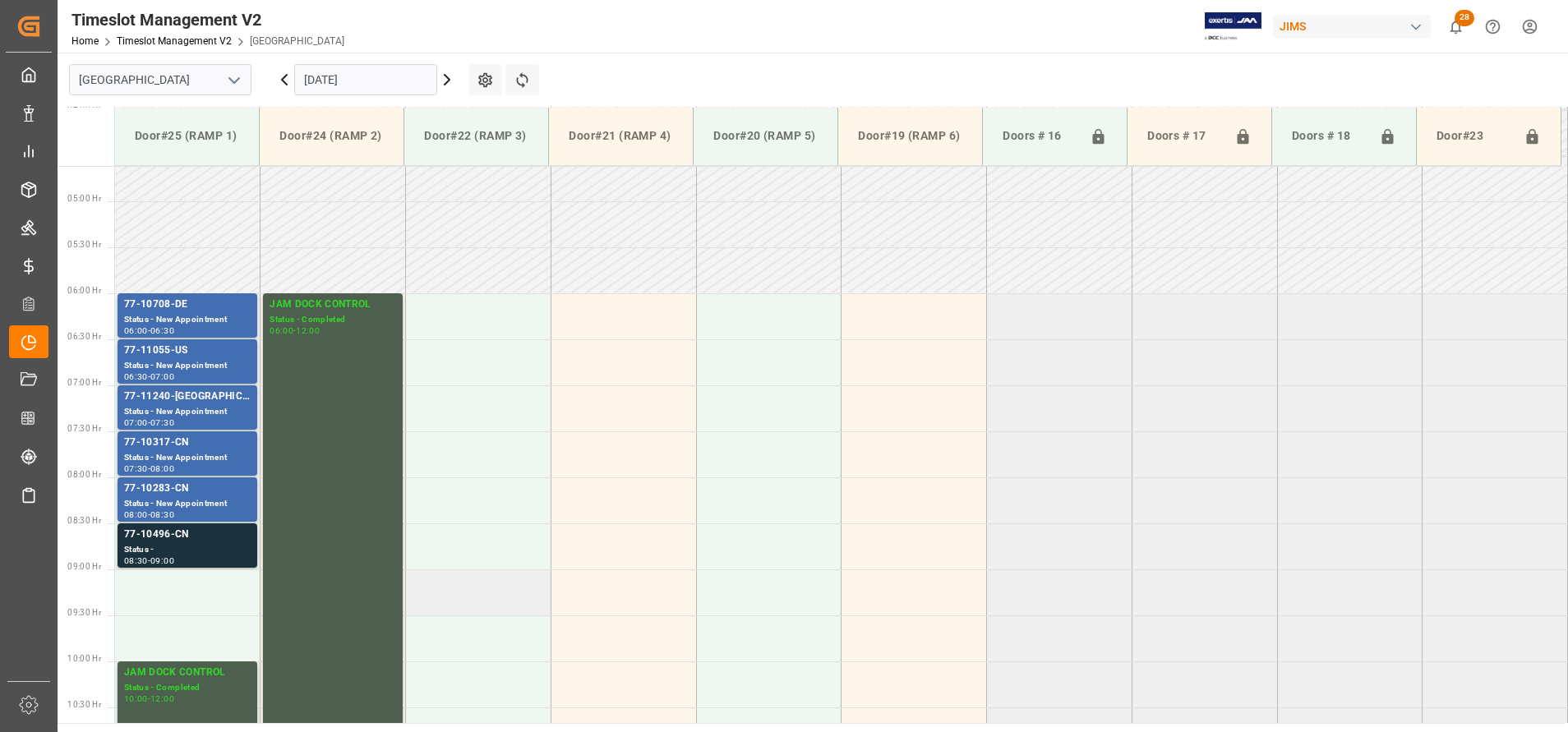
scroll to position [416, 0]
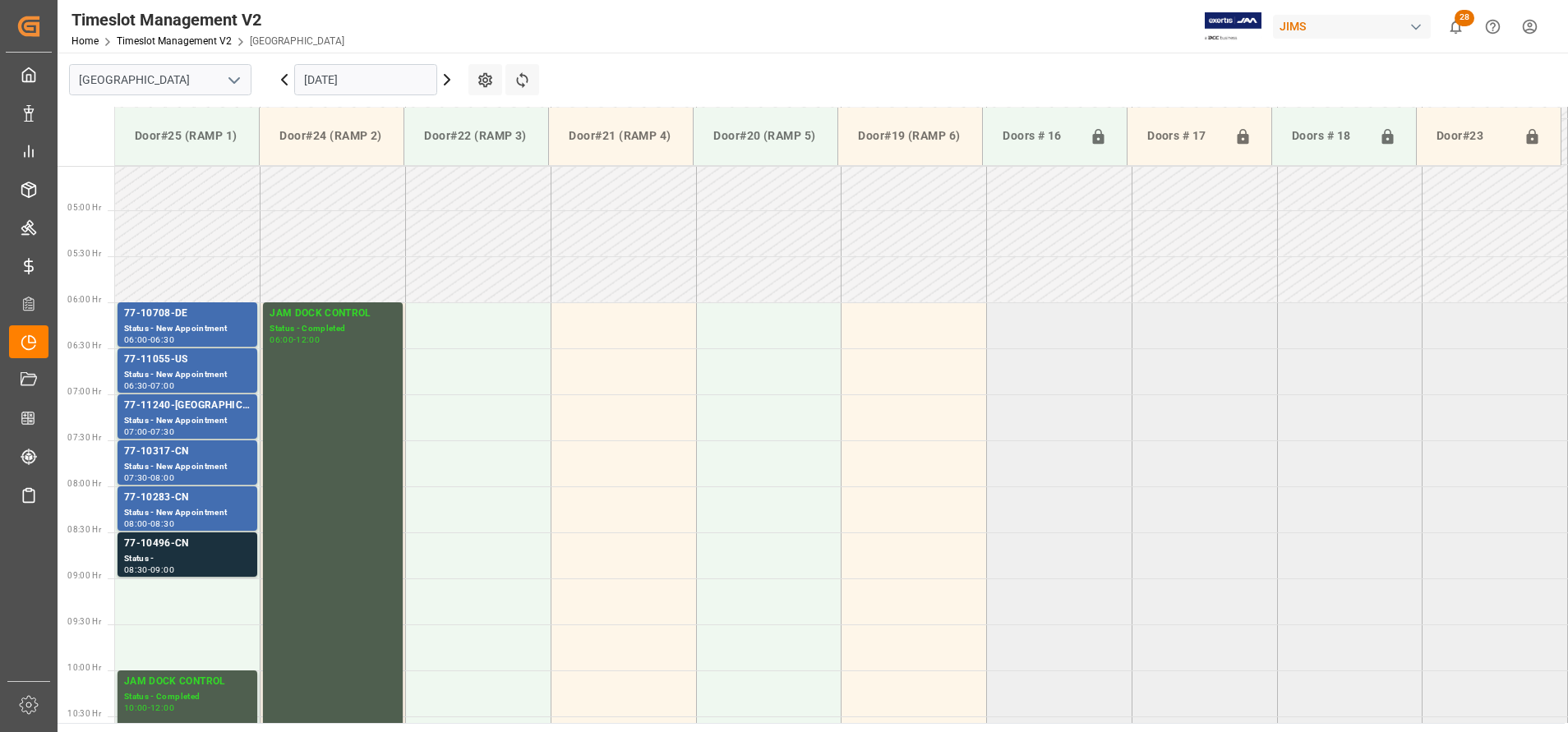
click at [442, 78] on icon at bounding box center [447, 79] width 20 height 20
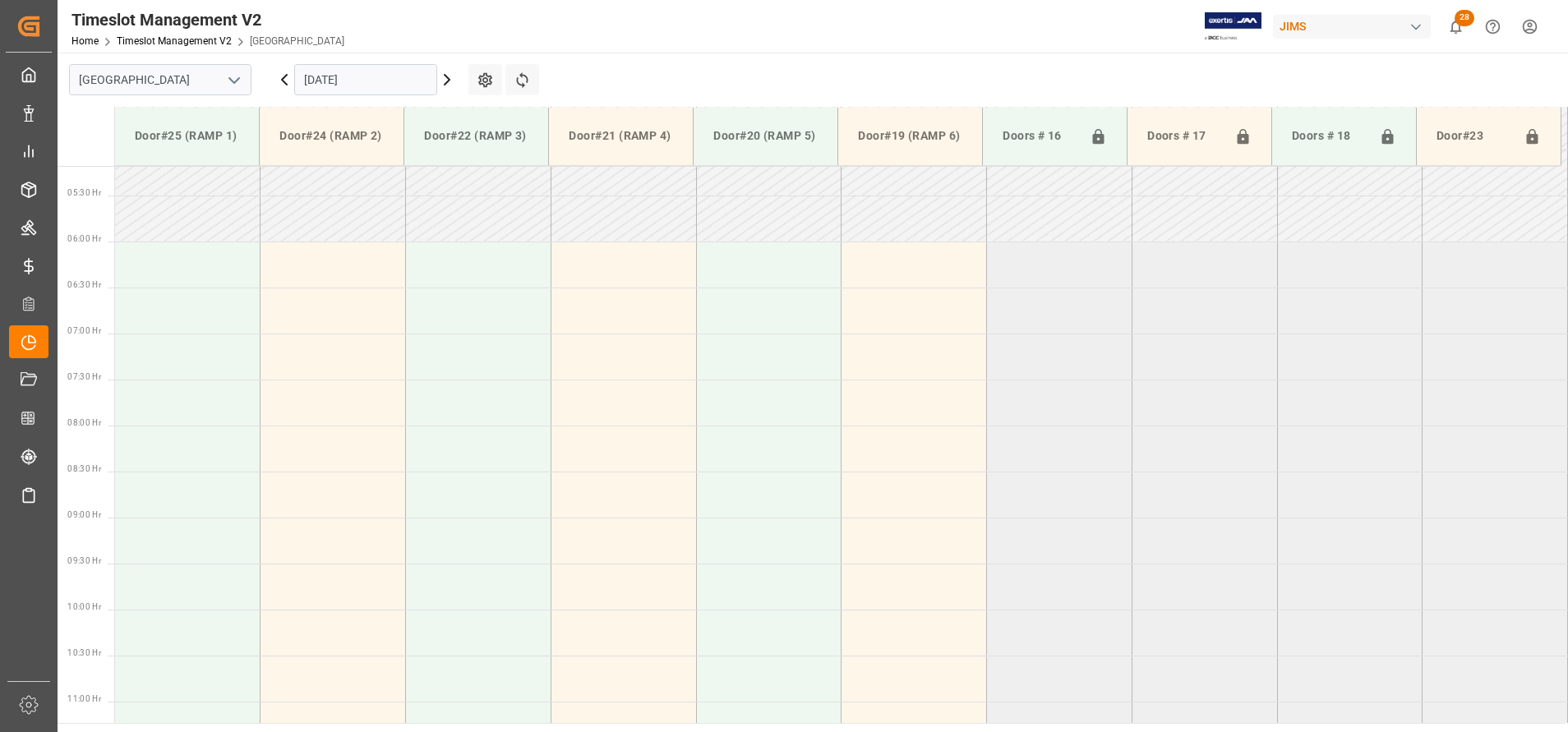
scroll to position [169, 0]
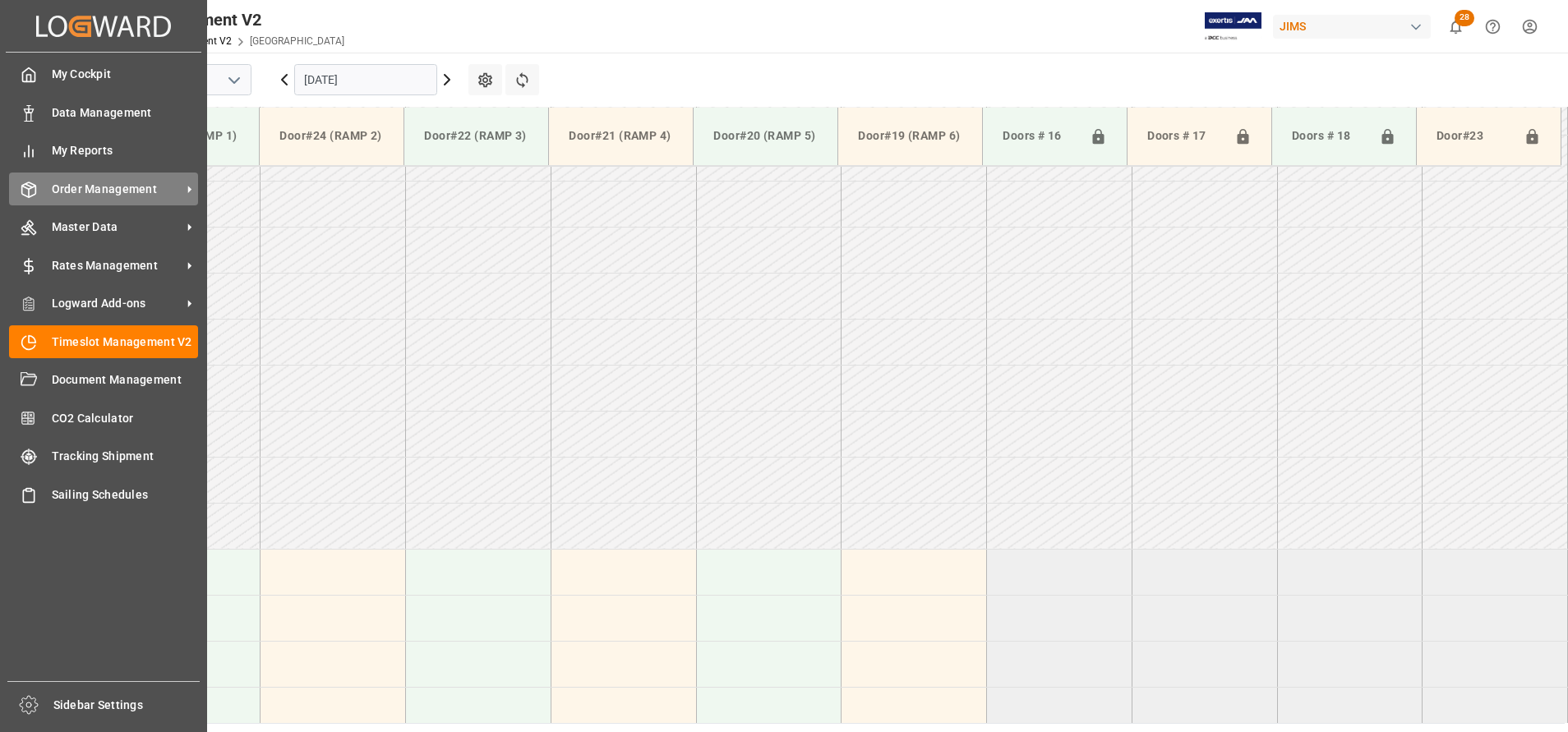
click at [124, 181] on span "Order Management" at bounding box center [117, 189] width 130 height 17
click at [96, 189] on span "Order Management" at bounding box center [117, 189] width 130 height 17
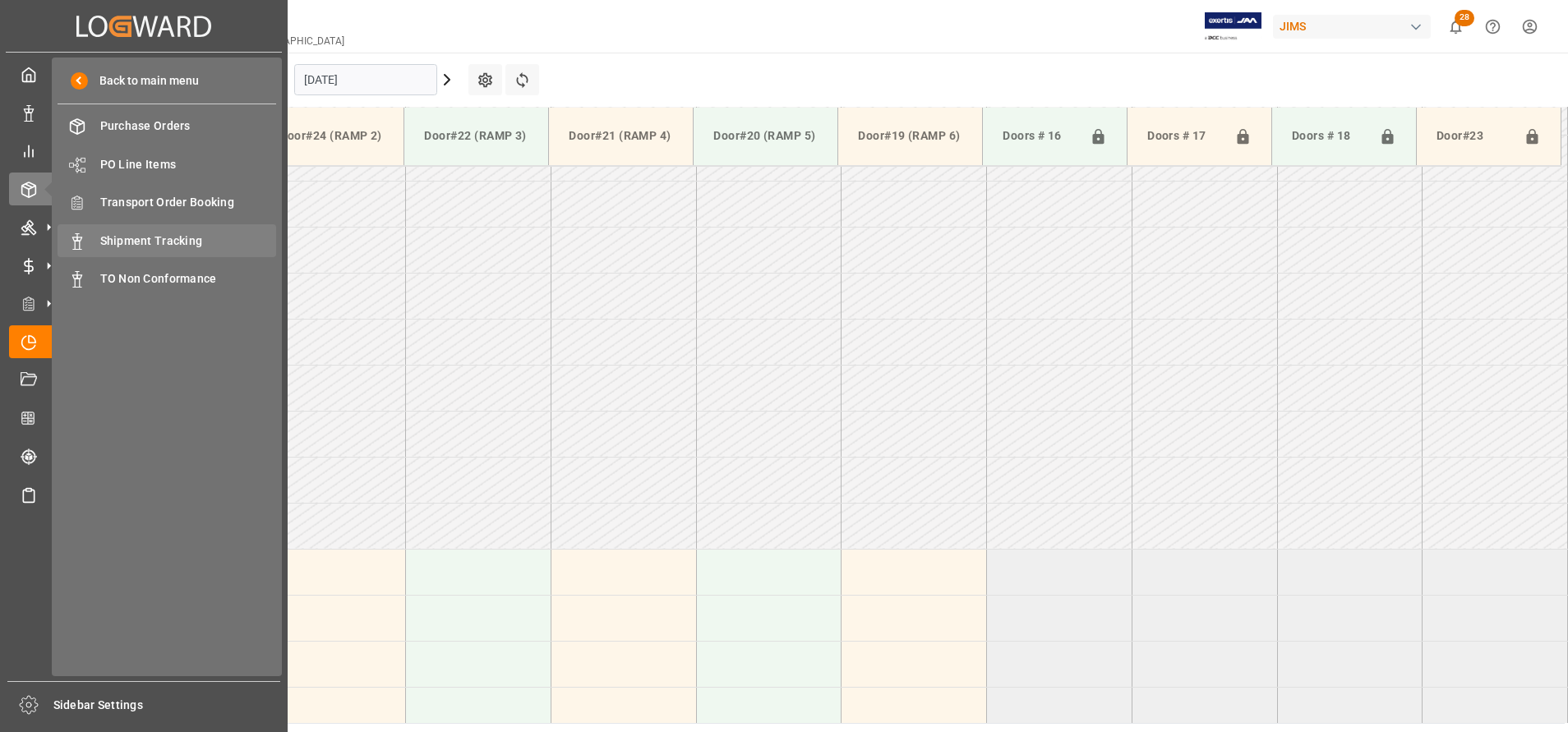
click at [130, 233] on span "Shipment Tracking" at bounding box center [188, 241] width 177 height 17
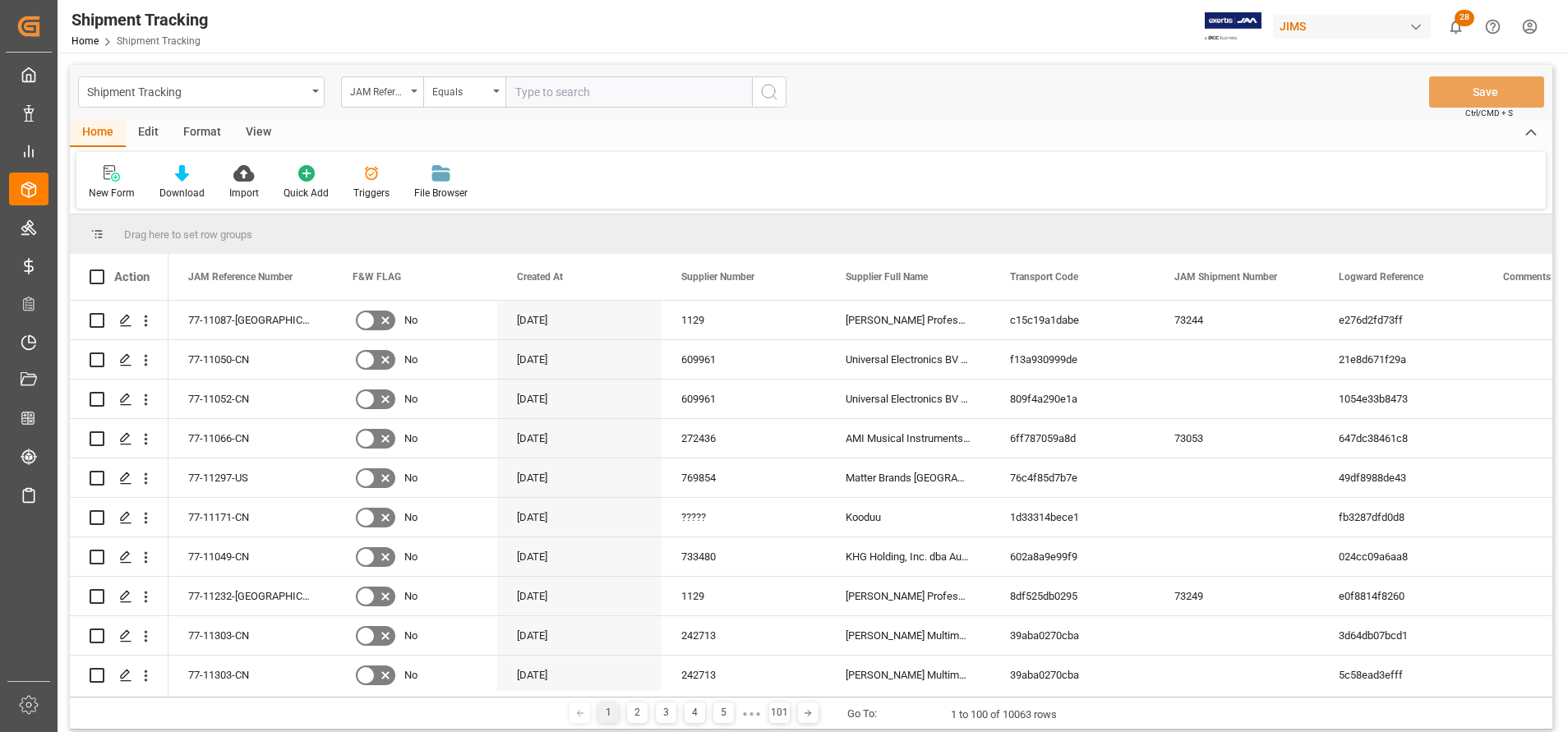
click at [567, 89] on input "text" at bounding box center [629, 92] width 247 height 31
paste input "77-10813-CN"
type input "77-10813-CN"
click at [781, 98] on button "search button" at bounding box center [769, 92] width 35 height 31
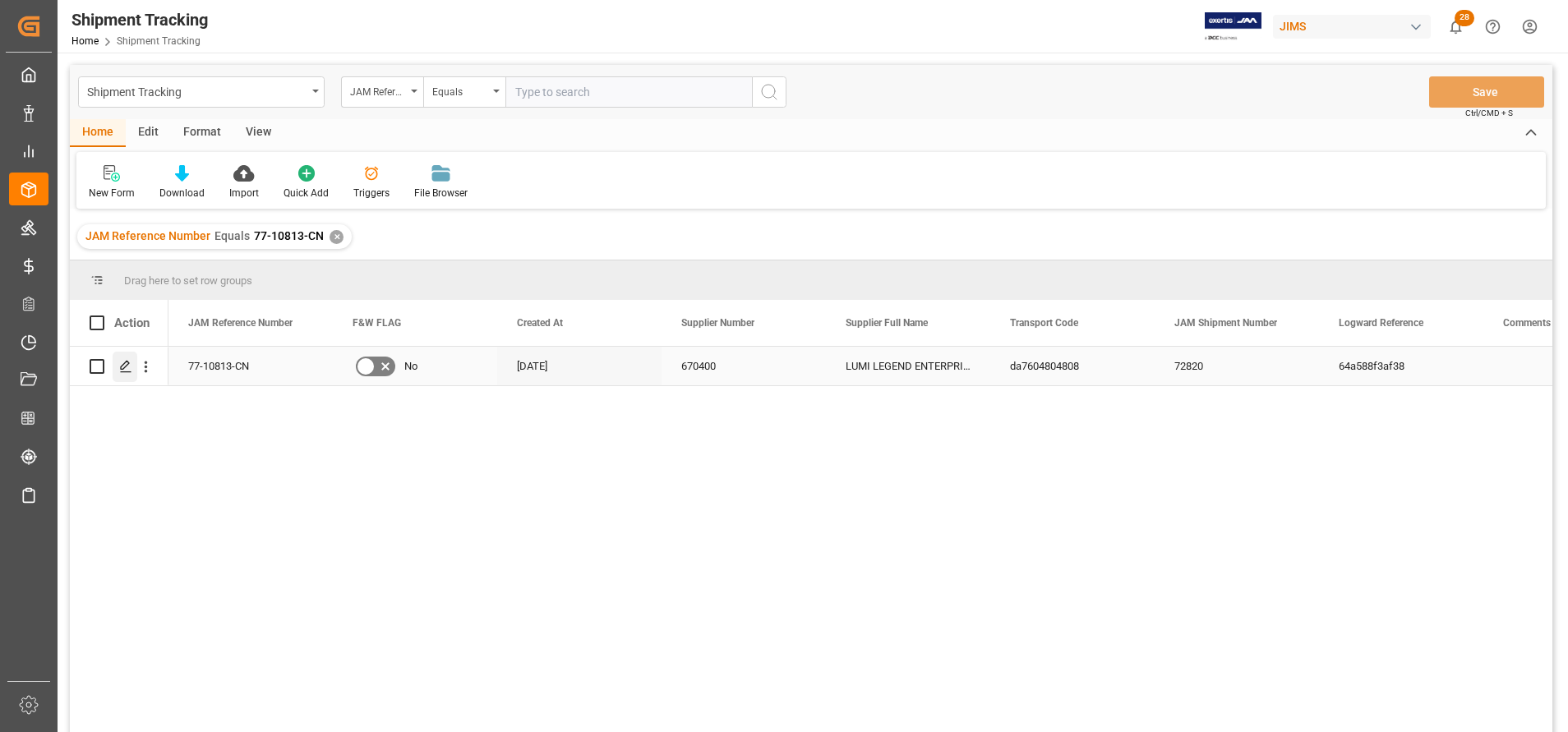
click at [122, 362] on icon "Press SPACE to select this row." at bounding box center [125, 366] width 13 height 13
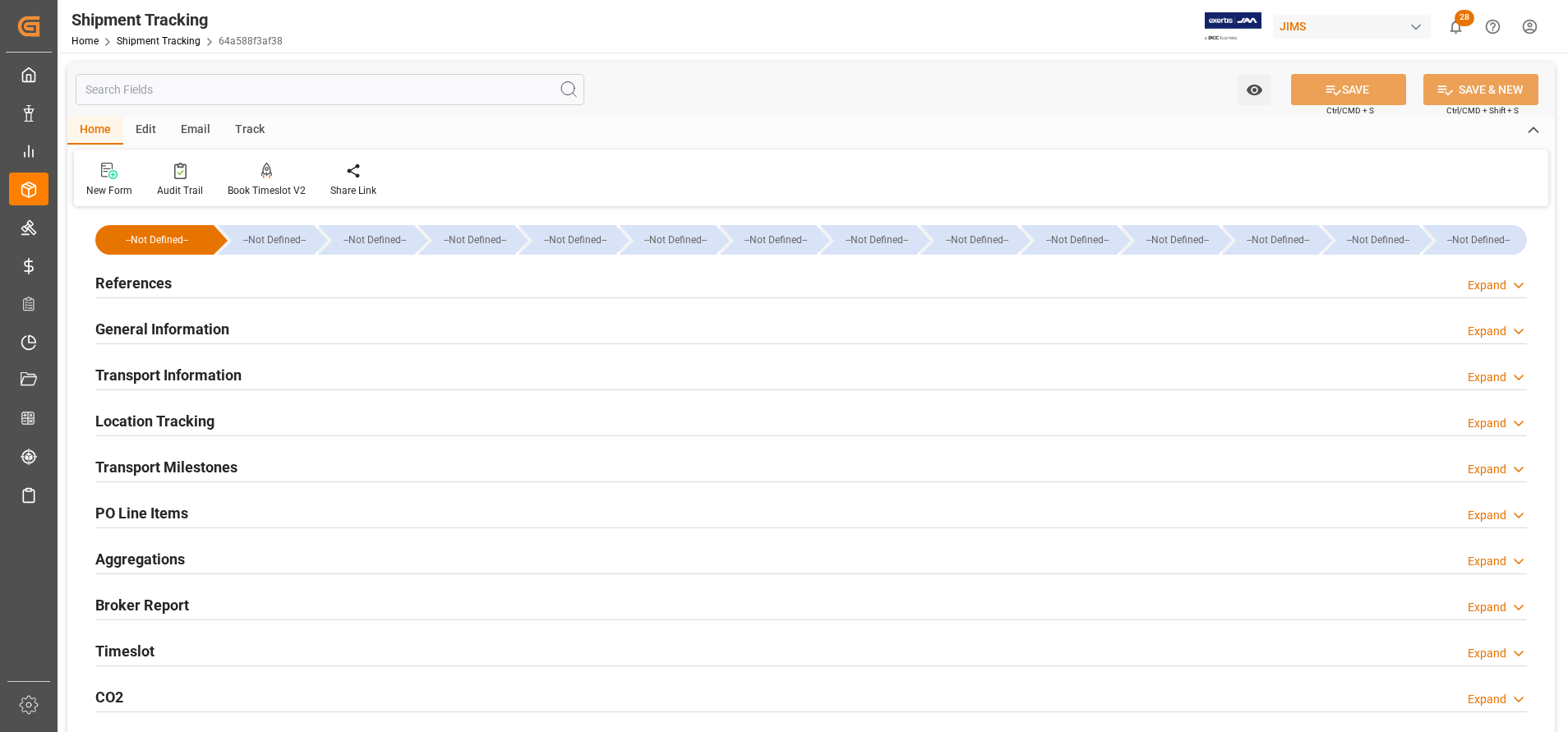
type input "[DATE] 00:00"
click at [215, 475] on h2 "Transport Milestones" at bounding box center [167, 467] width 142 height 23
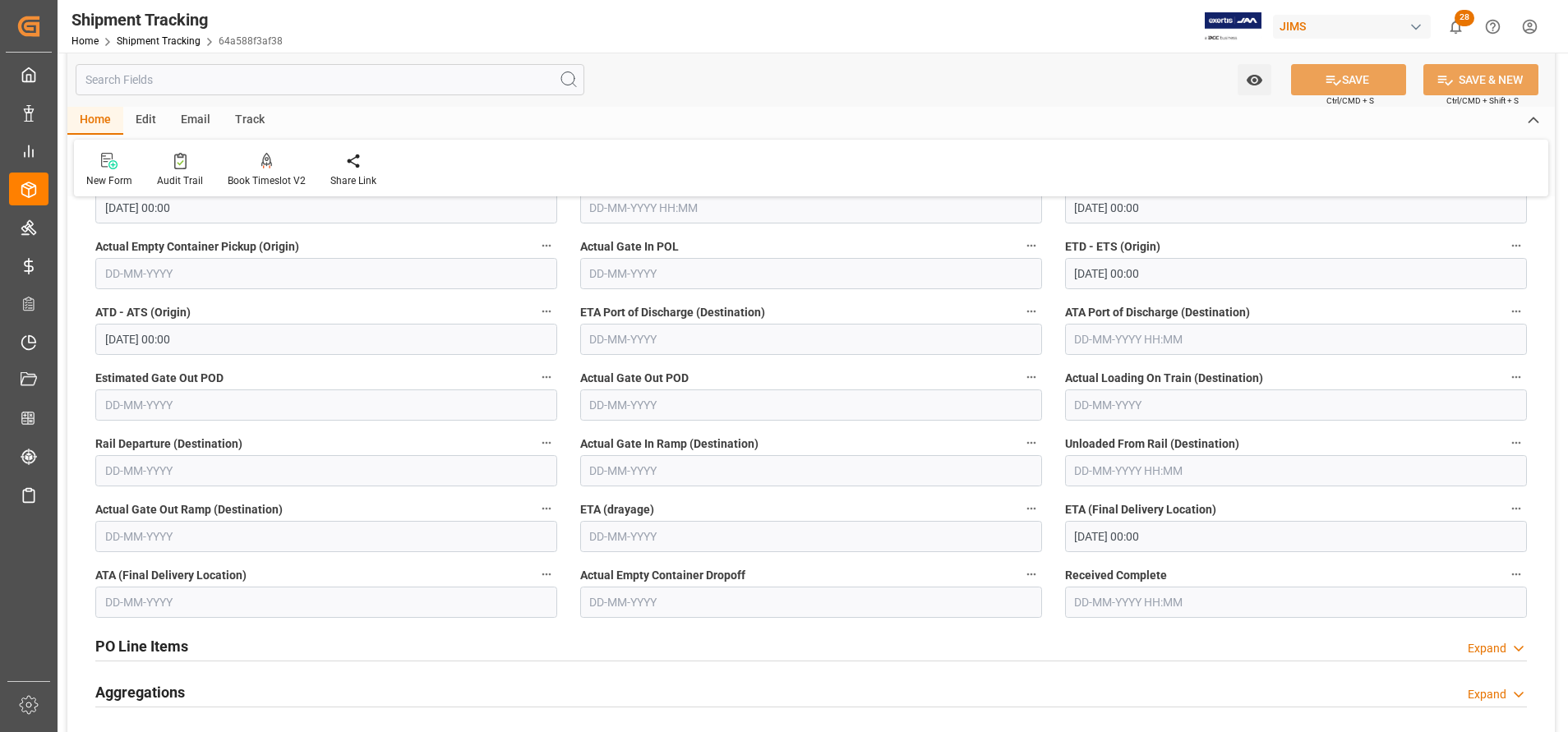
scroll to position [370, 0]
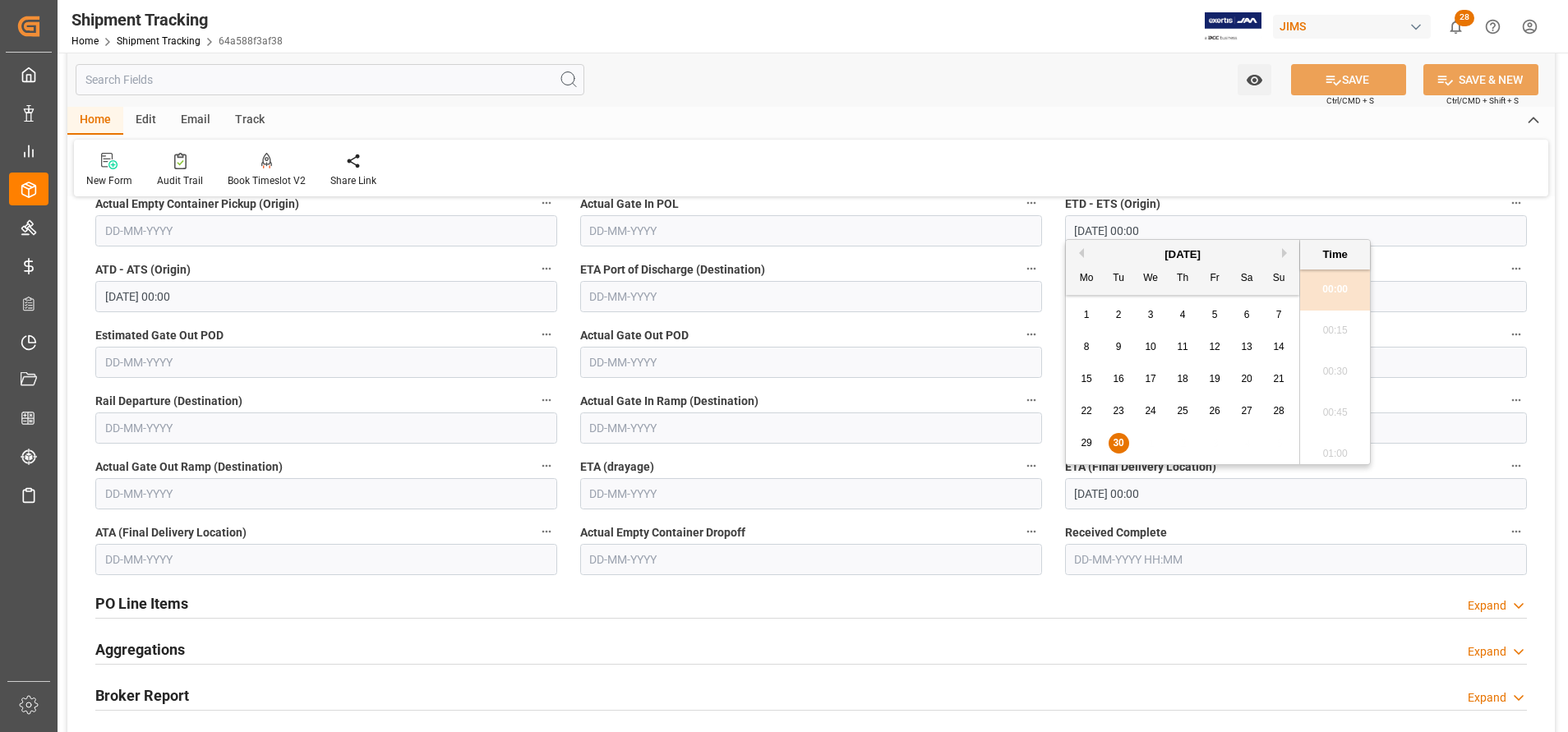
click at [1194, 491] on input "[DATE] 00:00" at bounding box center [1296, 494] width 462 height 31
click at [1288, 254] on button "Next Month" at bounding box center [1287, 253] width 10 height 10
click at [1216, 316] on span "3" at bounding box center [1215, 314] width 6 height 11
type input "[DATE] 00:00"
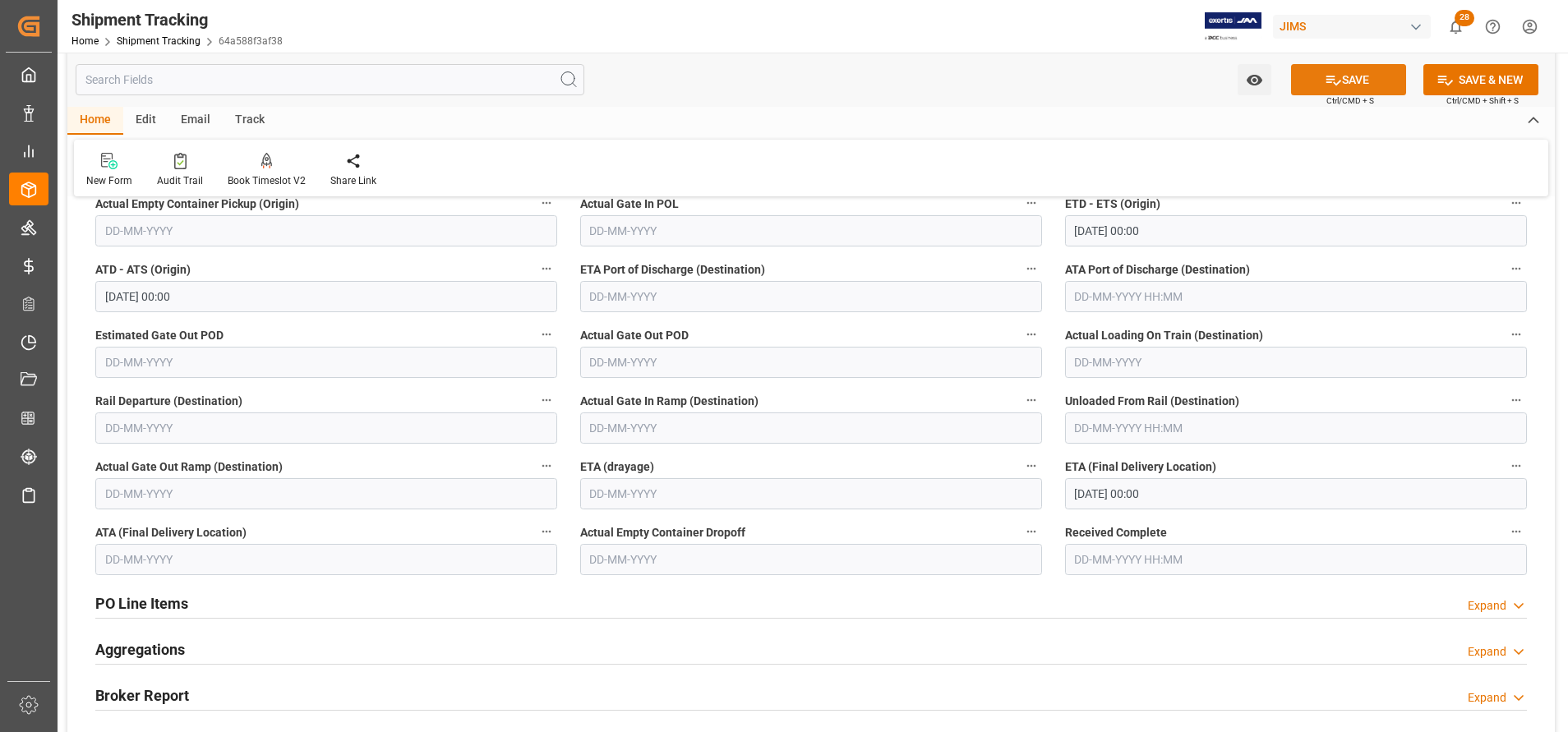
click at [1341, 86] on button "SAVE" at bounding box center [1348, 80] width 115 height 31
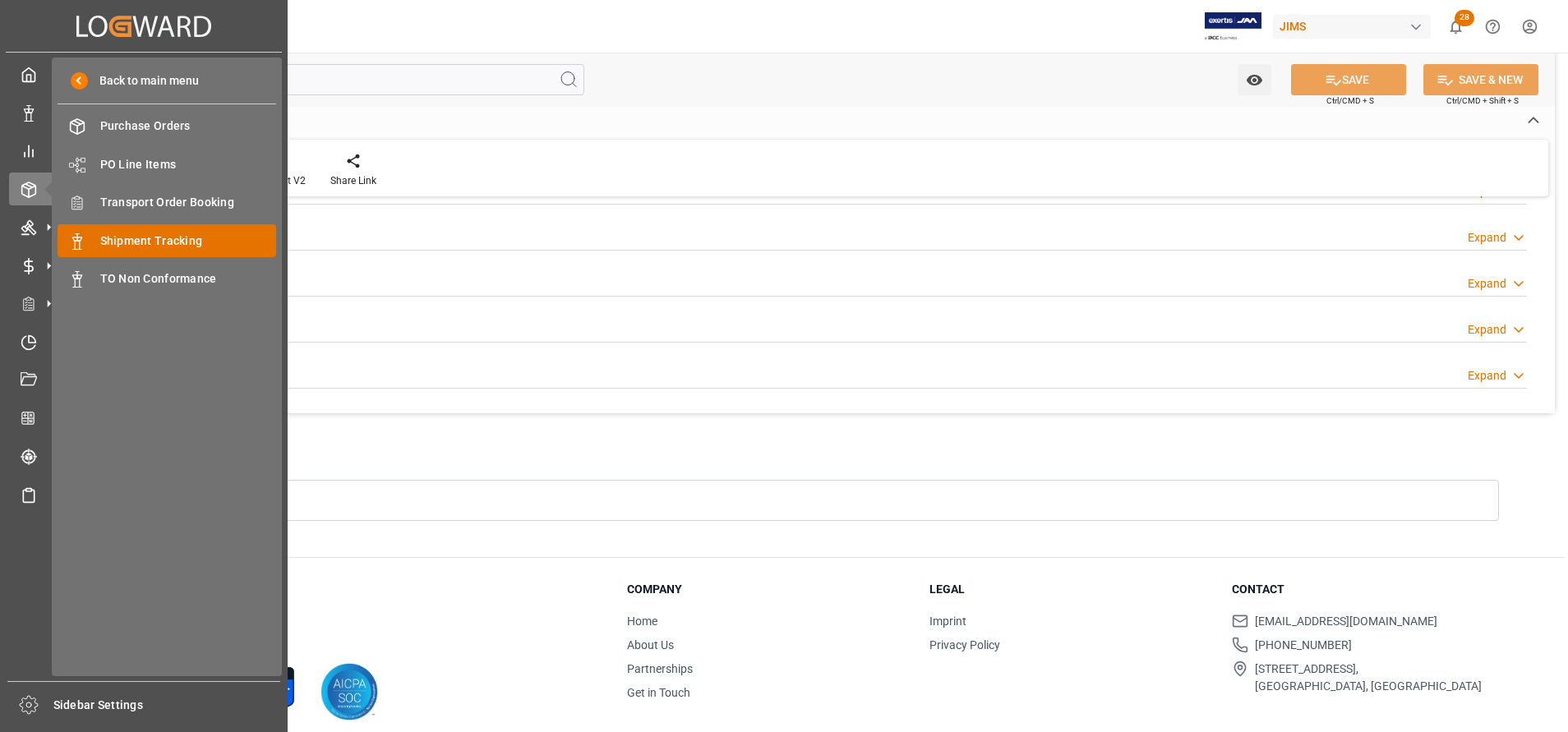
click at [167, 238] on span "Shipment Tracking" at bounding box center [188, 241] width 177 height 17
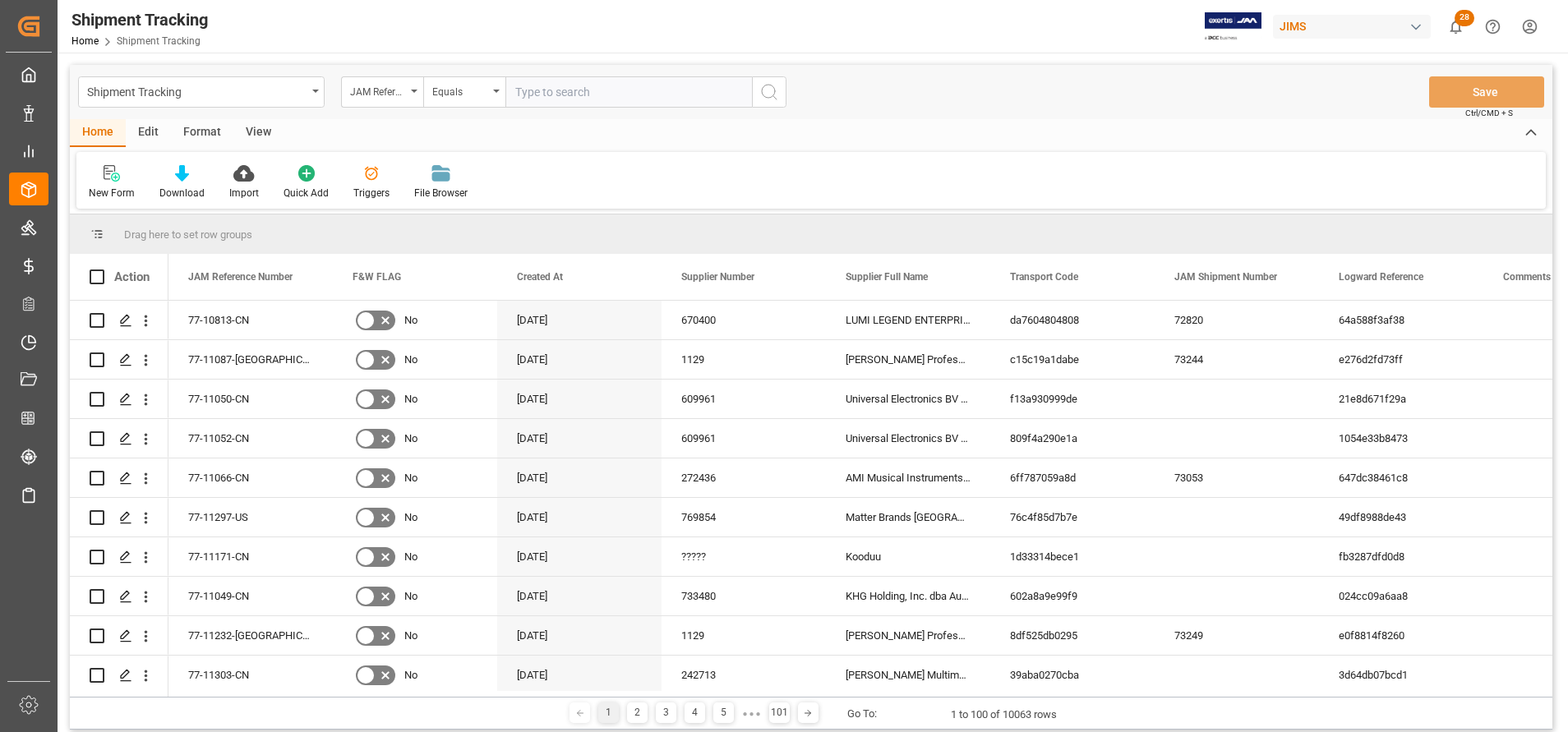
click at [623, 90] on input "text" at bounding box center [629, 92] width 247 height 31
type input "77-10861-CN"
click at [769, 90] on icon "search button" at bounding box center [769, 92] width 20 height 20
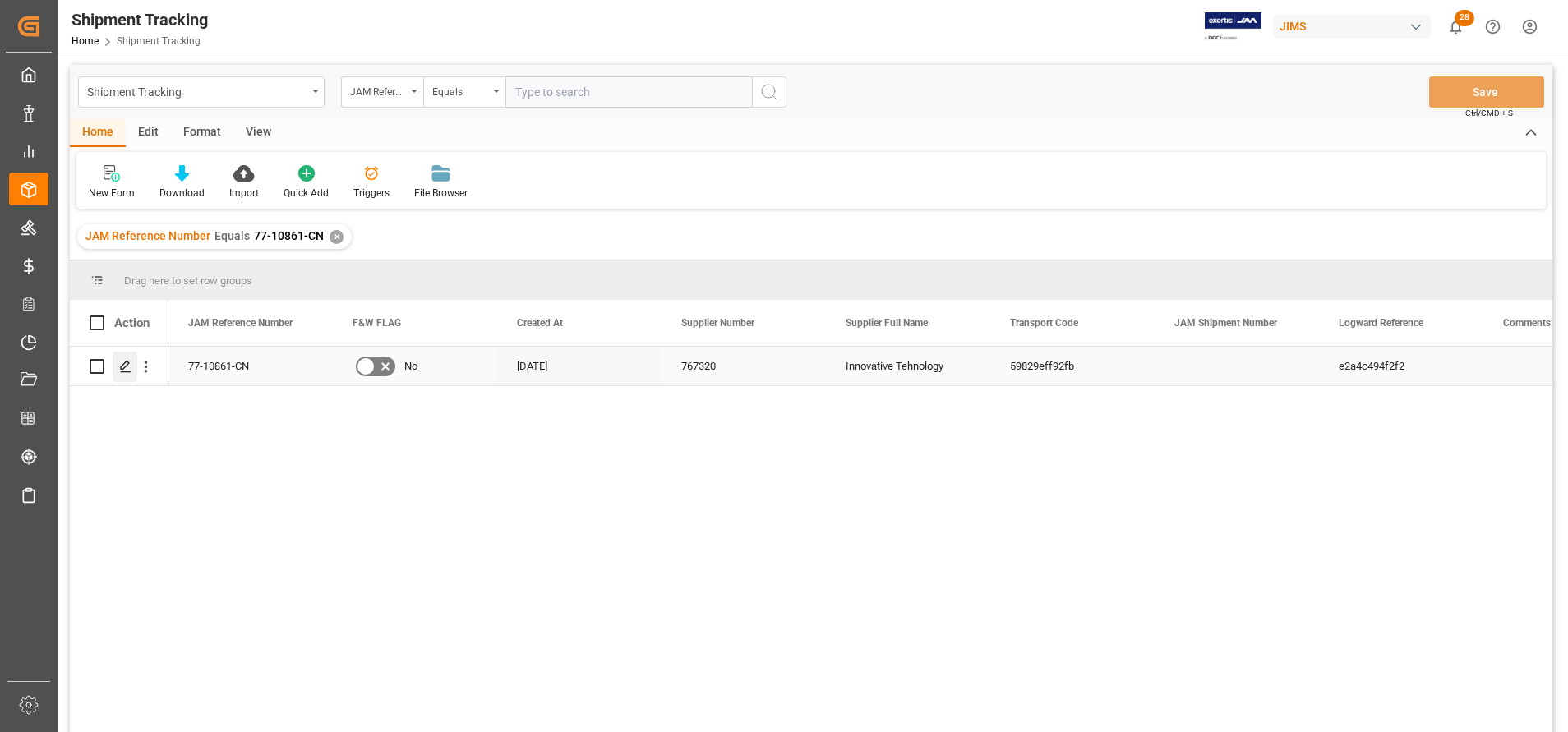
click at [132, 359] on div "Press SPACE to select this row." at bounding box center [125, 366] width 24 height 30
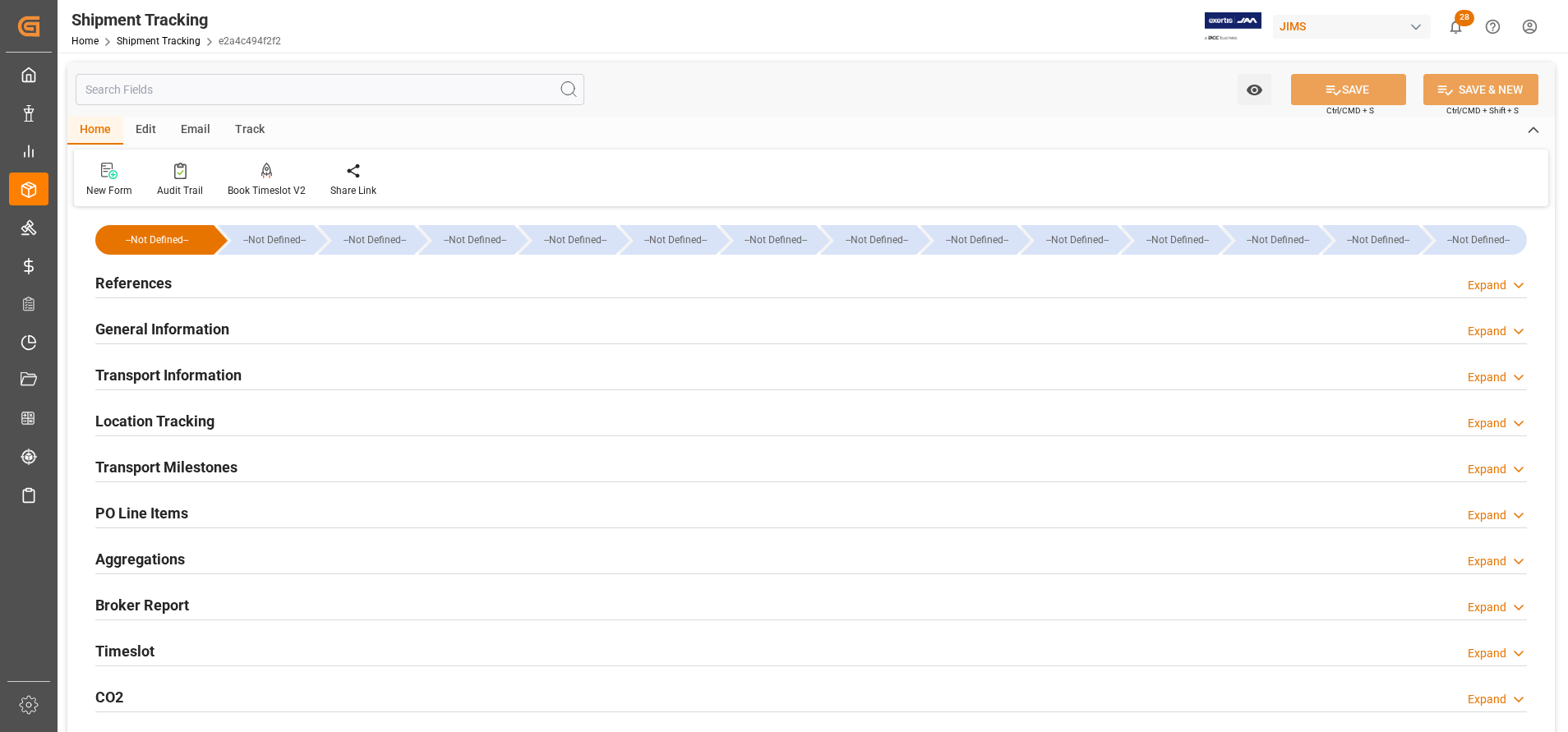
type input "[DATE]"
click at [208, 465] on h2 "Transport Milestones" at bounding box center [167, 467] width 142 height 23
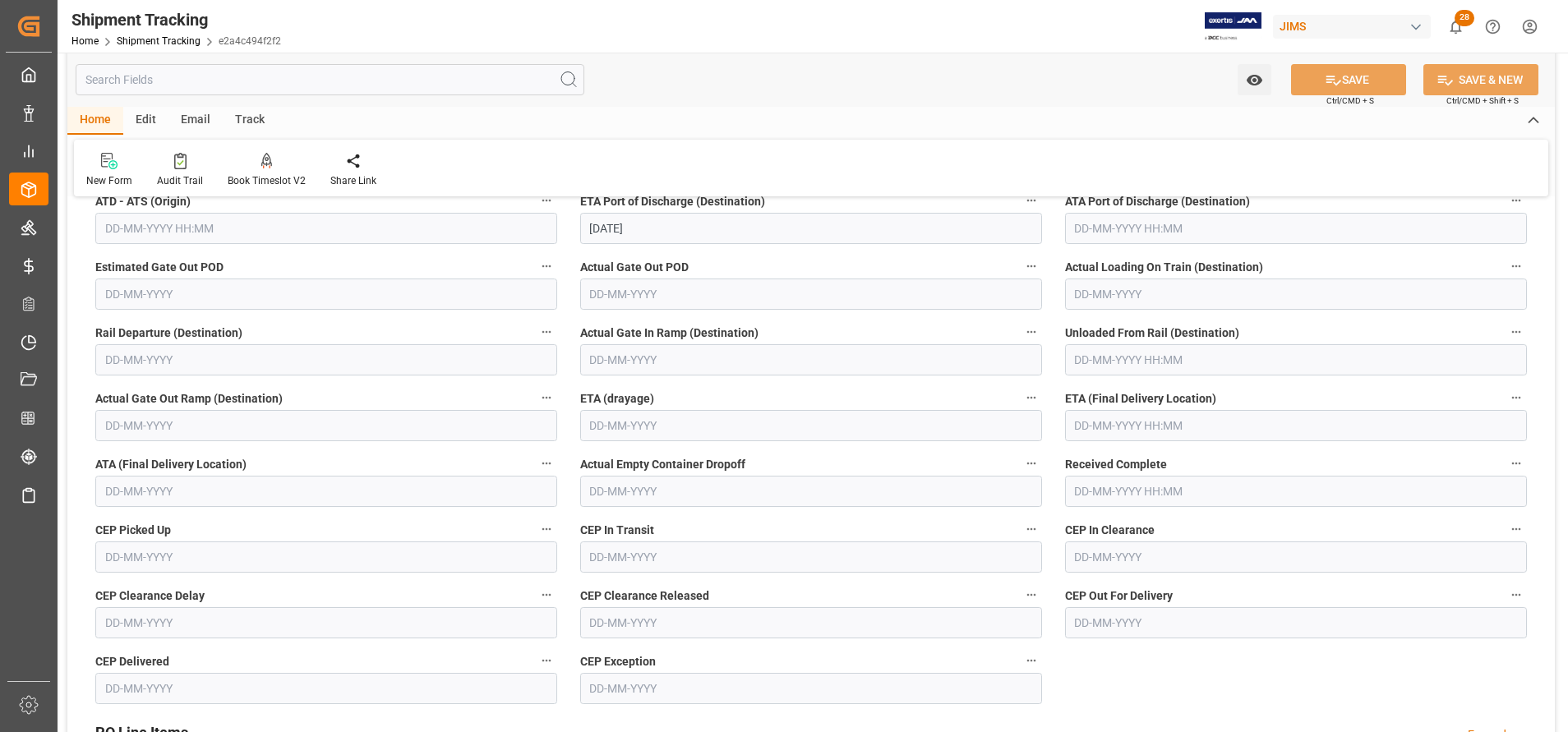
scroll to position [493, 0]
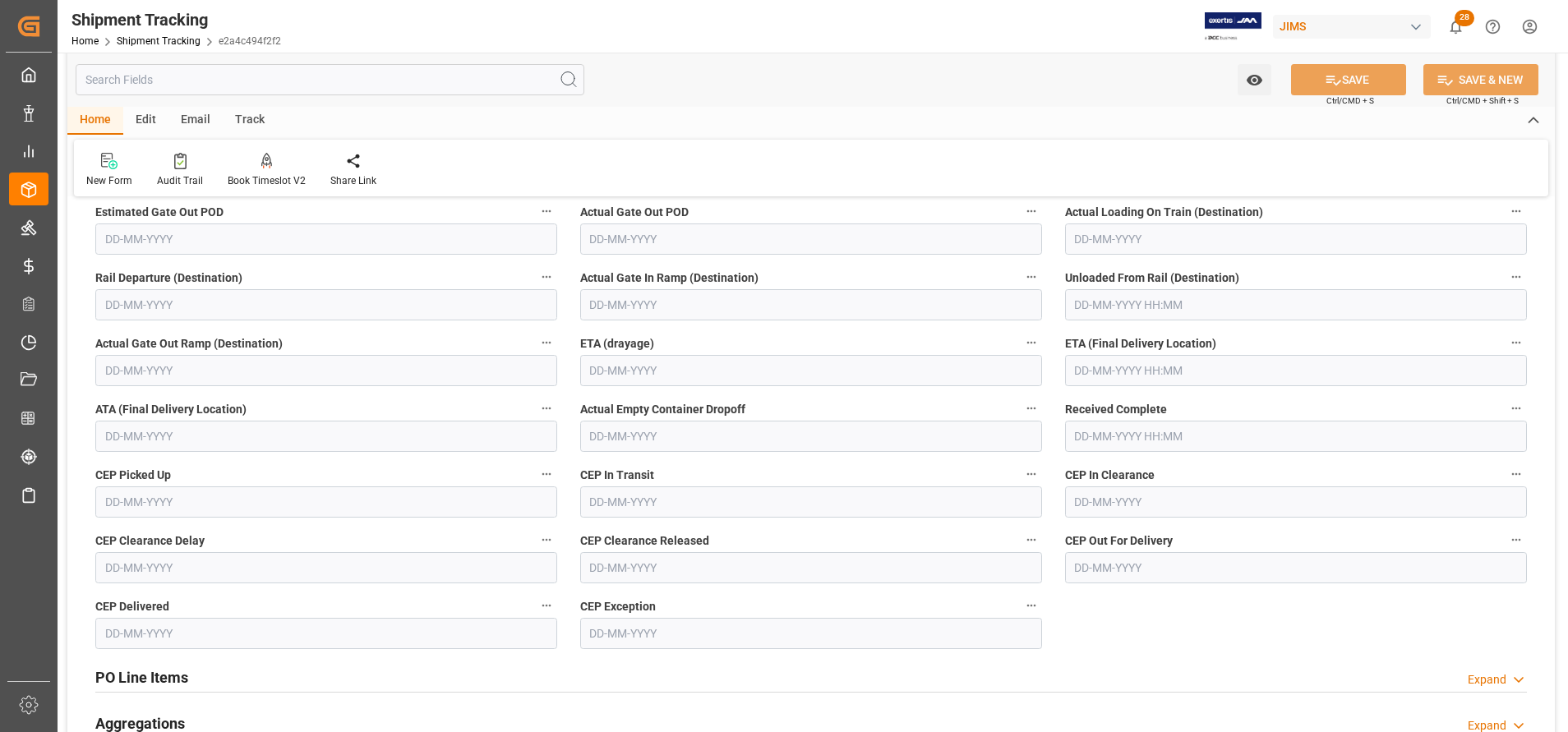
click at [1156, 362] on input "text" at bounding box center [1296, 371] width 462 height 31
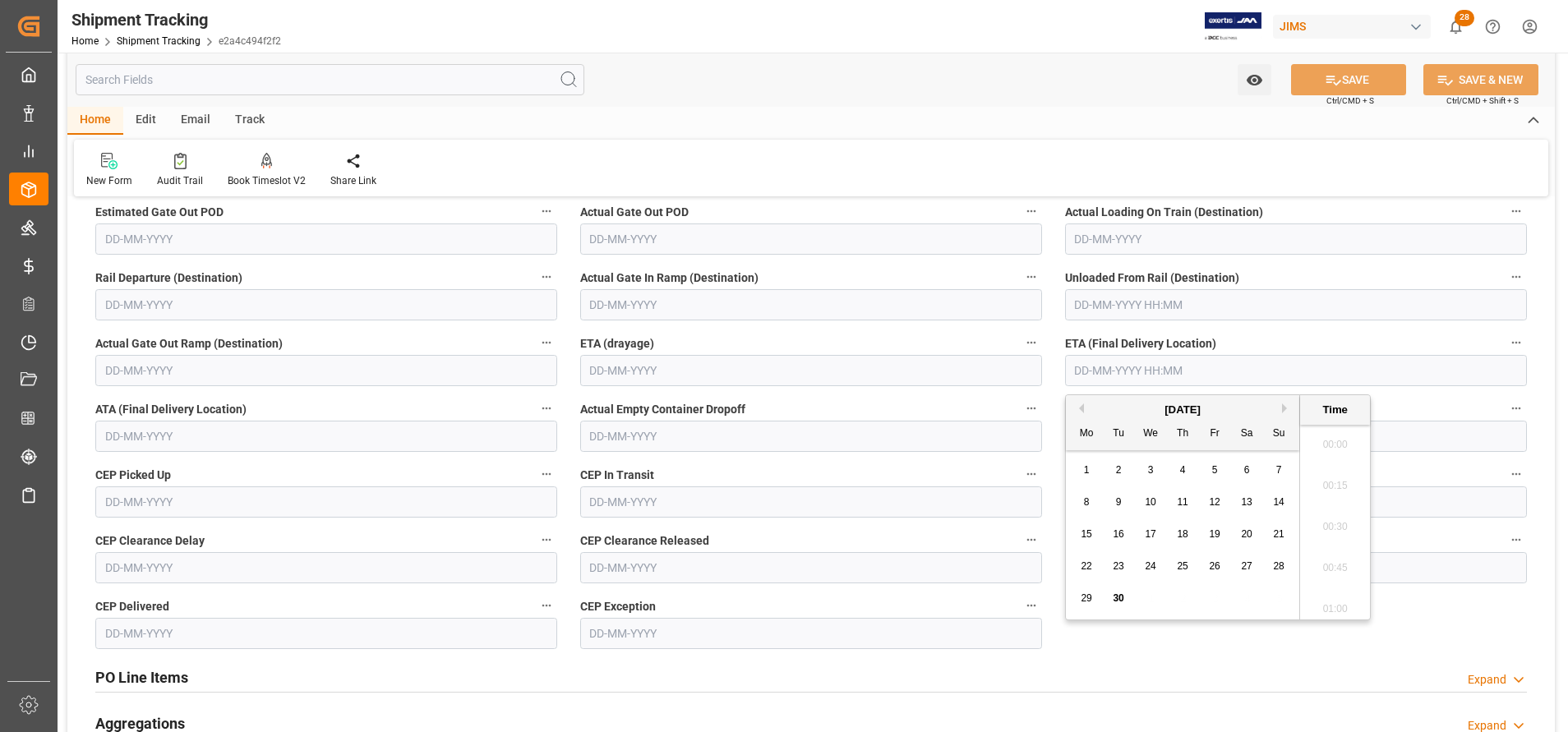
scroll to position [2390, 0]
click at [1160, 361] on input "text" at bounding box center [1296, 371] width 462 height 31
click at [1284, 413] on div "[DATE]" at bounding box center [1183, 410] width 234 height 16
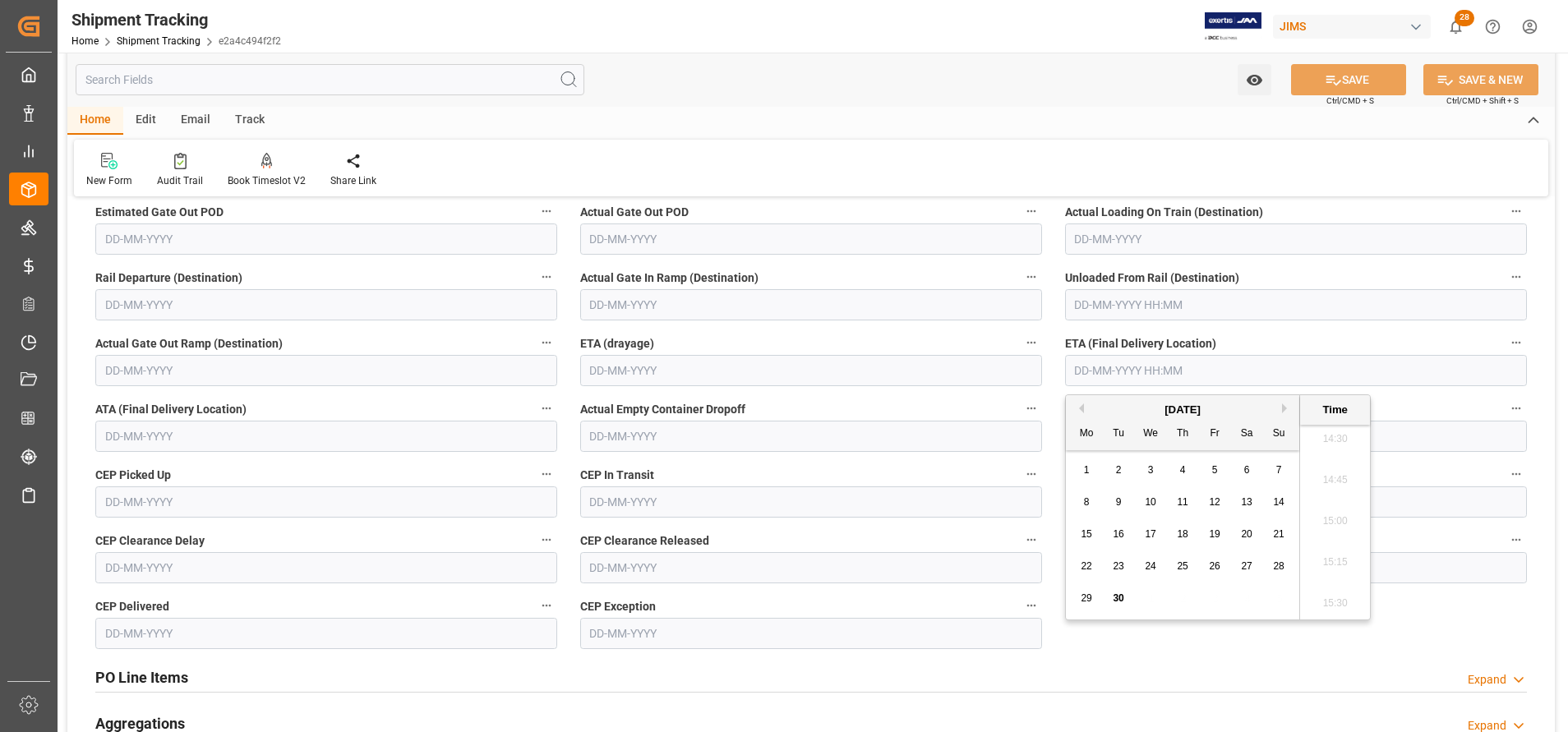
click at [1284, 408] on button "Next Month" at bounding box center [1287, 408] width 10 height 10
click at [1286, 408] on button "Next Month" at bounding box center [1287, 408] width 10 height 10
click at [1175, 501] on div "6" at bounding box center [1183, 503] width 21 height 20
type input "[DATE] 00:00"
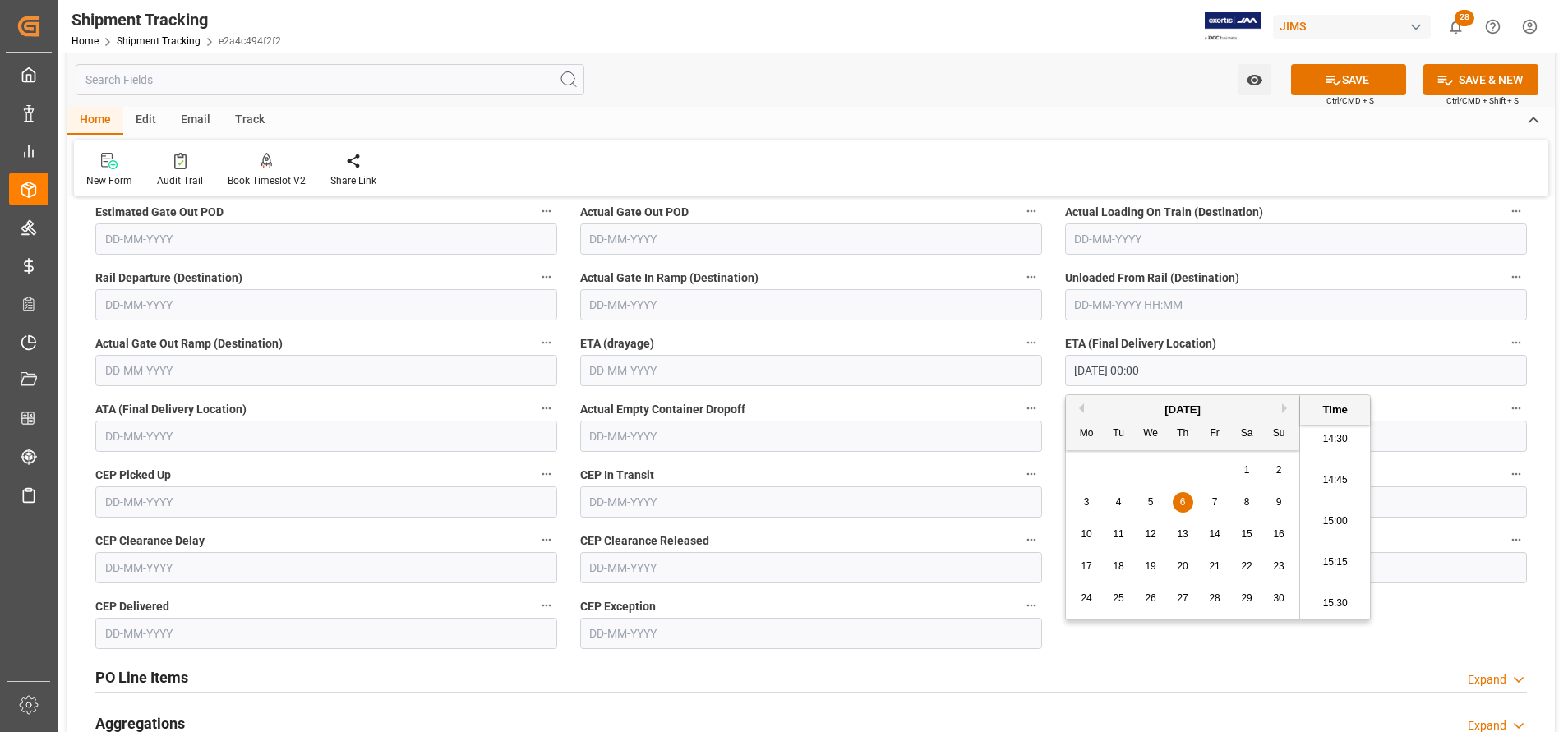
click at [1181, 354] on label "ETA (Final Delivery Location)" at bounding box center [1296, 343] width 462 height 23
click at [1505, 353] on button "ETA (Final Delivery Location)" at bounding box center [1516, 342] width 22 height 22
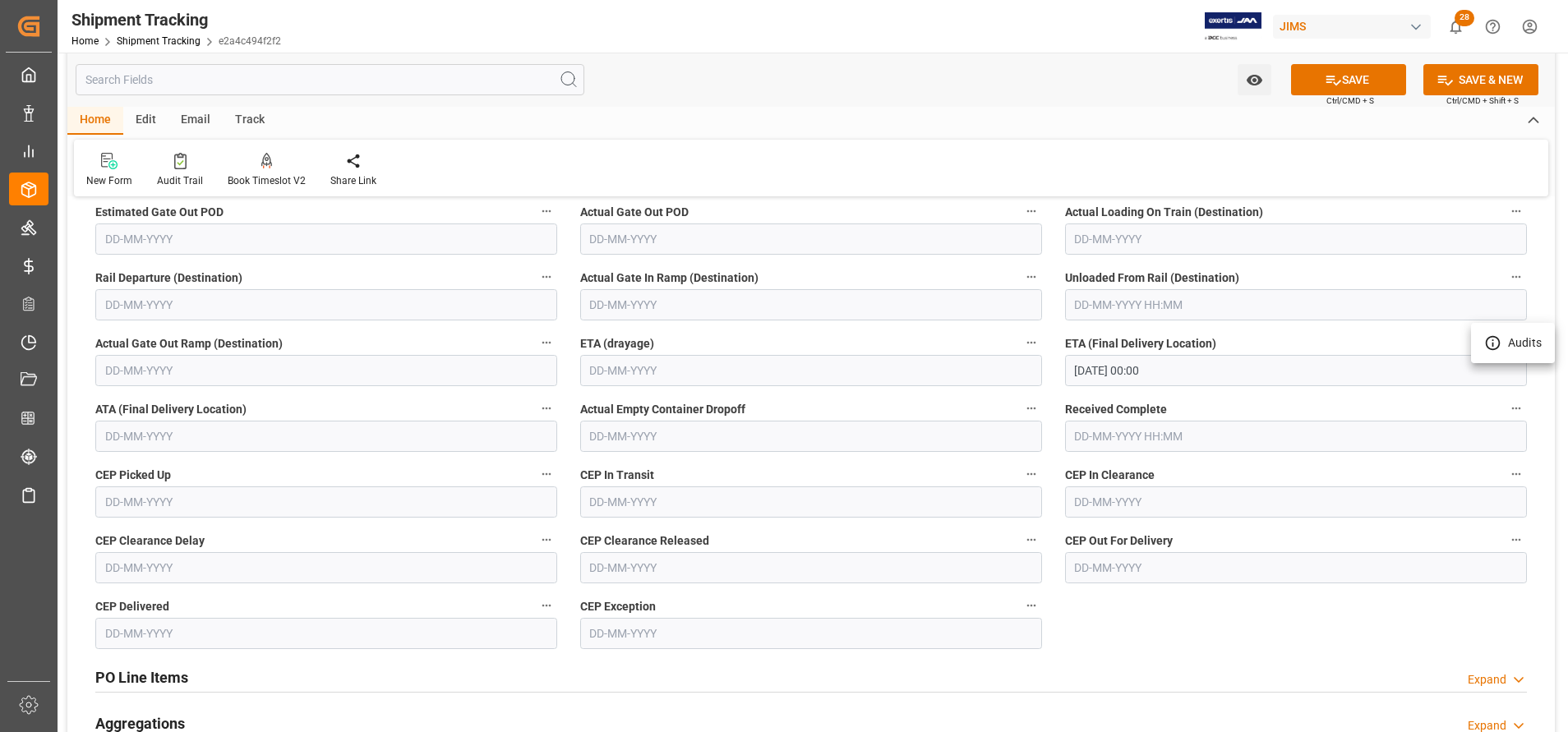
click at [1379, 89] on div at bounding box center [784, 366] width 1568 height 732
click at [1379, 81] on button "SAVE" at bounding box center [1348, 80] width 115 height 31
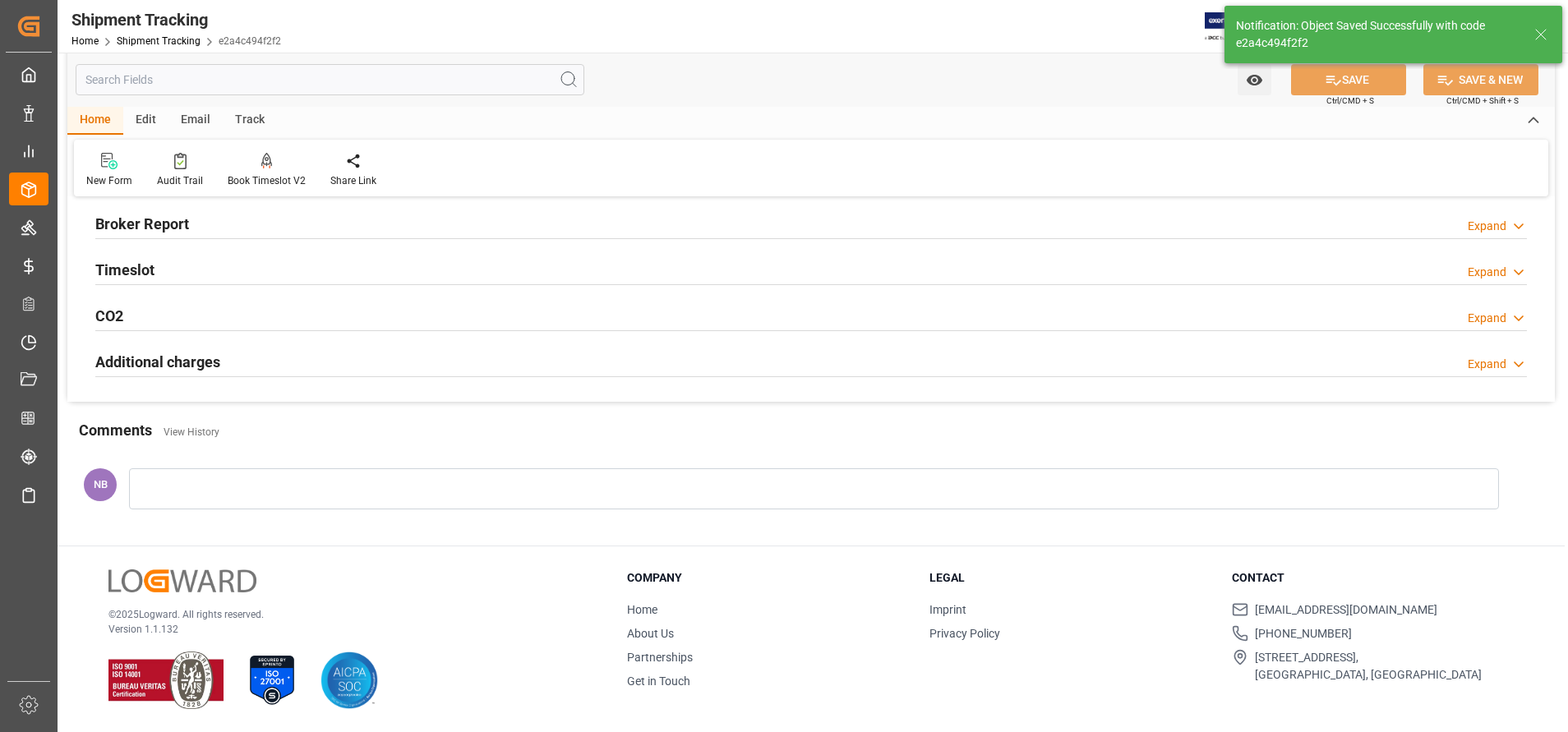
scroll to position [0, 0]
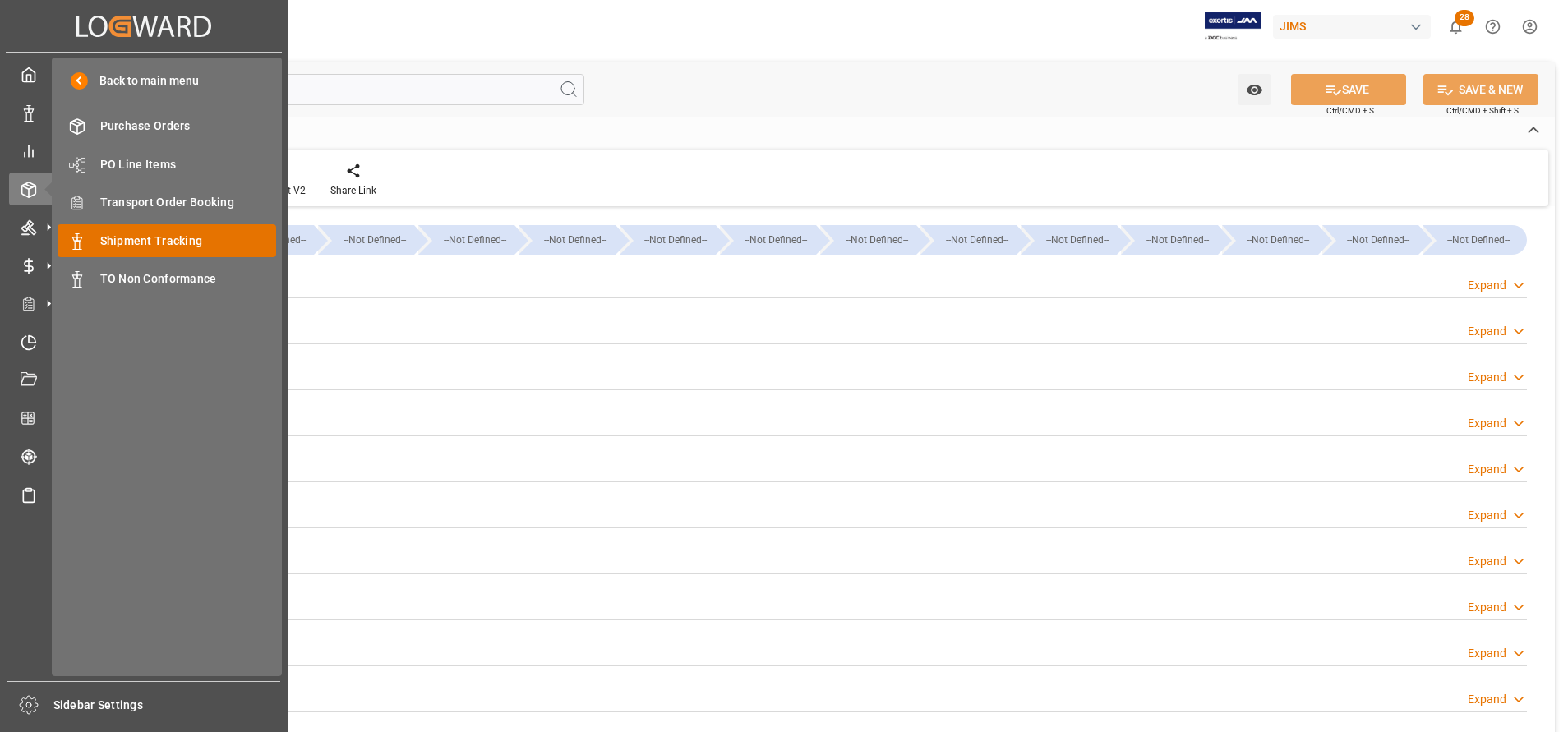
click at [153, 238] on span "Shipment Tracking" at bounding box center [188, 241] width 177 height 17
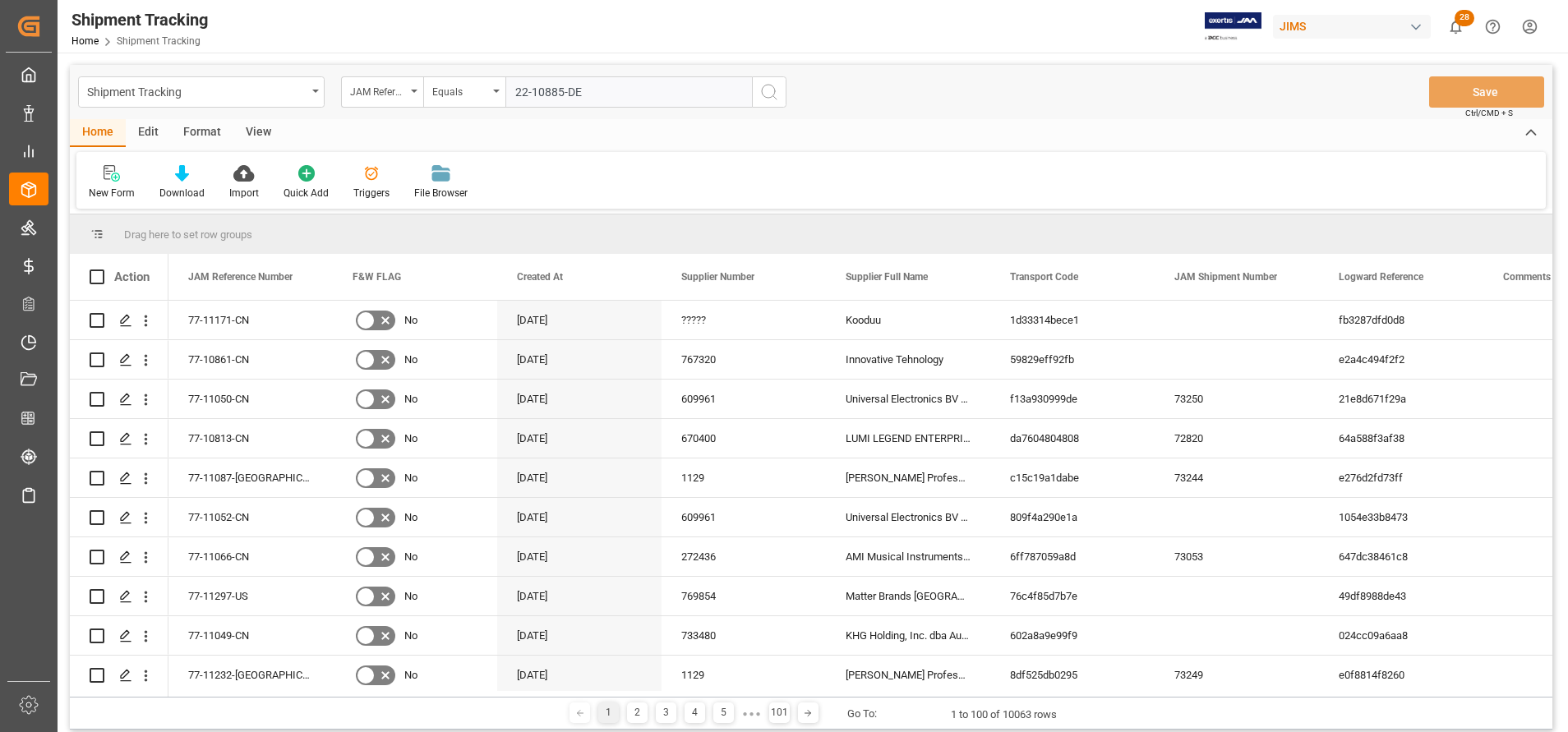
type input "22-10885-DE"
click at [763, 96] on circle "search button" at bounding box center [768, 91] width 13 height 13
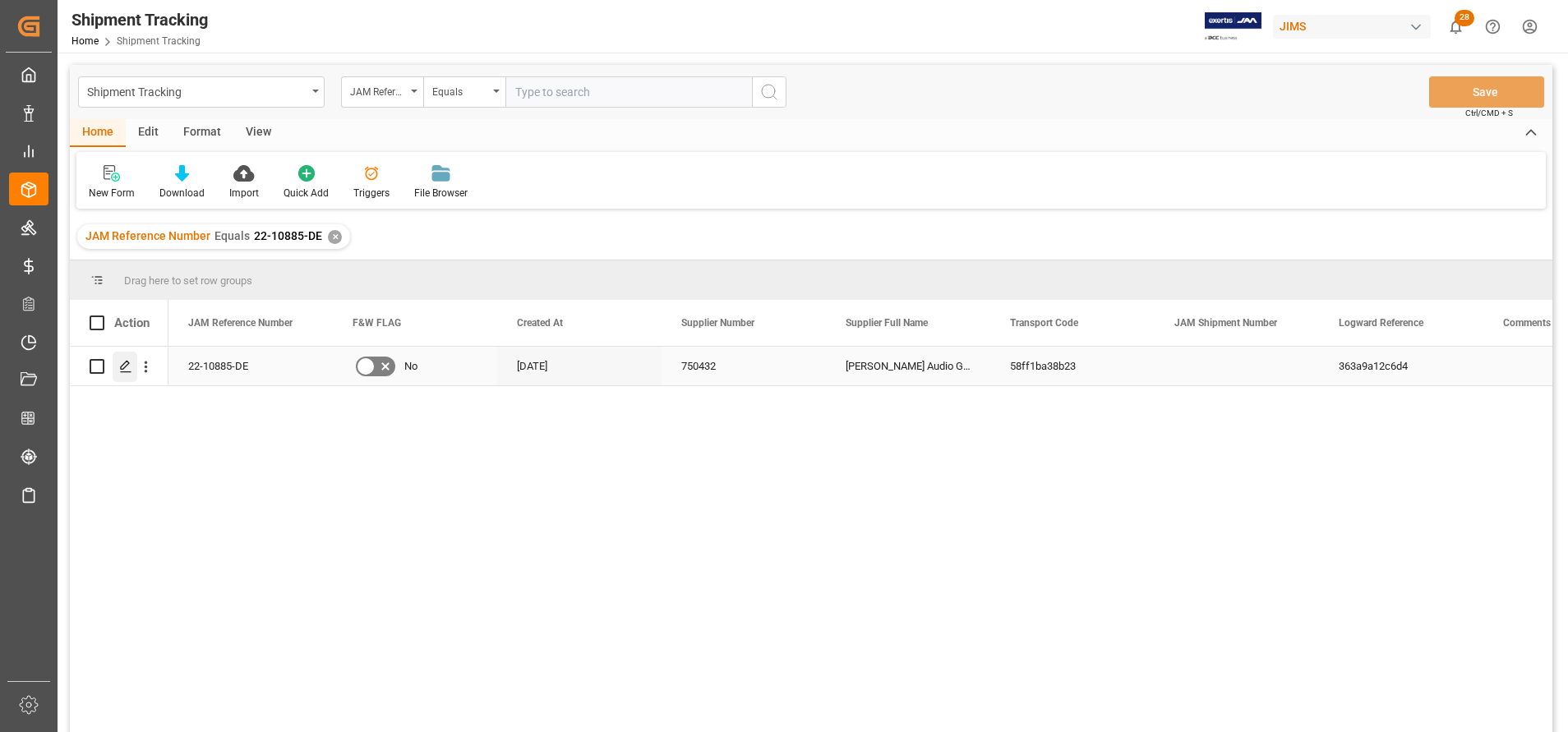
click at [133, 371] on div "Press SPACE to select this row." at bounding box center [125, 366] width 24 height 30
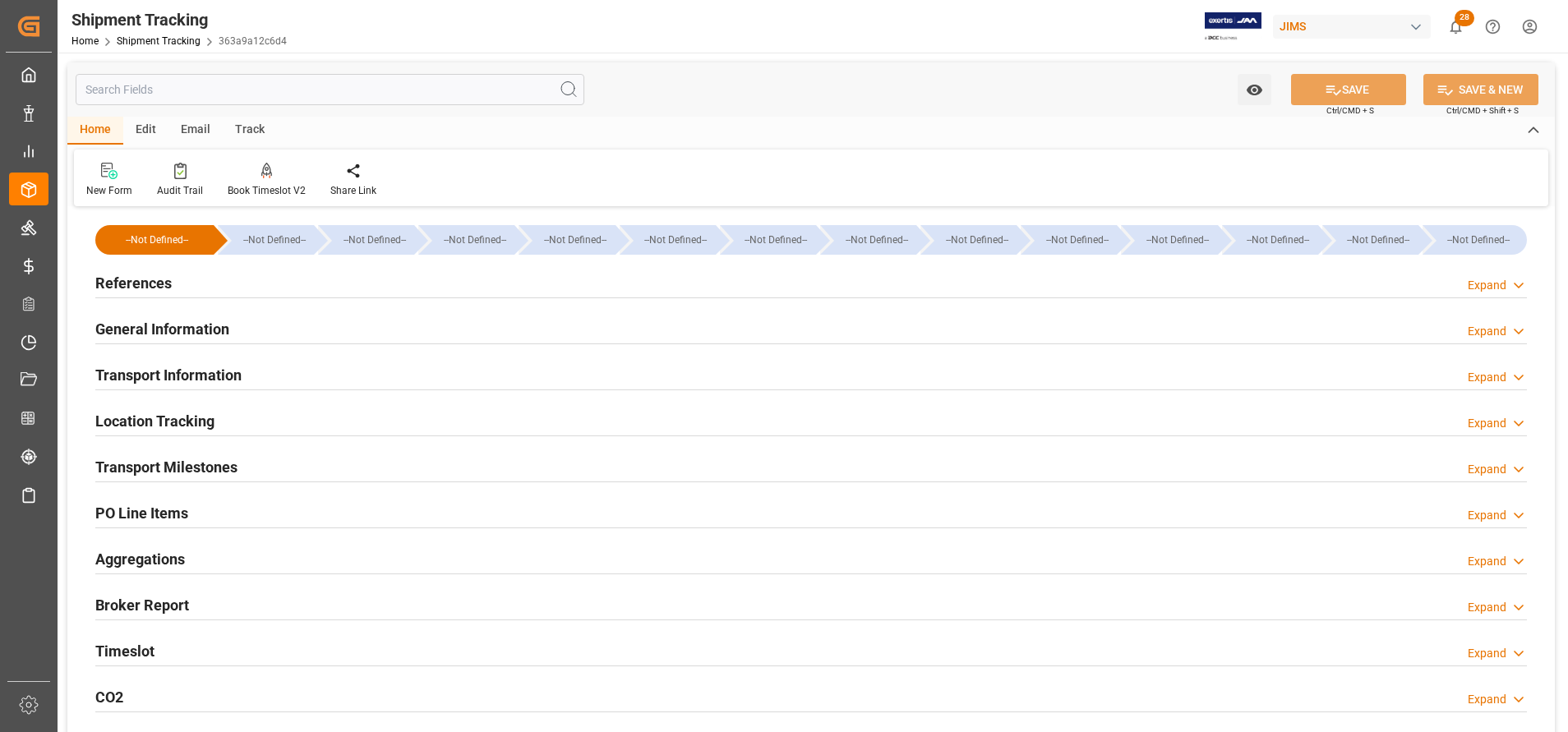
click at [169, 467] on h2 "Transport Milestones" at bounding box center [167, 467] width 142 height 23
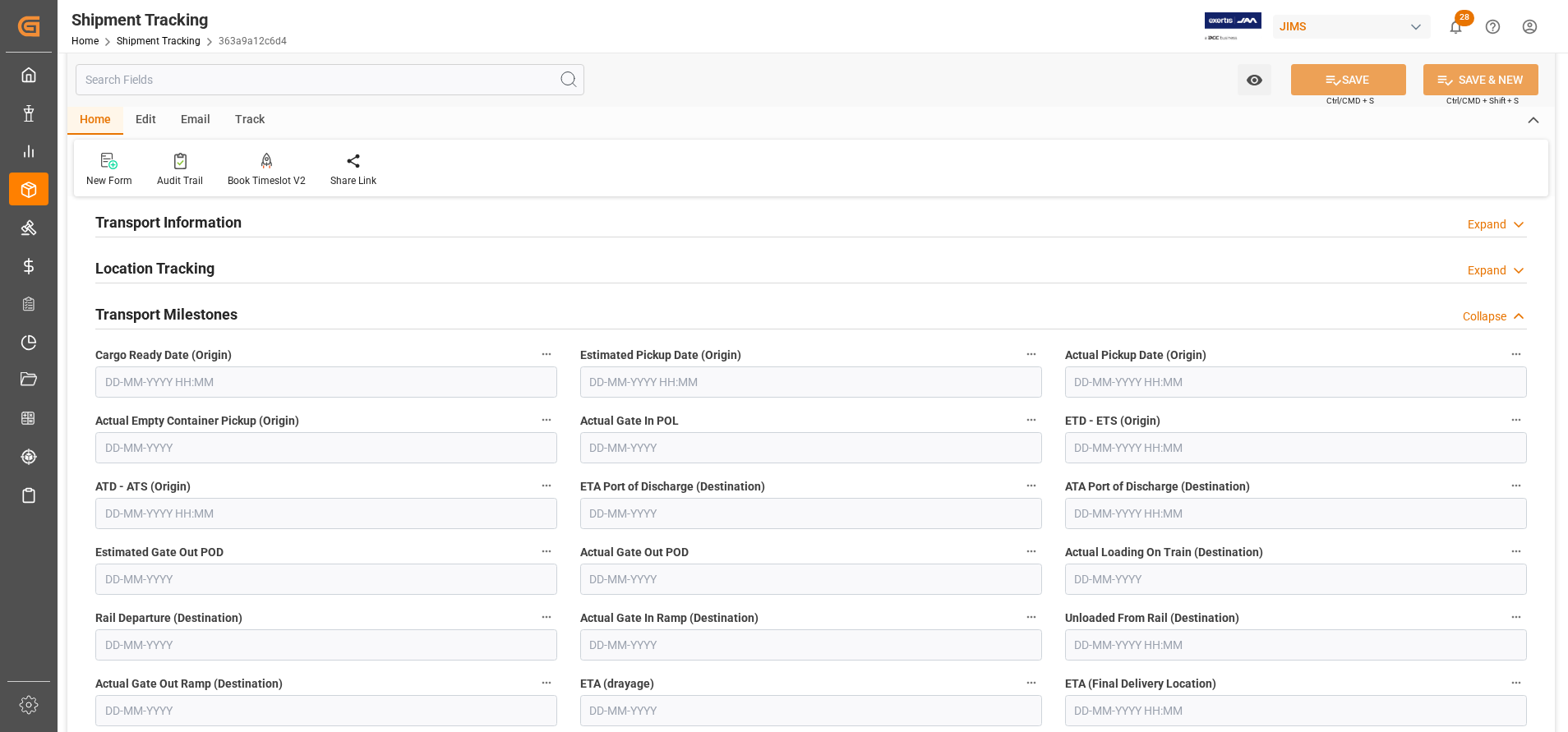
scroll to position [370, 0]
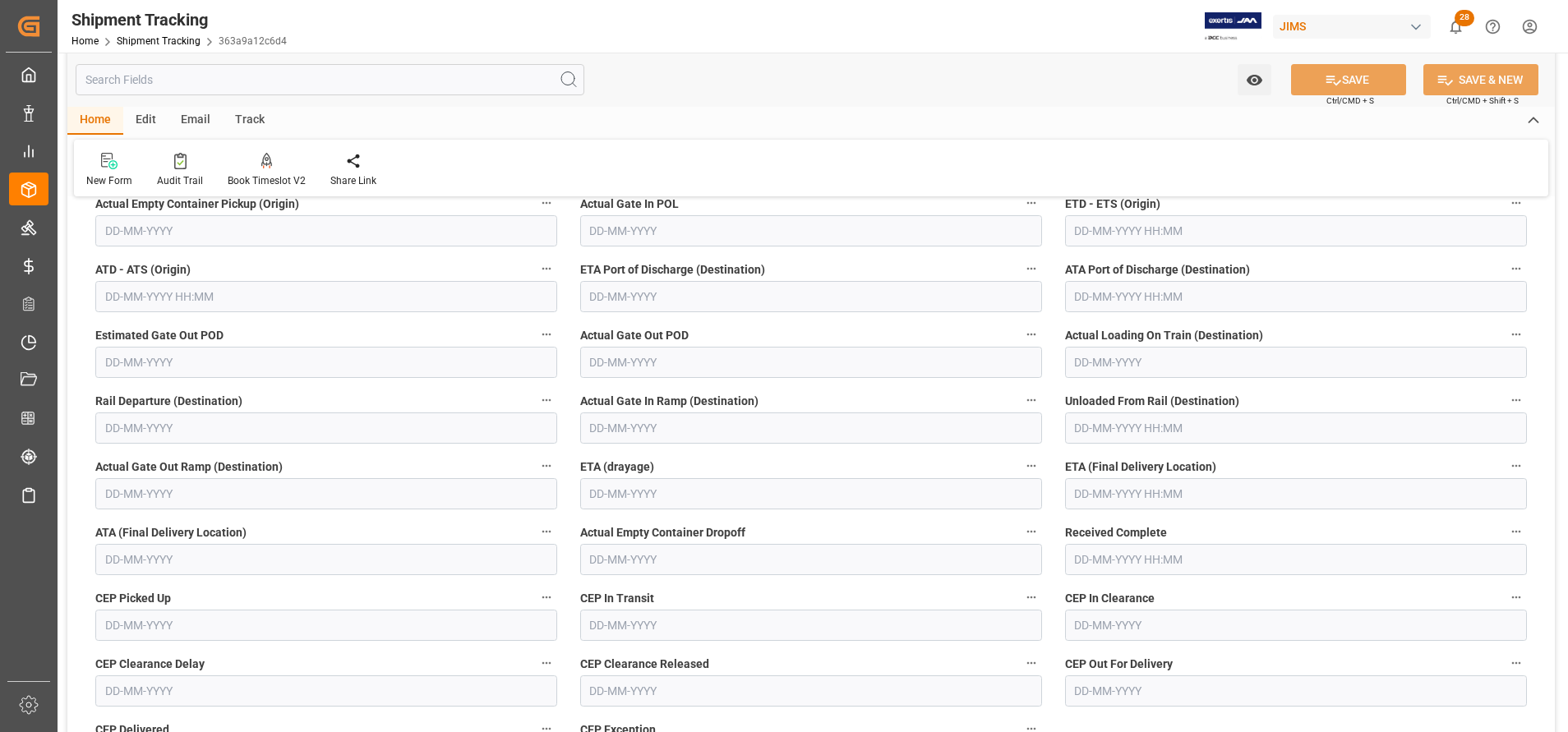
click at [1143, 232] on input "text" at bounding box center [1296, 231] width 462 height 31
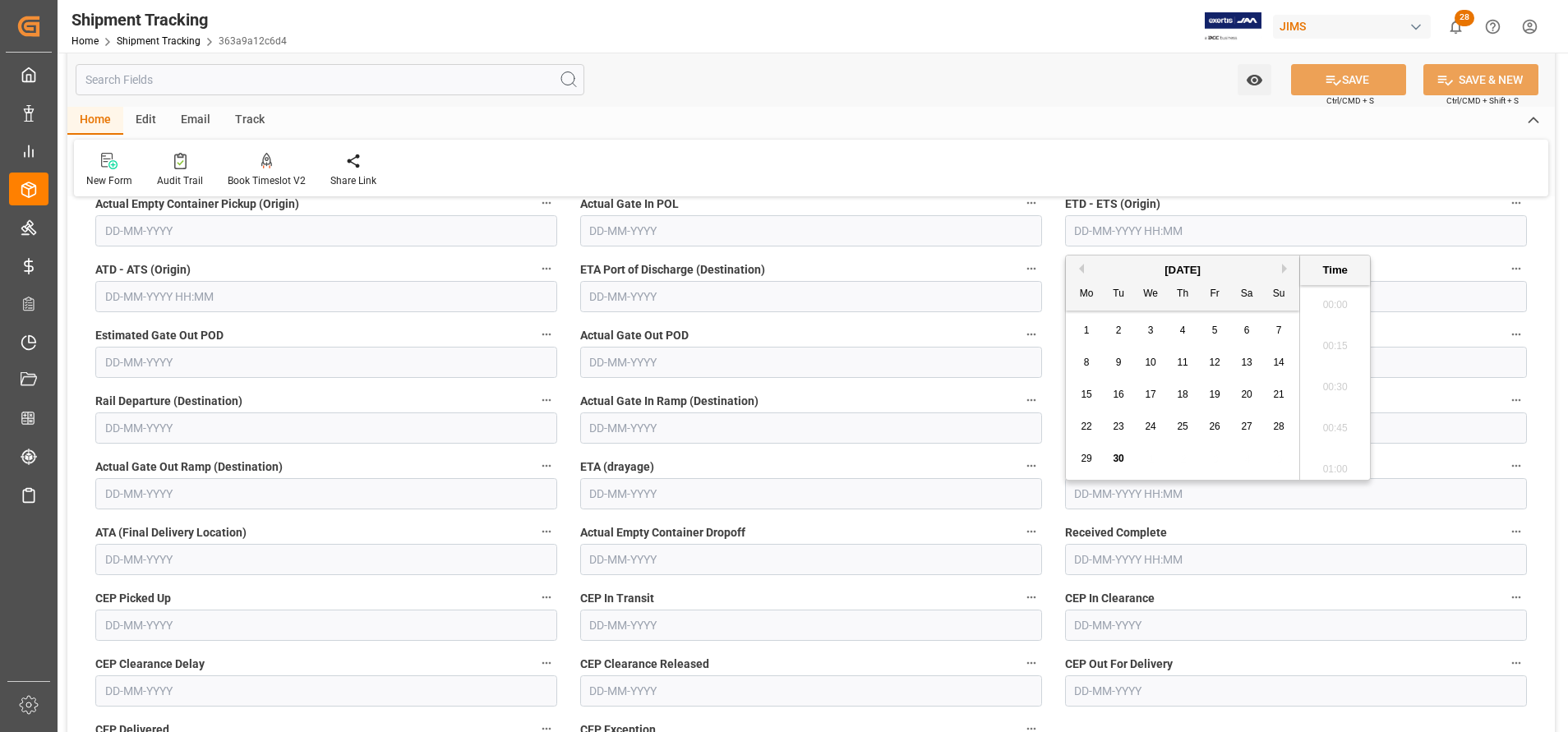
scroll to position [2390, 0]
click at [1283, 267] on button "Next Month" at bounding box center [1287, 268] width 10 height 10
click at [1160, 357] on div "8" at bounding box center [1151, 363] width 21 height 20
type input "[DATE] 00:00"
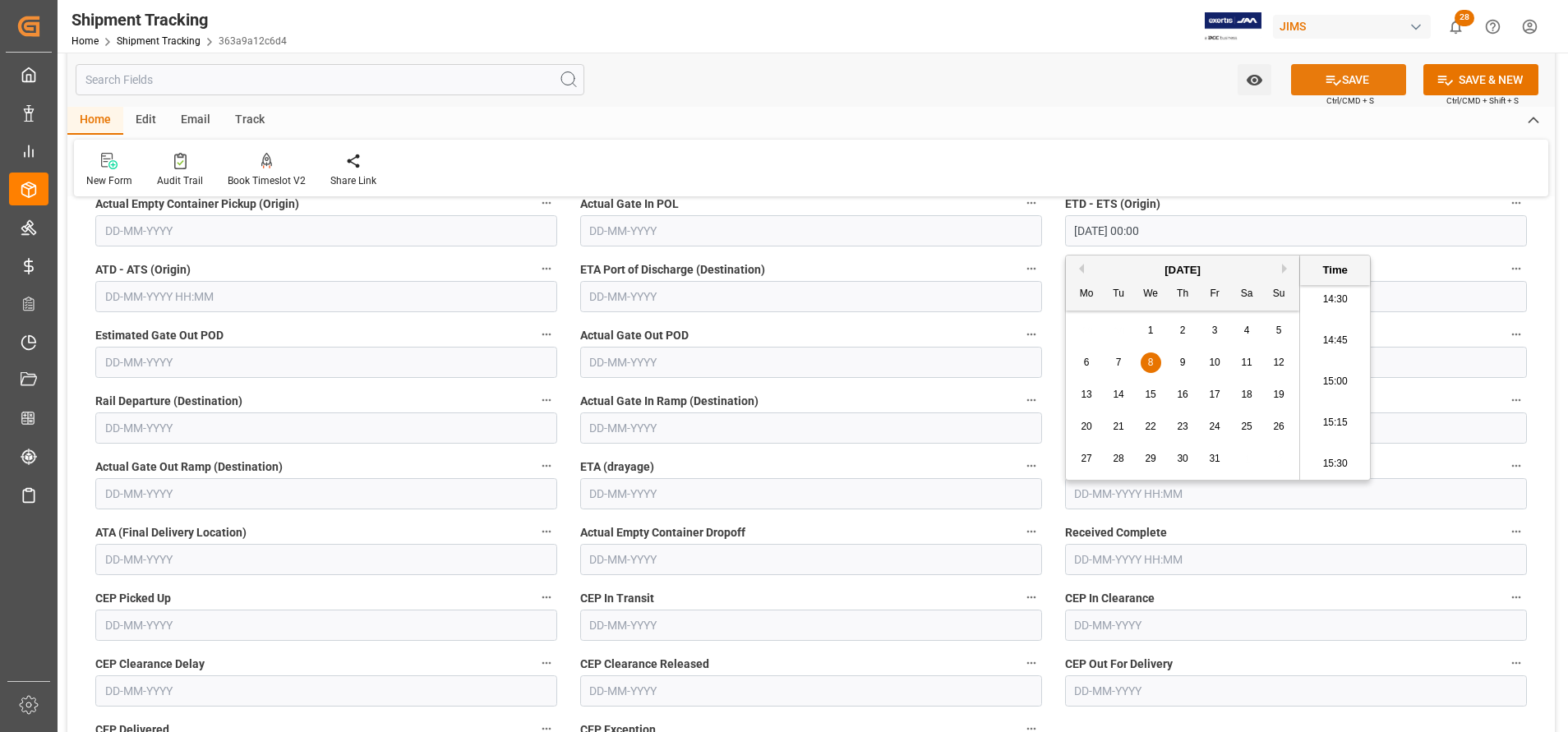
click at [1333, 76] on icon at bounding box center [1334, 80] width 17 height 17
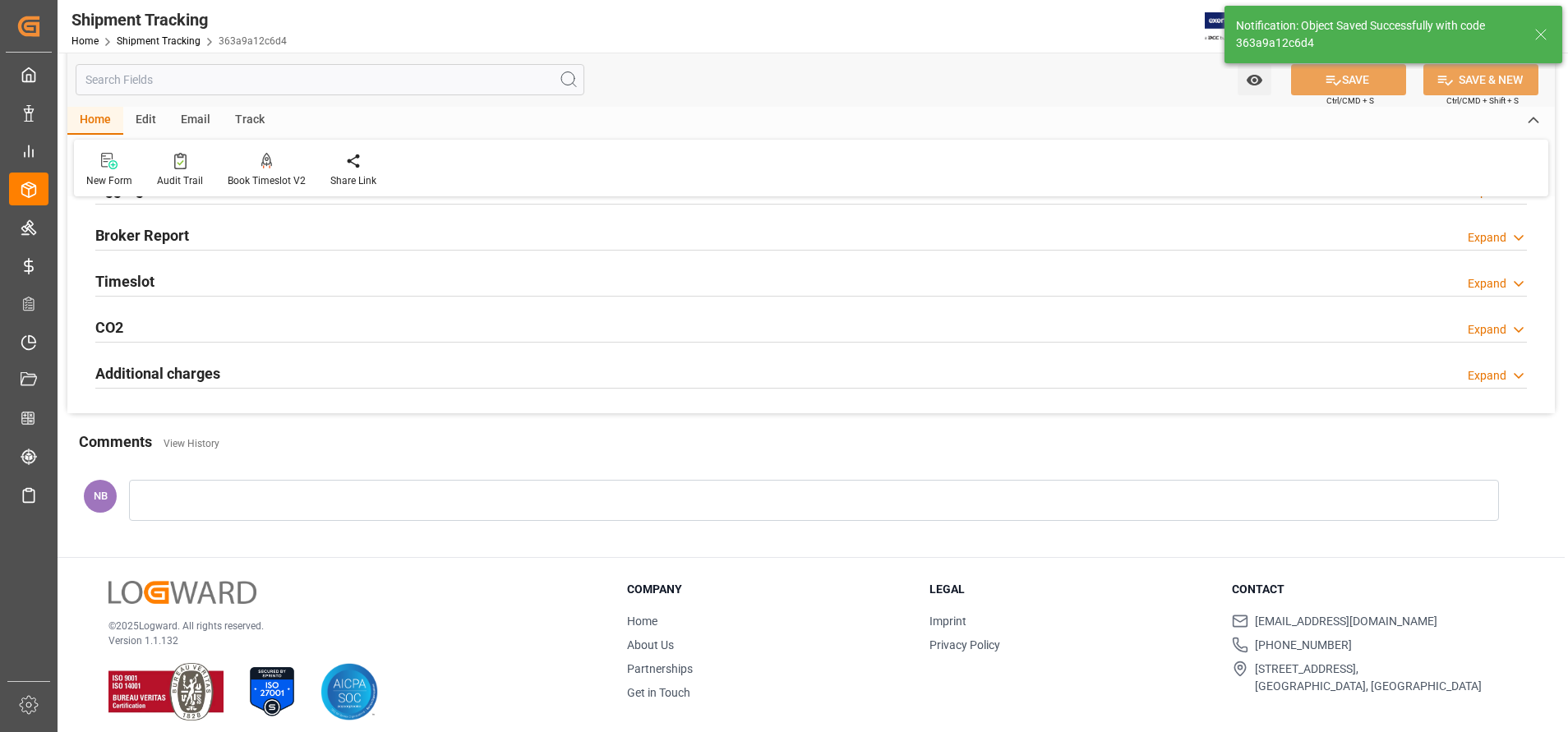
scroll to position [0, 0]
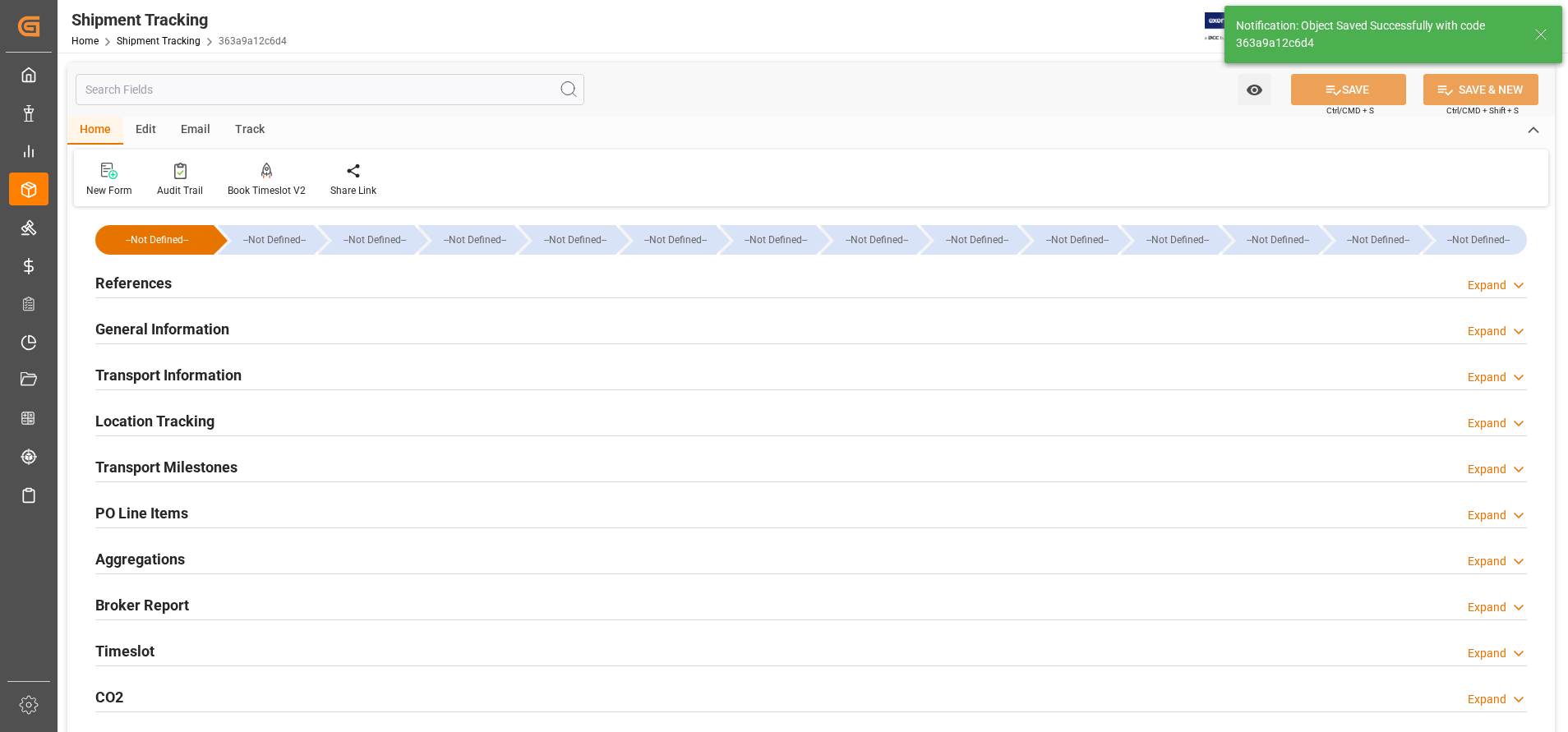
click at [220, 329] on h2 "General Information" at bounding box center [162, 329] width 134 height 23
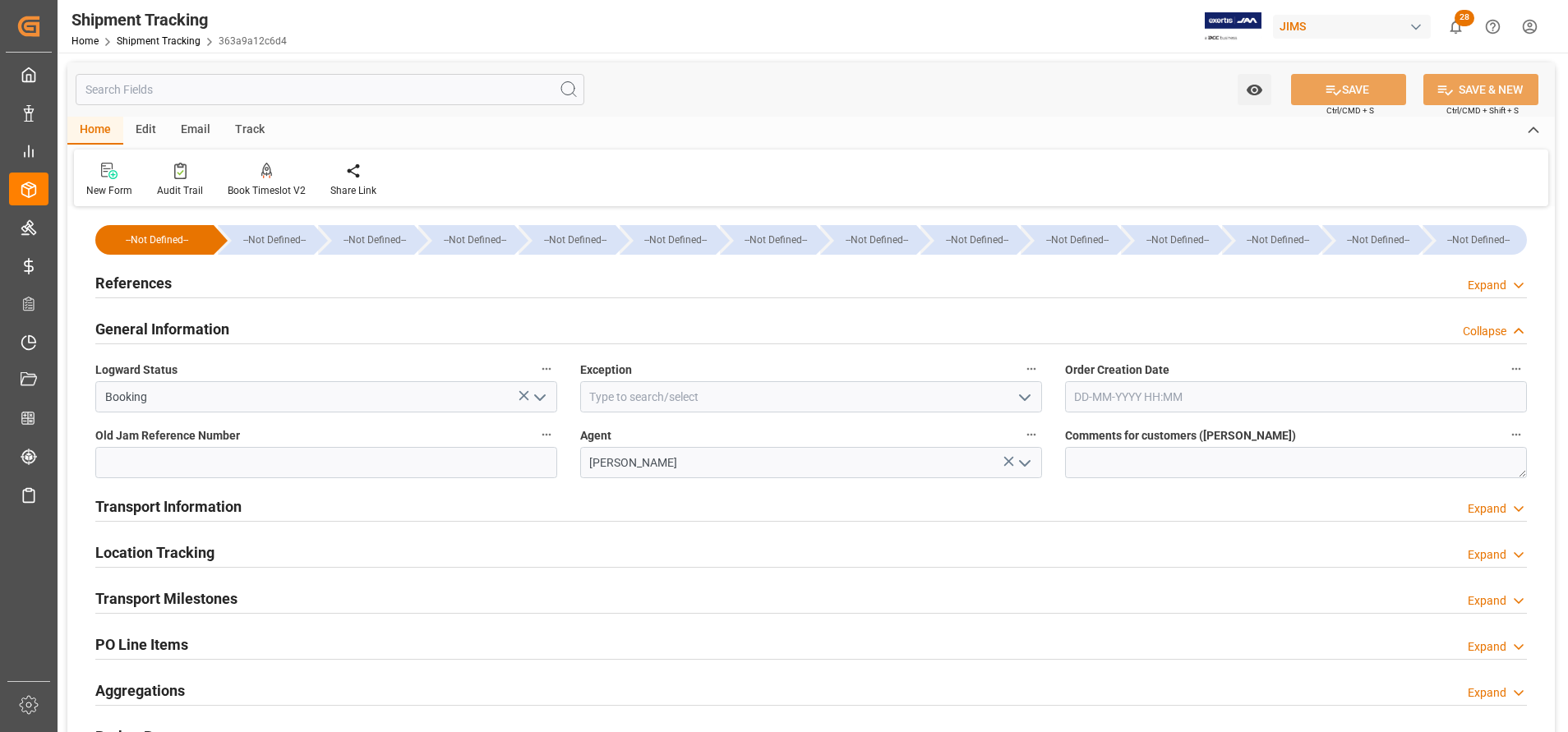
click at [219, 501] on h2 "Transport Information" at bounding box center [168, 507] width 147 height 23
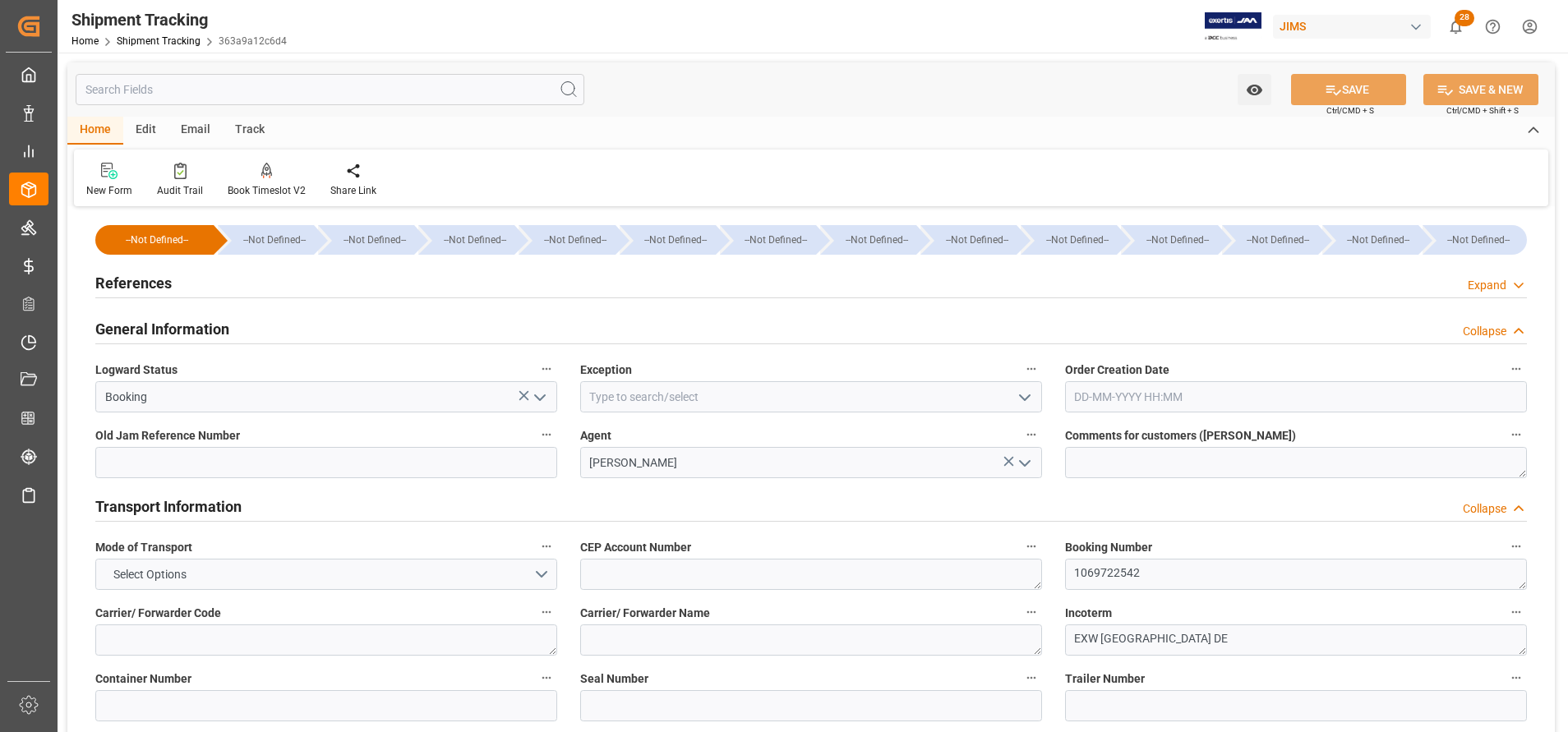
click at [194, 506] on h2 "Transport Information" at bounding box center [168, 507] width 147 height 23
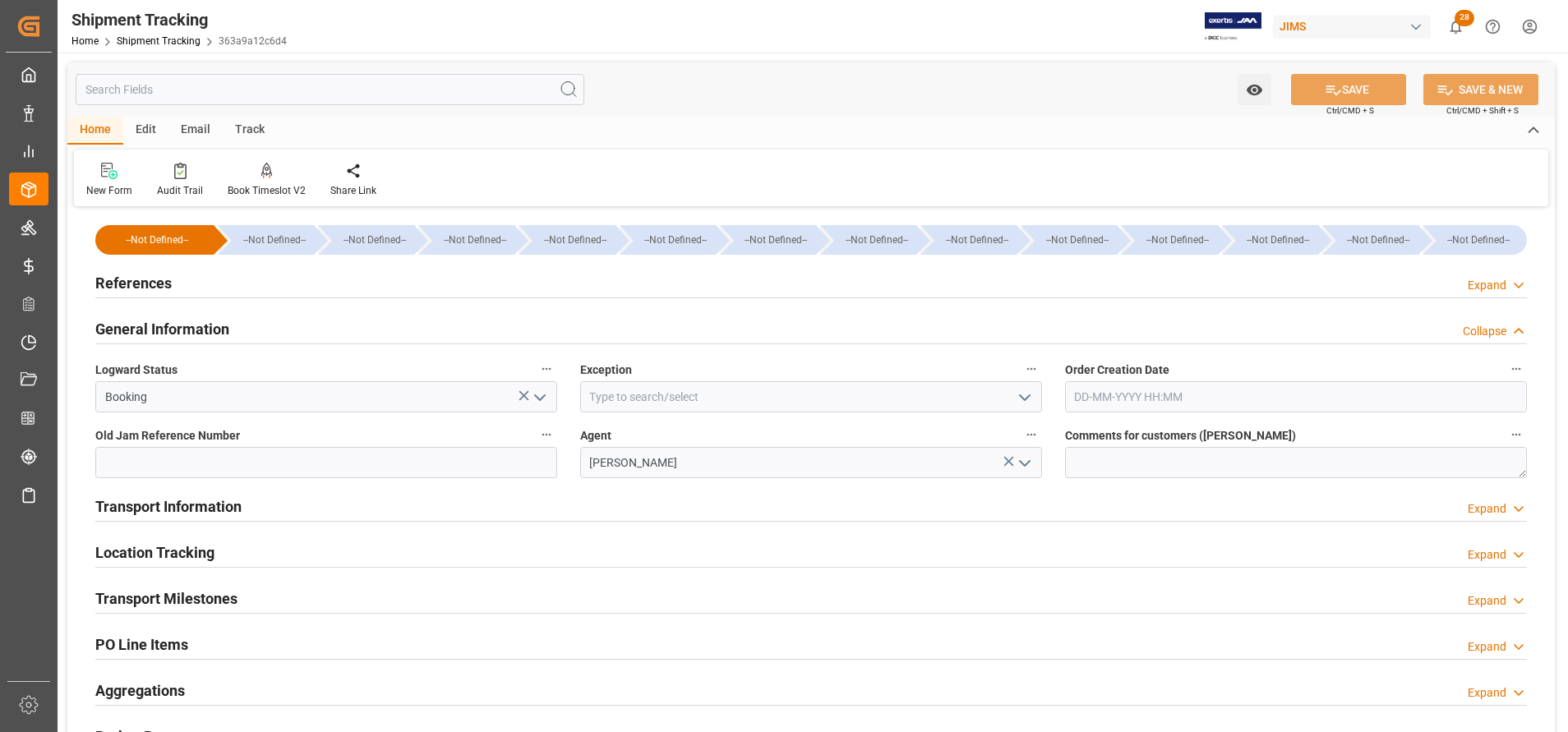
click at [207, 590] on h2 "Transport Milestones" at bounding box center [167, 599] width 142 height 23
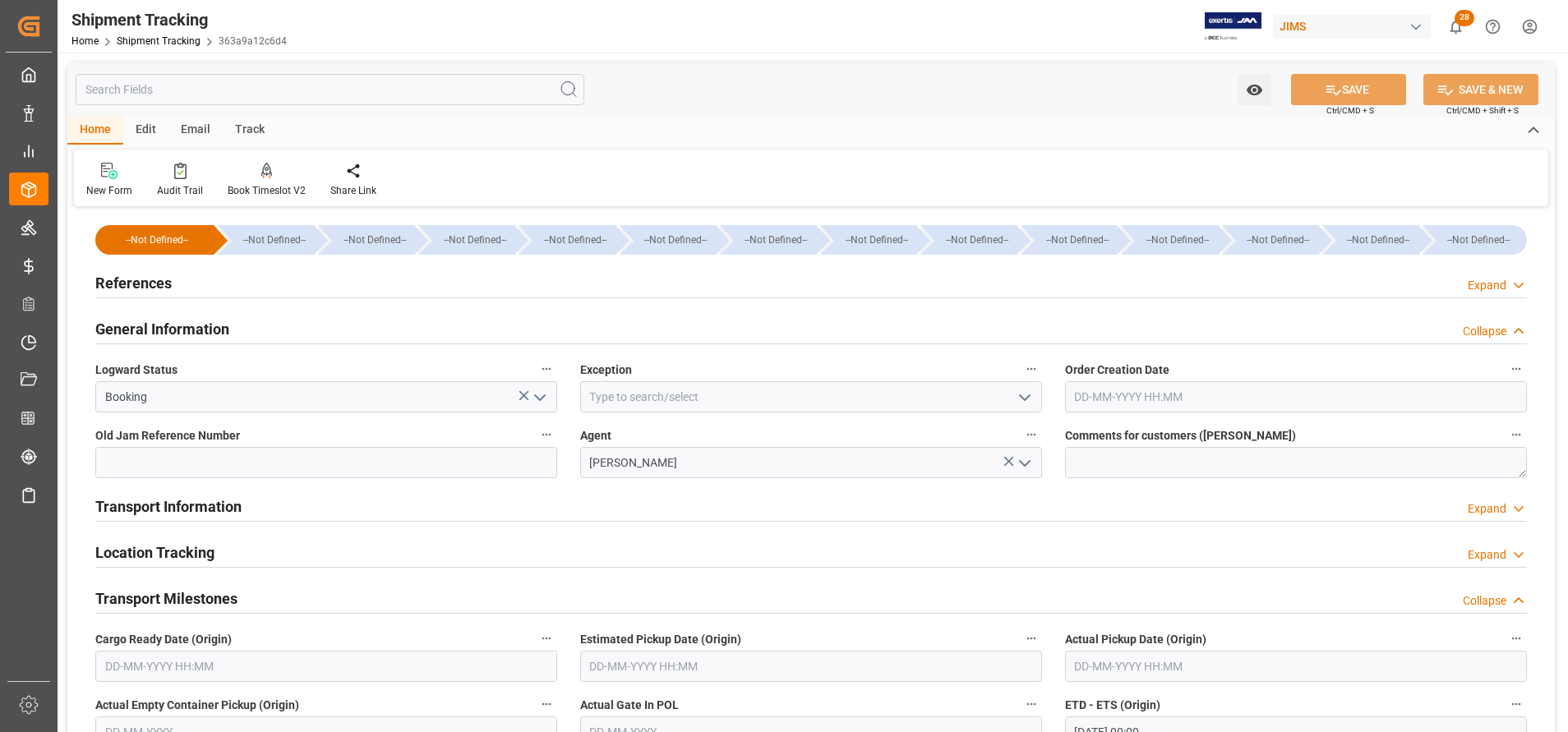
click at [204, 590] on h2 "Transport Milestones" at bounding box center [167, 599] width 142 height 23
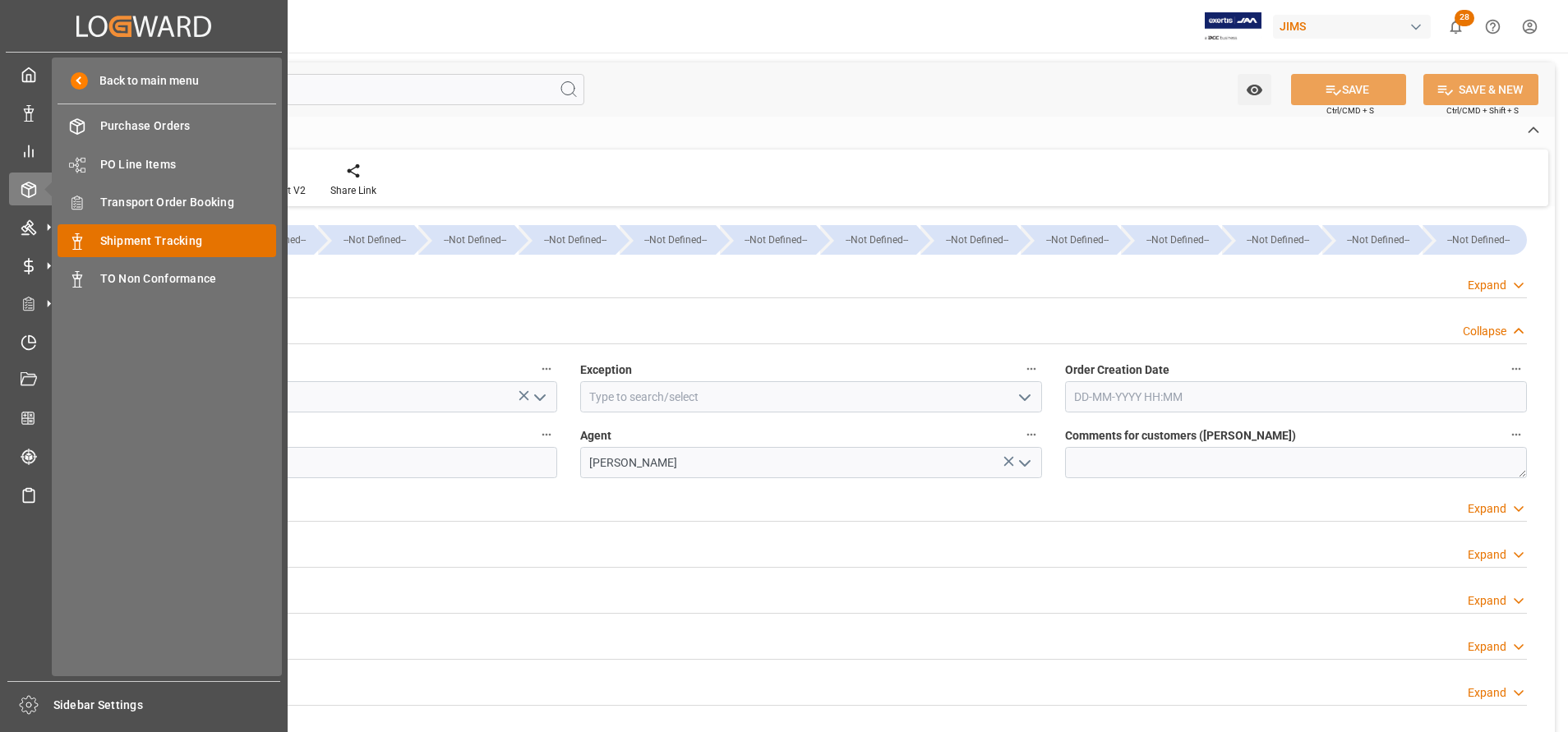
click at [164, 237] on span "Shipment Tracking" at bounding box center [188, 241] width 177 height 17
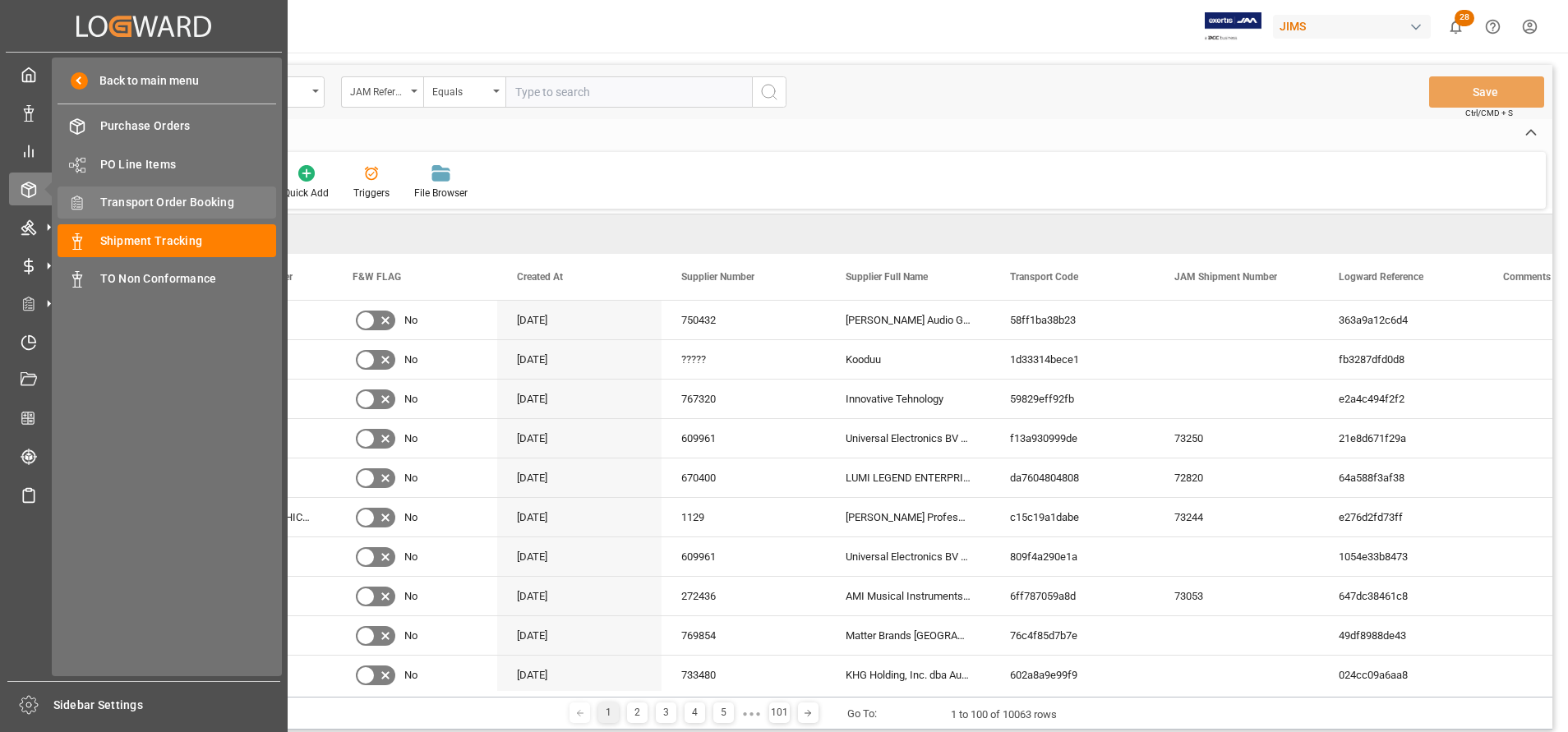
click at [151, 205] on span "Transport Order Booking" at bounding box center [188, 202] width 177 height 17
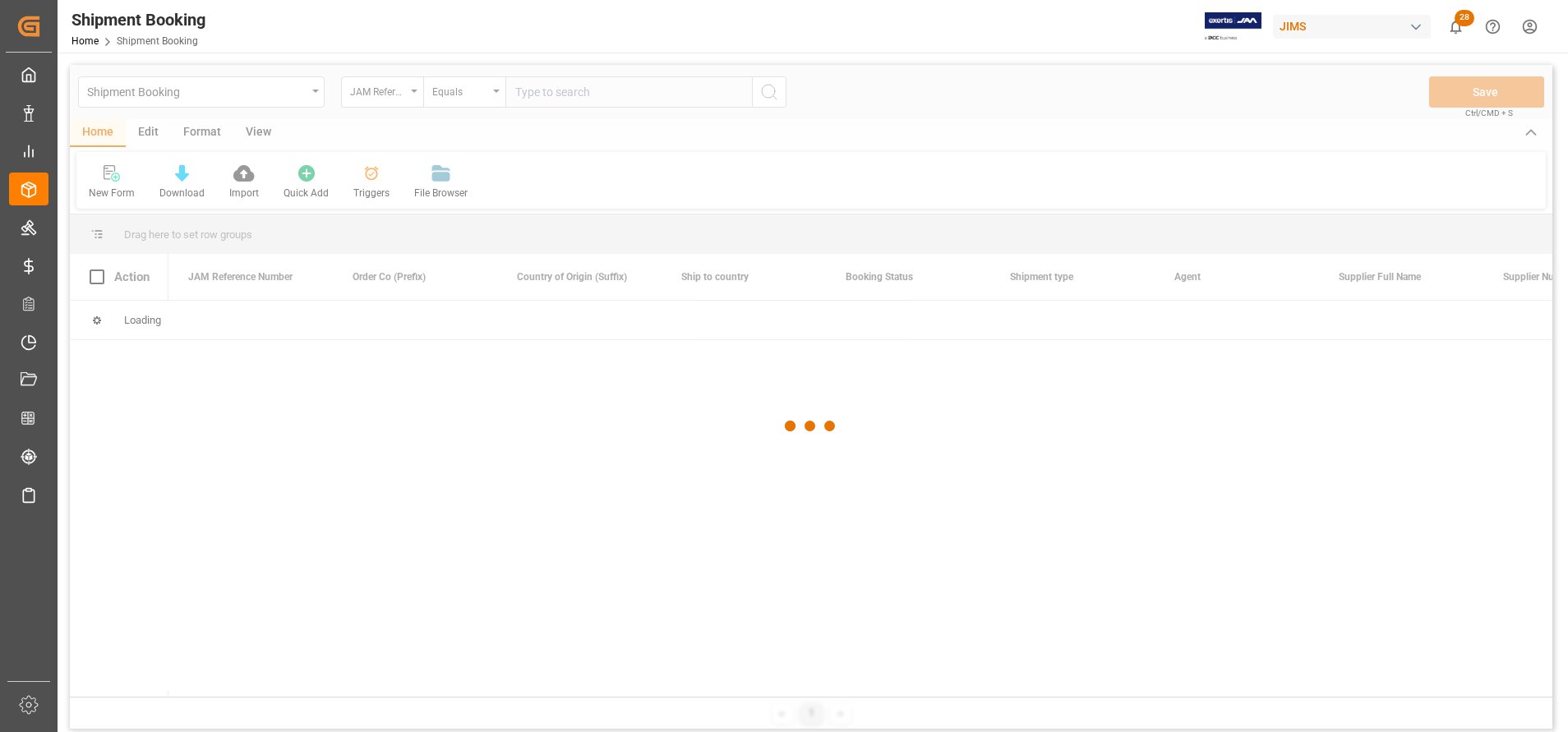
click at [714, 92] on input "text" at bounding box center [629, 92] width 247 height 31
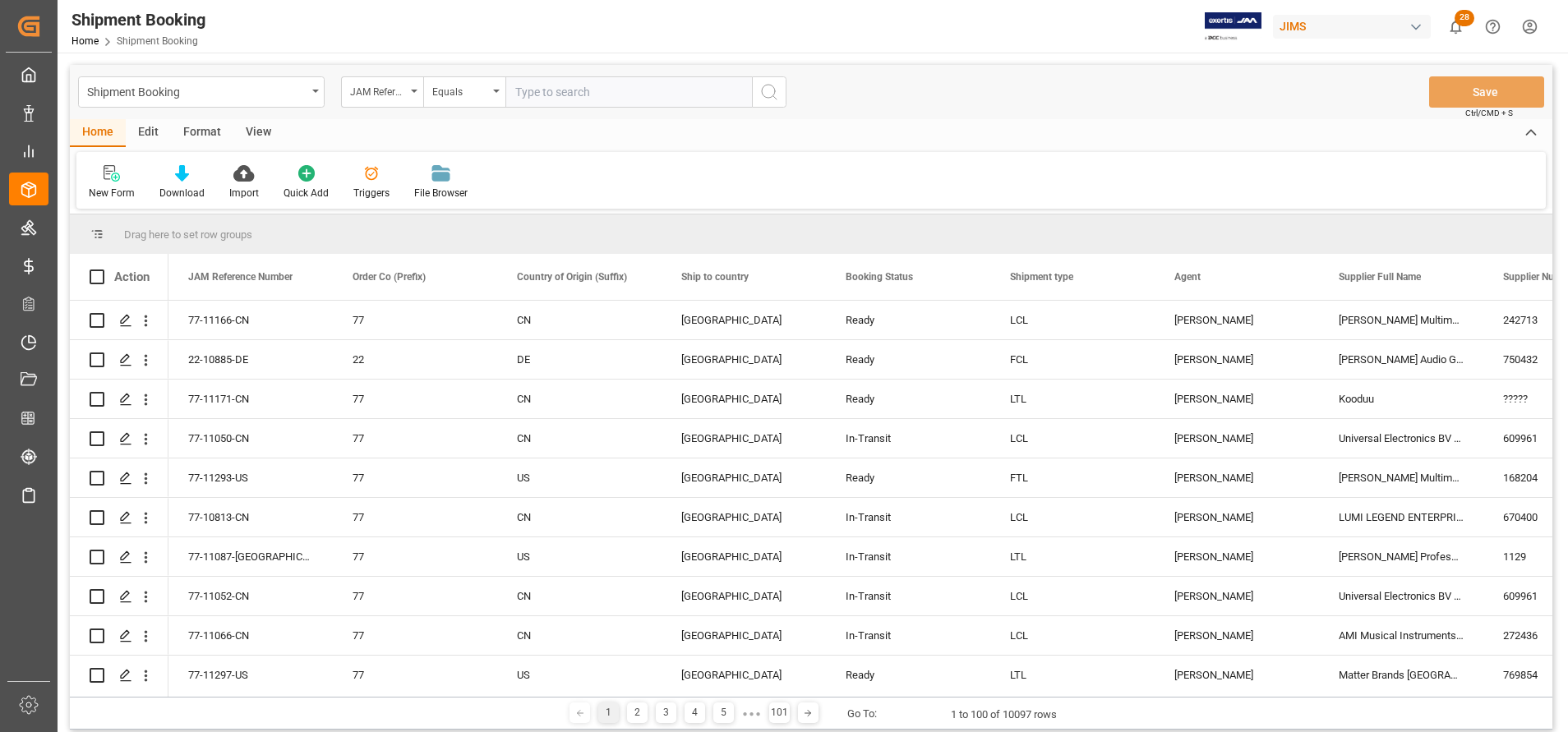
click at [714, 92] on input "text" at bounding box center [629, 92] width 247 height 31
paste input "22-10885-DE"
type input "22-10885-DE"
click at [767, 95] on icon "search button" at bounding box center [769, 92] width 20 height 20
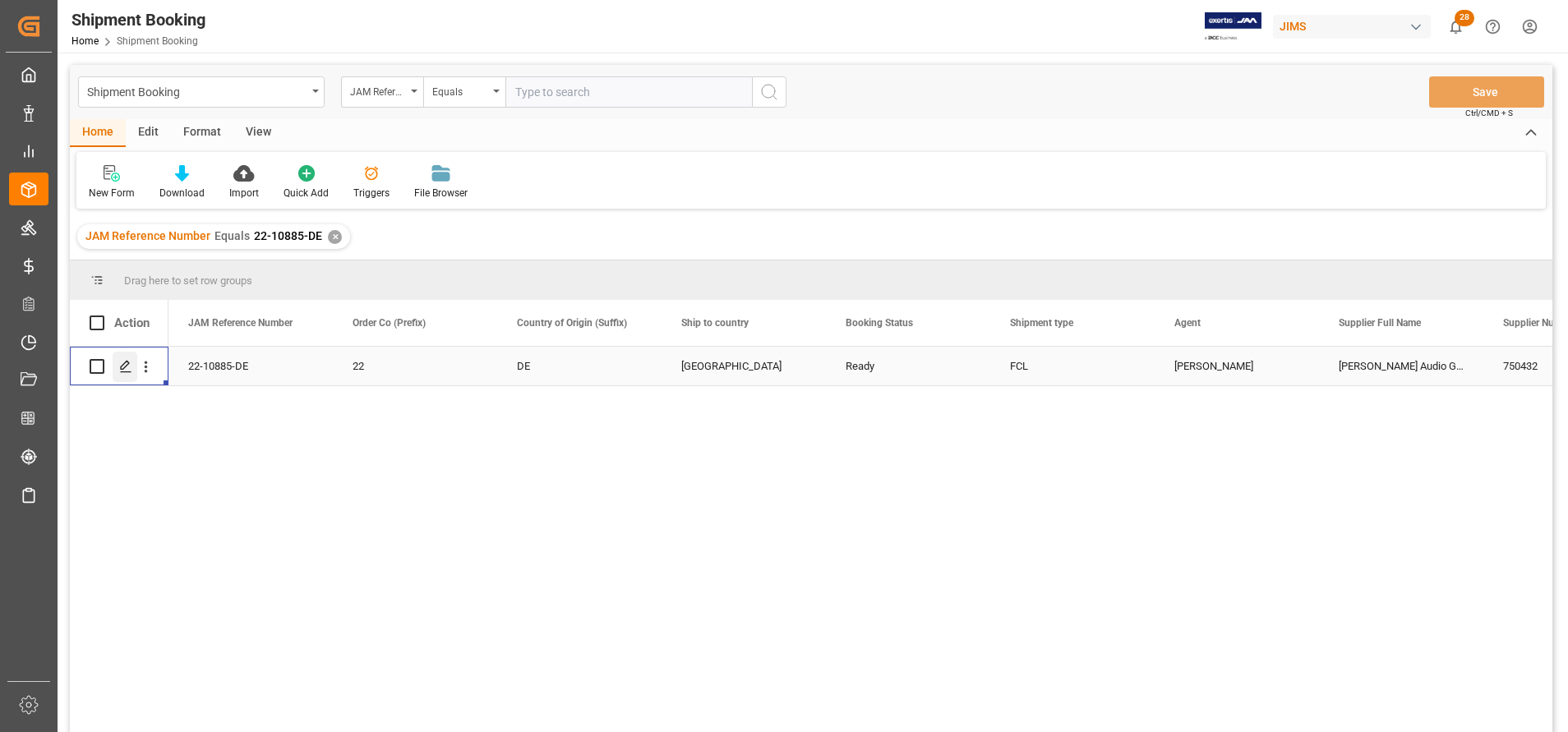
click at [128, 364] on icon "Press SPACE to select this row." at bounding box center [125, 366] width 13 height 13
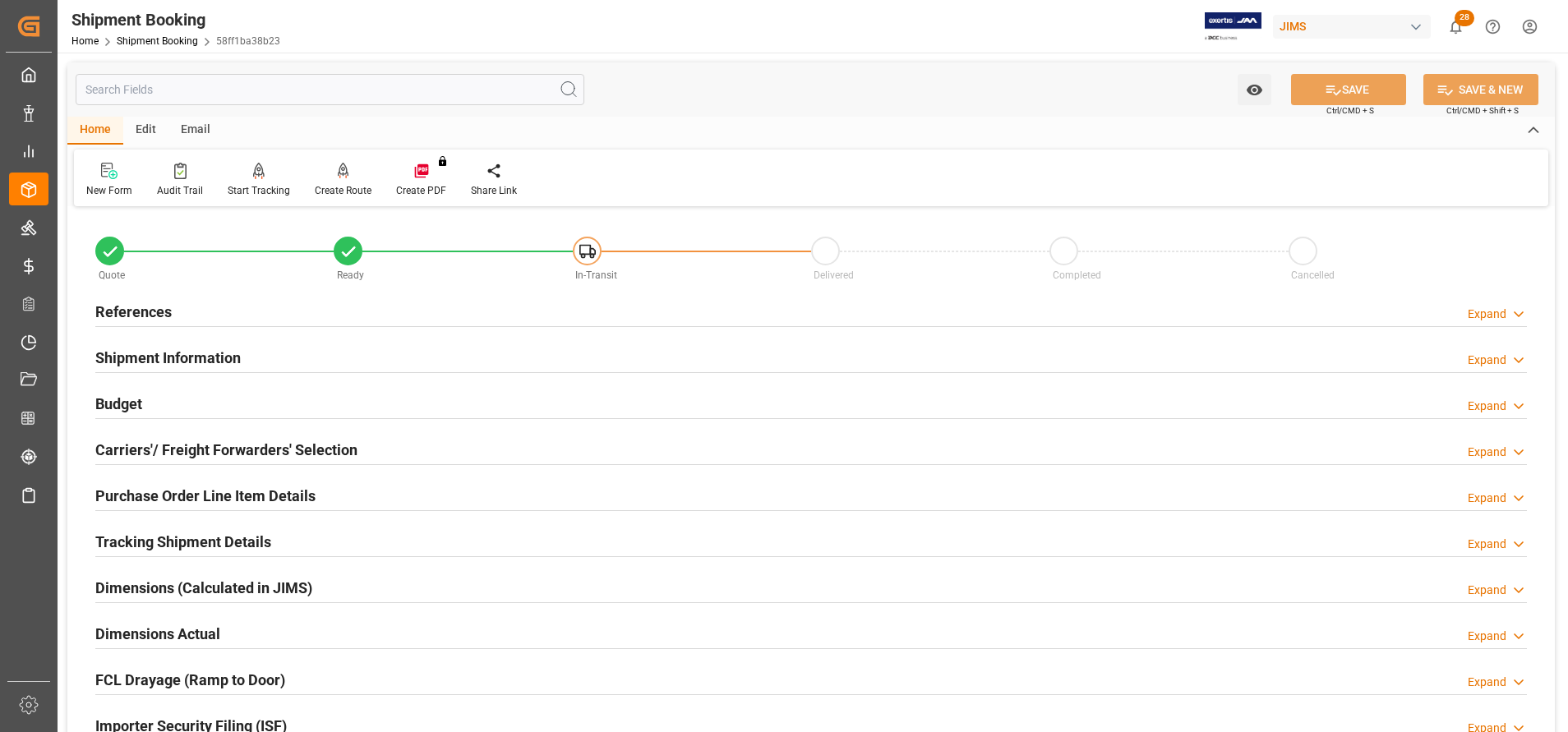
click at [251, 439] on h2 "Carriers'/ Freight Forwarders' Selection" at bounding box center [227, 451] width 262 height 23
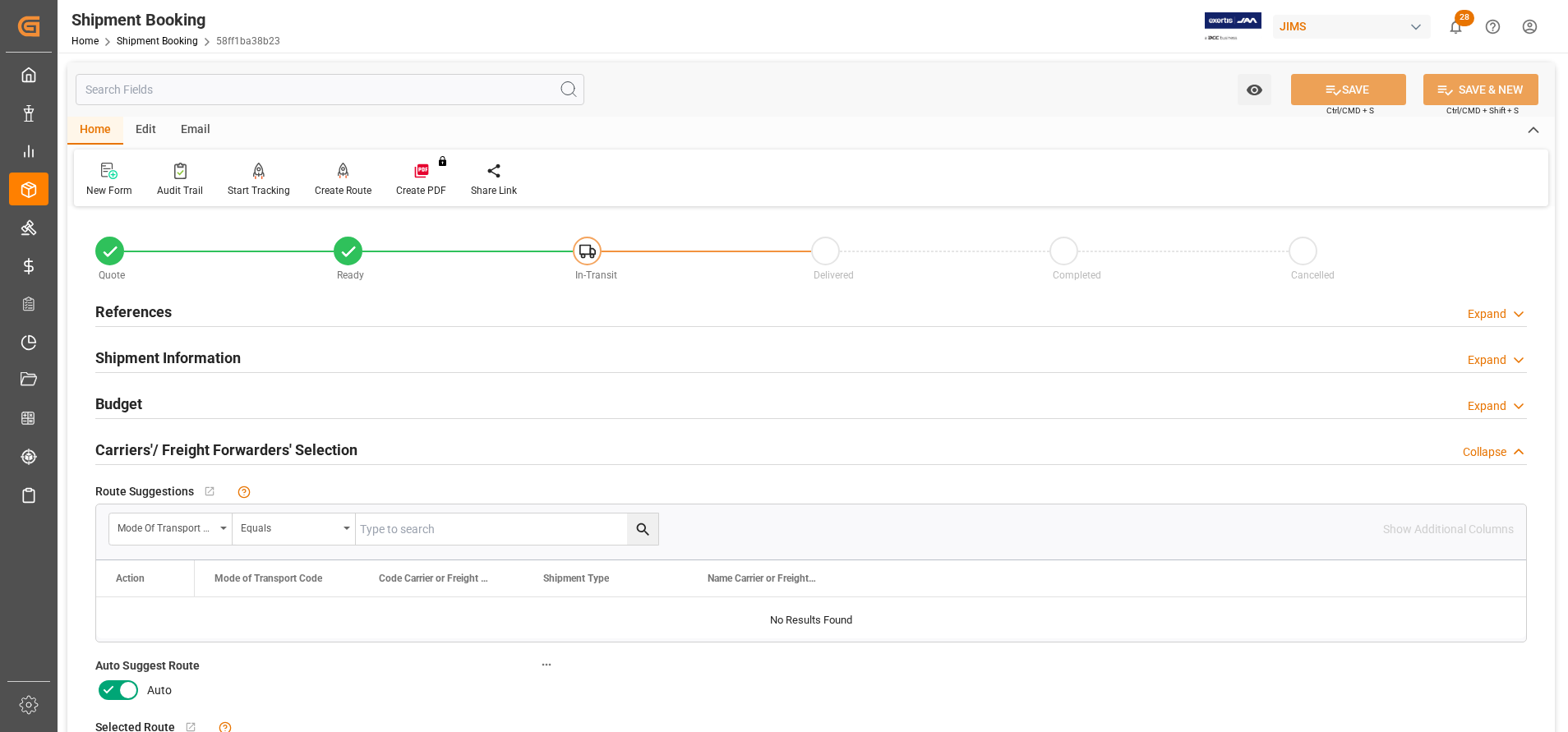
click at [251, 439] on h2 "Carriers'/ Freight Forwarders' Selection" at bounding box center [227, 451] width 262 height 23
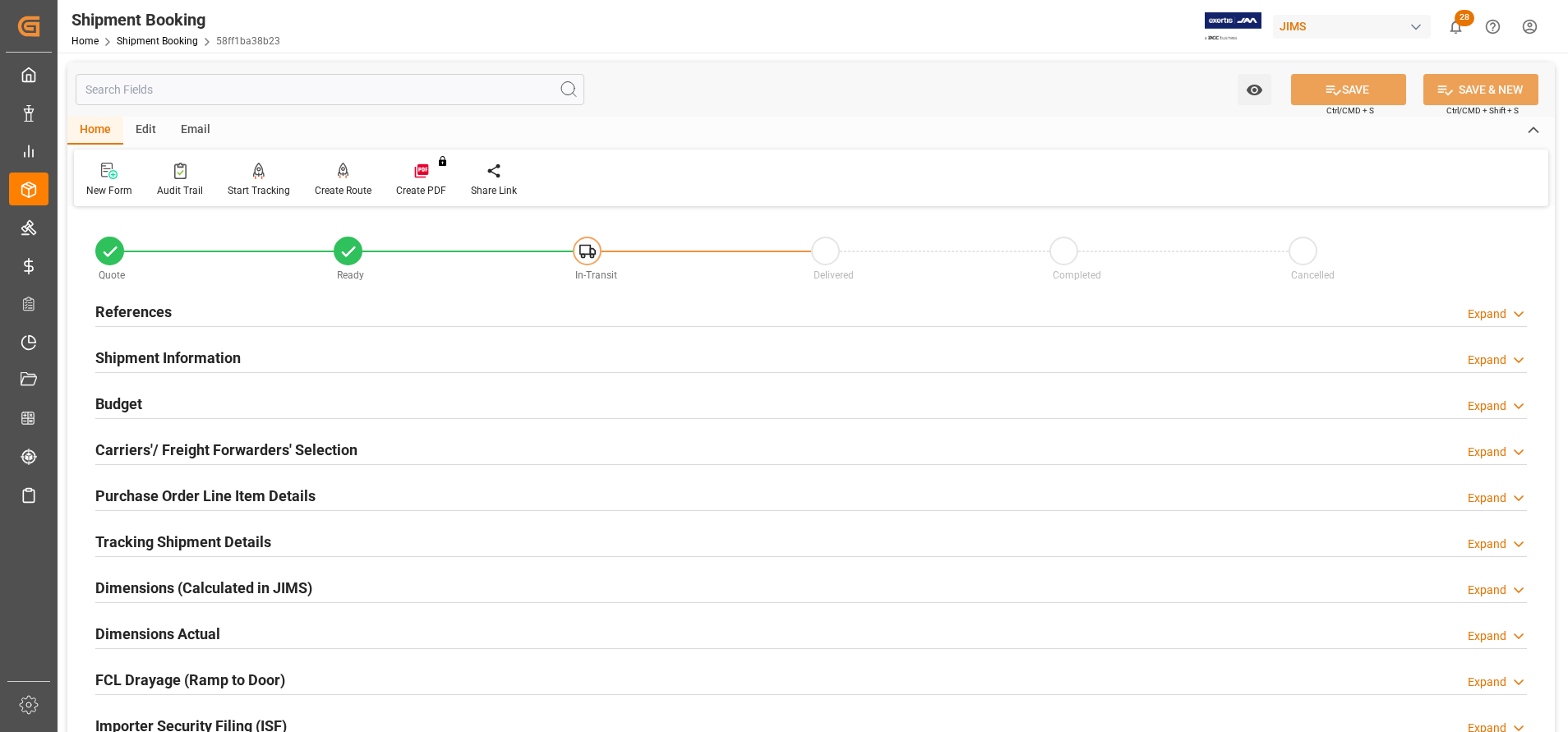
click at [131, 388] on div "Budget" at bounding box center [119, 403] width 47 height 31
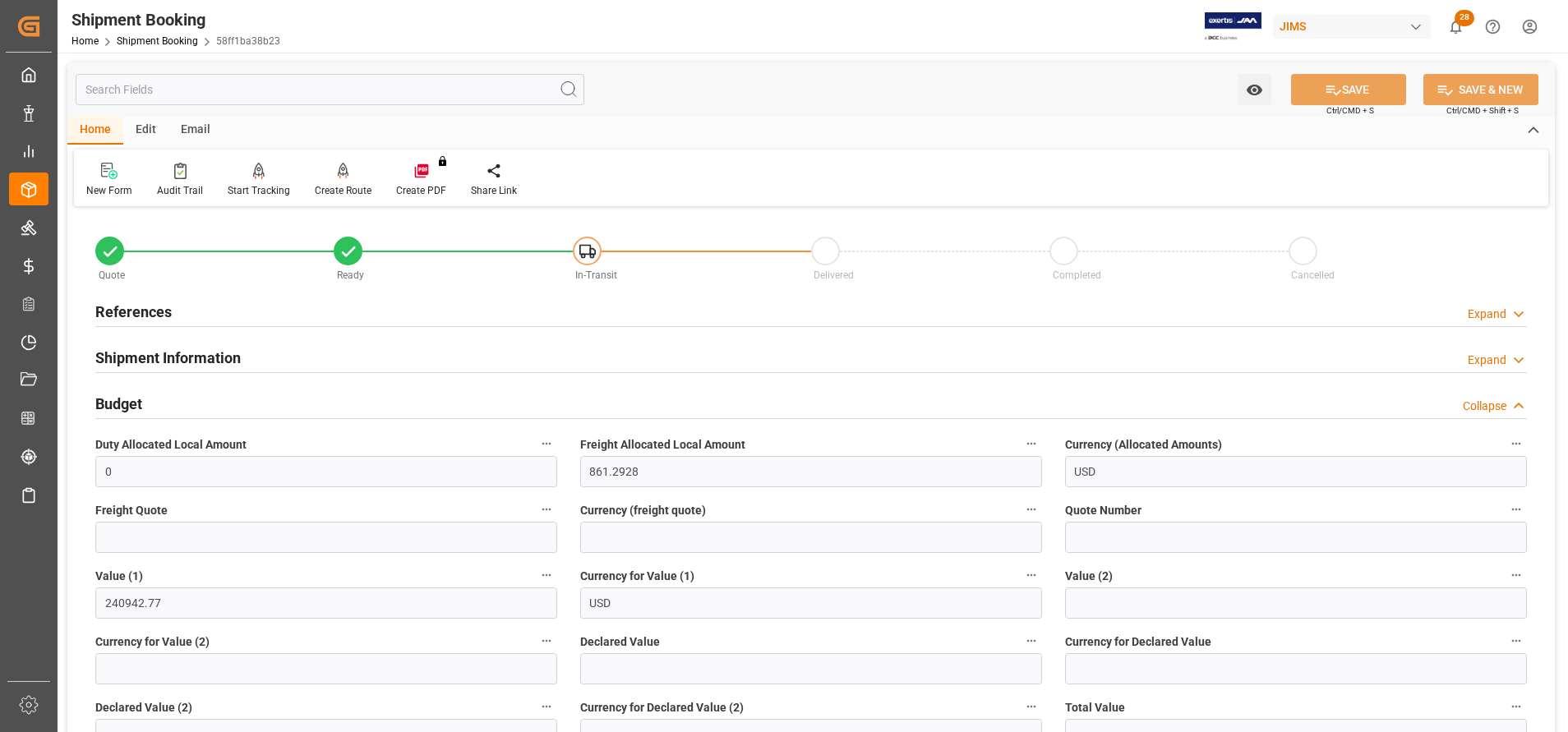
click at [131, 388] on div "Budget" at bounding box center [119, 403] width 47 height 31
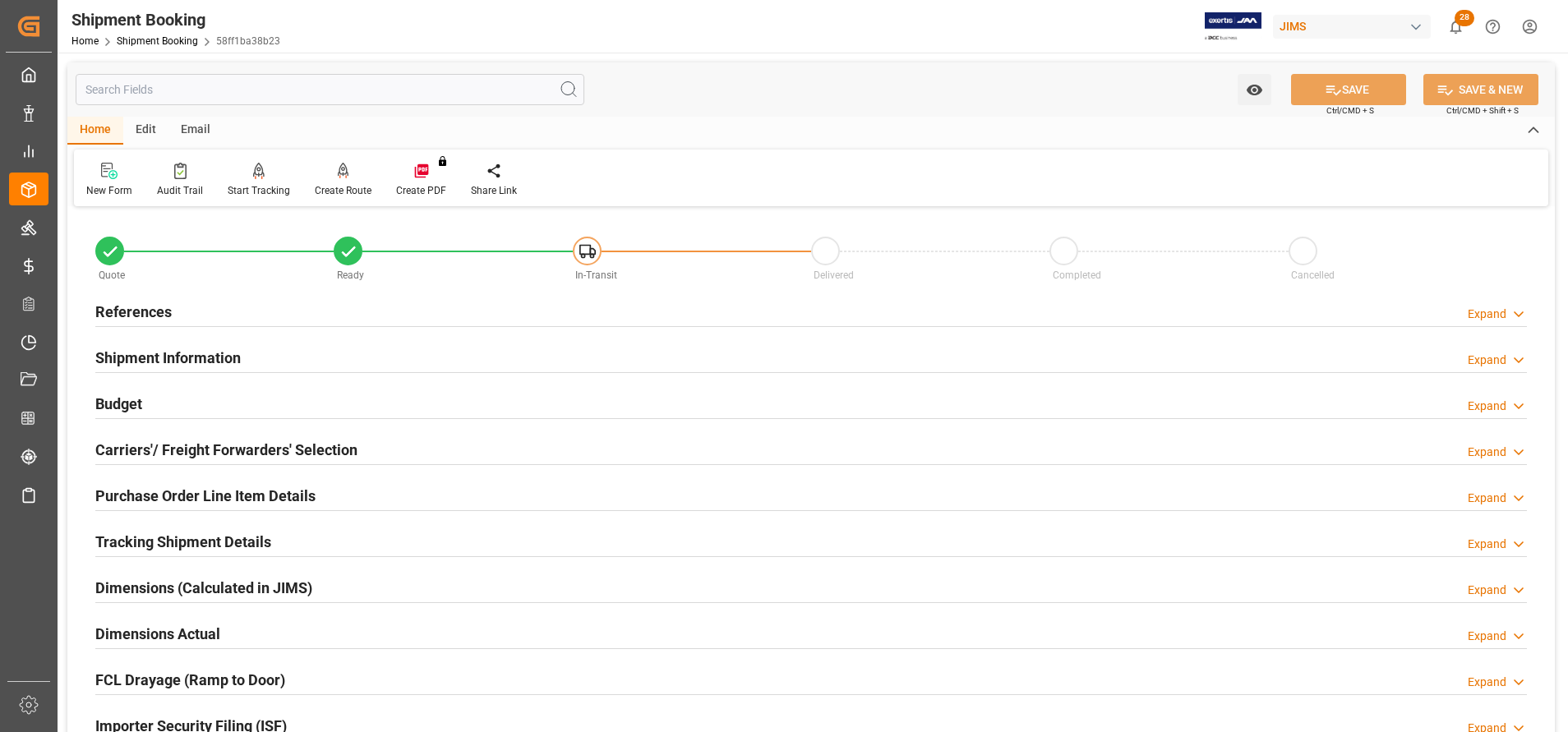
click at [181, 353] on h2 "Shipment Information" at bounding box center [168, 358] width 146 height 23
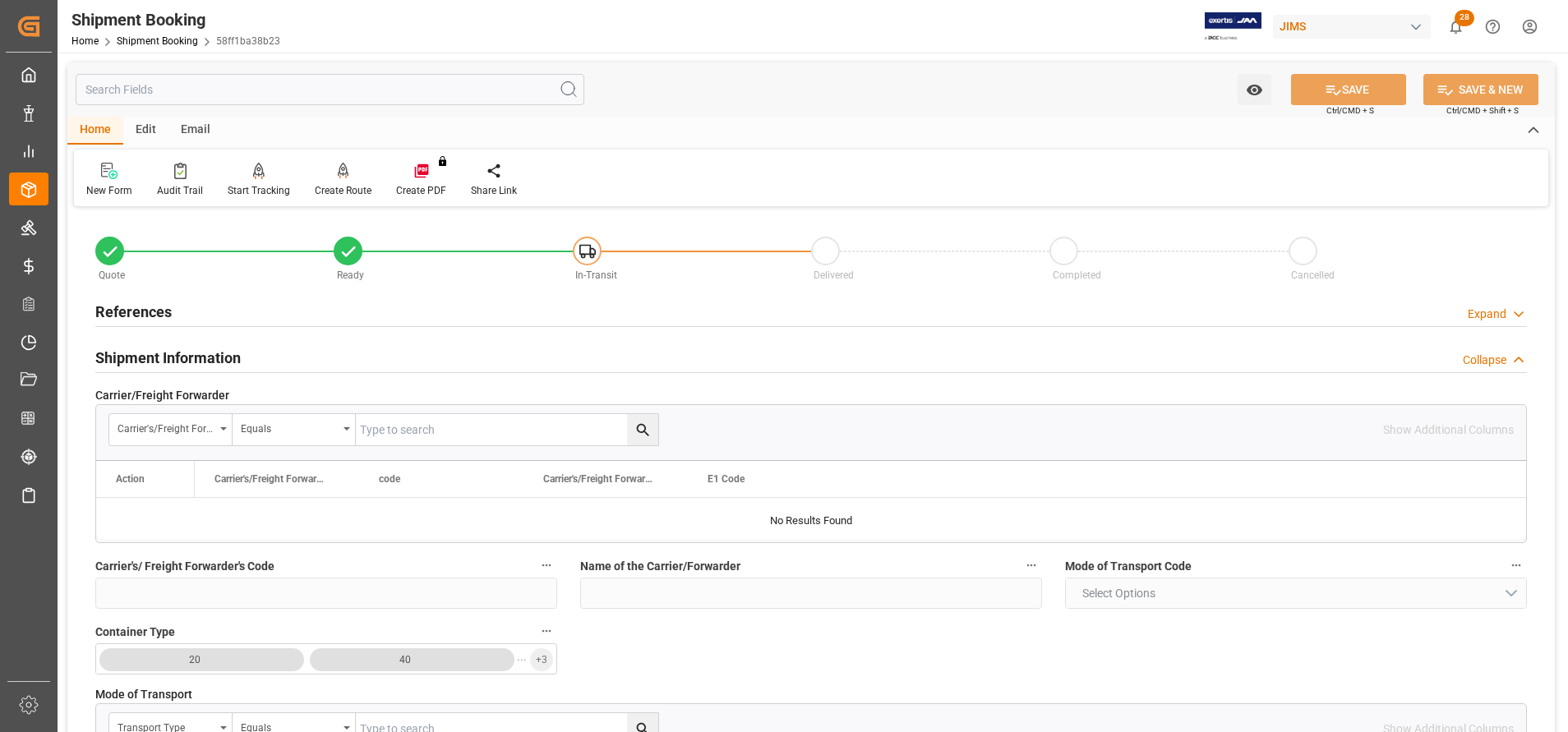
click at [181, 353] on h2 "Shipment Information" at bounding box center [168, 358] width 146 height 23
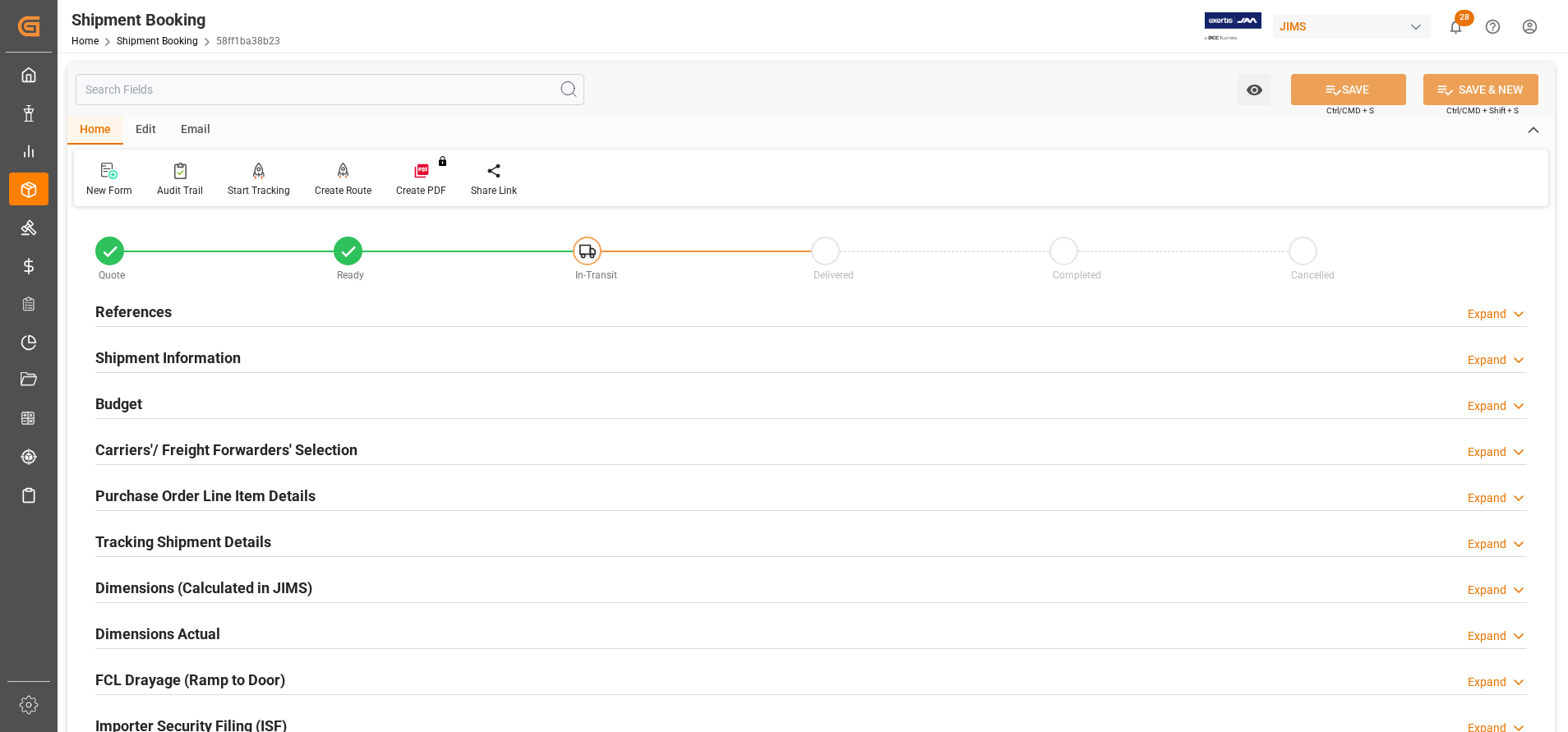
scroll to position [51, 0]
click at [243, 448] on h2 "Carriers'/ Freight Forwarders' Selection" at bounding box center [227, 451] width 262 height 23
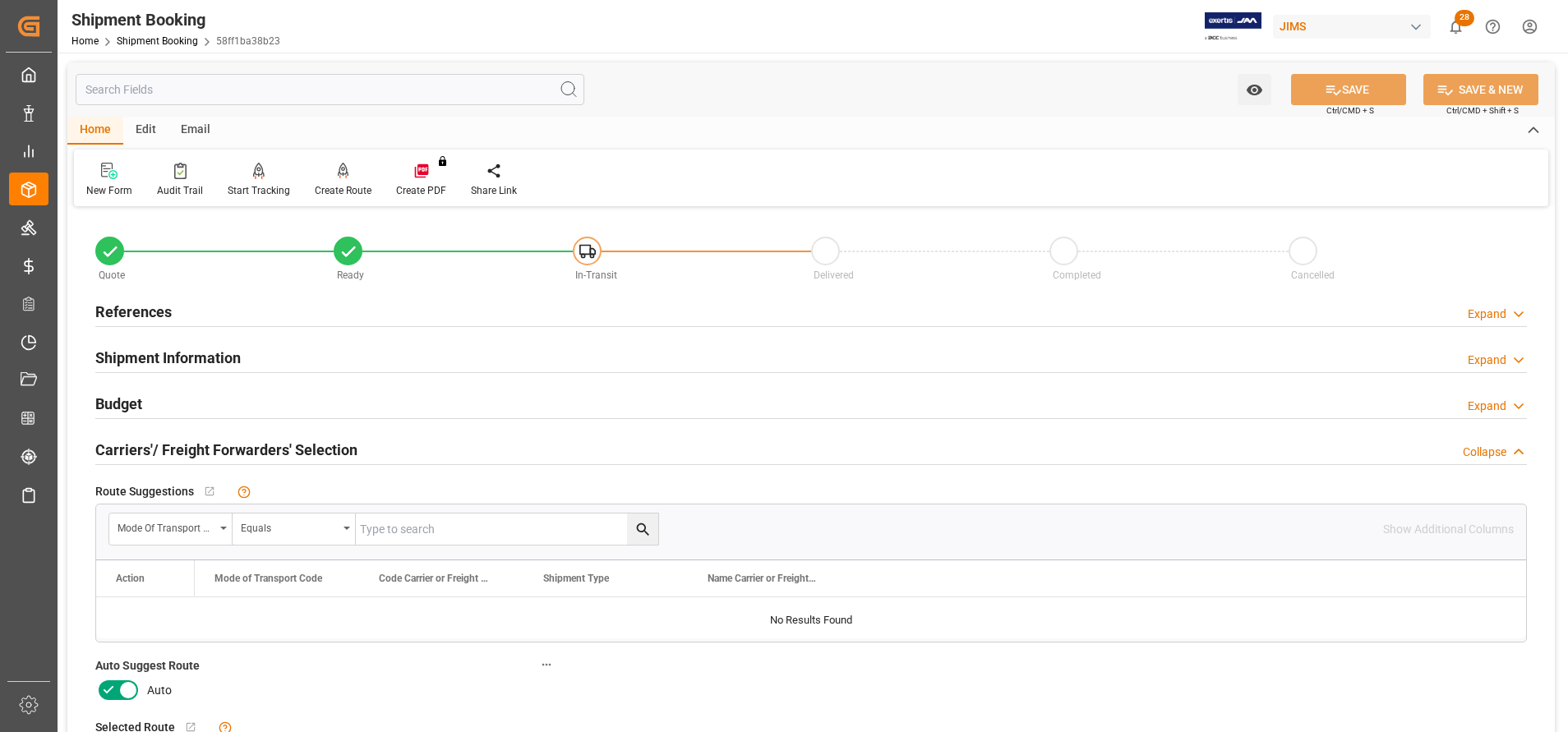
click at [226, 351] on h2 "Shipment Information" at bounding box center [168, 358] width 146 height 23
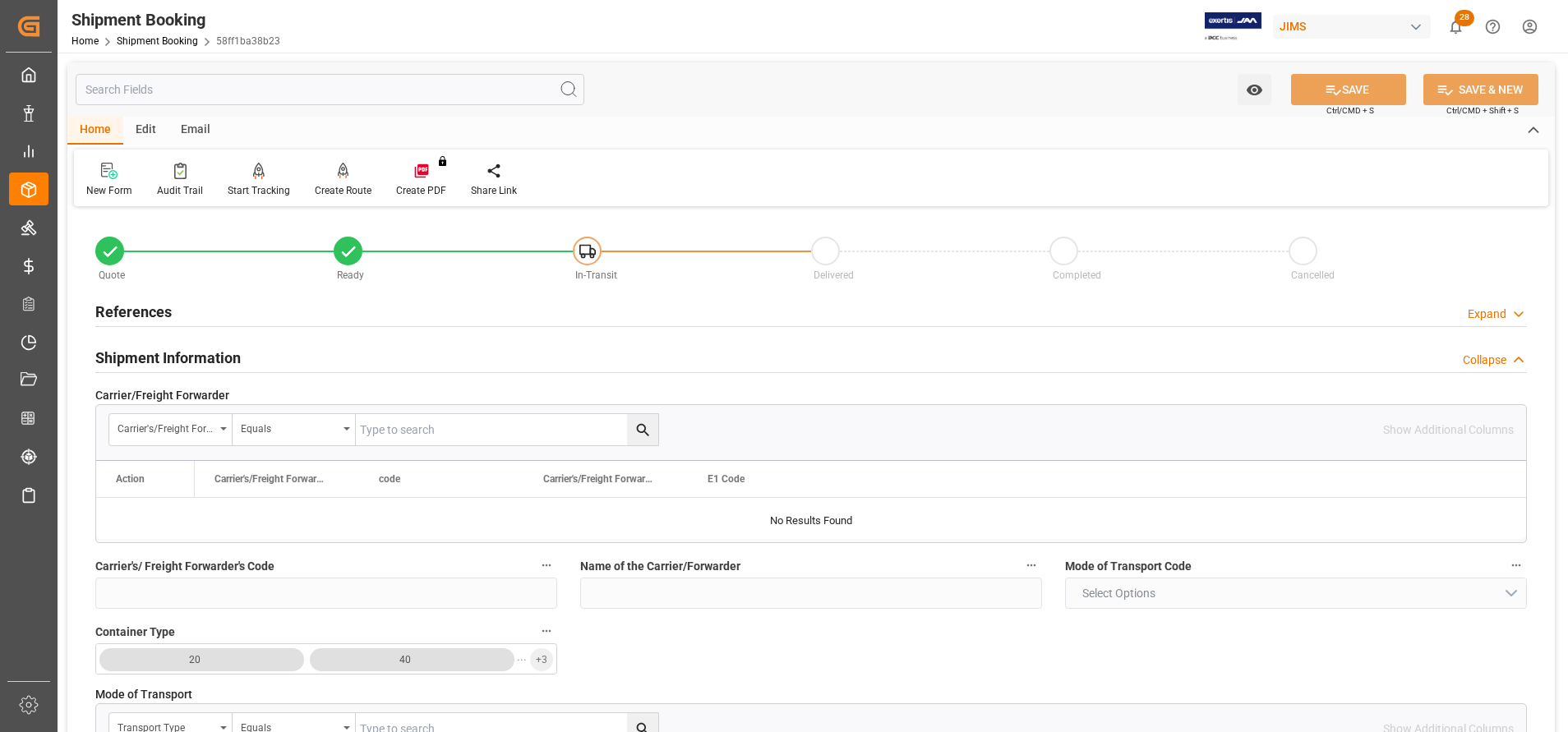
click at [135, 311] on h2 "References" at bounding box center [134, 312] width 76 height 23
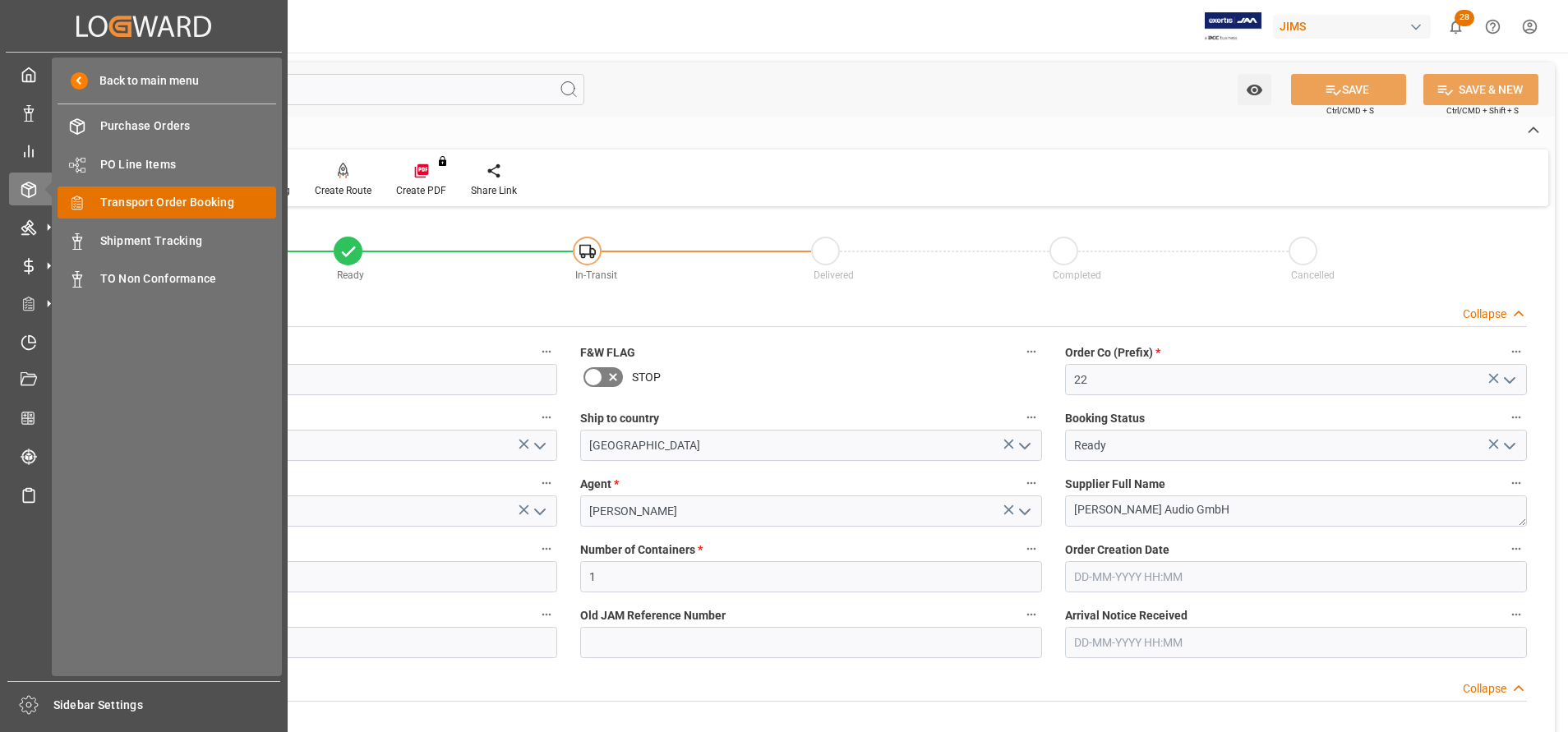
click at [188, 204] on span "Transport Order Booking" at bounding box center [188, 202] width 177 height 17
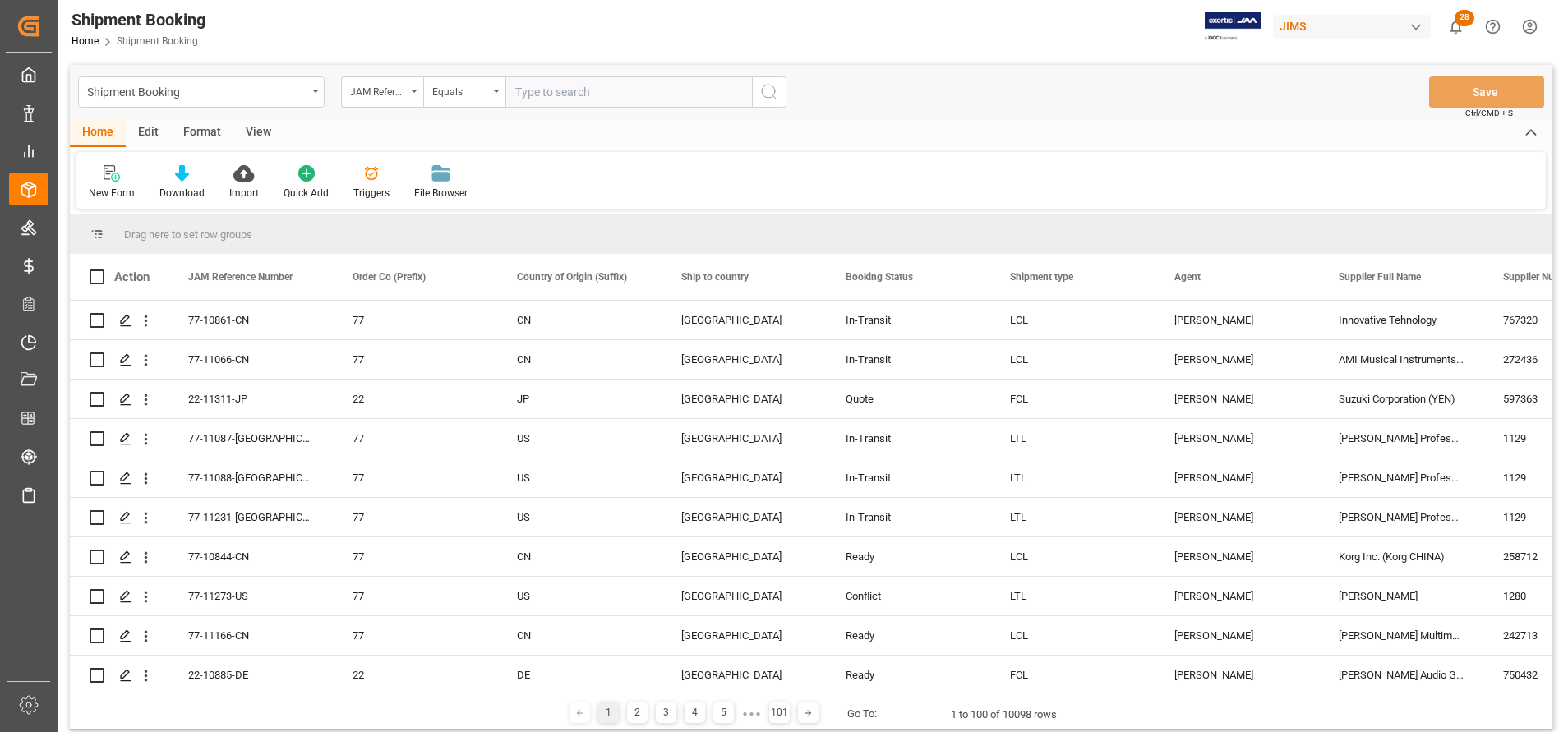
click at [544, 86] on input "text" at bounding box center [629, 92] width 247 height 31
type input "22-10963-ID"
click at [761, 96] on icon "search button" at bounding box center [769, 92] width 20 height 20
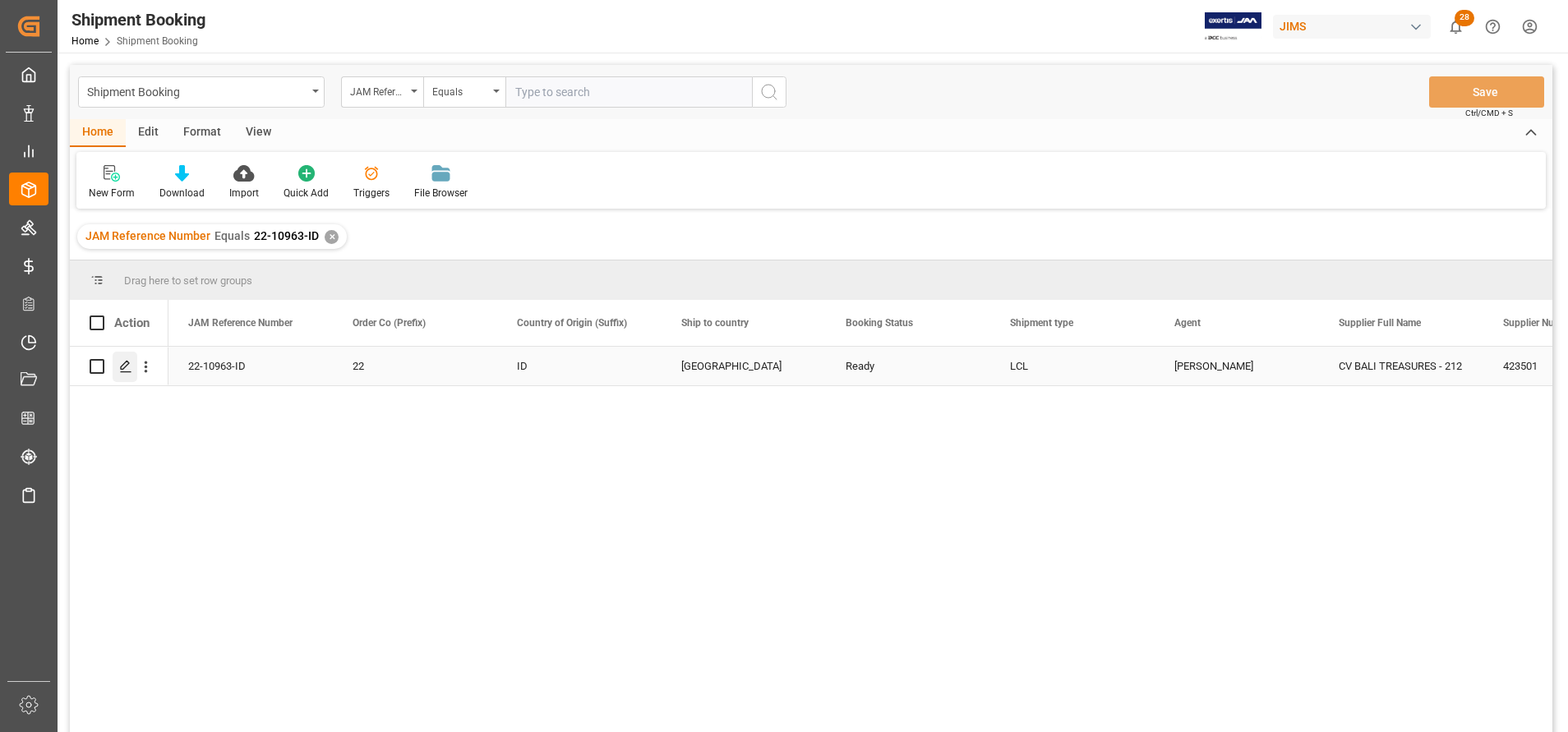
click at [123, 358] on div "Press SPACE to select this row." at bounding box center [125, 366] width 24 height 30
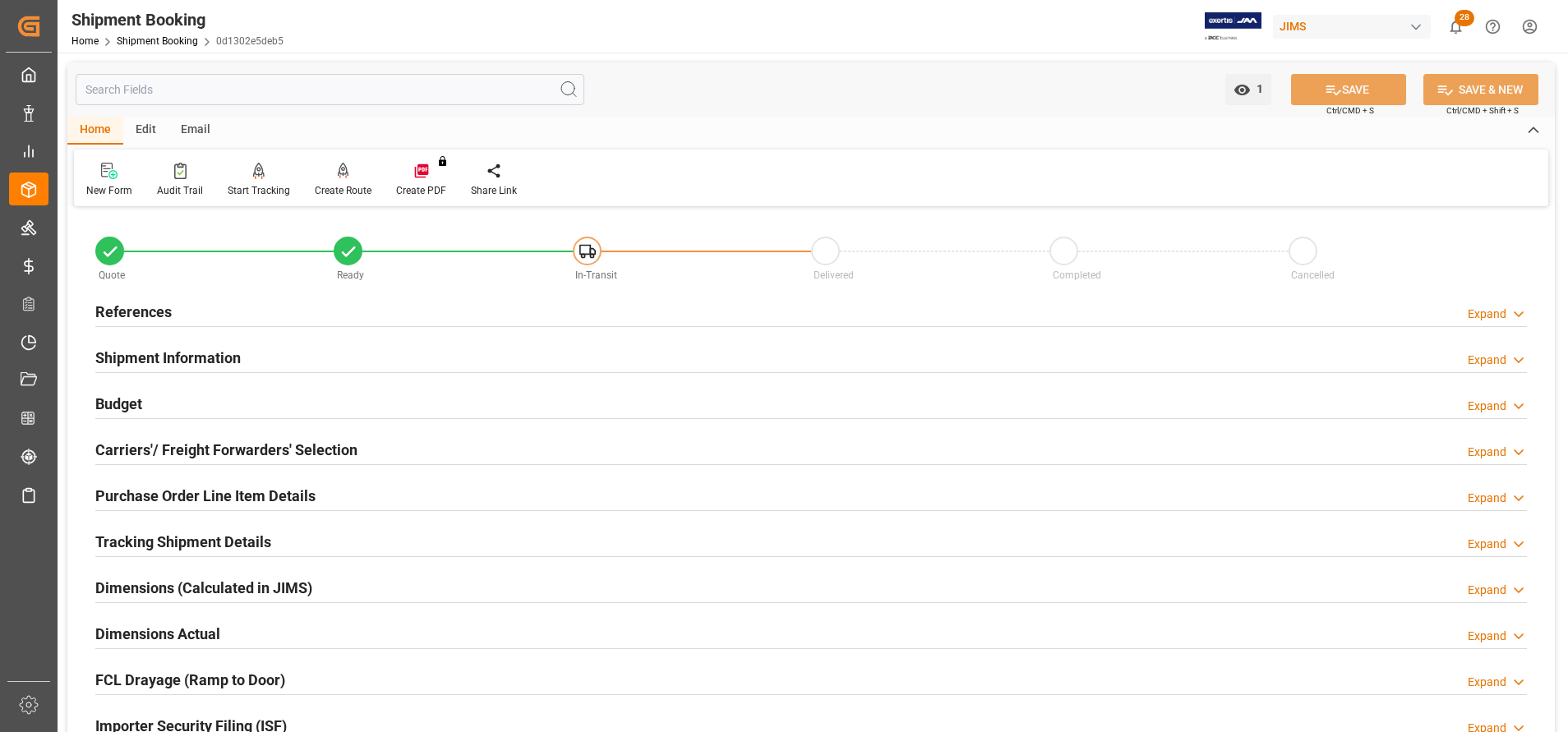
click at [247, 449] on h2 "Carriers'/ Freight Forwarders' Selection" at bounding box center [227, 451] width 262 height 23
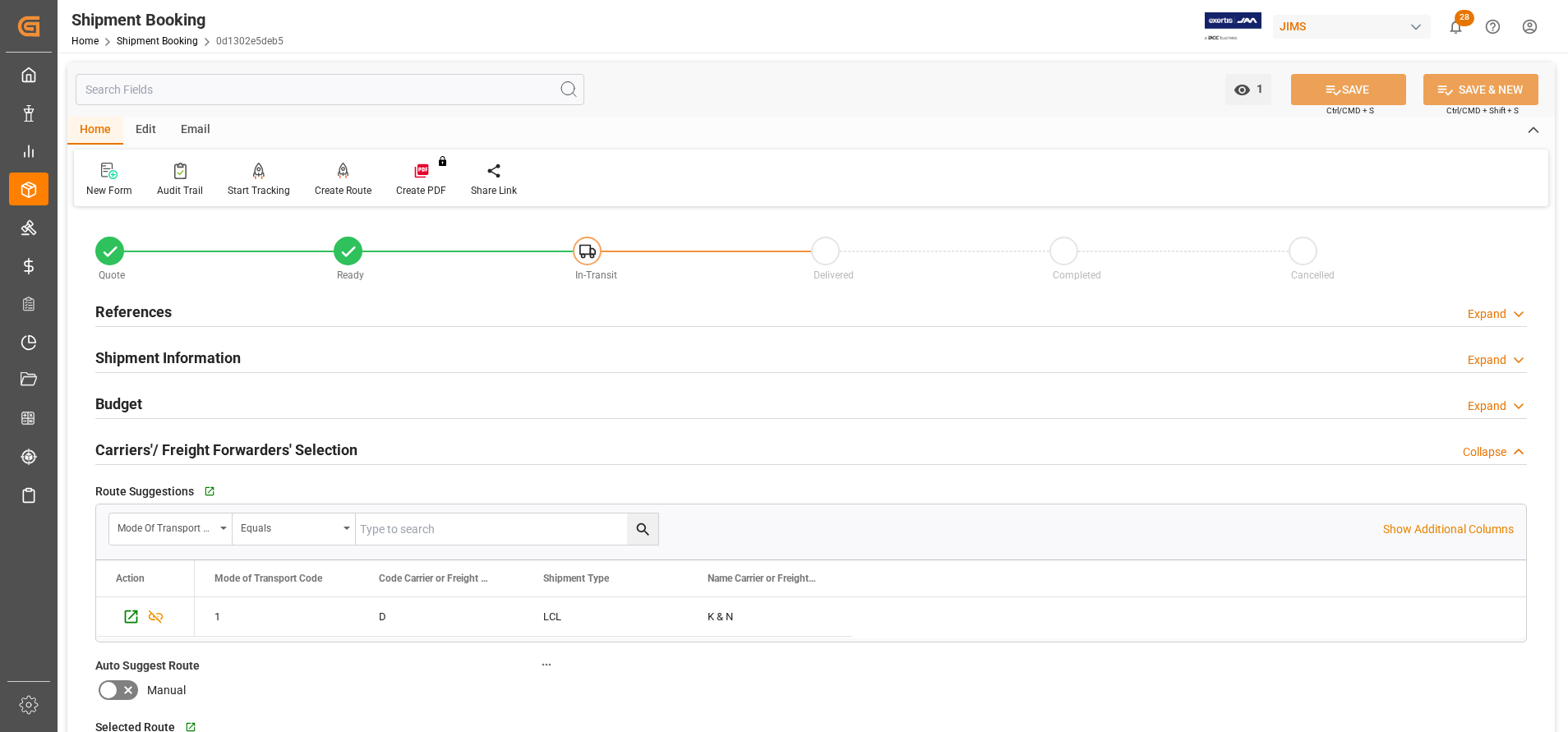
click at [247, 449] on h2 "Carriers'/ Freight Forwarders' Selection" at bounding box center [227, 451] width 262 height 23
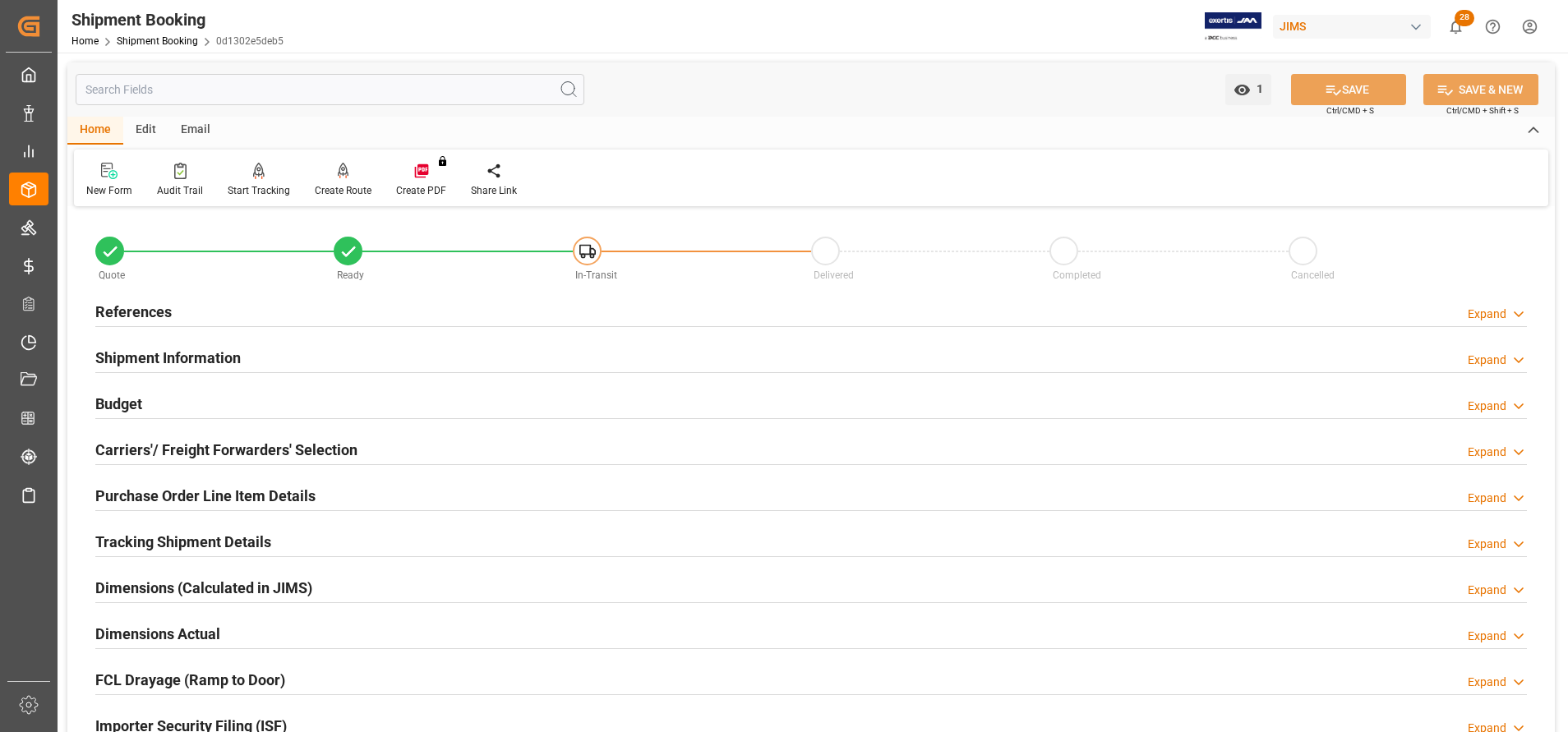
click at [147, 308] on h2 "References" at bounding box center [134, 312] width 76 height 23
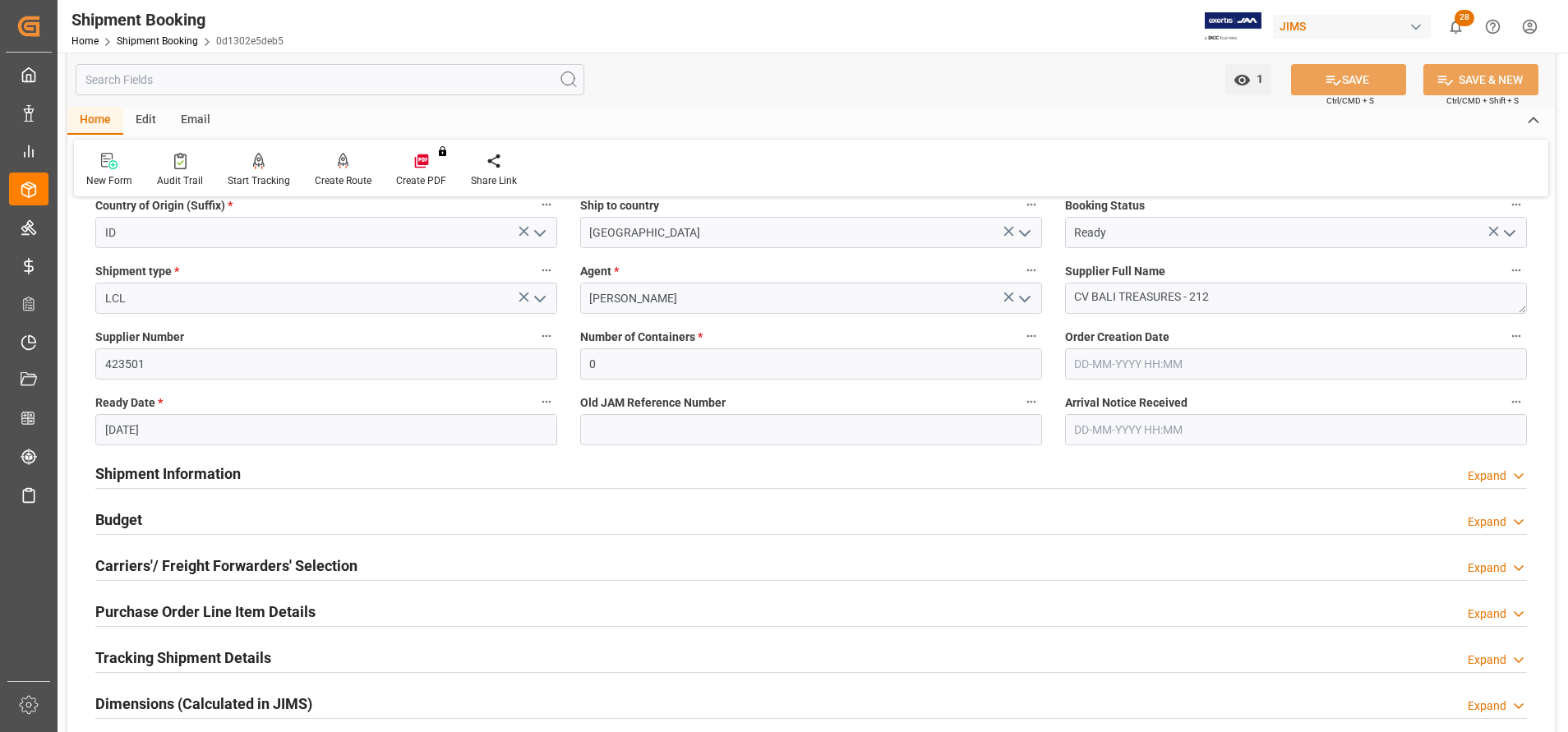
scroll to position [247, 0]
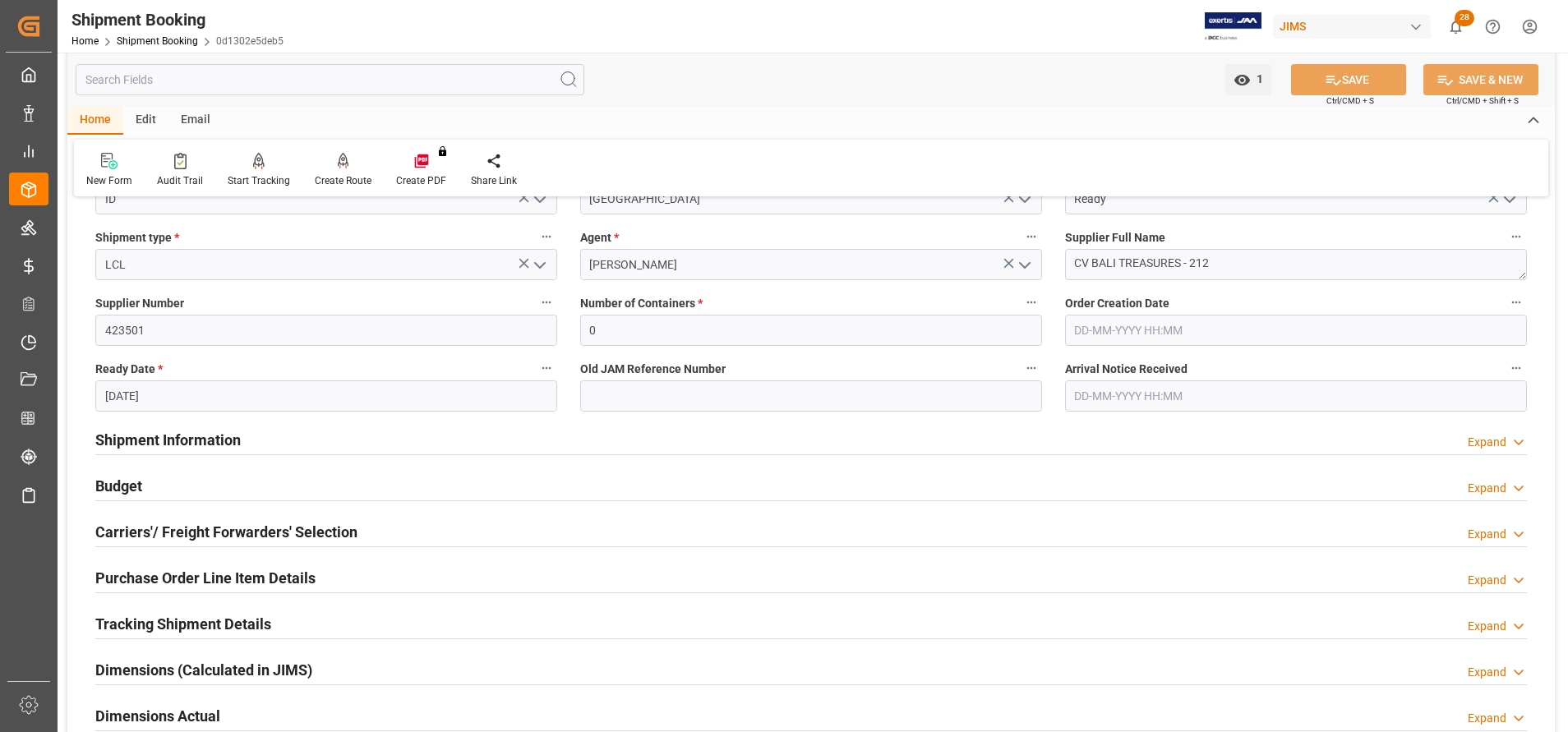
click at [210, 470] on div "Budget Expand" at bounding box center [811, 485] width 1432 height 31
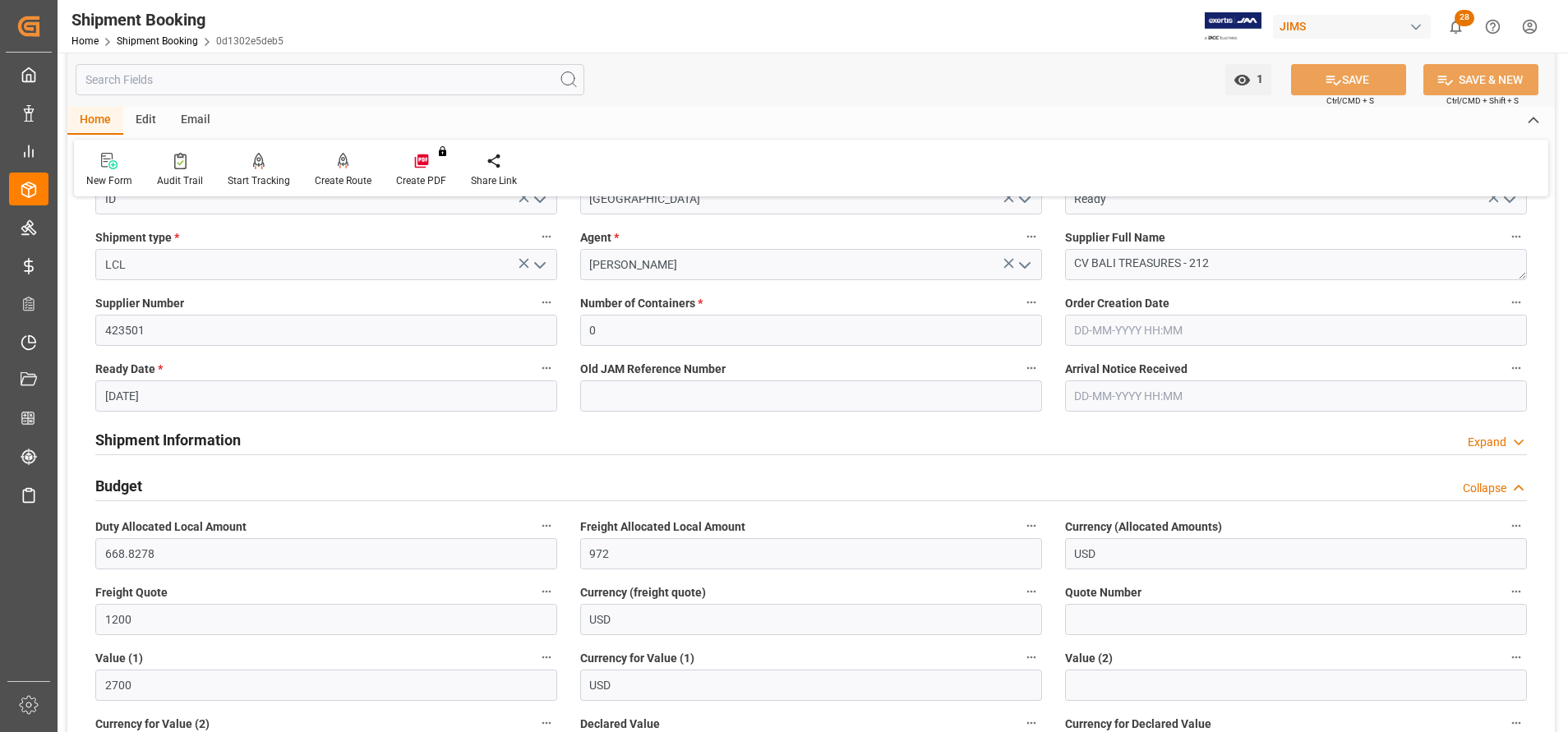
click at [208, 434] on h2 "Shipment Information" at bounding box center [168, 440] width 146 height 23
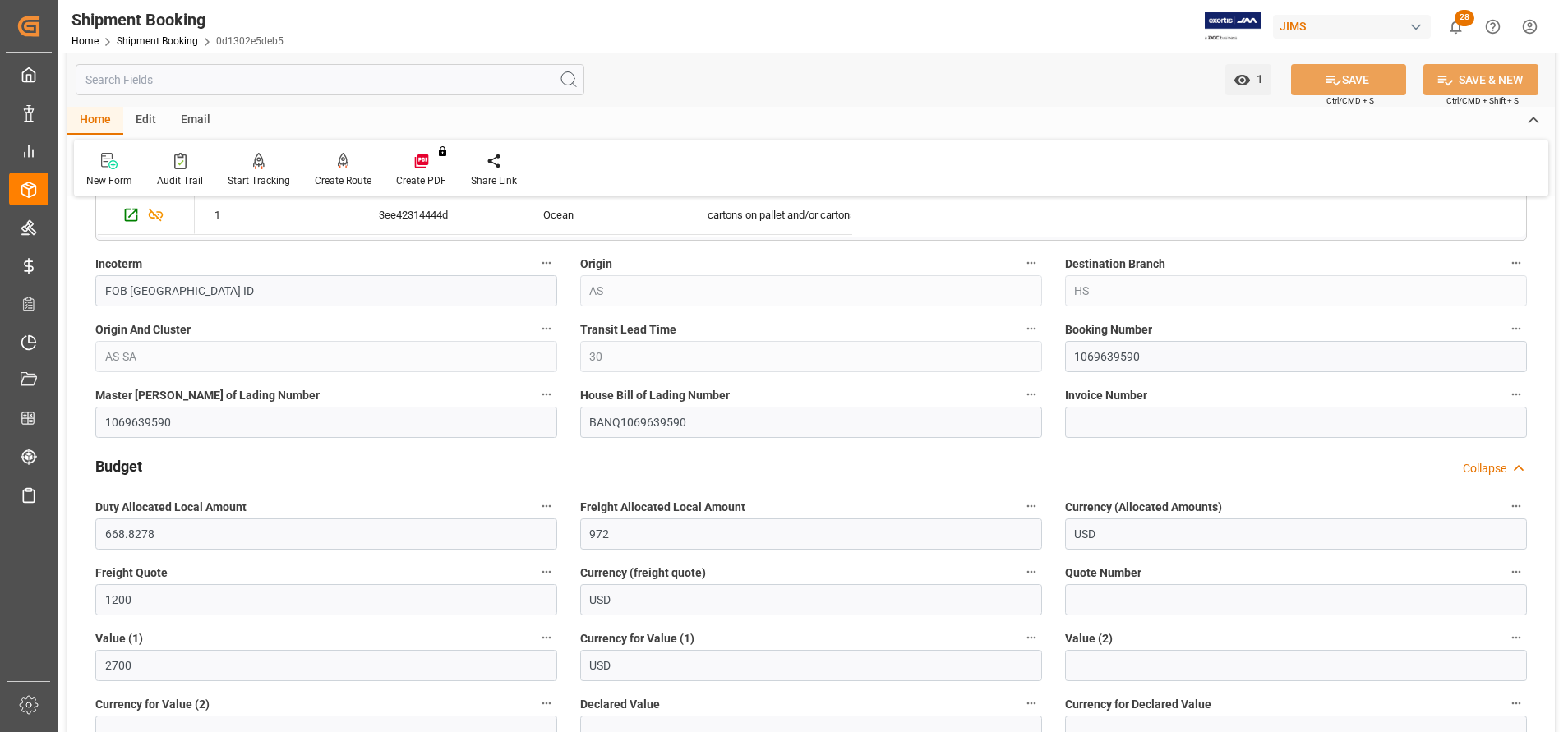
scroll to position [986, 0]
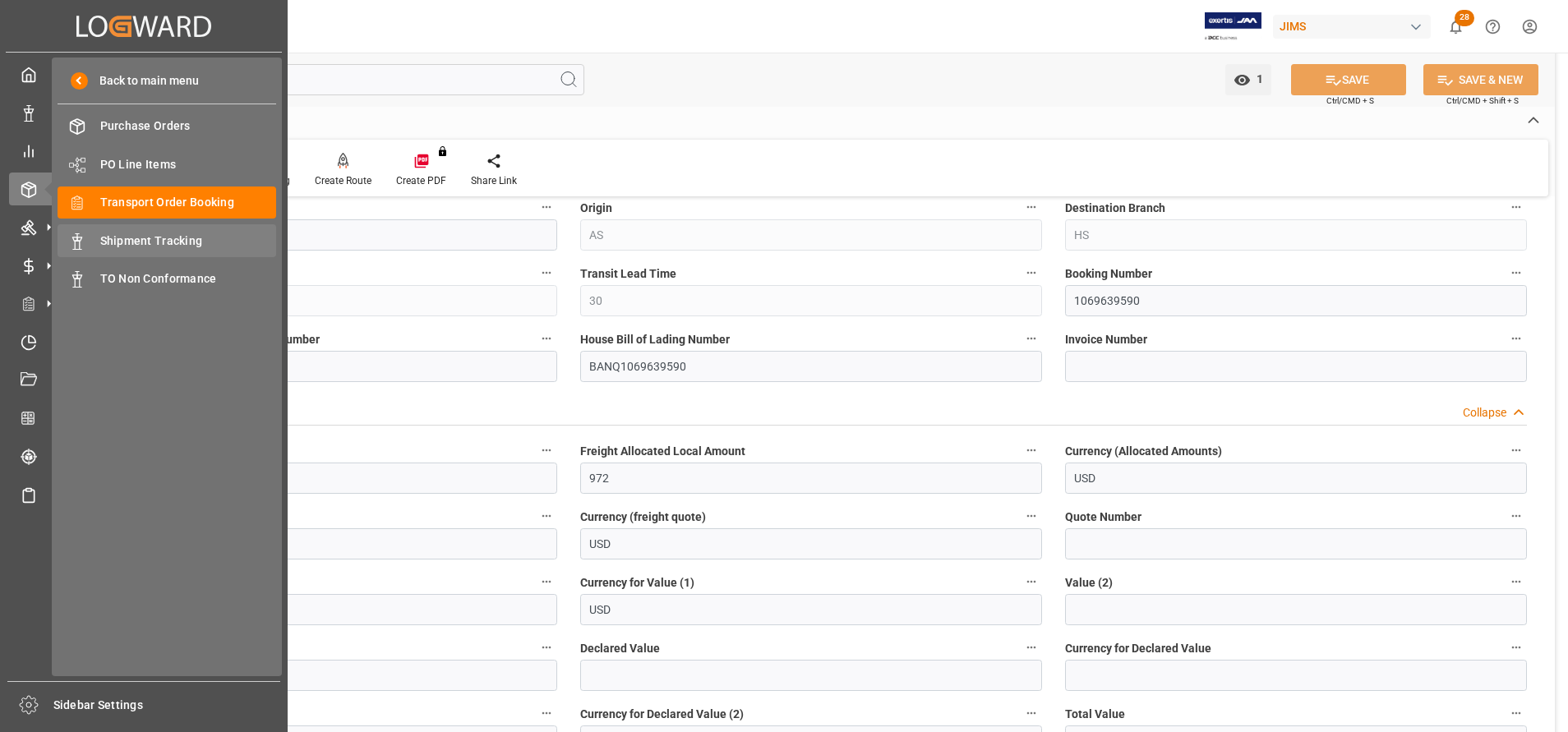
click at [151, 248] on span "Shipment Tracking" at bounding box center [188, 241] width 177 height 17
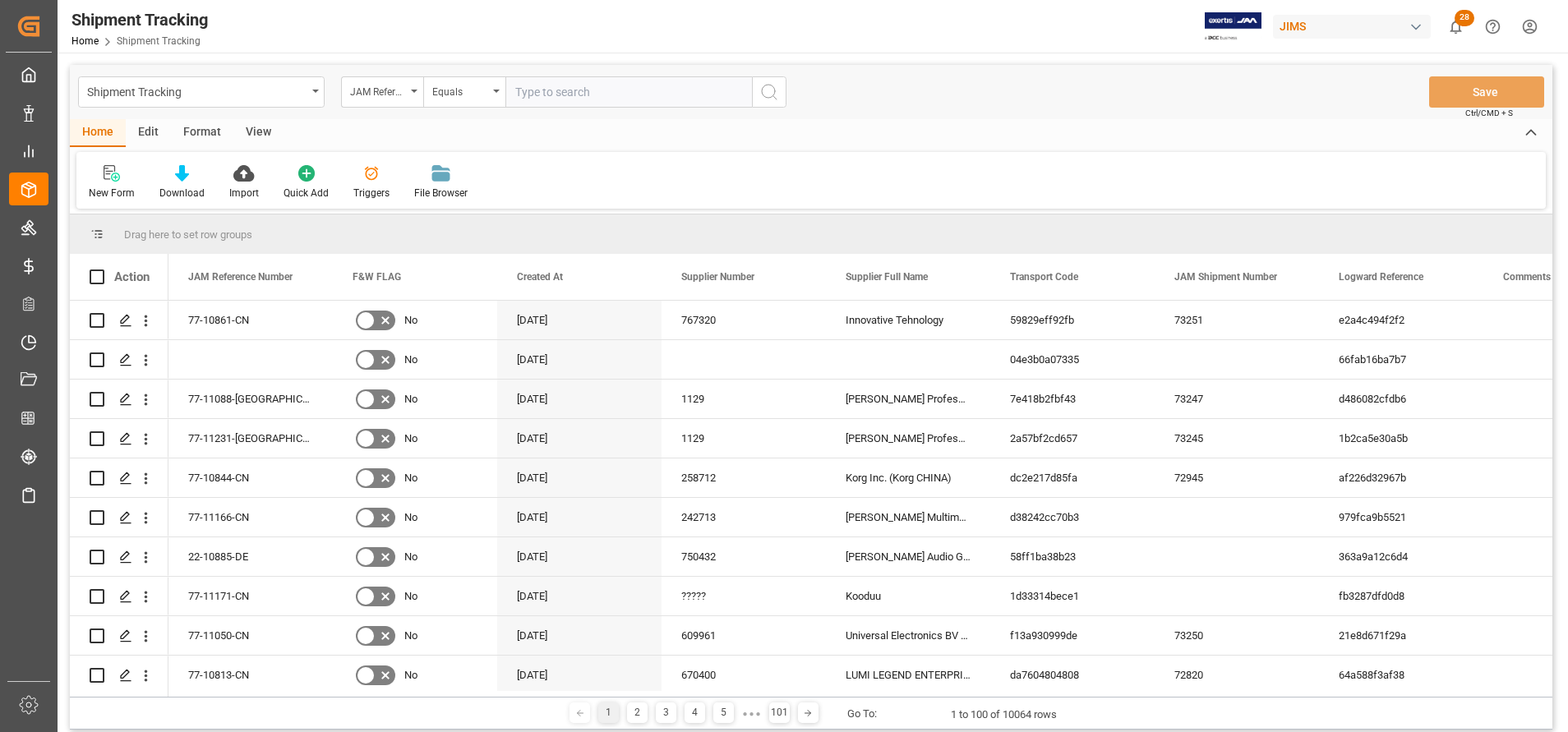
click at [621, 96] on input "text" at bounding box center [629, 92] width 247 height 31
type input "22-10963-ID"
click at [787, 100] on div "Shipment Tracking JAM Reference Number Equals 22-10963-ID Save Ctrl/CMD + S" at bounding box center [811, 92] width 1483 height 54
click at [781, 99] on button "search button" at bounding box center [769, 92] width 35 height 31
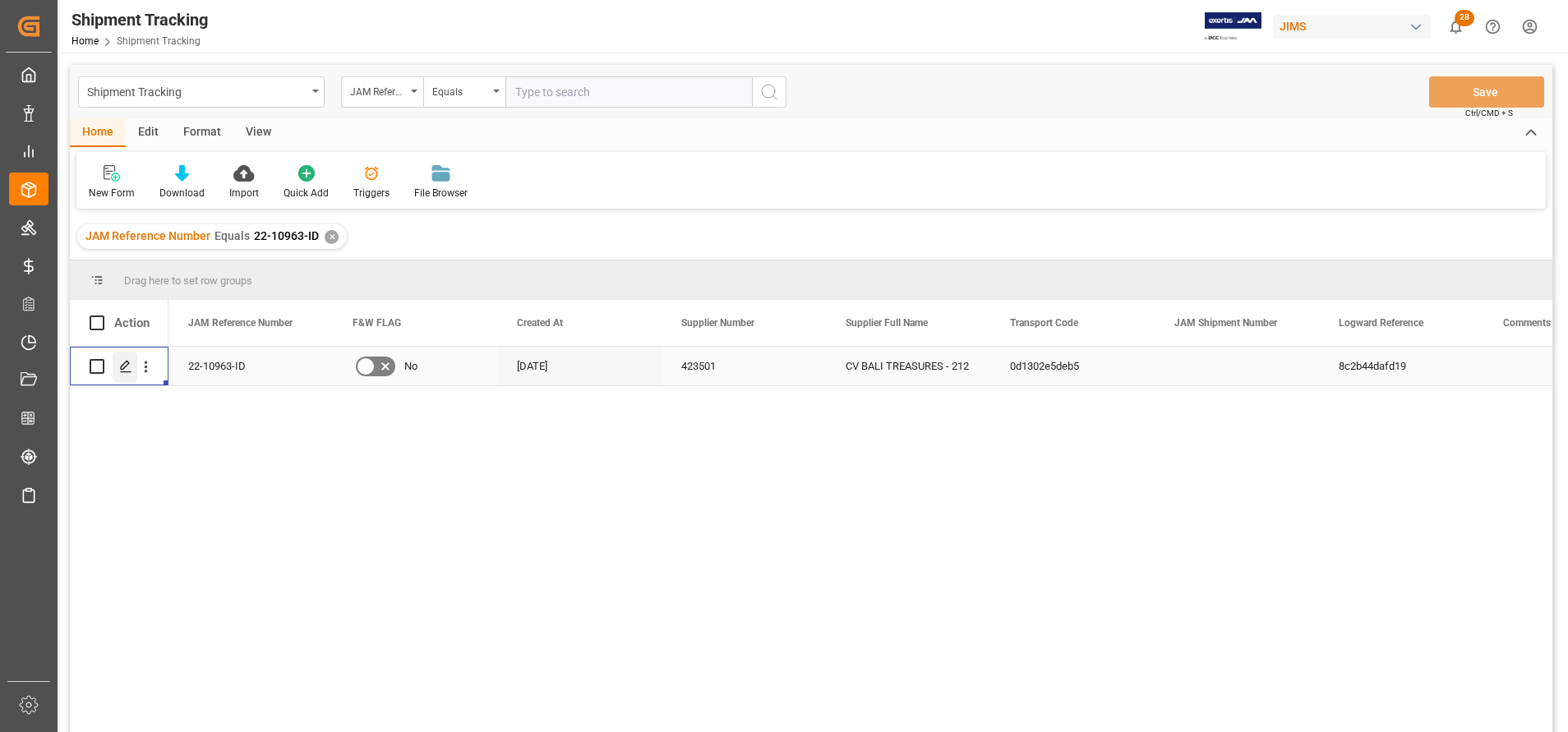
click at [135, 366] on div "Press SPACE to select this row." at bounding box center [125, 366] width 24 height 30
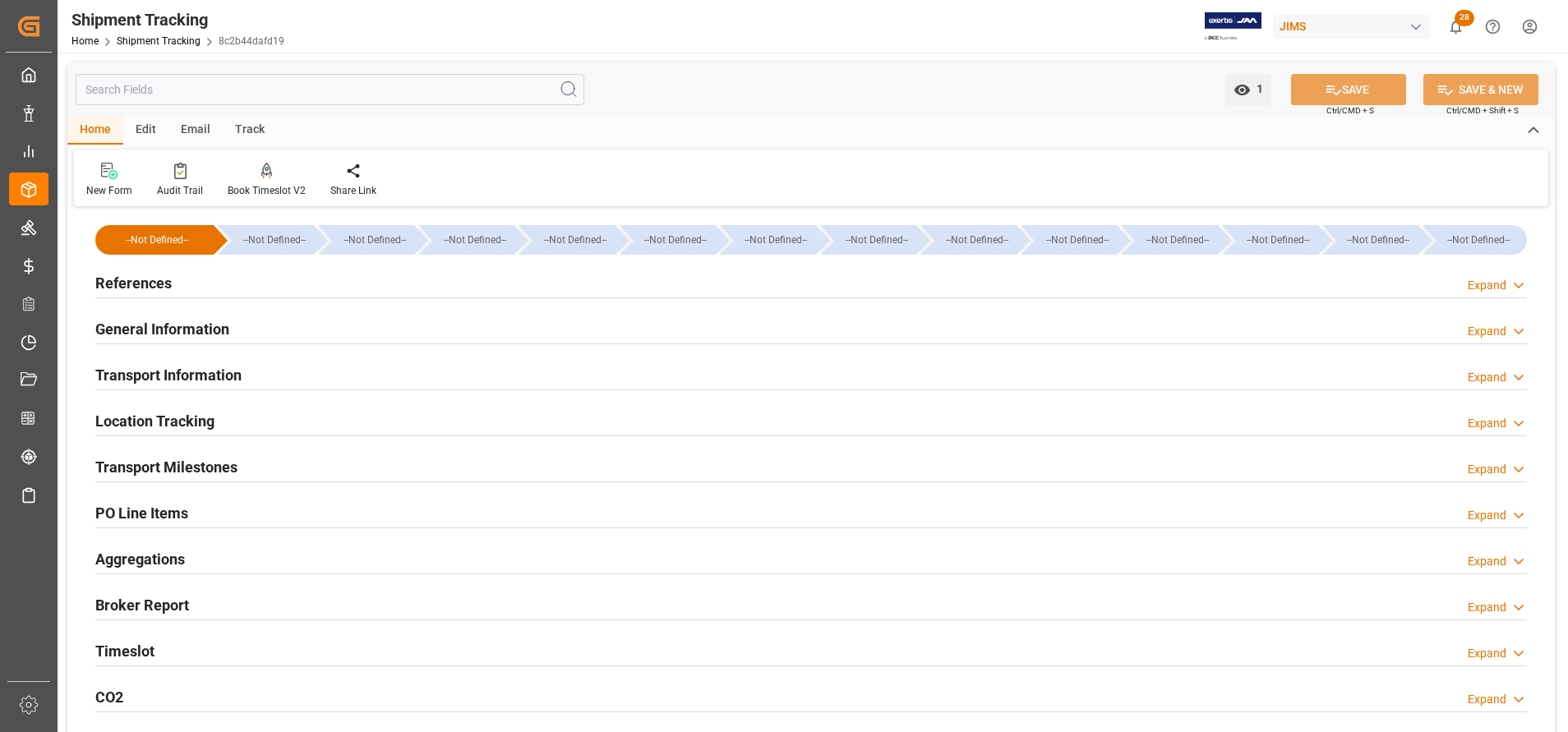
click at [190, 463] on h2 "Transport Milestones" at bounding box center [167, 467] width 142 height 23
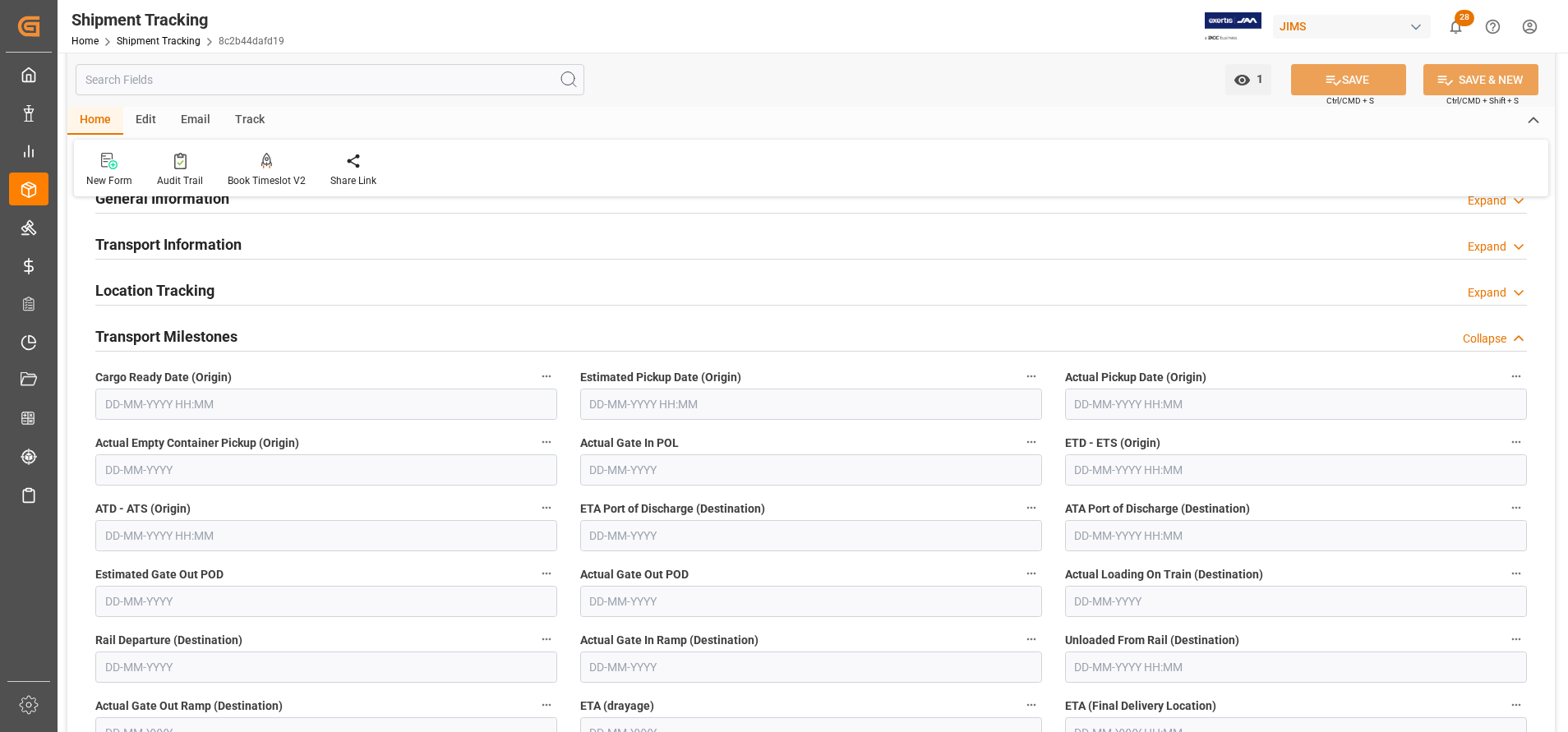
scroll to position [370, 0]
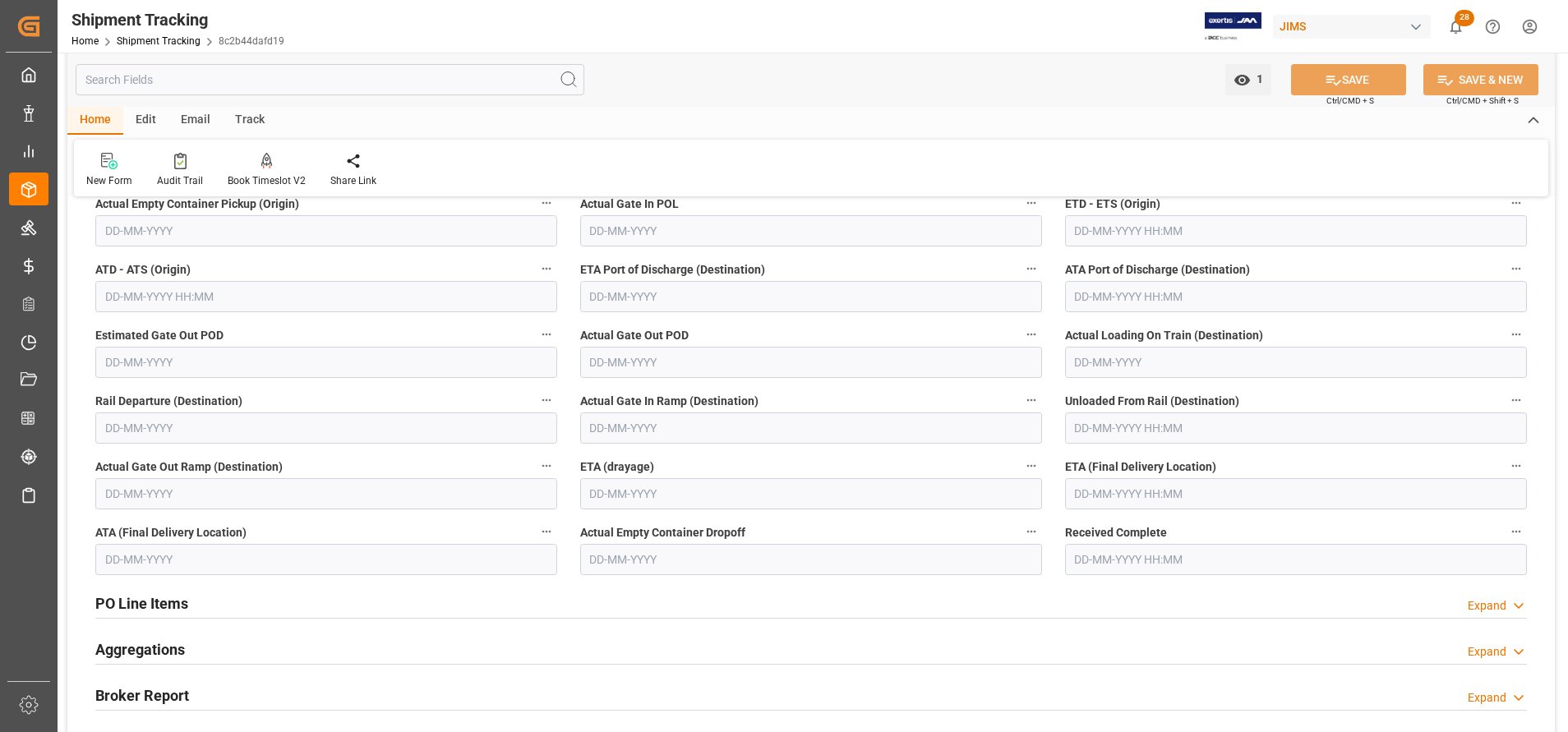
click at [1153, 490] on input "text" at bounding box center [1296, 494] width 462 height 31
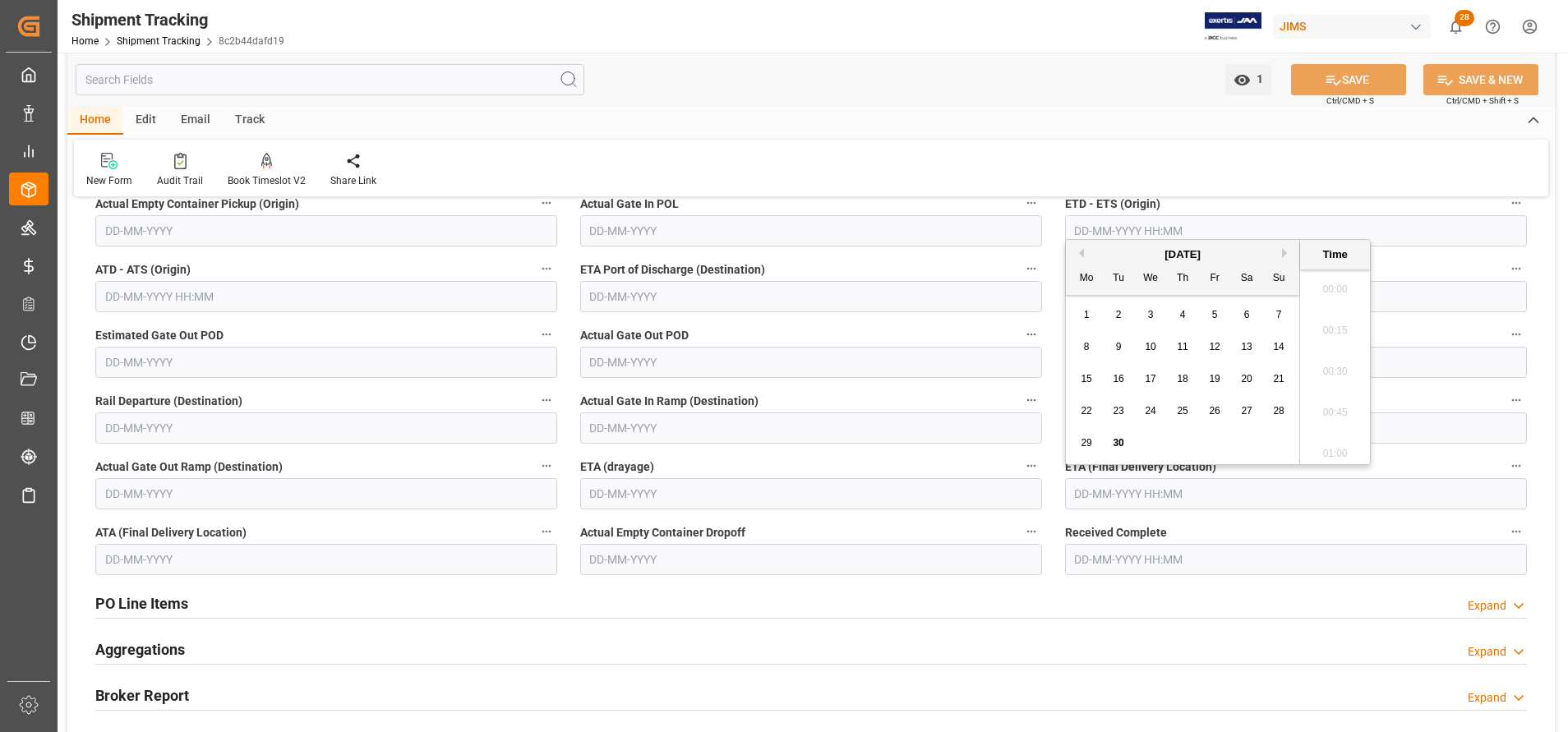
scroll to position [2430, 0]
click at [1284, 253] on button "Next Month" at bounding box center [1287, 253] width 10 height 10
click at [1286, 254] on button "Next Month" at bounding box center [1287, 253] width 10 height 10
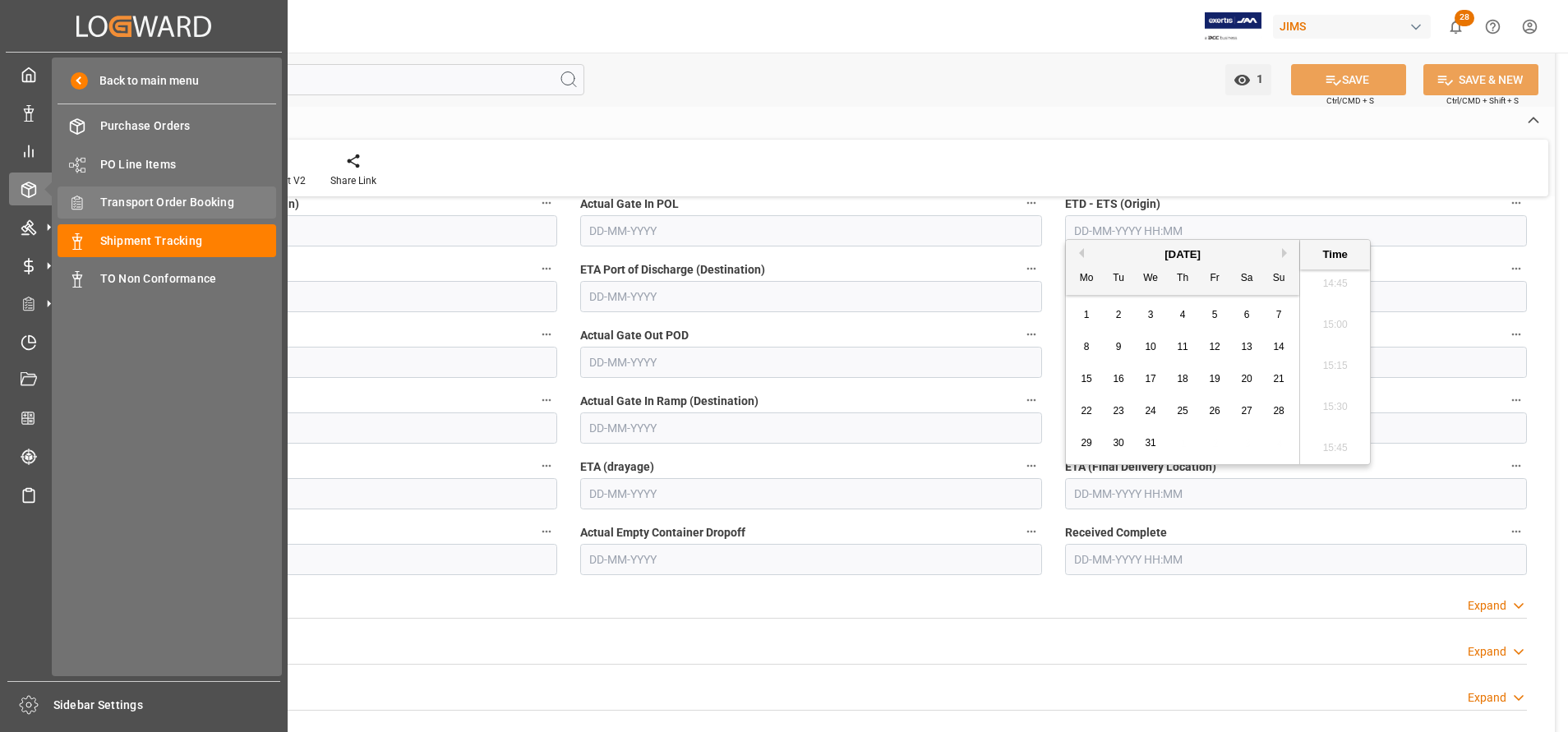
click at [173, 200] on span "Transport Order Booking" at bounding box center [188, 202] width 177 height 17
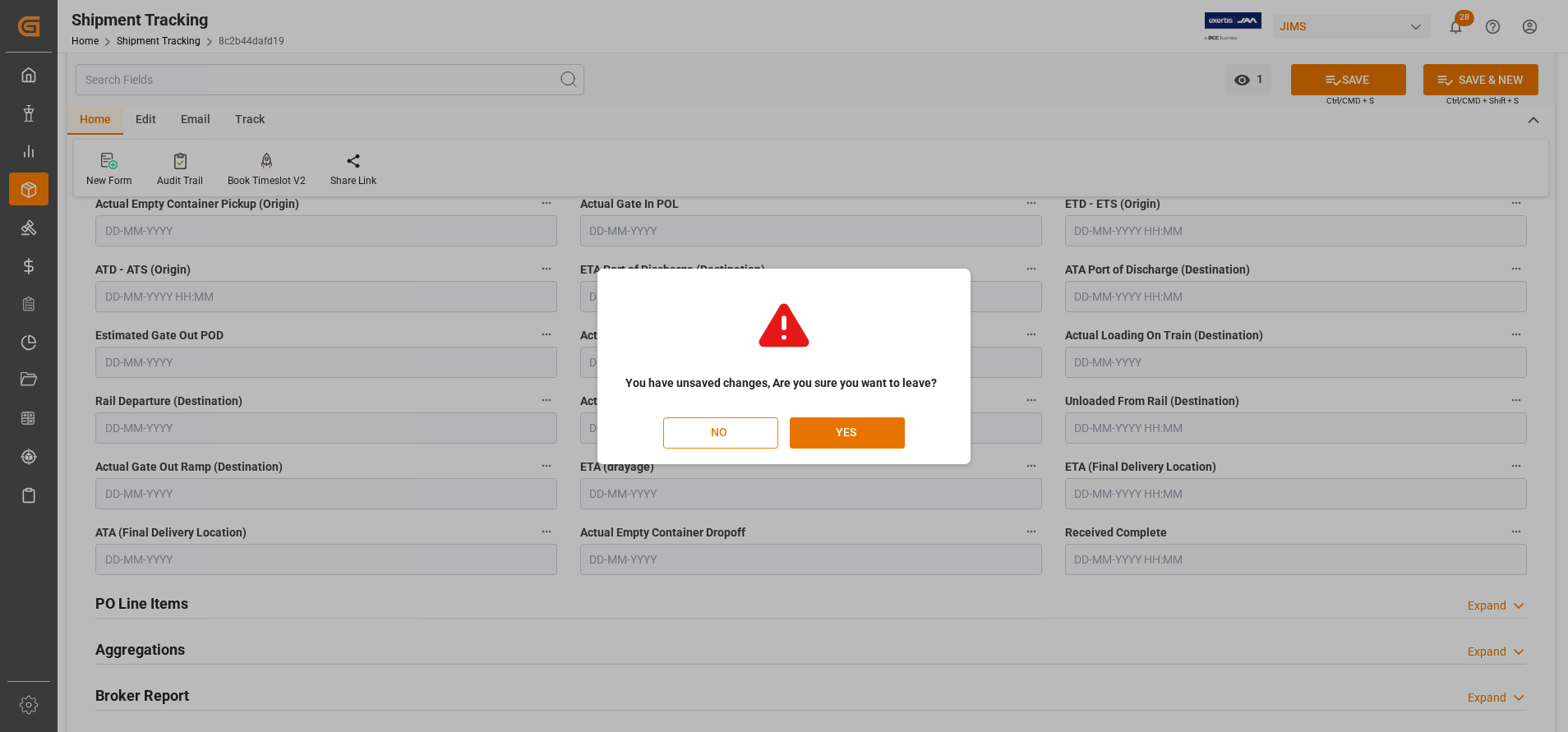
click at [716, 430] on button "NO" at bounding box center [721, 433] width 115 height 31
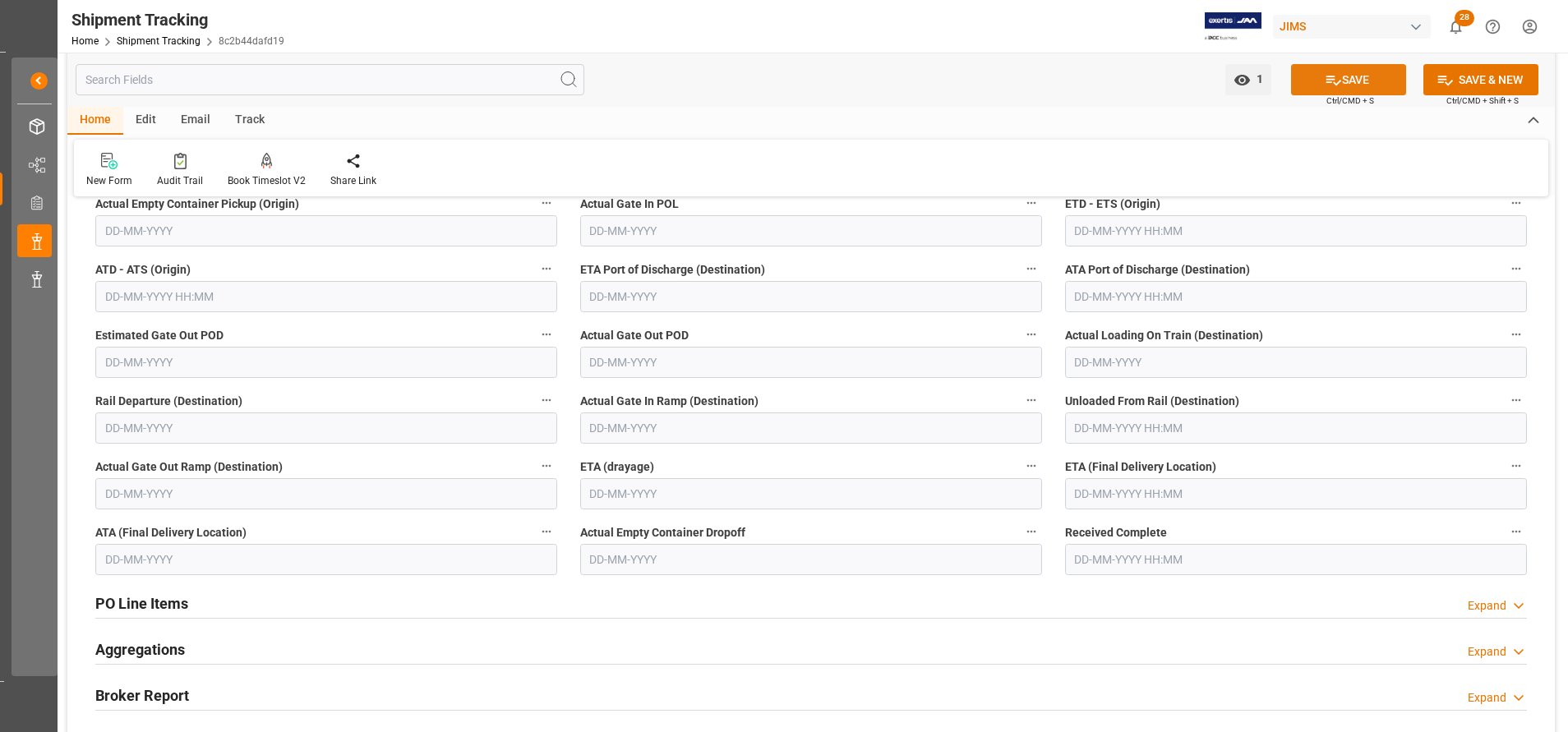
click at [1345, 77] on button "SAVE" at bounding box center [1348, 80] width 115 height 31
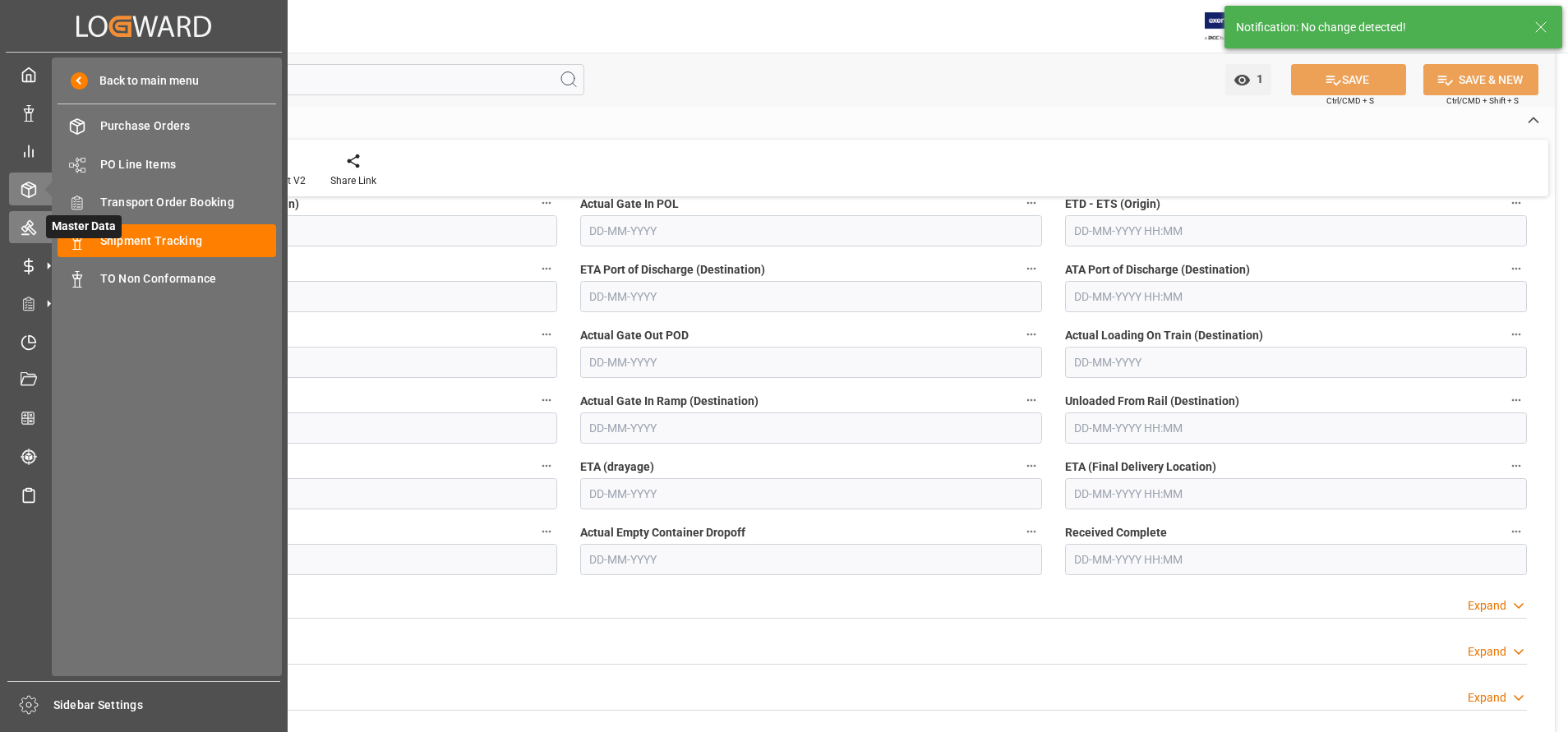
scroll to position [0, 0]
click at [213, 247] on span "Shipment Tracking" at bounding box center [188, 241] width 177 height 17
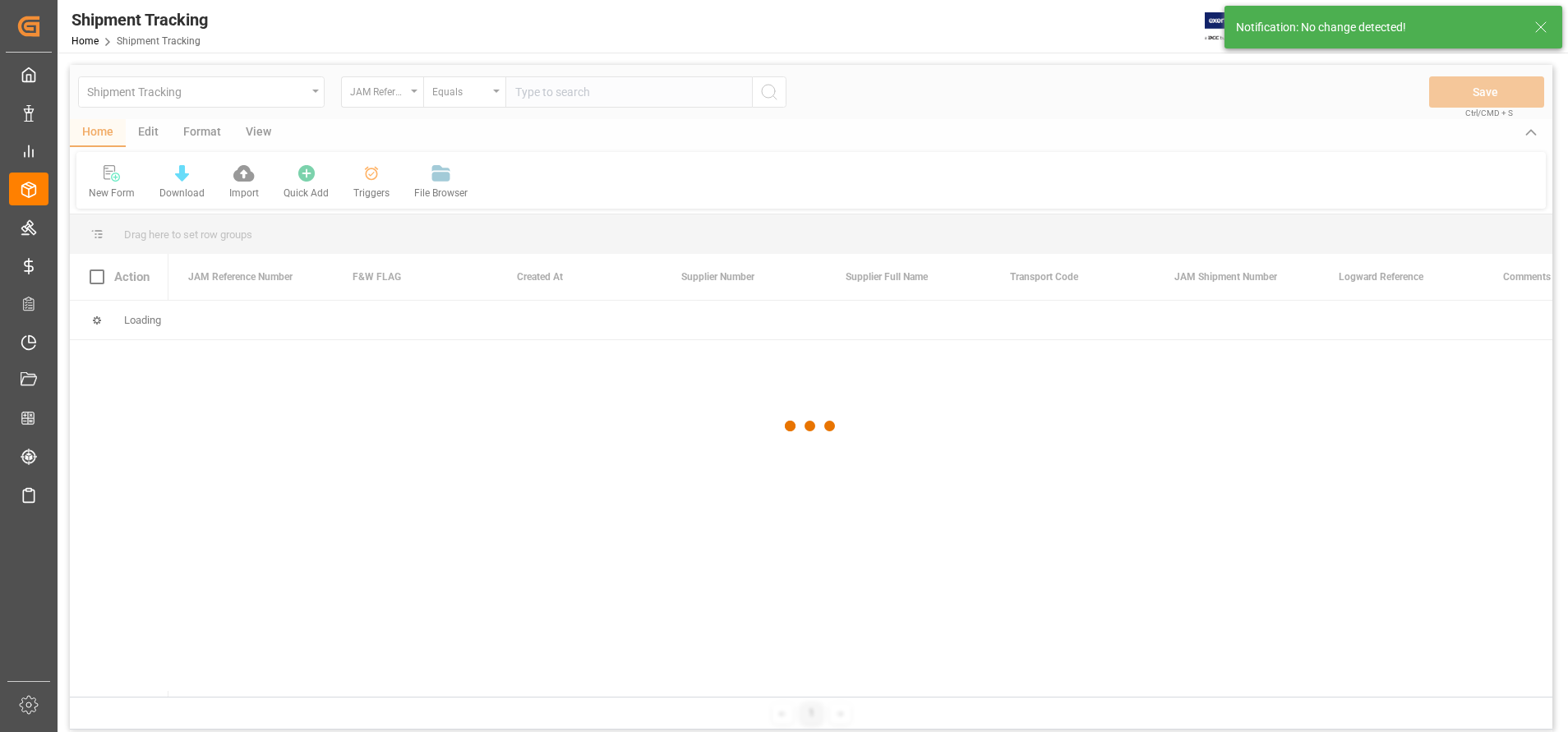
click at [689, 96] on div at bounding box center [811, 426] width 1483 height 722
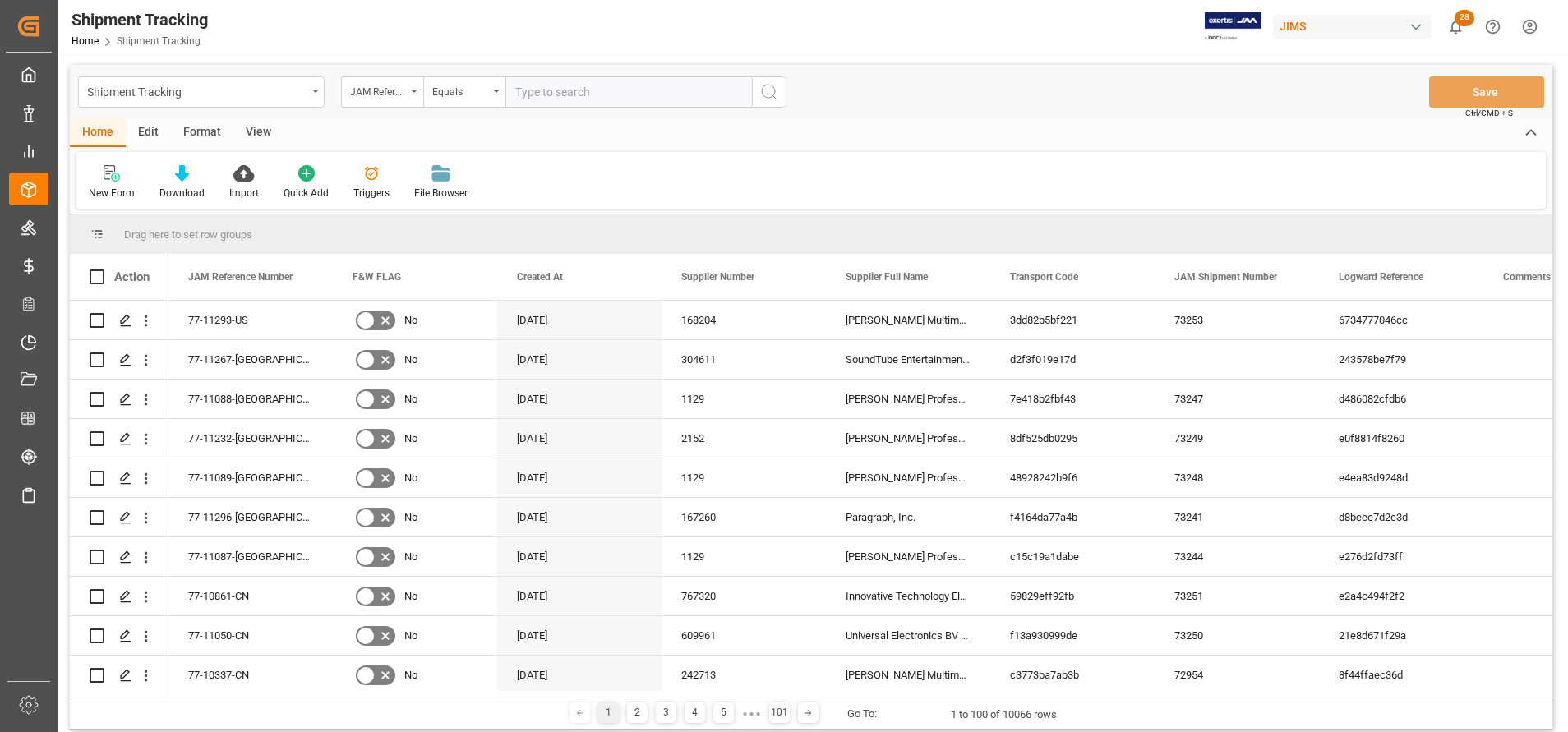
click at [689, 96] on input "text" at bounding box center [629, 92] width 247 height 31
paste input "77-9918-ID"
type input "77-9918-ID"
click at [772, 100] on icon "search button" at bounding box center [769, 92] width 20 height 20
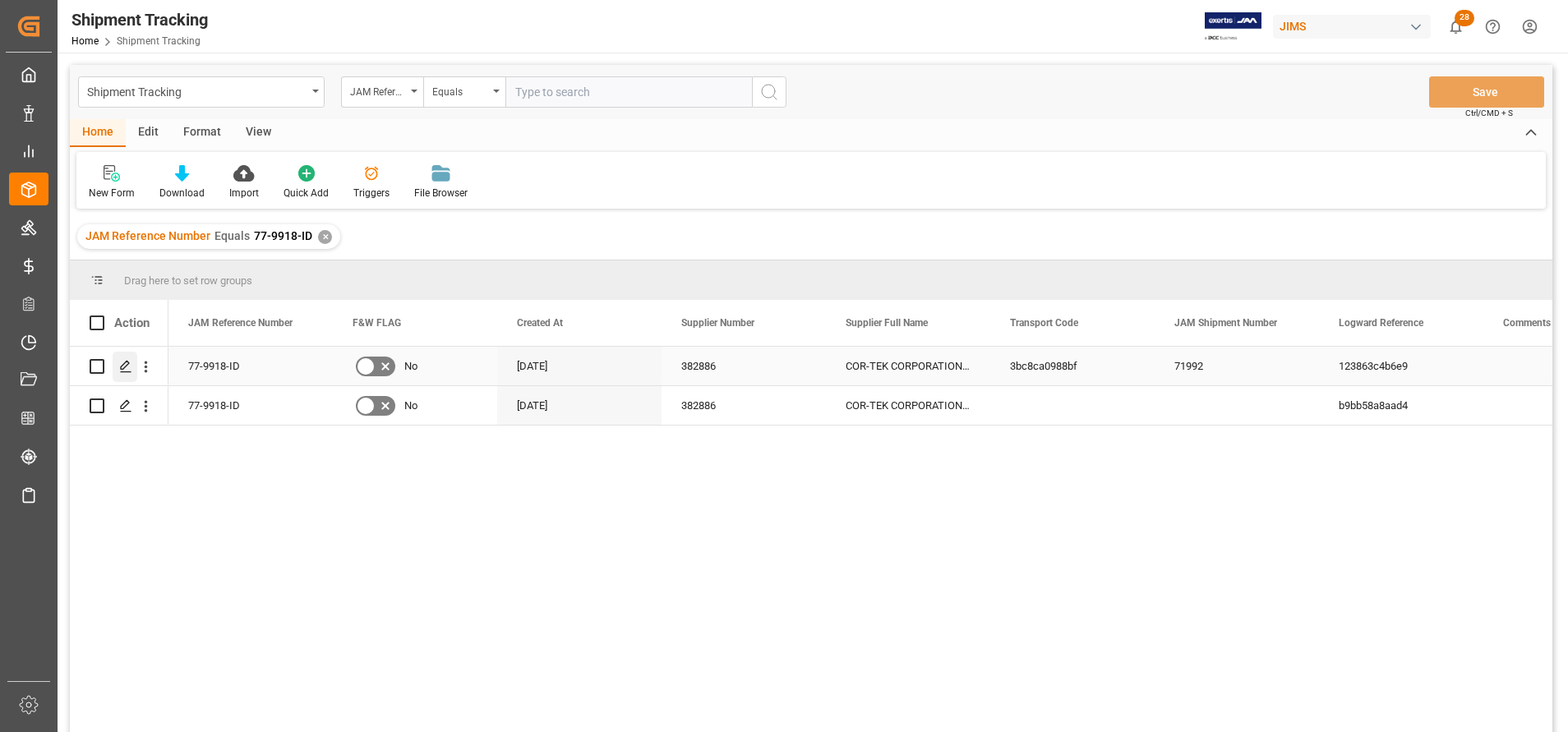
click at [130, 368] on icon "Press SPACE to select this row." at bounding box center [125, 366] width 13 height 13
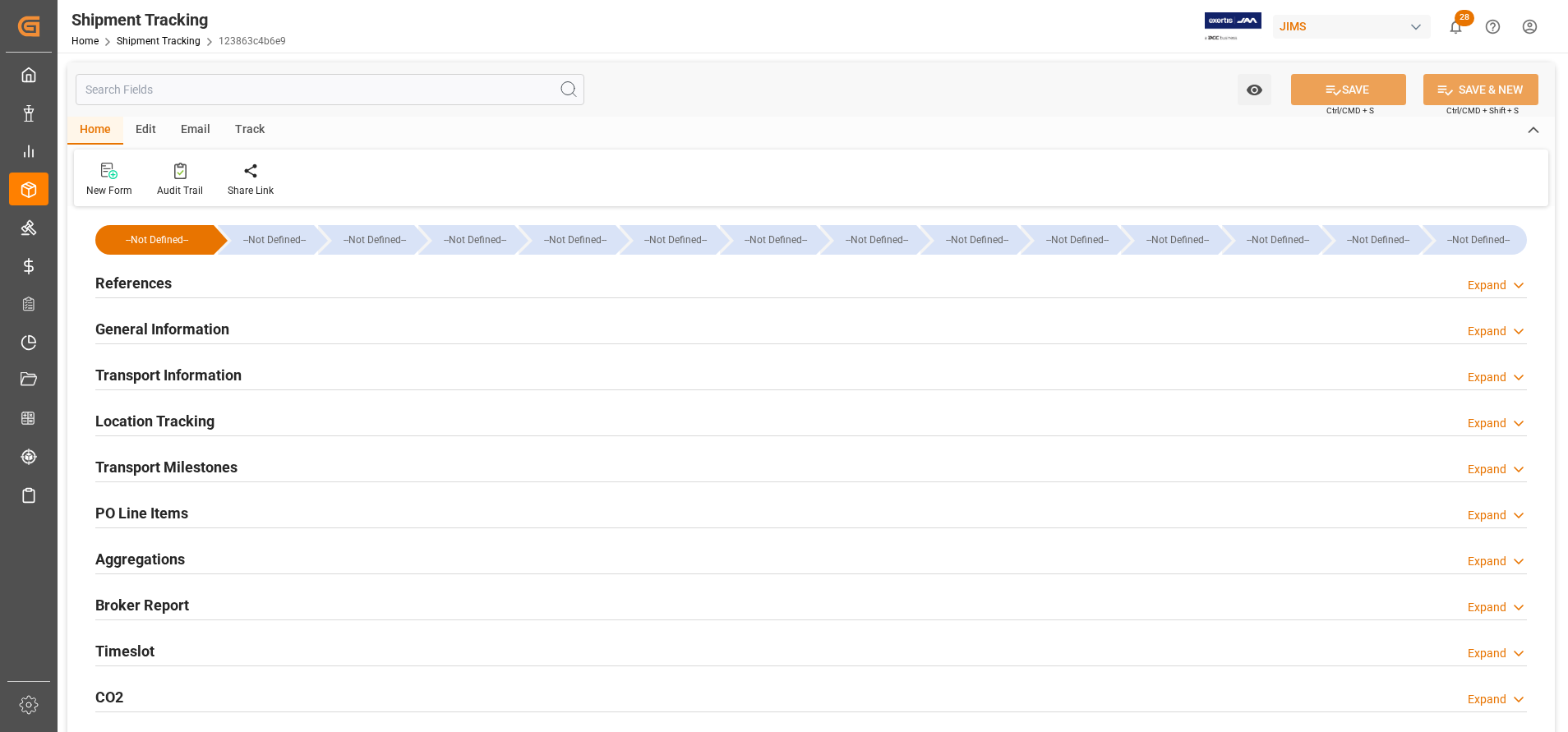
type input "24-07-2025 00:00"
type input "08-08-2025 00:00"
type input "16-08-2025 00:00"
type input "11-09-2025 00:00"
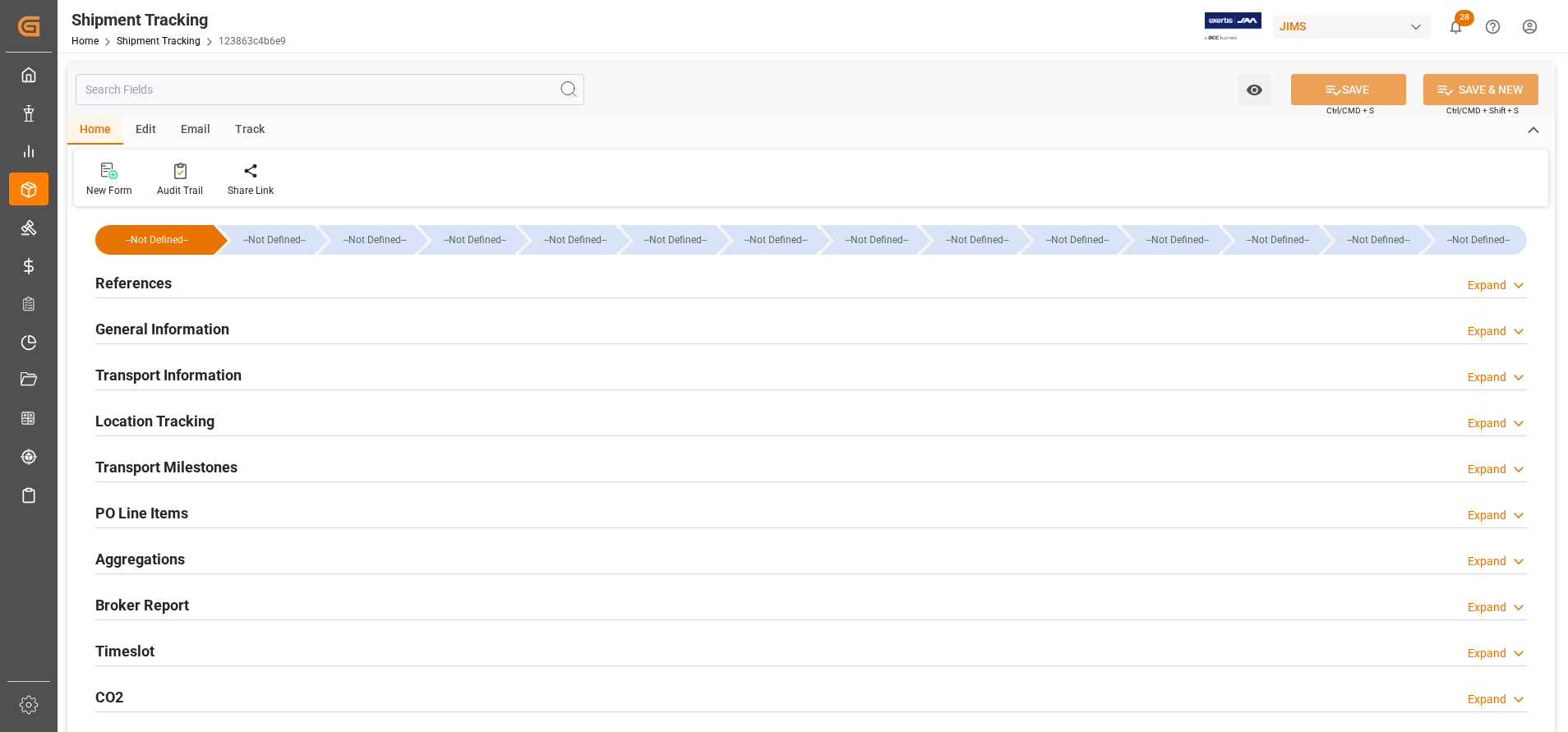
type input "07-10-2025"
type input "14-10-2025 00:00"
click at [240, 464] on div "Transport Milestones Expand" at bounding box center [811, 466] width 1432 height 31
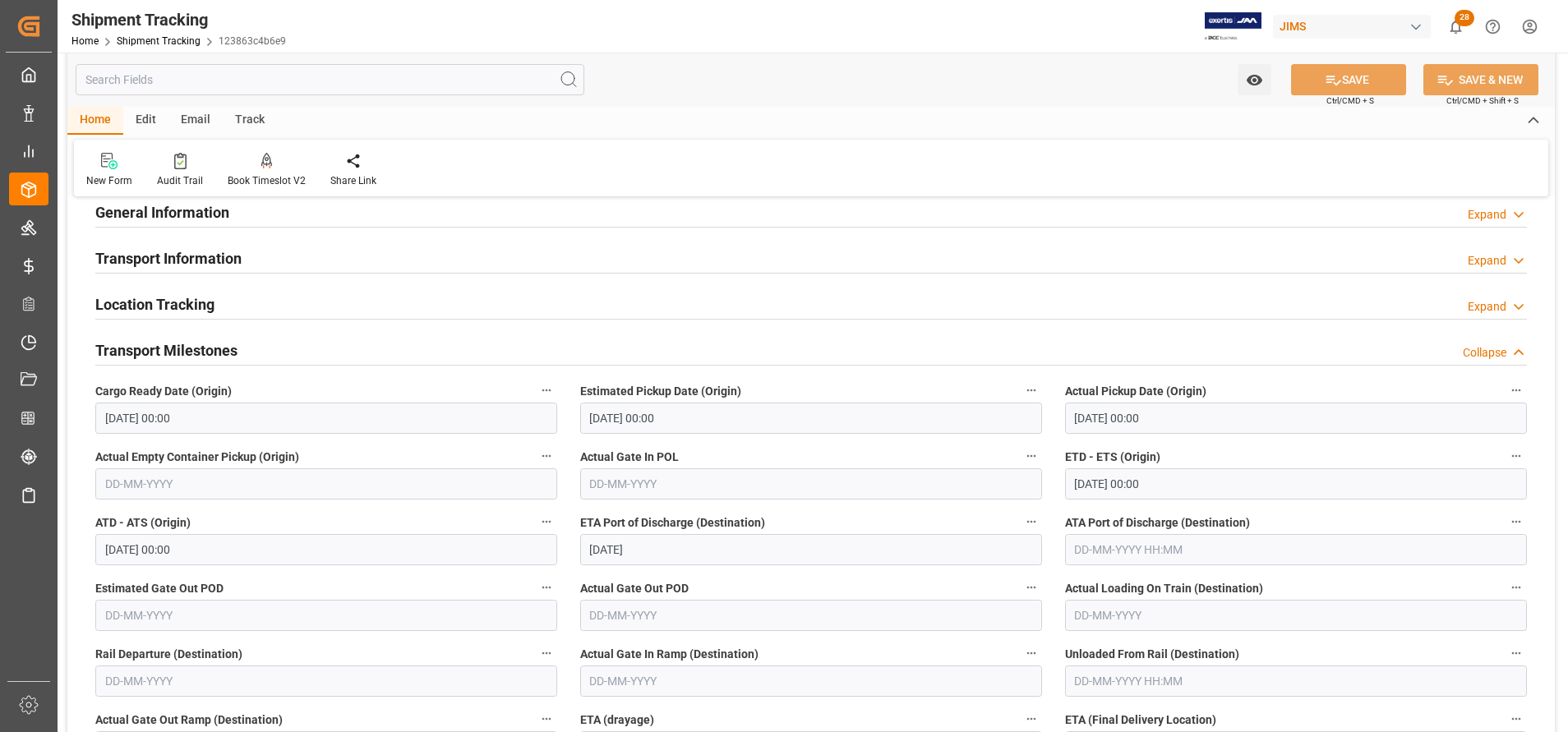
scroll to position [370, 0]
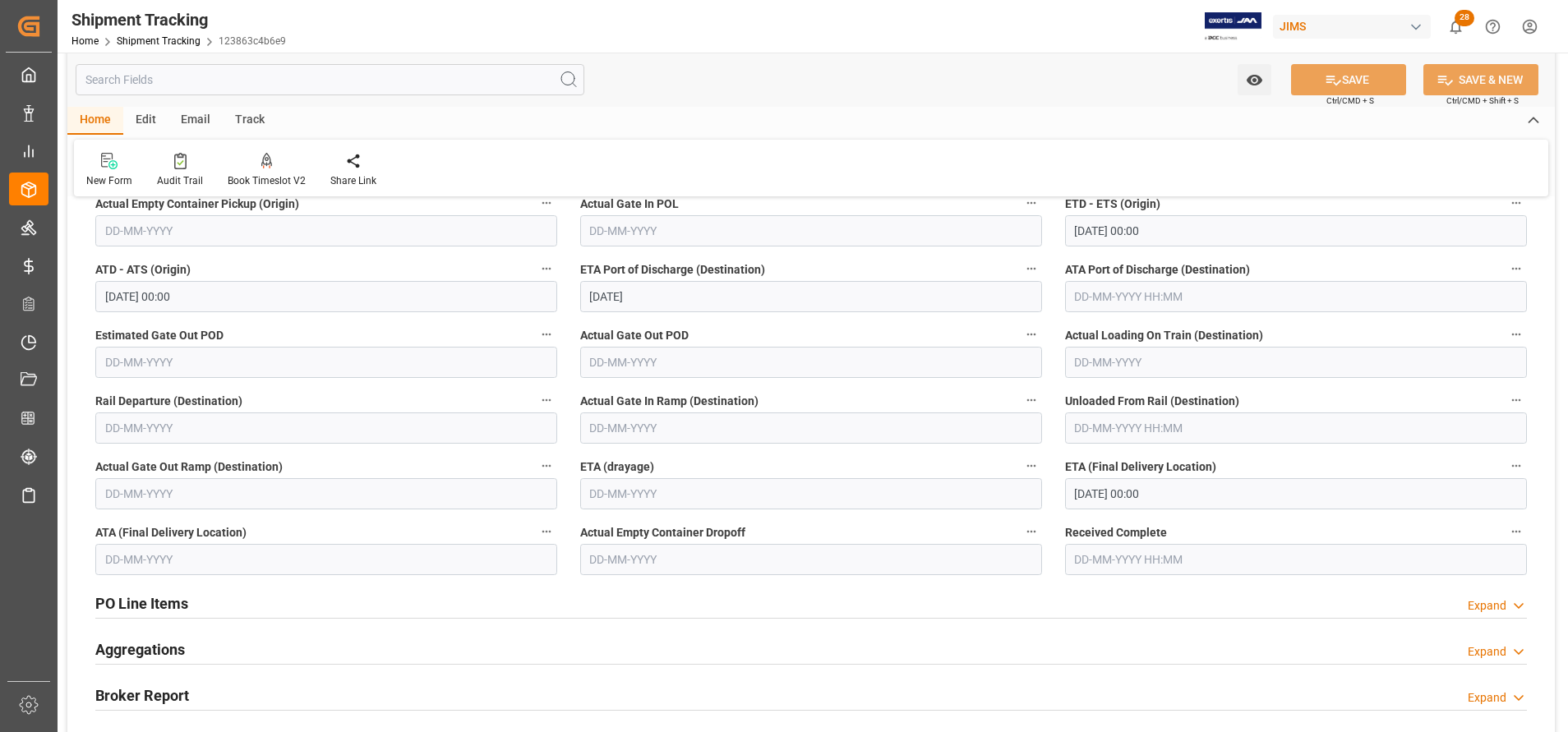
click at [1169, 495] on input "14-10-2025 00:00" at bounding box center [1296, 494] width 462 height 31
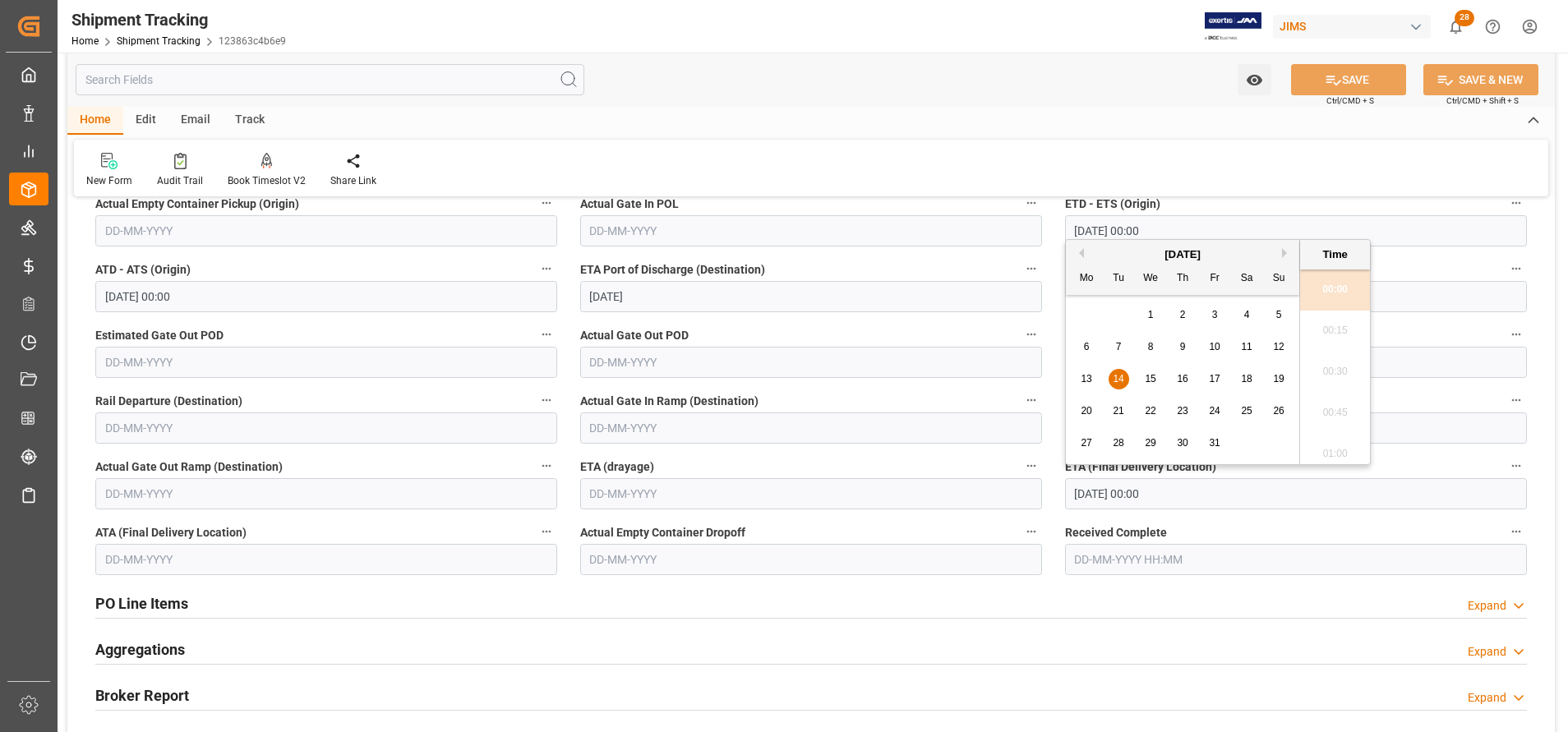
click at [1172, 106] on div "Watch Option SAVE Ctrl/CMD + S SAVE & NEW Ctrl/CMD + Shift + S" at bounding box center [811, 80] width 1487 height 54
